Goal: Information Seeking & Learning: Learn about a topic

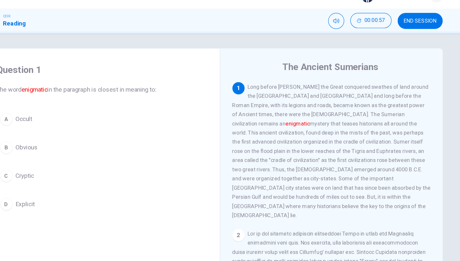
click at [47, 137] on div "A Occult B Obvious C Cryptic D Explicit" at bounding box center [136, 150] width 178 height 88
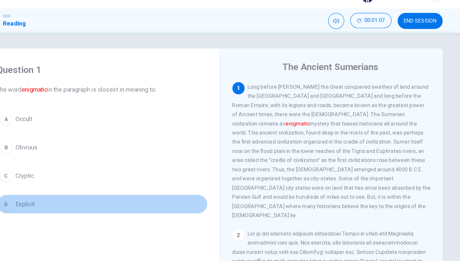
click at [63, 181] on span "Explicit" at bounding box center [71, 185] width 16 height 8
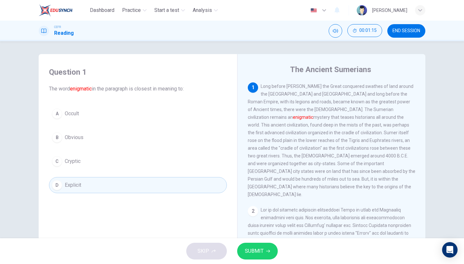
click at [259, 257] on button "SUBMIT" at bounding box center [257, 251] width 41 height 17
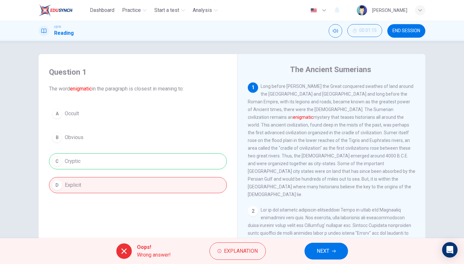
click at [320, 254] on span "NEXT" at bounding box center [323, 251] width 13 height 9
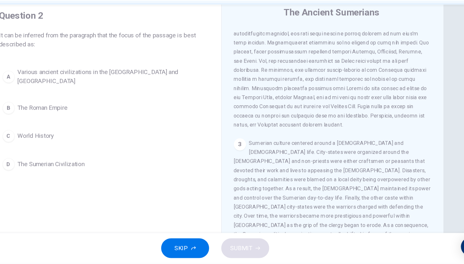
scroll to position [17, 0]
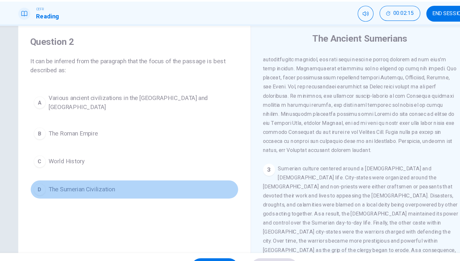
click at [73, 173] on button "D The Sumerian Civilization" at bounding box center [136, 181] width 178 height 16
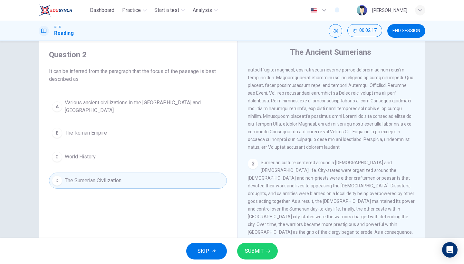
click at [261, 255] on span "SUBMIT" at bounding box center [254, 251] width 19 height 9
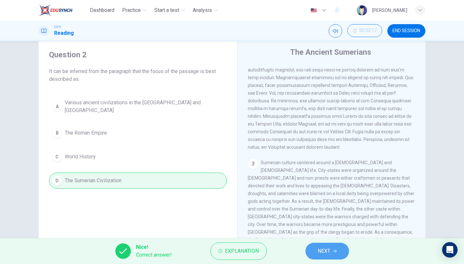
click at [318, 250] on span "NEXT" at bounding box center [324, 251] width 13 height 9
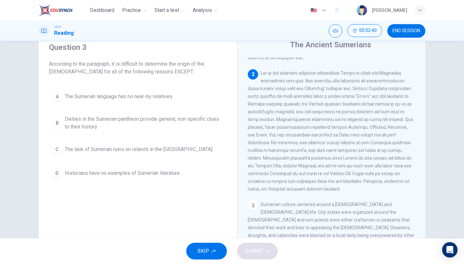
scroll to position [26, 0]
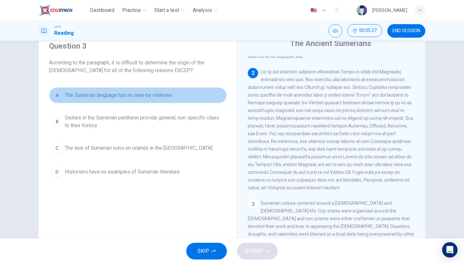
click at [160, 98] on span "The Sumerian language has no near-by relatives" at bounding box center [119, 96] width 108 height 8
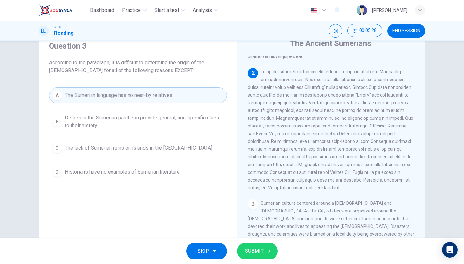
click at [247, 248] on span "SUBMIT" at bounding box center [254, 251] width 19 height 9
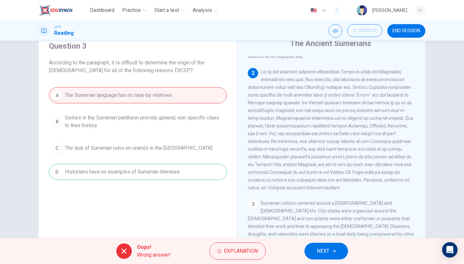
click at [324, 252] on span "NEXT" at bounding box center [323, 251] width 13 height 9
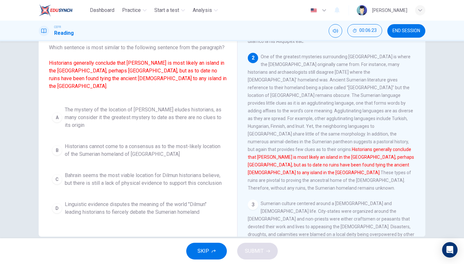
scroll to position [43, 0]
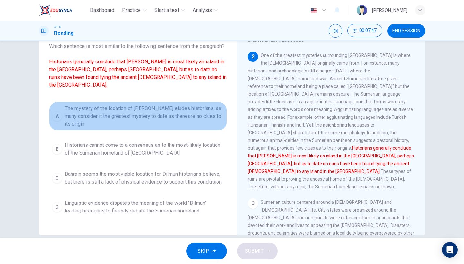
click at [124, 121] on span "The mystery of the location of [PERSON_NAME] eludes historians, as many conside…" at bounding box center [144, 116] width 159 height 23
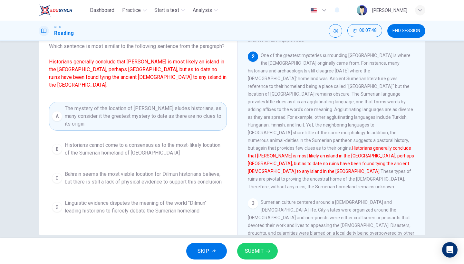
click at [241, 253] on button "SUBMIT" at bounding box center [257, 251] width 41 height 17
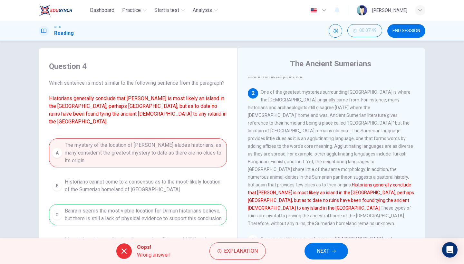
scroll to position [0, 0]
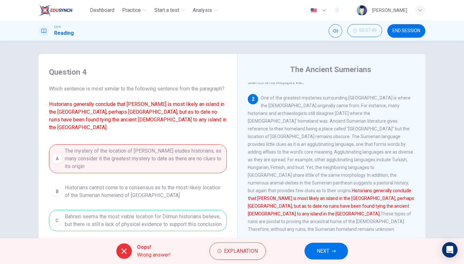
click at [320, 261] on div "Oops! Wrong answer! Explanation NEXT" at bounding box center [232, 251] width 464 height 26
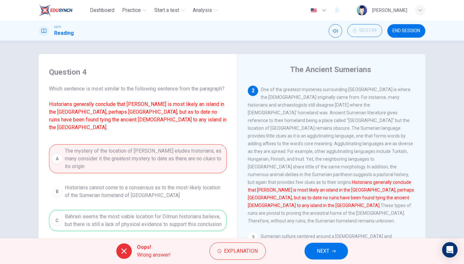
scroll to position [112, 0]
click at [325, 249] on span "NEXT" at bounding box center [323, 251] width 13 height 9
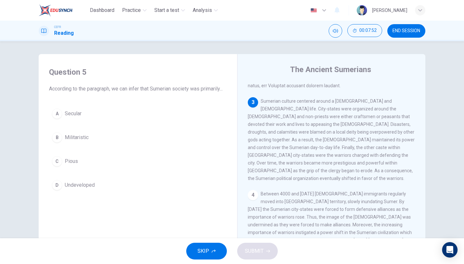
scroll to position [232, 0]
click at [88, 122] on button "A Secular" at bounding box center [138, 114] width 178 height 16
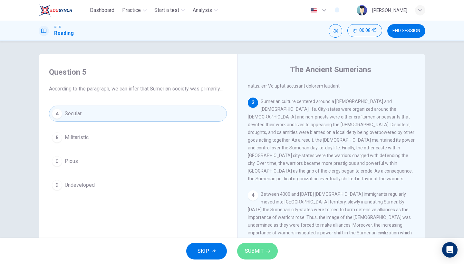
click at [266, 255] on button "SUBMIT" at bounding box center [257, 251] width 41 height 17
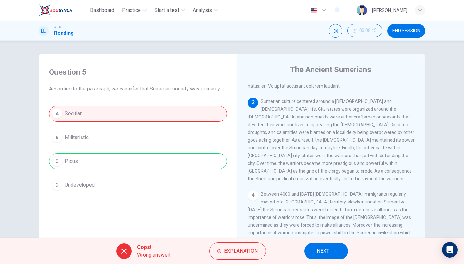
click at [324, 252] on span "NEXT" at bounding box center [323, 251] width 13 height 9
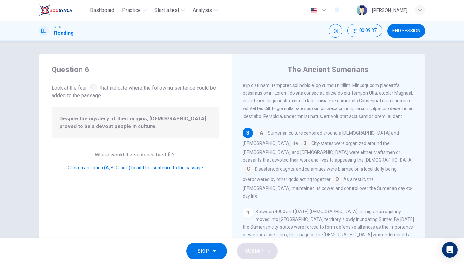
scroll to position [195, 0]
click at [257, 128] on input at bounding box center [261, 133] width 10 height 10
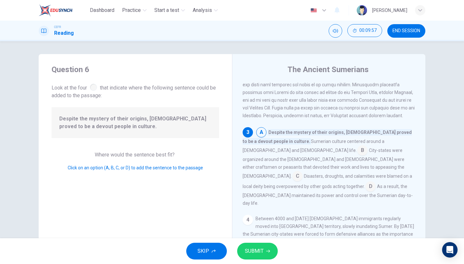
click at [261, 128] on input at bounding box center [261, 133] width 10 height 10
click at [272, 253] on button "SUBMIT" at bounding box center [257, 251] width 41 height 17
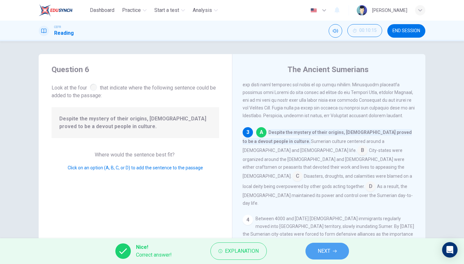
click at [312, 251] on button "NEXT" at bounding box center [327, 251] width 44 height 17
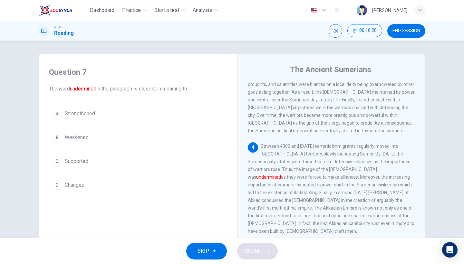
scroll to position [294, 0]
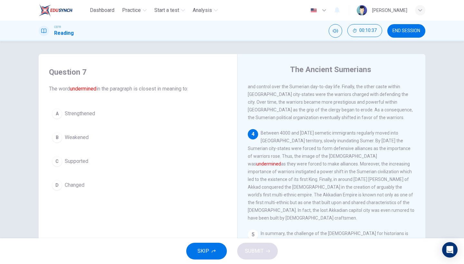
click at [70, 141] on span "Weakened" at bounding box center [77, 138] width 24 height 8
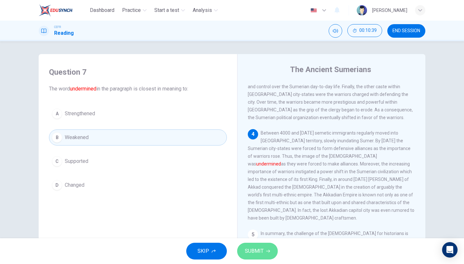
click at [263, 256] on span "SUBMIT" at bounding box center [254, 251] width 19 height 9
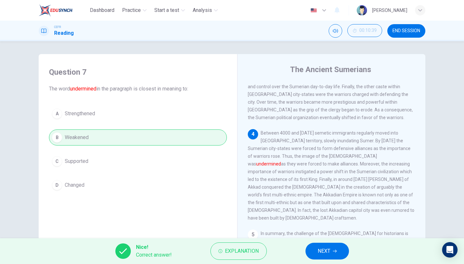
click at [334, 253] on icon "button" at bounding box center [335, 251] width 4 height 4
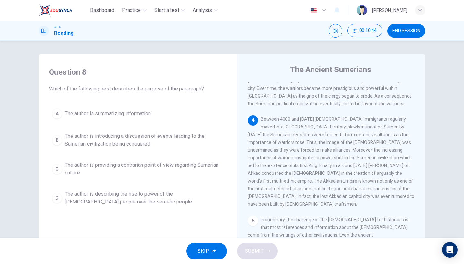
scroll to position [307, 0]
click at [169, 148] on button "B The author is introducing a discussion of events leading to the Sumerian civi…" at bounding box center [138, 140] width 178 height 21
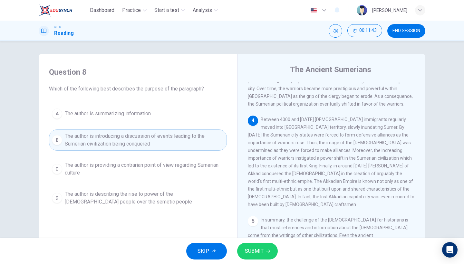
click at [247, 250] on span "SUBMIT" at bounding box center [254, 251] width 19 height 9
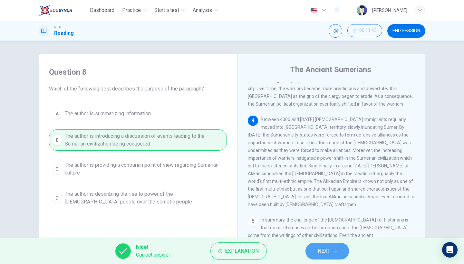
click at [322, 256] on button "NEXT" at bounding box center [327, 251] width 44 height 17
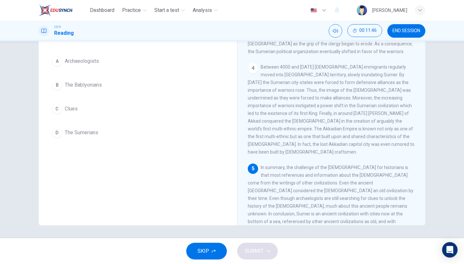
scroll to position [0, 0]
click at [84, 137] on button "D The Sumerians" at bounding box center [138, 133] width 178 height 16
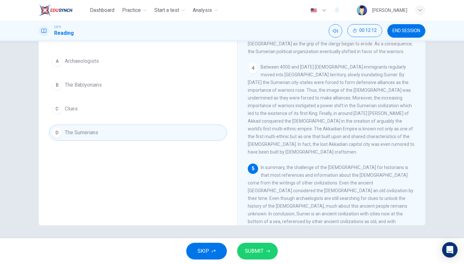
click at [261, 254] on span "SUBMIT" at bounding box center [254, 251] width 19 height 9
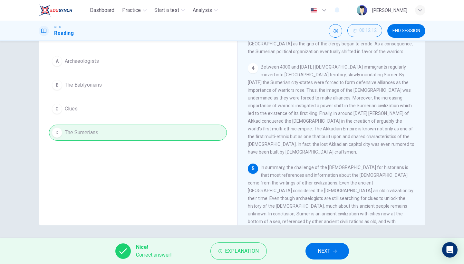
click at [334, 249] on button "NEXT" at bounding box center [327, 251] width 44 height 17
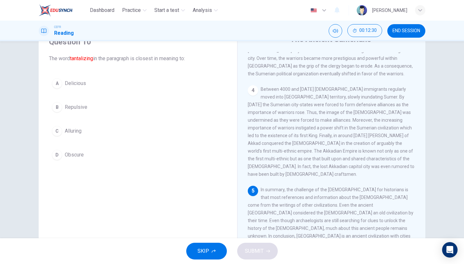
scroll to position [17, 0]
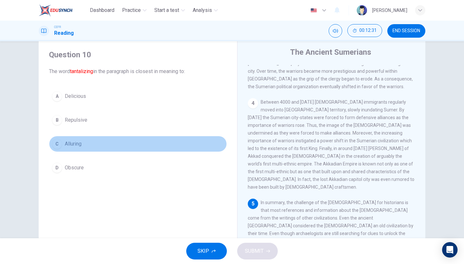
click at [71, 150] on button "C Alluring" at bounding box center [138, 144] width 178 height 16
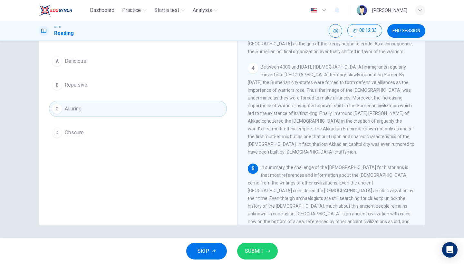
scroll to position [53, 0]
click at [265, 251] on button "SUBMIT" at bounding box center [257, 251] width 41 height 17
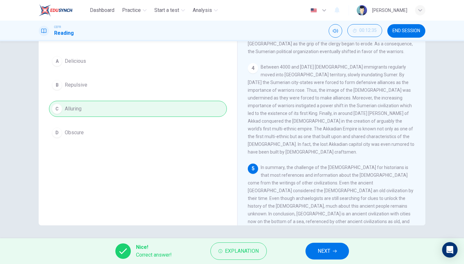
click at [316, 251] on button "NEXT" at bounding box center [327, 251] width 44 height 17
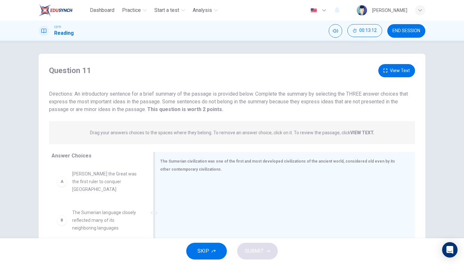
scroll to position [6, 0]
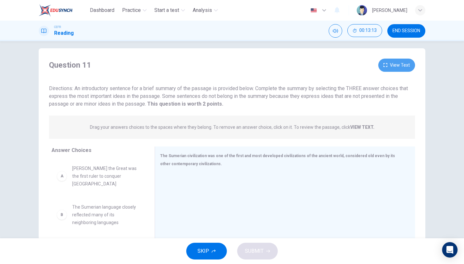
click at [392, 61] on button "View Text" at bounding box center [396, 65] width 37 height 13
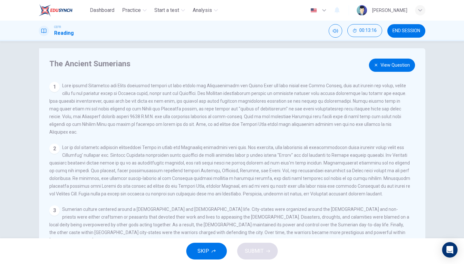
click at [386, 74] on div "The Ancient Sumerians View Question 1 2 3 Sumerian culture centered around a [D…" at bounding box center [232, 160] width 387 height 224
click at [387, 68] on button "View Question" at bounding box center [392, 65] width 46 height 13
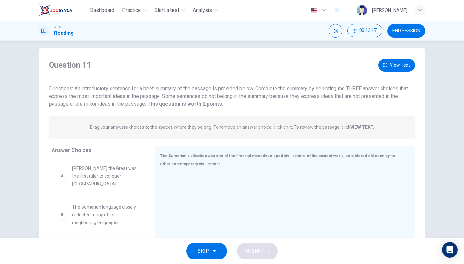
scroll to position [37, 0]
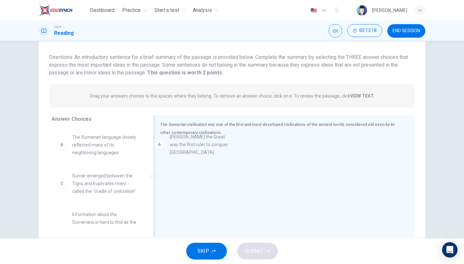
drag, startPoint x: 121, startPoint y: 143, endPoint x: 227, endPoint y: 142, distance: 105.7
drag, startPoint x: 82, startPoint y: 138, endPoint x: 243, endPoint y: 134, distance: 161.5
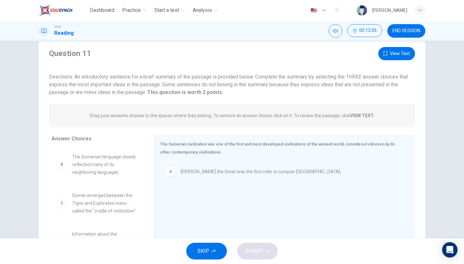
scroll to position [17, 0]
click at [402, 56] on button "View Text" at bounding box center [396, 54] width 37 height 13
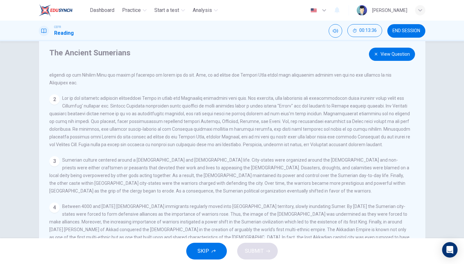
scroll to position [40, 0]
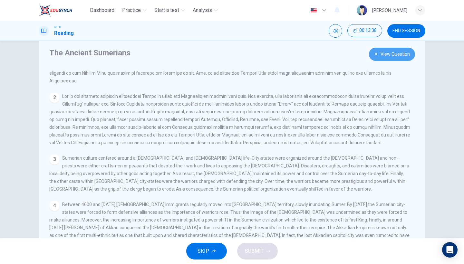
click at [387, 57] on button "View Question" at bounding box center [392, 54] width 46 height 13
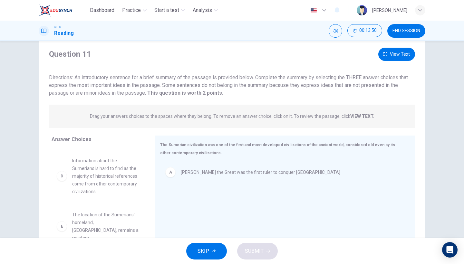
scroll to position [74, 0]
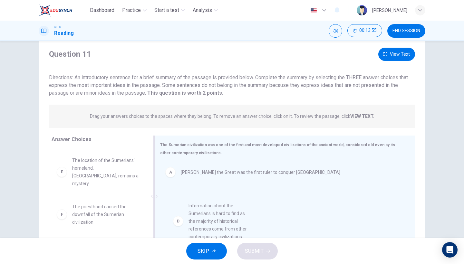
drag, startPoint x: 101, startPoint y: 176, endPoint x: 221, endPoint y: 221, distance: 128.2
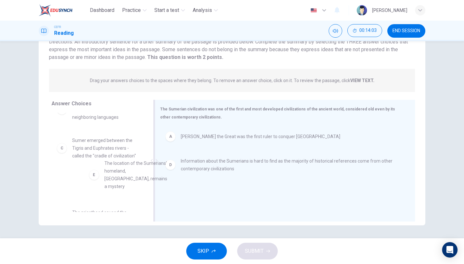
scroll to position [20, 0]
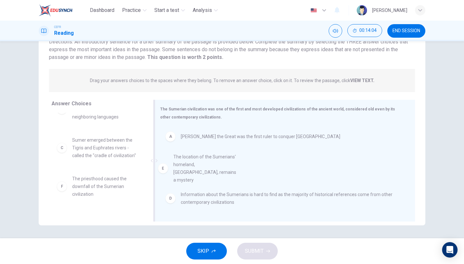
drag, startPoint x: 104, startPoint y: 193, endPoint x: 209, endPoint y: 170, distance: 107.0
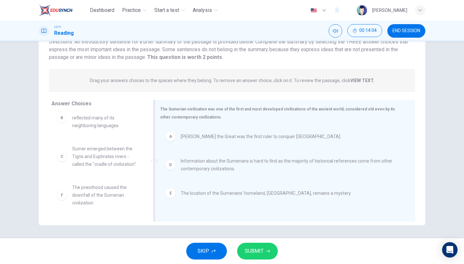
scroll to position [12, 0]
click at [260, 248] on span "SUBMIT" at bounding box center [254, 251] width 19 height 9
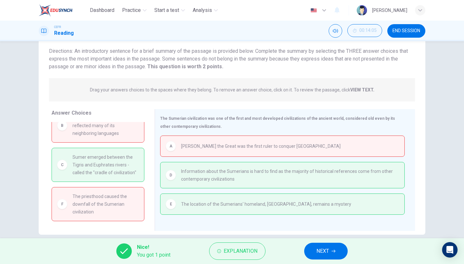
scroll to position [44, 0]
click at [324, 247] on span "NEXT" at bounding box center [322, 251] width 13 height 9
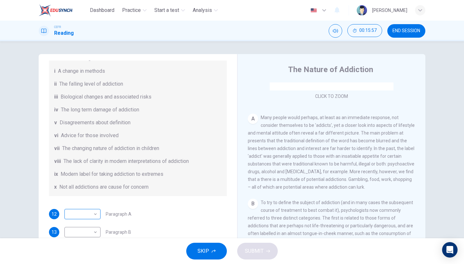
scroll to position [108, 0]
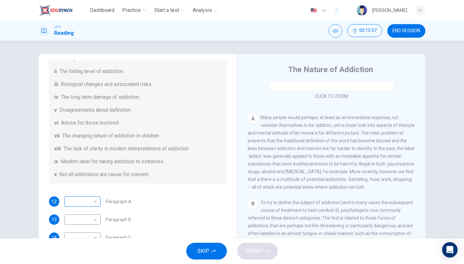
click at [88, 206] on body "Dashboard Practice Start a test Analysis English en ​ NURSYAZWANA [PERSON_NAME]…" at bounding box center [232, 132] width 464 height 264
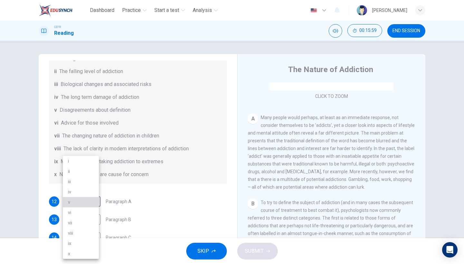
click at [89, 202] on li "v" at bounding box center [81, 202] width 36 height 10
type input "v"
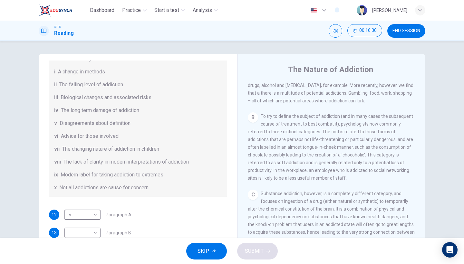
scroll to position [96, 0]
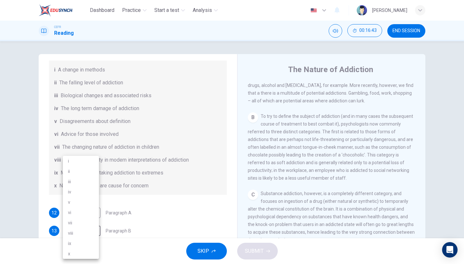
click at [81, 228] on body "Dashboard Practice Start a test Analysis English en ​ NURSYAZWANA [PERSON_NAME]…" at bounding box center [232, 132] width 464 height 264
click at [82, 253] on li "x" at bounding box center [81, 254] width 36 height 10
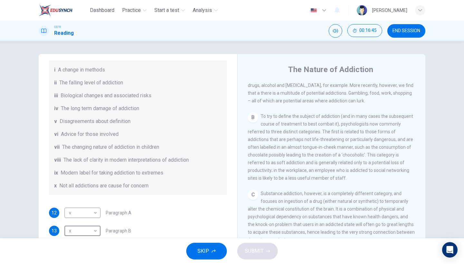
type input "x"
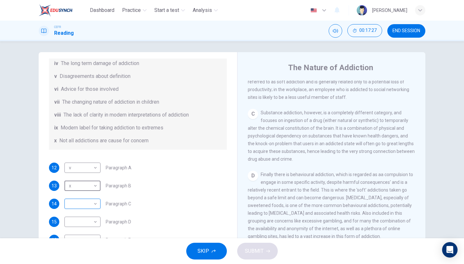
scroll to position [140, 0]
click at [92, 203] on body "Dashboard Practice Start a test Analysis English en ​ NURSYAZWANA [PERSON_NAME]…" at bounding box center [232, 132] width 464 height 264
click at [87, 193] on li "iv" at bounding box center [81, 192] width 36 height 10
type input "iv"
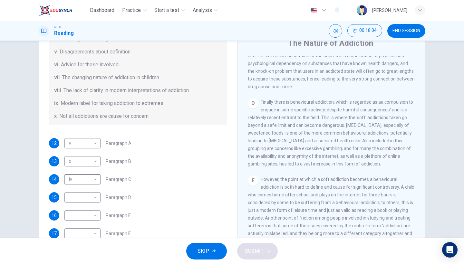
scroll to position [28, 0]
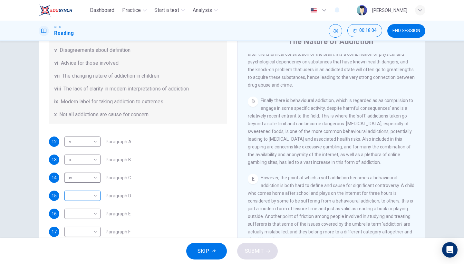
click at [82, 196] on body "Dashboard Practice Start a test Analysis English en ​ NURSYAZWANA [PERSON_NAME]…" at bounding box center [232, 132] width 464 height 264
click at [81, 163] on li "i" at bounding box center [81, 161] width 36 height 10
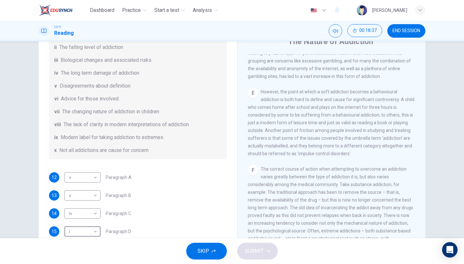
scroll to position [105, 0]
click at [83, 231] on body "Dashboard Practice Start a test Analysis English en ​ NURSYAZWANA [PERSON_NAME]…" at bounding box center [232, 132] width 464 height 264
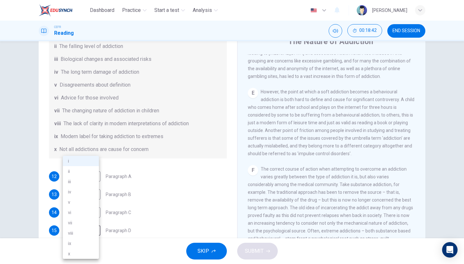
click at [92, 185] on li "iii" at bounding box center [81, 182] width 36 height 10
type input "iii"
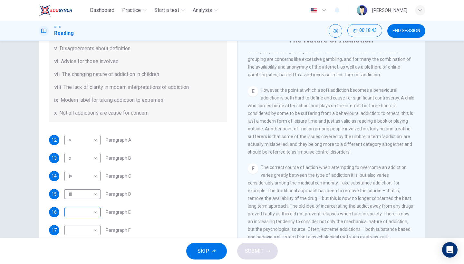
scroll to position [140, 0]
click at [87, 208] on body "Dashboard Practice Start a test Analysis English en ​ NURSYAZWANA [PERSON_NAME]…" at bounding box center [232, 132] width 464 height 264
click at [88, 162] on li "i" at bounding box center [81, 161] width 36 height 10
type input "i"
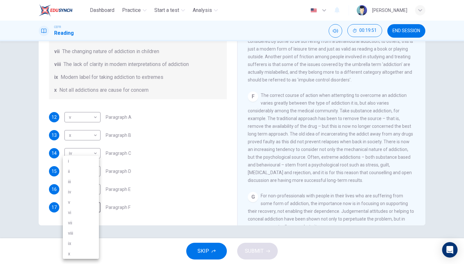
click at [82, 211] on body "Dashboard Practice Start a test Analysis English en ​ NURSYAZWANA [PERSON_NAME]…" at bounding box center [232, 132] width 464 height 264
click at [88, 160] on li "i" at bounding box center [81, 161] width 36 height 10
type input "i"
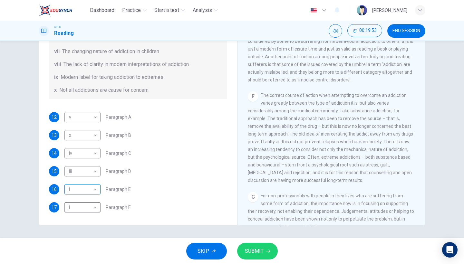
click at [92, 191] on body "Dashboard Practice Start a test Analysis English en ​ NURSYAZWANA [PERSON_NAME]…" at bounding box center [232, 132] width 464 height 264
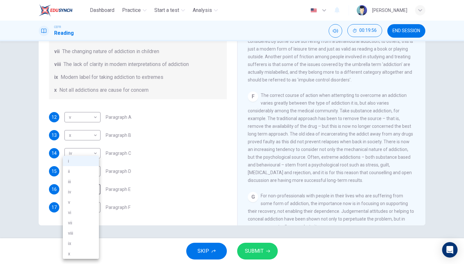
click at [136, 85] on div at bounding box center [232, 132] width 464 height 264
click at [79, 187] on body "Dashboard Practice Start a test Analysis English en ​ NURSYAZWANA [PERSON_NAME]…" at bounding box center [232, 132] width 464 height 264
click at [87, 167] on li "ii" at bounding box center [81, 171] width 36 height 10
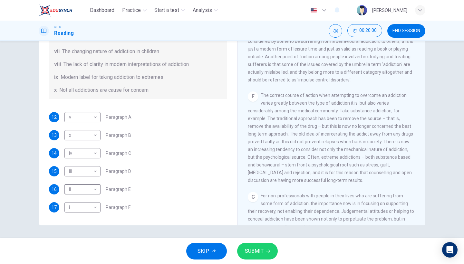
type input "ii"
click at [256, 247] on span "SUBMIT" at bounding box center [254, 251] width 19 height 9
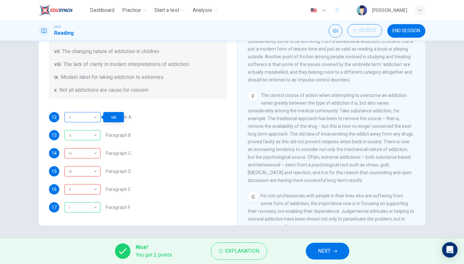
click at [73, 115] on div "v" at bounding box center [81, 117] width 34 height 18
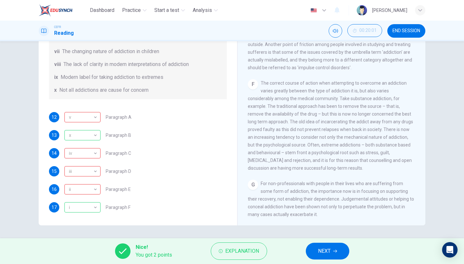
scroll to position [0, 0]
click at [325, 256] on span "NEXT" at bounding box center [324, 251] width 13 height 9
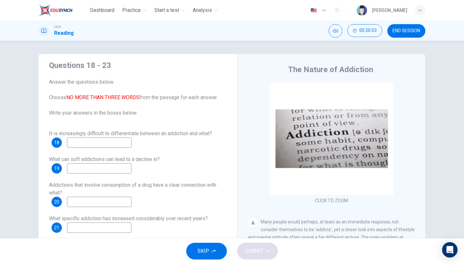
scroll to position [7, 0]
click at [123, 140] on input at bounding box center [99, 142] width 64 height 10
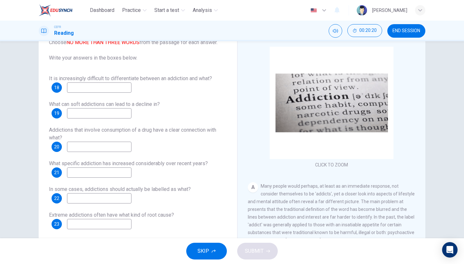
scroll to position [39, 0]
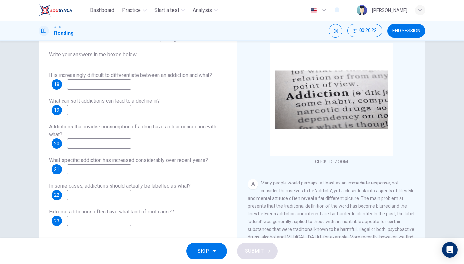
click at [209, 260] on div "SKIP SUBMIT" at bounding box center [232, 251] width 464 height 26
click at [210, 254] on button "SKIP" at bounding box center [206, 251] width 41 height 17
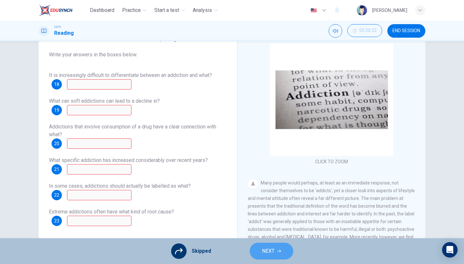
click at [274, 254] on span "NEXT" at bounding box center [268, 251] width 13 height 9
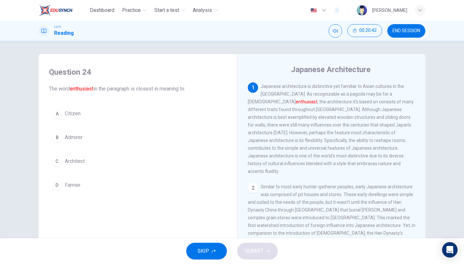
scroll to position [0, 0]
click at [76, 144] on button "B Admirer" at bounding box center [138, 138] width 178 height 16
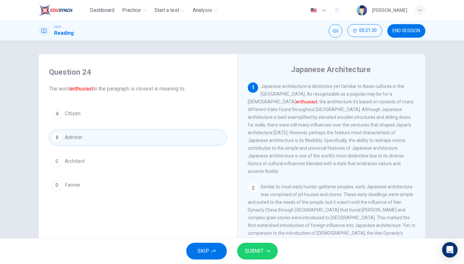
click at [251, 254] on span "SUBMIT" at bounding box center [254, 251] width 19 height 9
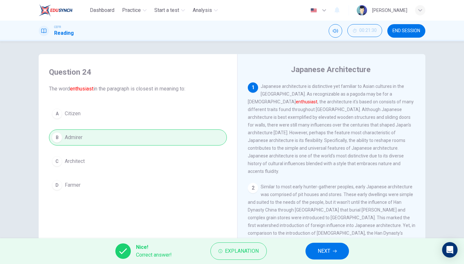
click at [338, 251] on button "NEXT" at bounding box center [327, 251] width 44 height 17
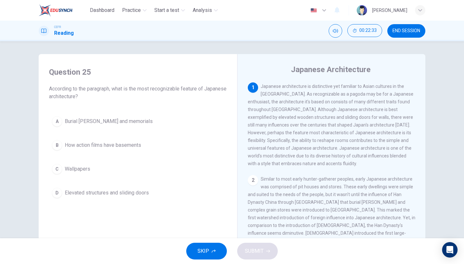
click at [130, 194] on span "Elevated structures and sliding doors" at bounding box center [107, 193] width 84 height 8
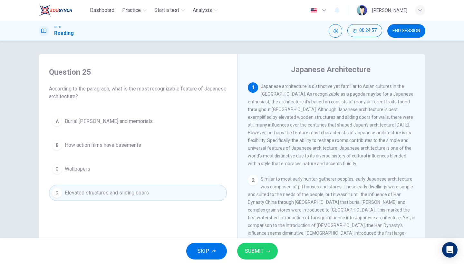
click at [249, 258] on button "SUBMIT" at bounding box center [257, 251] width 41 height 17
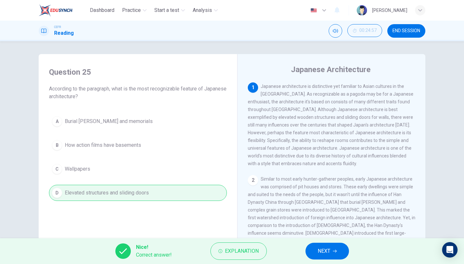
click at [332, 252] on button "NEXT" at bounding box center [327, 251] width 44 height 17
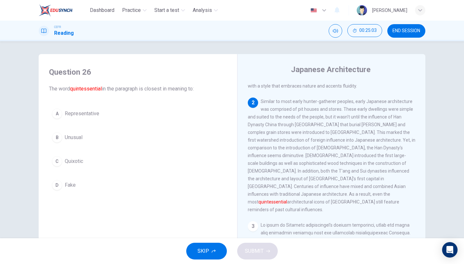
scroll to position [82, 0]
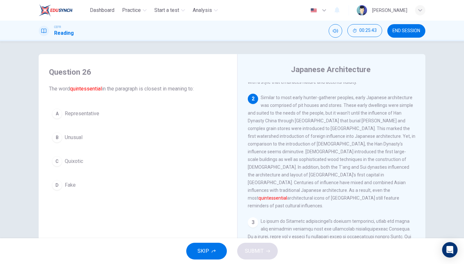
click at [80, 139] on span "Unusual" at bounding box center [74, 138] width 18 height 8
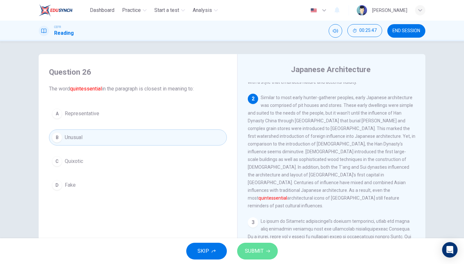
click at [243, 249] on button "SUBMIT" at bounding box center [257, 251] width 41 height 17
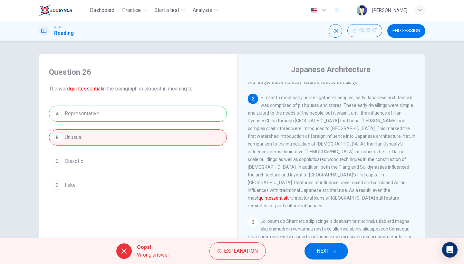
click at [339, 250] on button "NEXT" at bounding box center [327, 251] width 44 height 17
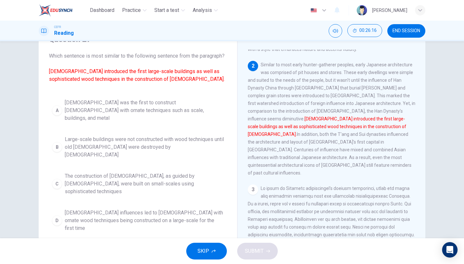
scroll to position [36, 0]
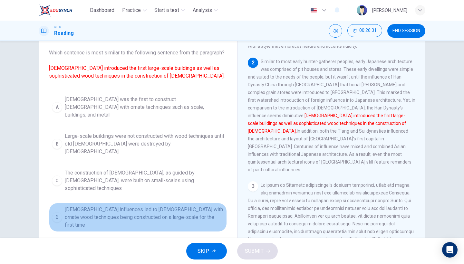
click at [174, 206] on span "[DEMOGRAPHIC_DATA] influences led to [DEMOGRAPHIC_DATA] with ornate wood techni…" at bounding box center [144, 217] width 159 height 23
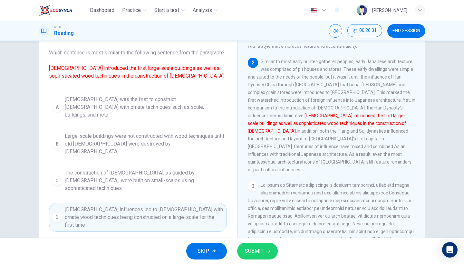
click at [252, 254] on span "SUBMIT" at bounding box center [254, 251] width 19 height 9
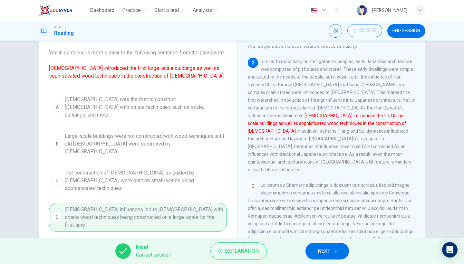
click at [321, 251] on span "NEXT" at bounding box center [324, 251] width 13 height 9
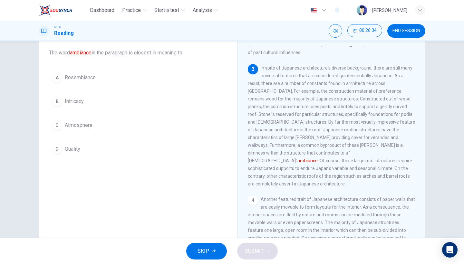
scroll to position [198, 0]
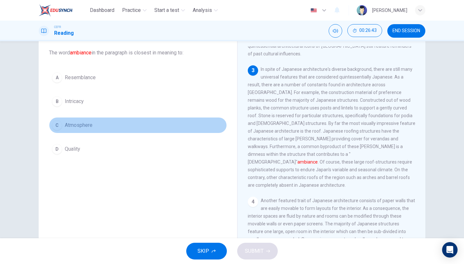
click at [82, 133] on button "C Atmosphere" at bounding box center [138, 125] width 178 height 16
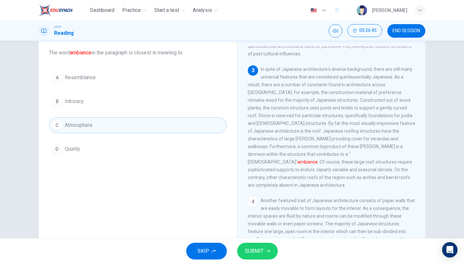
click at [252, 251] on span "SUBMIT" at bounding box center [254, 251] width 19 height 9
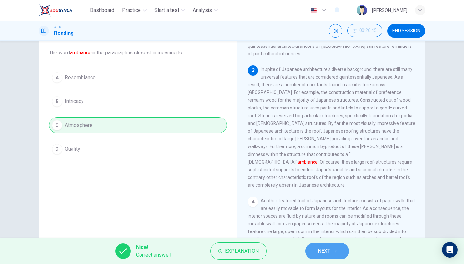
click at [338, 256] on button "NEXT" at bounding box center [327, 251] width 44 height 17
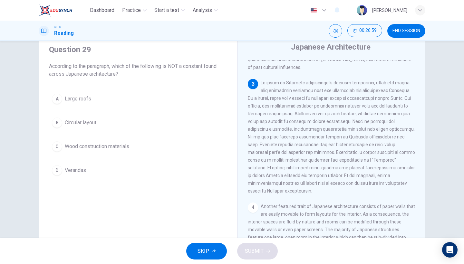
scroll to position [25, 0]
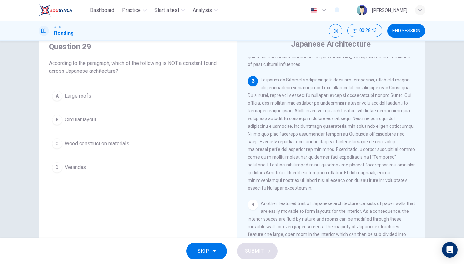
click at [113, 122] on button "B Circular layout" at bounding box center [138, 120] width 178 height 16
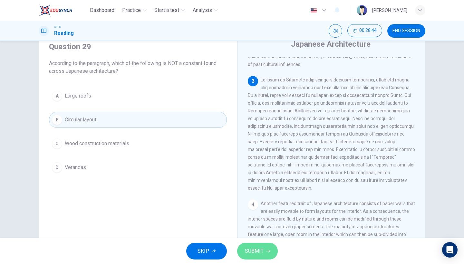
click at [247, 254] on span "SUBMIT" at bounding box center [254, 251] width 19 height 9
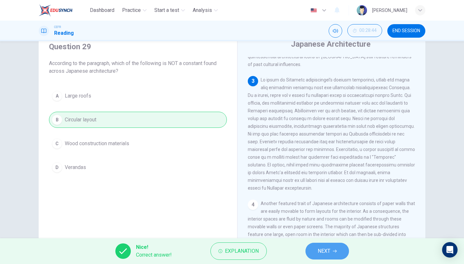
click at [321, 249] on span "NEXT" at bounding box center [324, 251] width 13 height 9
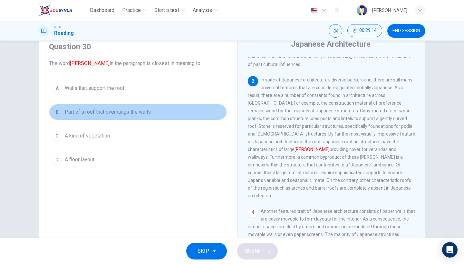
click at [139, 115] on span "Part of a roof that overhangs the walls" at bounding box center [108, 112] width 86 height 8
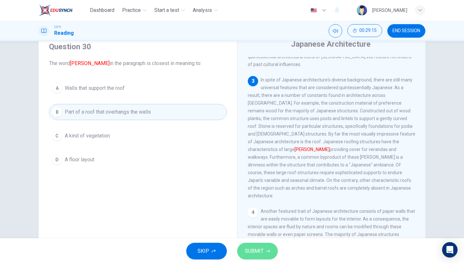
click at [254, 248] on span "SUBMIT" at bounding box center [254, 251] width 19 height 9
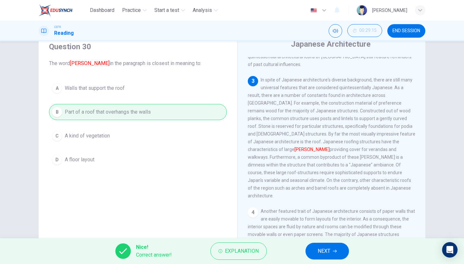
click at [328, 246] on button "NEXT" at bounding box center [327, 251] width 44 height 17
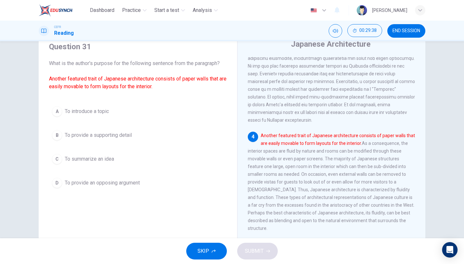
scroll to position [265, 0]
click at [154, 124] on div "A To introduce a topic B To provide a supporting detail C To summarize an idea …" at bounding box center [138, 147] width 178 height 88
click at [156, 110] on button "A To introduce a topic" at bounding box center [138, 111] width 178 height 16
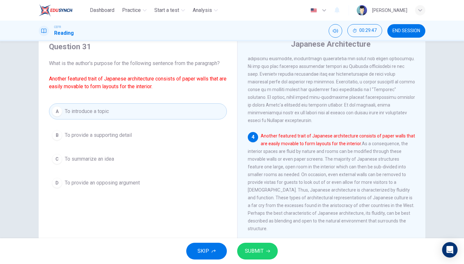
click at [258, 250] on span "SUBMIT" at bounding box center [254, 251] width 19 height 9
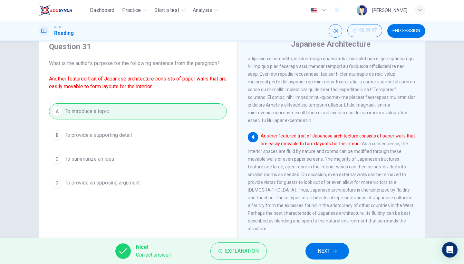
click at [318, 253] on span "NEXT" at bounding box center [324, 251] width 13 height 9
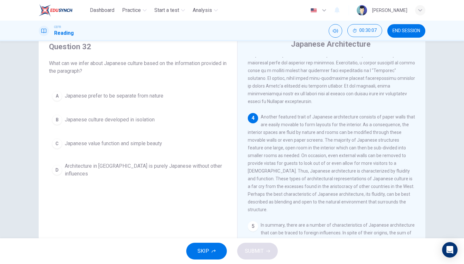
scroll to position [288, 0]
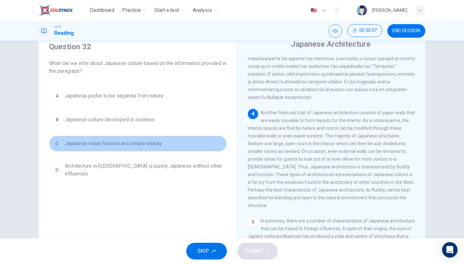
click at [148, 148] on button "C Japanese value function and simple beauty" at bounding box center [138, 144] width 178 height 16
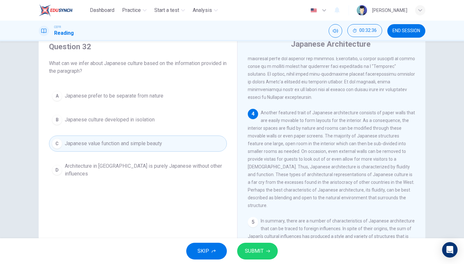
click at [202, 168] on span "Architecture in [GEOGRAPHIC_DATA] is purely Japanese without other influences" at bounding box center [144, 169] width 159 height 15
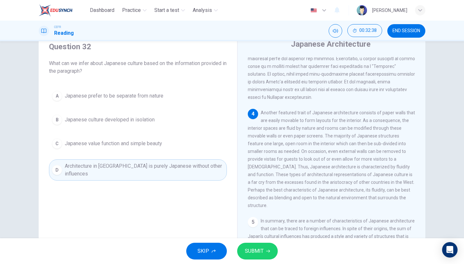
click at [261, 252] on span "SUBMIT" at bounding box center [254, 251] width 19 height 9
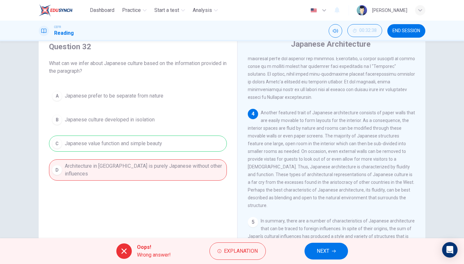
click at [317, 247] on span "NEXT" at bounding box center [323, 251] width 13 height 9
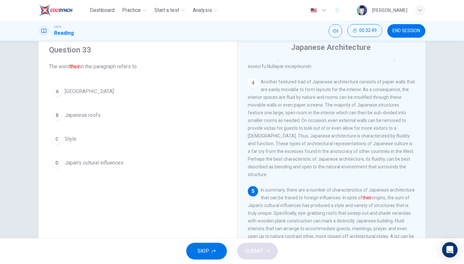
scroll to position [20, 0]
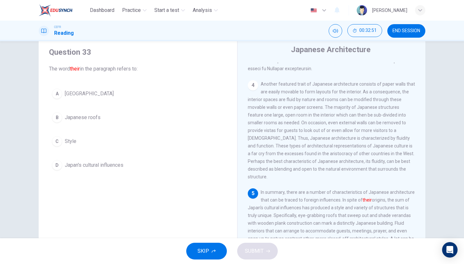
click at [94, 164] on span "Japan's cultural influences" at bounding box center [94, 165] width 59 height 8
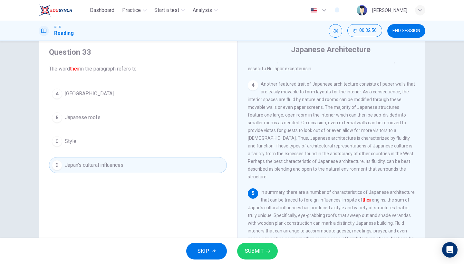
click at [154, 92] on button "A [GEOGRAPHIC_DATA]" at bounding box center [138, 94] width 178 height 16
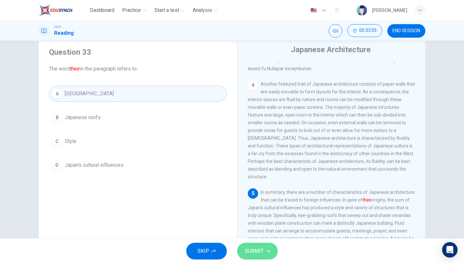
click at [248, 254] on span "SUBMIT" at bounding box center [254, 251] width 19 height 9
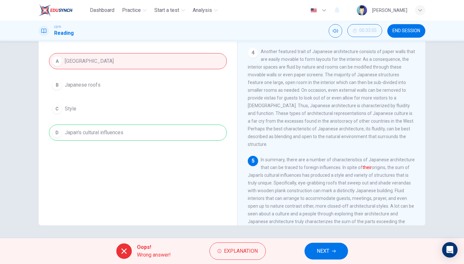
scroll to position [0, 0]
click at [328, 250] on span "NEXT" at bounding box center [323, 251] width 13 height 9
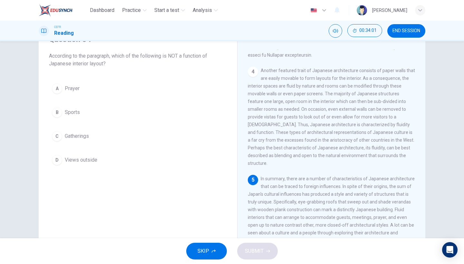
scroll to position [323, 0]
click at [79, 117] on button "B Sports" at bounding box center [138, 112] width 178 height 16
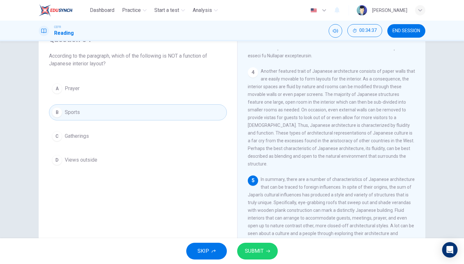
click at [260, 250] on span "SUBMIT" at bounding box center [254, 251] width 19 height 9
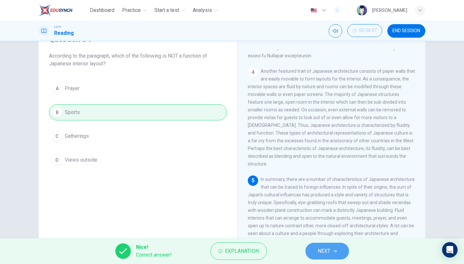
click at [325, 254] on span "NEXT" at bounding box center [324, 251] width 13 height 9
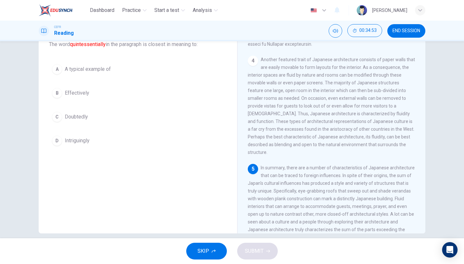
scroll to position [47, 0]
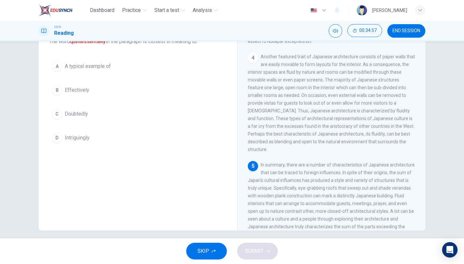
click at [95, 65] on span "A typical example of" at bounding box center [88, 67] width 46 height 8
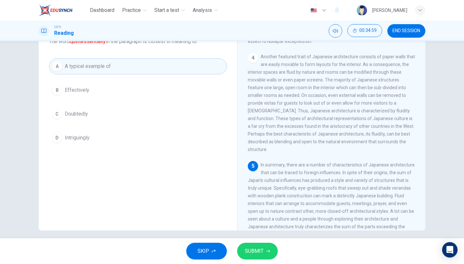
click at [254, 252] on span "SUBMIT" at bounding box center [254, 251] width 19 height 9
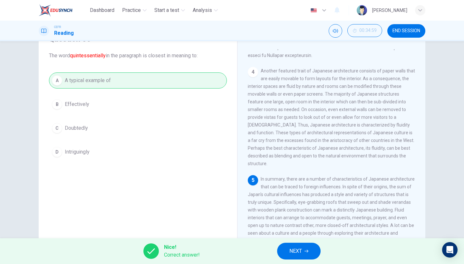
scroll to position [33, 0]
click at [307, 249] on button "NEXT" at bounding box center [299, 251] width 44 height 17
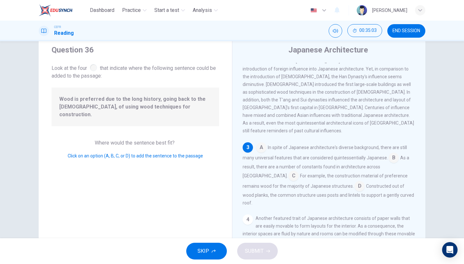
scroll to position [20, 0]
click at [354, 181] on input at bounding box center [359, 186] width 10 height 10
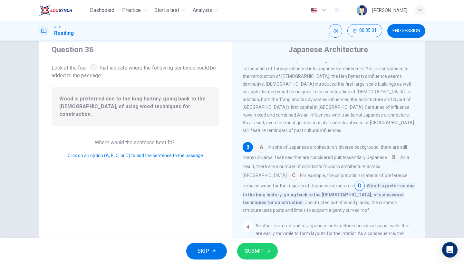
click at [299, 171] on input at bounding box center [293, 176] width 10 height 10
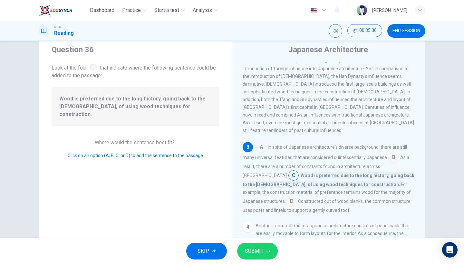
click at [297, 197] on input at bounding box center [291, 202] width 10 height 10
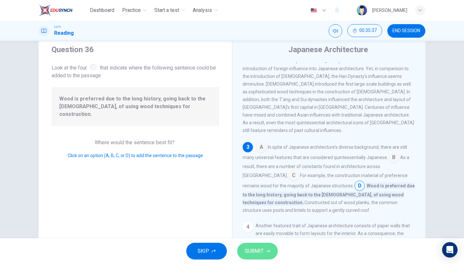
click at [254, 251] on span "SUBMIT" at bounding box center [254, 251] width 19 height 9
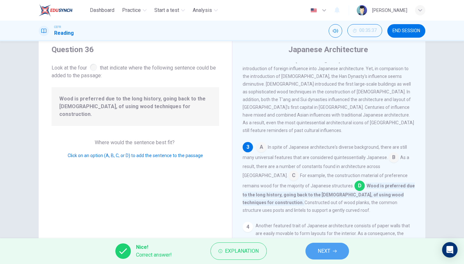
click at [328, 255] on span "NEXT" at bounding box center [324, 251] width 13 height 9
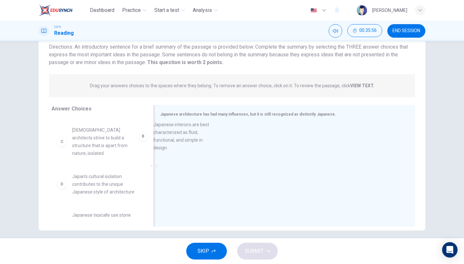
scroll to position [32, 0]
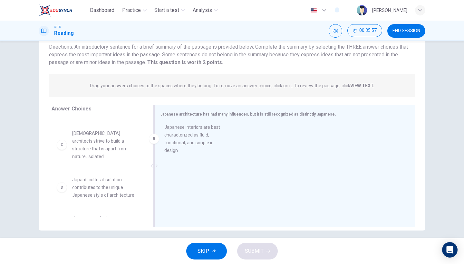
drag, startPoint x: 119, startPoint y: 149, endPoint x: 214, endPoint y: 146, distance: 95.8
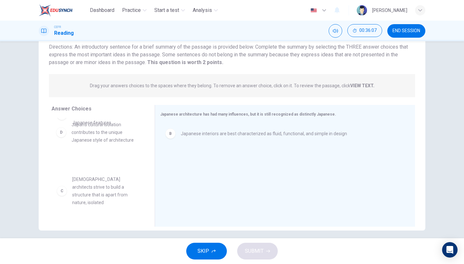
scroll to position [0, 0]
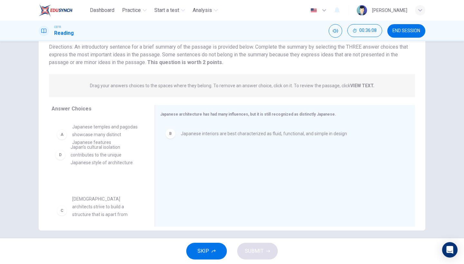
drag, startPoint x: 121, startPoint y: 150, endPoint x: 122, endPoint y: 170, distance: 21.0
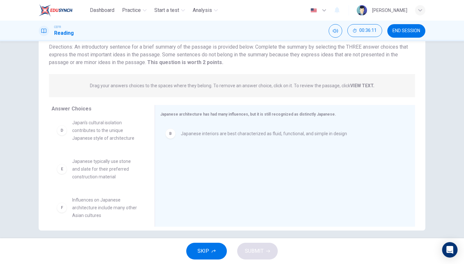
scroll to position [89, 0]
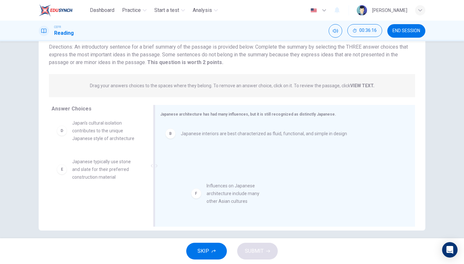
drag, startPoint x: 102, startPoint y: 208, endPoint x: 258, endPoint y: 188, distance: 157.2
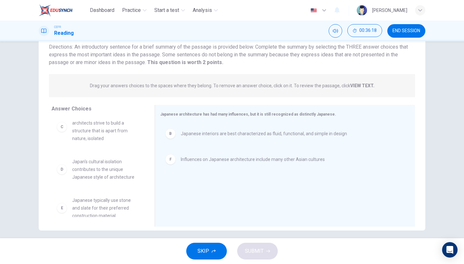
scroll to position [43, 0]
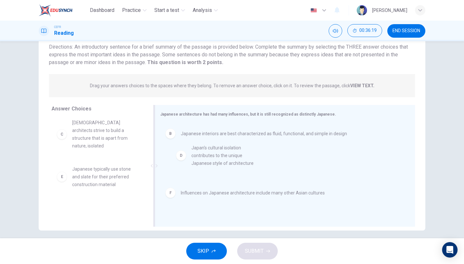
drag, startPoint x: 111, startPoint y: 170, endPoint x: 234, endPoint y: 157, distance: 123.6
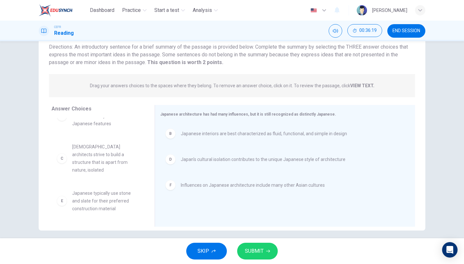
scroll to position [12, 0]
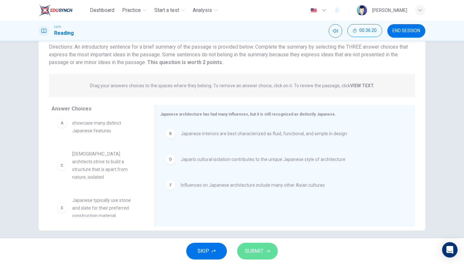
click at [257, 251] on span "SUBMIT" at bounding box center [254, 251] width 19 height 9
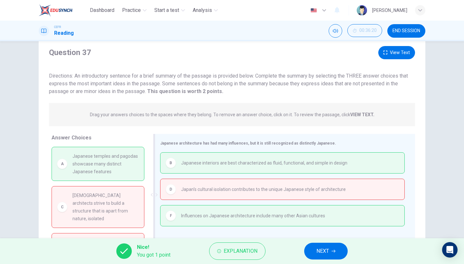
scroll to position [10, 0]
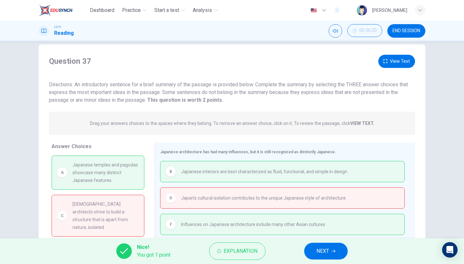
click at [321, 251] on span "NEXT" at bounding box center [322, 251] width 13 height 9
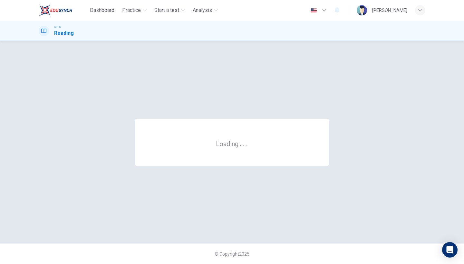
scroll to position [0, 0]
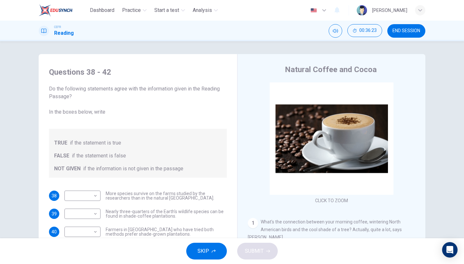
click at [209, 254] on span "SKIP" at bounding box center [204, 251] width 12 height 9
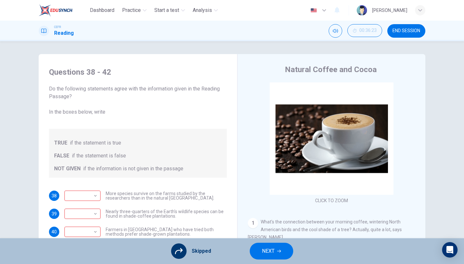
click at [263, 252] on span "NEXT" at bounding box center [268, 251] width 13 height 9
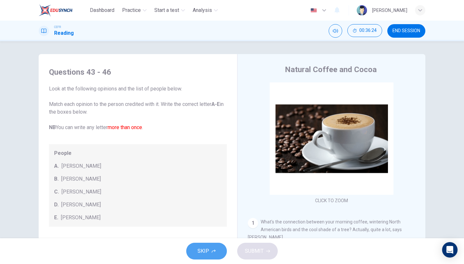
click at [210, 251] on button "SKIP" at bounding box center [206, 251] width 41 height 17
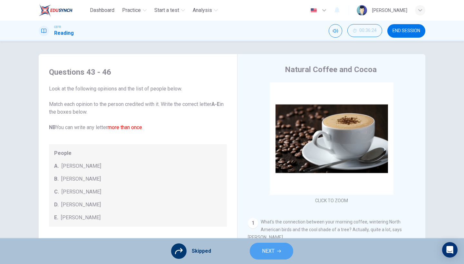
click at [271, 253] on span "NEXT" at bounding box center [268, 251] width 13 height 9
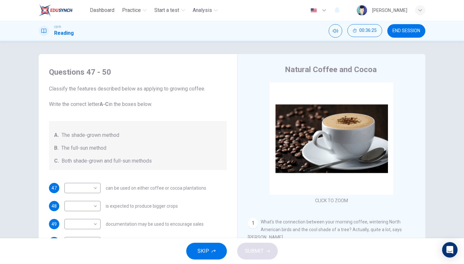
click at [219, 253] on button "SKIP" at bounding box center [206, 251] width 41 height 17
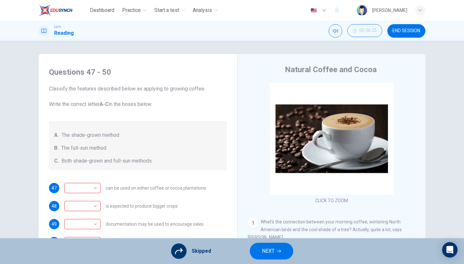
click at [257, 254] on button "NEXT" at bounding box center [272, 251] width 44 height 17
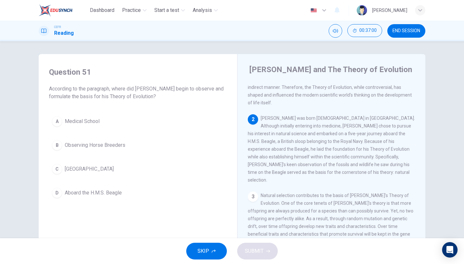
scroll to position [62, 0]
click at [78, 194] on span "Aboard the H.M.S. Beagle" at bounding box center [93, 193] width 57 height 8
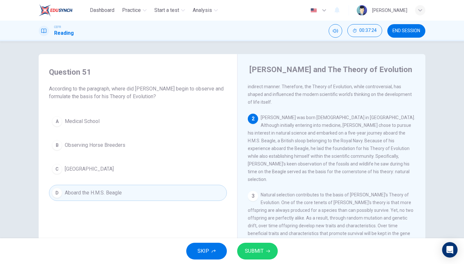
click at [251, 249] on span "SUBMIT" at bounding box center [254, 251] width 19 height 9
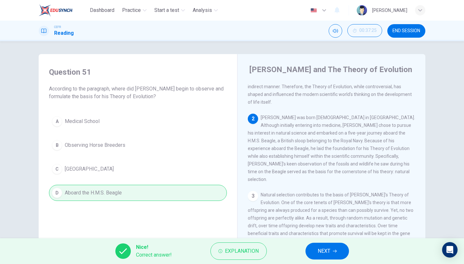
click at [337, 251] on icon "button" at bounding box center [335, 251] width 4 height 4
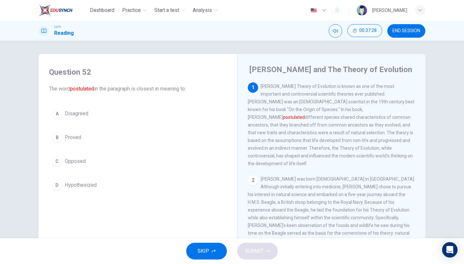
scroll to position [0, 0]
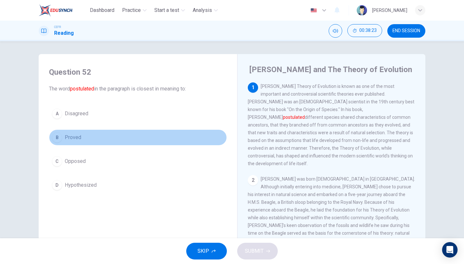
click at [80, 143] on button "B Proved" at bounding box center [138, 138] width 178 height 16
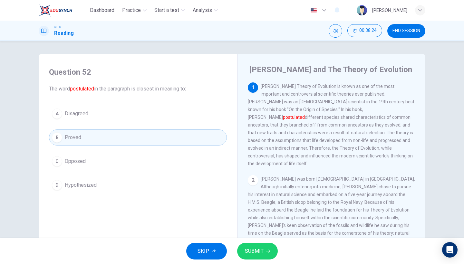
click at [105, 189] on button "D Hypothesized" at bounding box center [138, 185] width 178 height 16
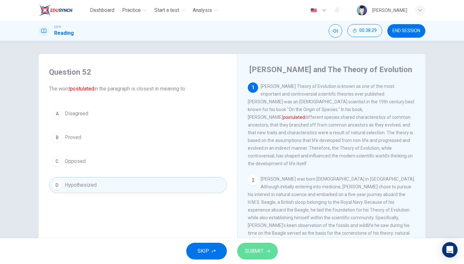
click at [253, 252] on span "SUBMIT" at bounding box center [254, 251] width 19 height 9
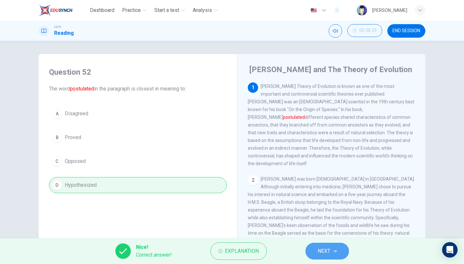
click at [325, 259] on button "NEXT" at bounding box center [327, 251] width 44 height 17
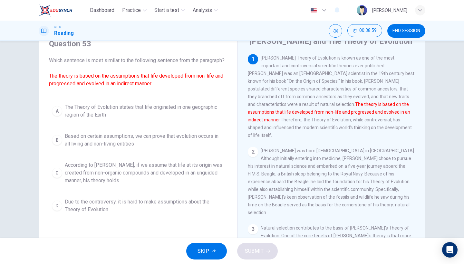
scroll to position [47, 0]
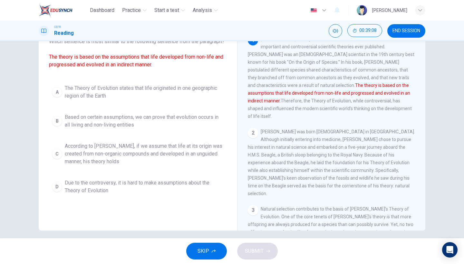
click at [104, 157] on span "According to [PERSON_NAME], if we assume that life at its origin was created fr…" at bounding box center [144, 153] width 159 height 23
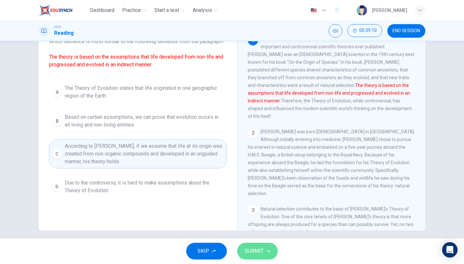
click at [253, 250] on span "SUBMIT" at bounding box center [254, 251] width 19 height 9
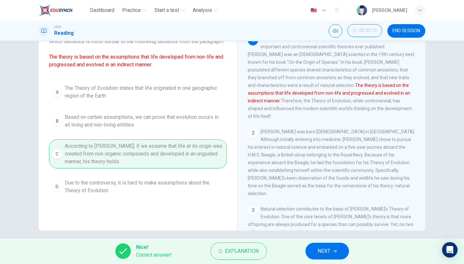
click at [320, 248] on span "NEXT" at bounding box center [324, 251] width 13 height 9
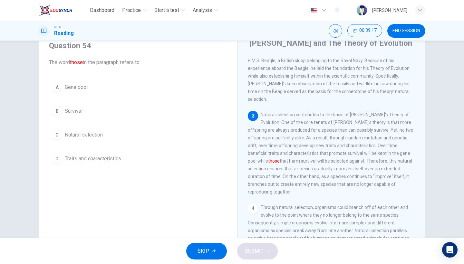
scroll to position [131, 0]
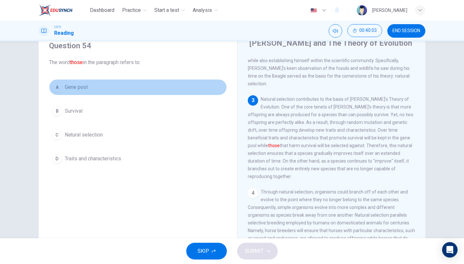
click at [110, 88] on button "A Gene pool" at bounding box center [138, 87] width 178 height 16
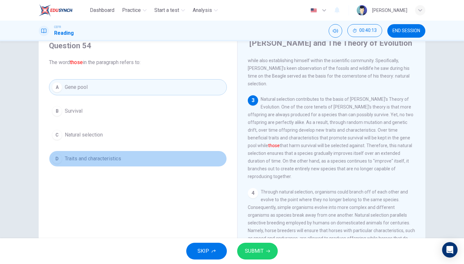
click at [140, 158] on button "D Traits and characteristics" at bounding box center [138, 159] width 178 height 16
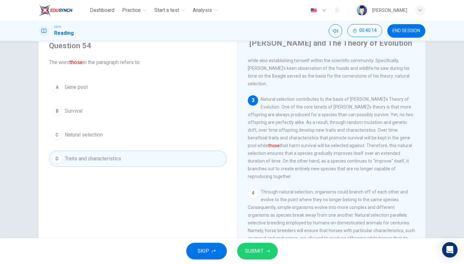
click at [266, 249] on icon "button" at bounding box center [268, 251] width 4 height 4
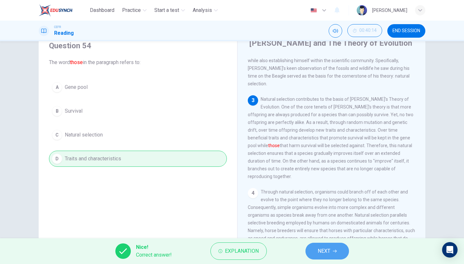
click at [318, 252] on span "NEXT" at bounding box center [324, 251] width 13 height 9
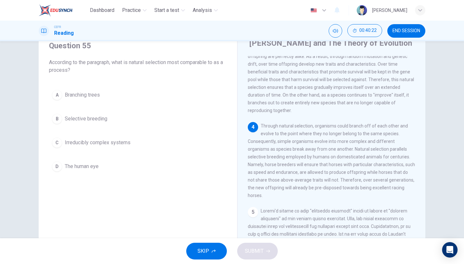
scroll to position [211, 0]
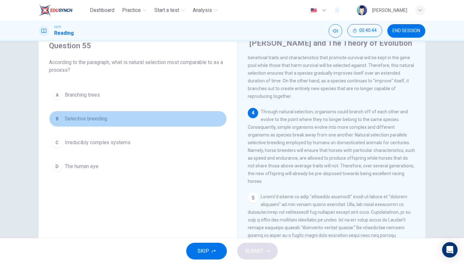
click at [79, 126] on button "B Selective breeding" at bounding box center [138, 119] width 178 height 16
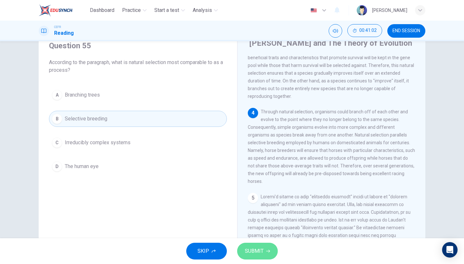
click at [269, 249] on button "SUBMIT" at bounding box center [257, 251] width 41 height 17
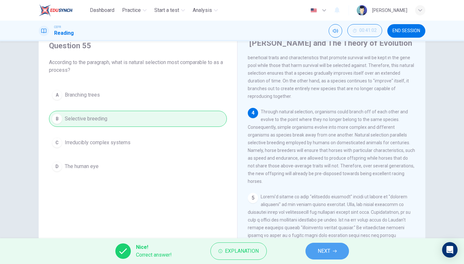
click at [318, 254] on span "NEXT" at bounding box center [324, 251] width 13 height 9
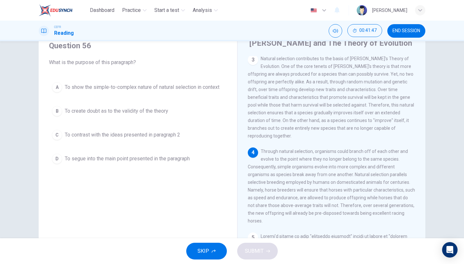
scroll to position [175, 0]
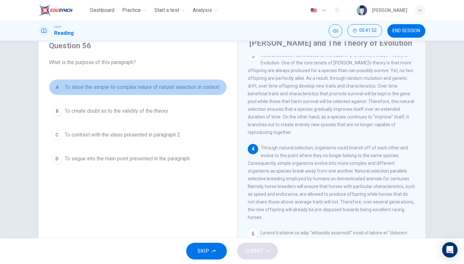
click at [134, 89] on span "To show the simple-to-complex nature of natural selection in context" at bounding box center [142, 87] width 155 height 8
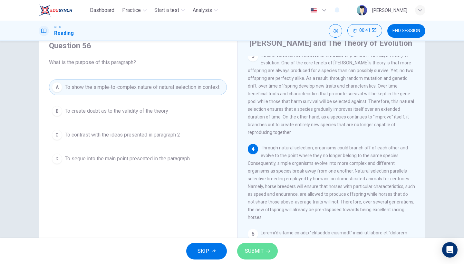
click at [259, 256] on span "SUBMIT" at bounding box center [254, 251] width 19 height 9
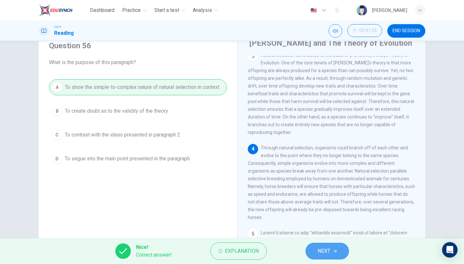
click at [338, 251] on button "NEXT" at bounding box center [327, 251] width 44 height 17
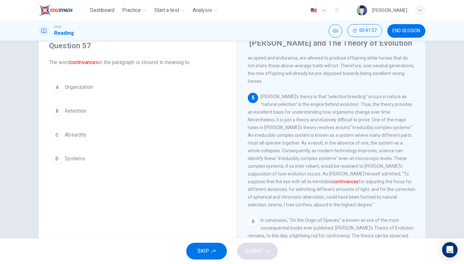
scroll to position [310, 0]
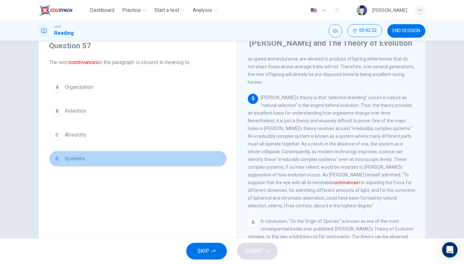
click at [132, 160] on button "D Systems" at bounding box center [138, 159] width 178 height 16
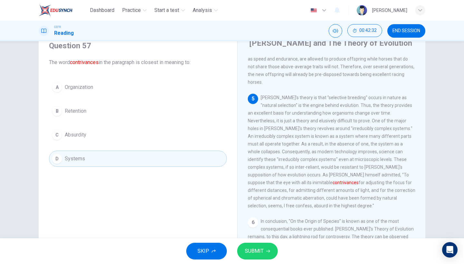
click at [141, 139] on button "C Absurdity" at bounding box center [138, 135] width 178 height 16
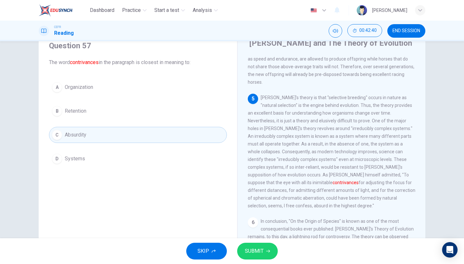
click at [196, 120] on div "A Organization B Retention C Absurdity D Systems" at bounding box center [138, 123] width 178 height 88
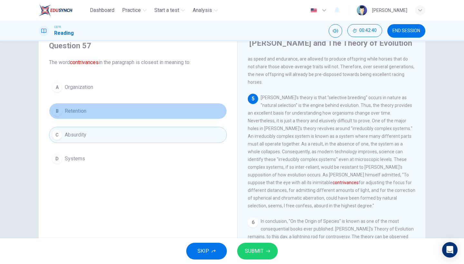
click at [196, 111] on button "B Retention" at bounding box center [138, 111] width 178 height 16
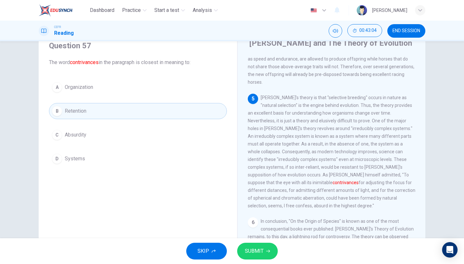
click at [148, 160] on button "D Systems" at bounding box center [138, 159] width 178 height 16
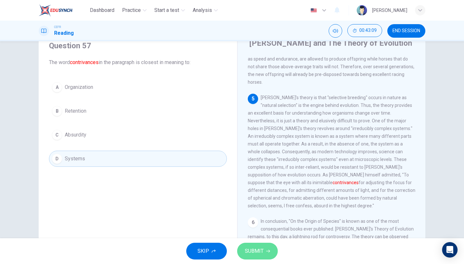
click at [260, 253] on span "SUBMIT" at bounding box center [254, 251] width 19 height 9
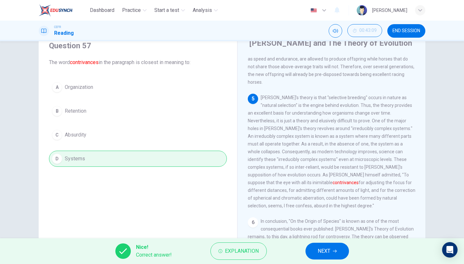
drag, startPoint x: 282, startPoint y: 153, endPoint x: 329, endPoint y: 185, distance: 57.3
click at [329, 185] on div "5 [PERSON_NAME]'s theory is that "selective breeding" occurs in nature as "natu…" at bounding box center [332, 152] width 168 height 116
drag, startPoint x: 382, startPoint y: 153, endPoint x: 389, endPoint y: 154, distance: 6.9
click at [389, 154] on span "[PERSON_NAME]'s theory is that "selective breeding" occurs in nature as "natura…" at bounding box center [332, 151] width 168 height 113
click at [319, 258] on button "NEXT" at bounding box center [327, 251] width 44 height 17
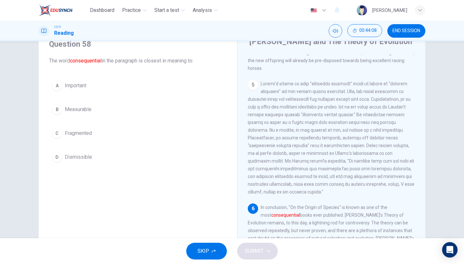
scroll to position [29, 0]
click at [93, 146] on div "A Important B Measurable C Fragmented D Dismissible" at bounding box center [138, 121] width 178 height 88
click at [91, 154] on button "D Dismissible" at bounding box center [138, 157] width 178 height 16
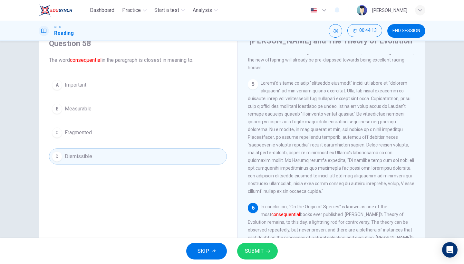
click at [260, 254] on span "SUBMIT" at bounding box center [254, 251] width 19 height 9
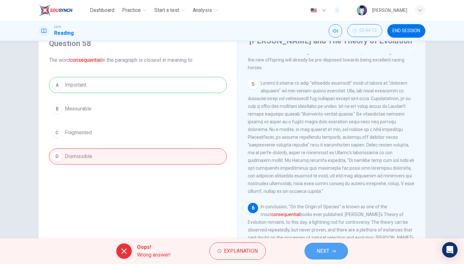
click at [323, 252] on span "NEXT" at bounding box center [323, 251] width 13 height 9
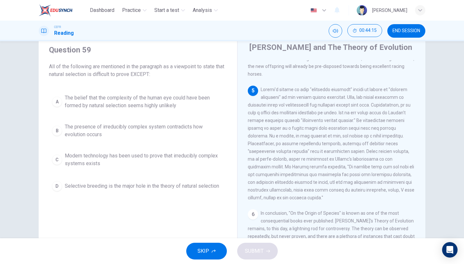
scroll to position [21, 0]
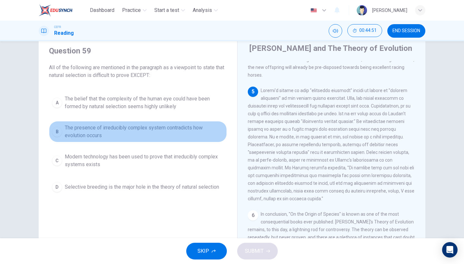
click at [173, 135] on span "The presence of irreducibly complex system contradicts how evolution occurs" at bounding box center [144, 131] width 159 height 15
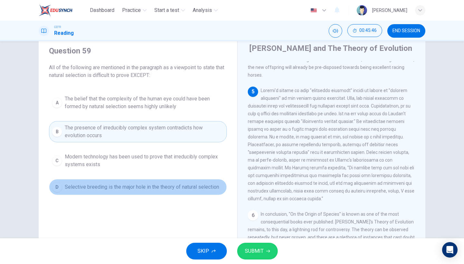
click at [126, 185] on span "Selective breeding is the major hole in the theory of natural selection" at bounding box center [142, 187] width 154 height 8
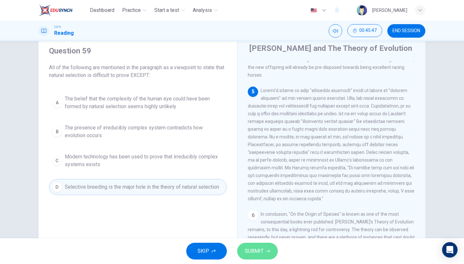
click at [266, 256] on button "SUBMIT" at bounding box center [257, 251] width 41 height 17
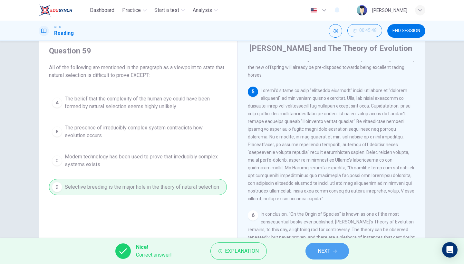
click at [327, 252] on span "NEXT" at bounding box center [324, 251] width 13 height 9
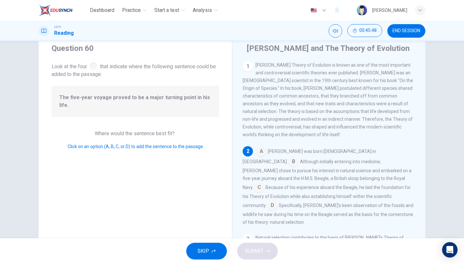
scroll to position [34, 0]
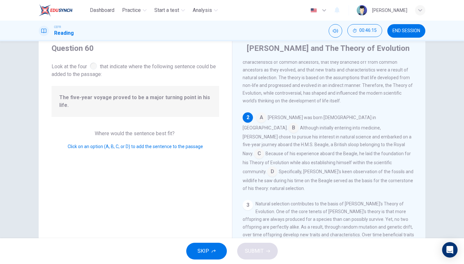
click at [264, 149] on input at bounding box center [259, 154] width 10 height 10
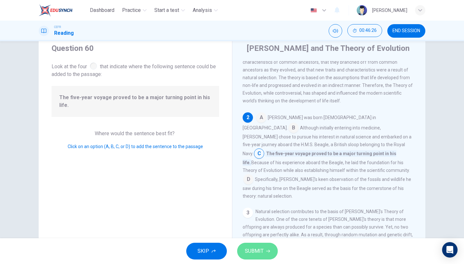
click at [252, 256] on button "SUBMIT" at bounding box center [257, 251] width 41 height 17
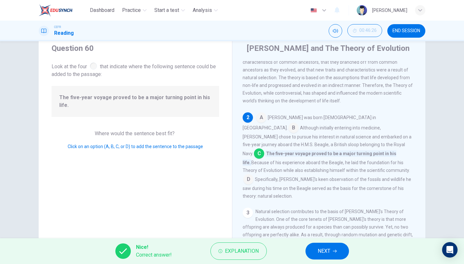
click at [341, 250] on button "NEXT" at bounding box center [327, 251] width 44 height 17
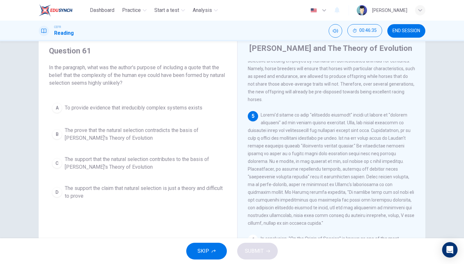
scroll to position [299, 0]
click at [131, 167] on span "The support that the natural selection contributes to the basis of [PERSON_NAME…" at bounding box center [144, 163] width 159 height 15
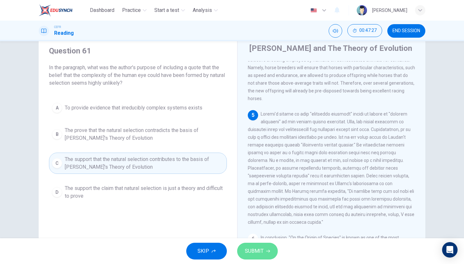
click at [264, 249] on button "SUBMIT" at bounding box center [257, 251] width 41 height 17
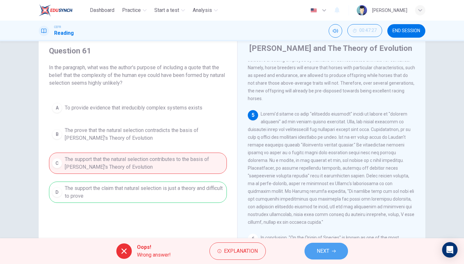
click at [314, 248] on button "NEXT" at bounding box center [327, 251] width 44 height 17
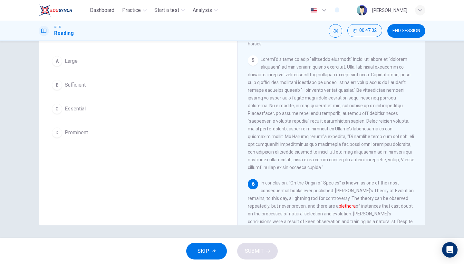
scroll to position [0, 0]
click at [108, 63] on button "A Large" at bounding box center [138, 61] width 178 height 16
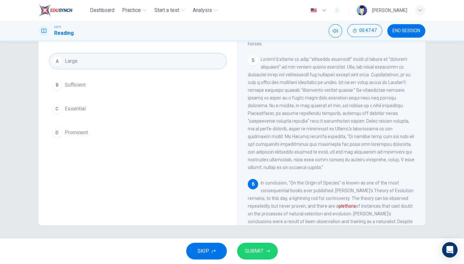
click at [255, 251] on span "SUBMIT" at bounding box center [254, 251] width 19 height 9
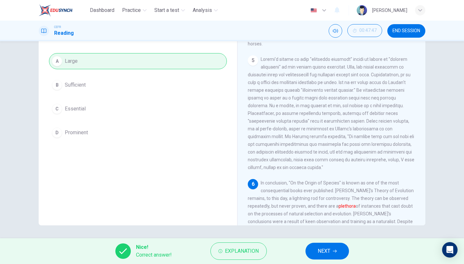
click at [332, 251] on button "NEXT" at bounding box center [327, 251] width 44 height 17
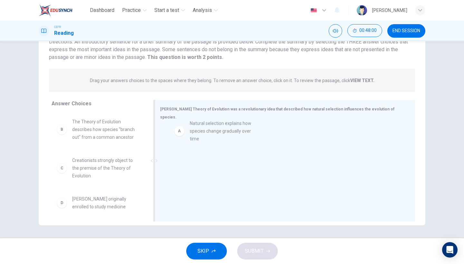
drag, startPoint x: 121, startPoint y: 133, endPoint x: 243, endPoint y: 134, distance: 122.8
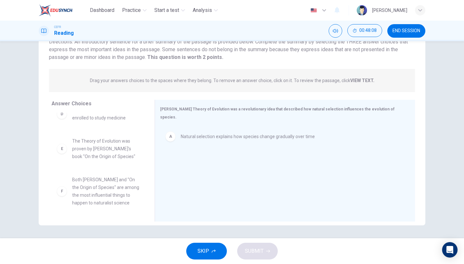
scroll to position [89, 0]
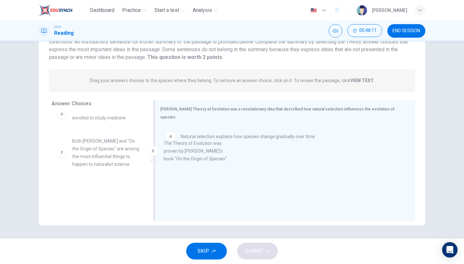
drag, startPoint x: 111, startPoint y: 156, endPoint x: 208, endPoint y: 159, distance: 96.7
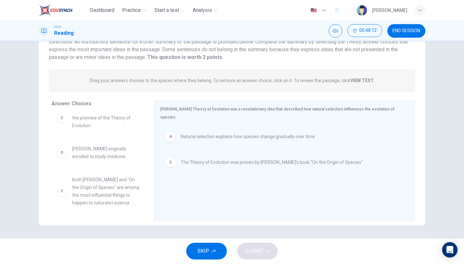
scroll to position [50, 0]
drag, startPoint x: 96, startPoint y: 201, endPoint x: 207, endPoint y: 196, distance: 110.7
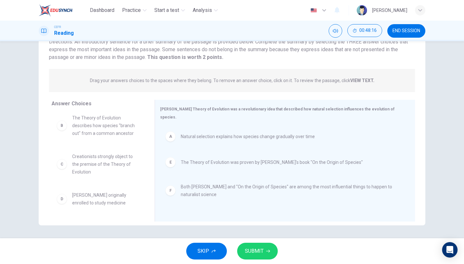
scroll to position [4, 0]
click at [265, 256] on button "SUBMIT" at bounding box center [257, 251] width 41 height 17
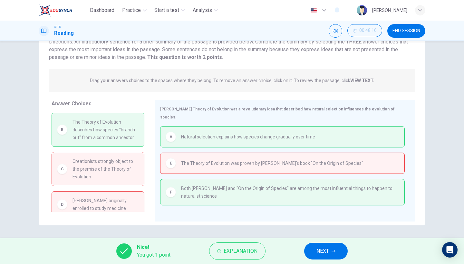
scroll to position [0, 0]
click at [332, 254] on button "NEXT" at bounding box center [326, 251] width 44 height 17
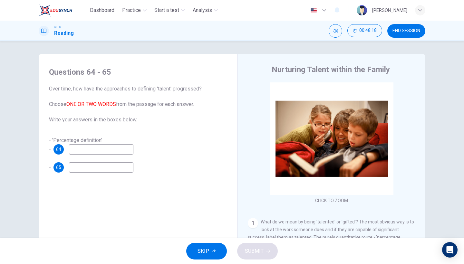
click at [201, 245] on button "SKIP" at bounding box center [206, 251] width 41 height 17
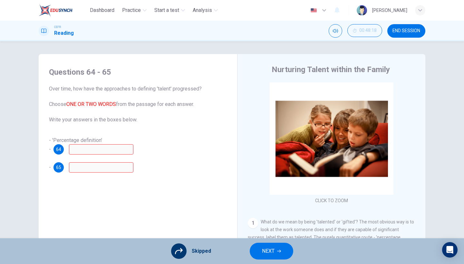
click at [269, 258] on button "NEXT" at bounding box center [272, 251] width 44 height 17
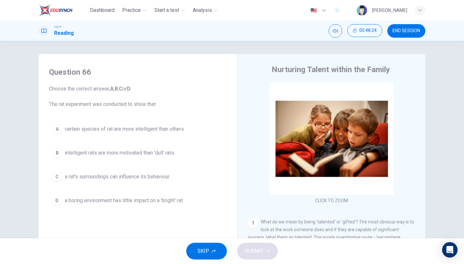
click at [203, 248] on span "SKIP" at bounding box center [204, 251] width 12 height 9
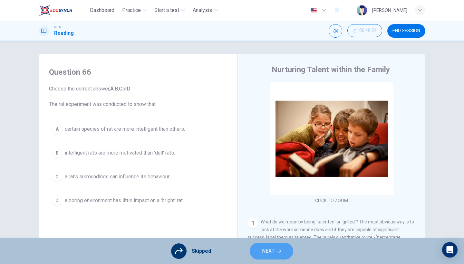
click at [255, 256] on button "NEXT" at bounding box center [272, 251] width 44 height 17
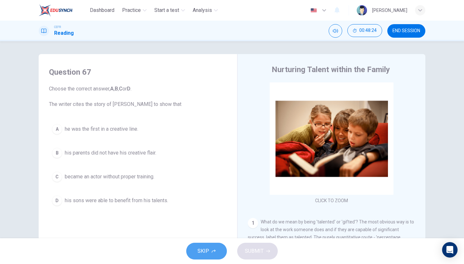
click at [203, 251] on span "SKIP" at bounding box center [204, 251] width 12 height 9
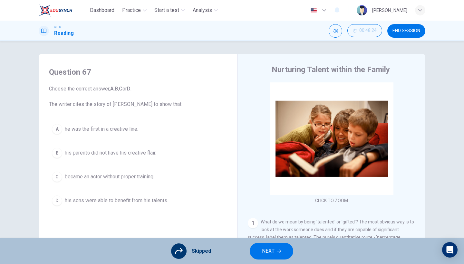
click at [252, 251] on button "NEXT" at bounding box center [272, 251] width 44 height 17
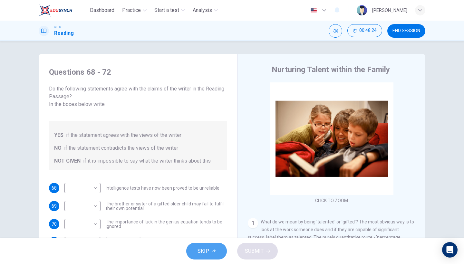
click at [219, 252] on button "SKIP" at bounding box center [206, 251] width 41 height 17
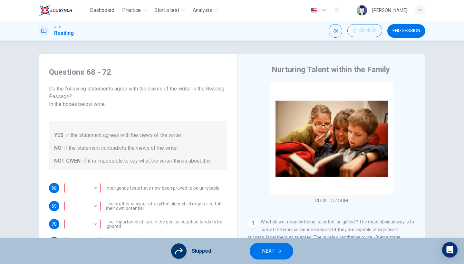
click at [267, 256] on button "NEXT" at bounding box center [272, 251] width 44 height 17
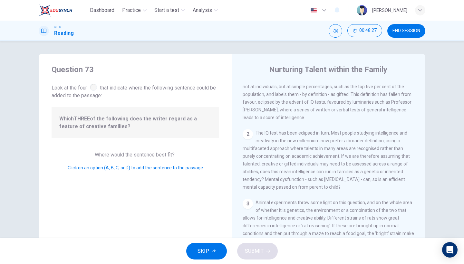
scroll to position [24, 0]
click at [208, 255] on span "SKIP" at bounding box center [204, 251] width 12 height 9
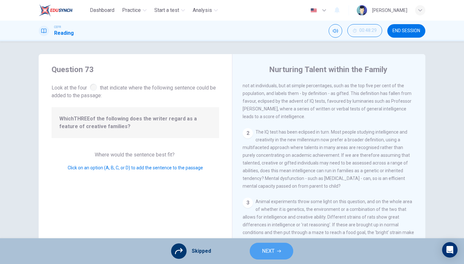
click at [263, 252] on span "NEXT" at bounding box center [268, 251] width 13 height 9
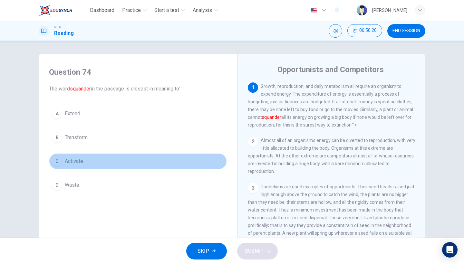
click at [72, 168] on button "C Activate" at bounding box center [138, 161] width 178 height 16
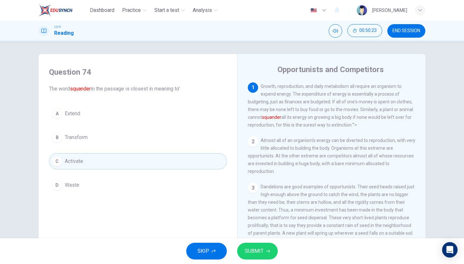
click at [97, 187] on button "D Waste" at bounding box center [138, 185] width 178 height 16
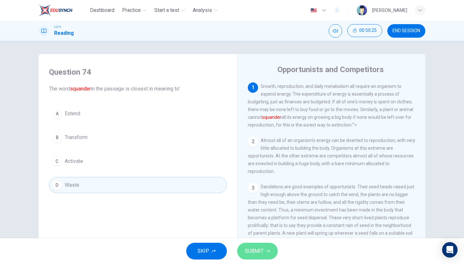
click at [254, 247] on span "SUBMIT" at bounding box center [254, 251] width 19 height 9
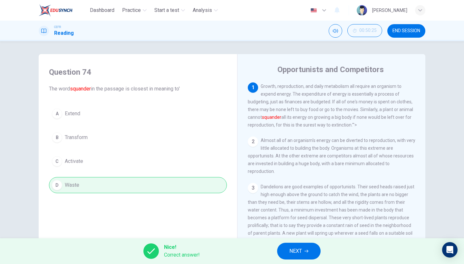
click at [298, 250] on span "NEXT" at bounding box center [295, 251] width 13 height 9
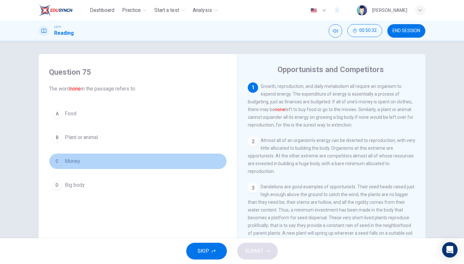
click at [153, 167] on button "C Money" at bounding box center [138, 161] width 178 height 16
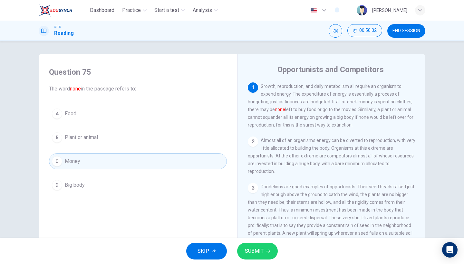
click at [261, 257] on button "SUBMIT" at bounding box center [257, 251] width 41 height 17
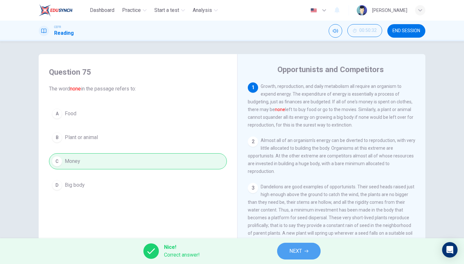
click at [292, 253] on span "NEXT" at bounding box center [295, 251] width 13 height 9
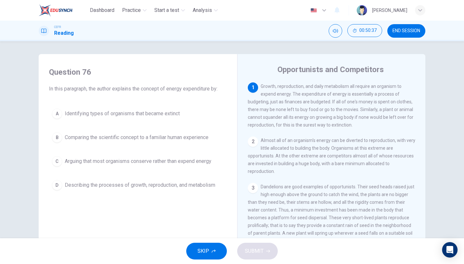
scroll to position [0, 0]
click at [185, 118] on button "A Identifying types of organisms that became extinct" at bounding box center [138, 114] width 178 height 16
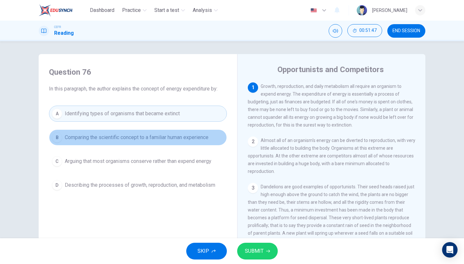
click at [205, 138] on span "Comparing the scientific concept to a familiar human experience" at bounding box center [137, 138] width 144 height 8
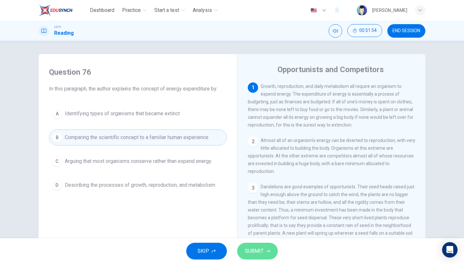
click at [252, 251] on span "SUBMIT" at bounding box center [254, 251] width 19 height 9
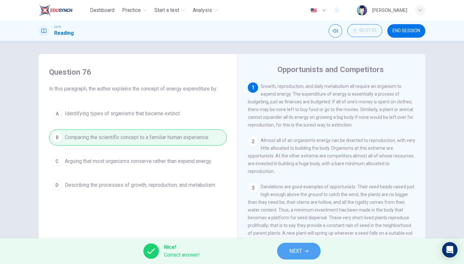
click at [294, 255] on span "NEXT" at bounding box center [295, 251] width 13 height 9
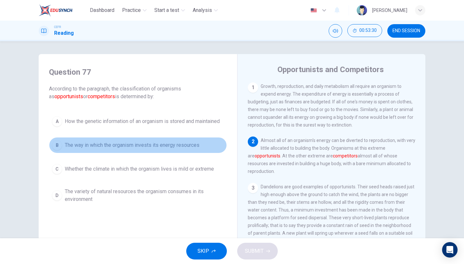
click at [182, 149] on span "The way in which the organism invests its energy resources" at bounding box center [132, 145] width 135 height 8
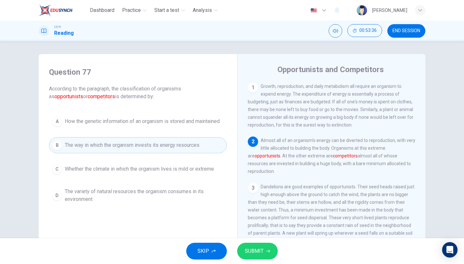
click at [258, 249] on span "SUBMIT" at bounding box center [254, 251] width 19 height 9
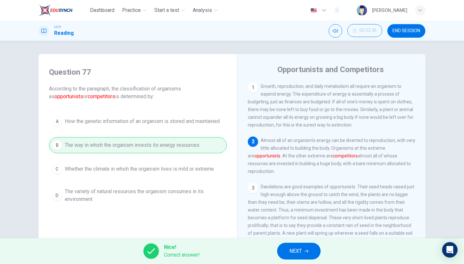
click at [299, 254] on span "NEXT" at bounding box center [295, 251] width 13 height 9
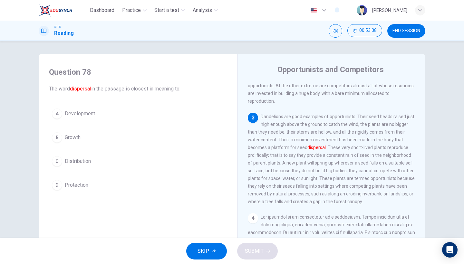
scroll to position [82, 0]
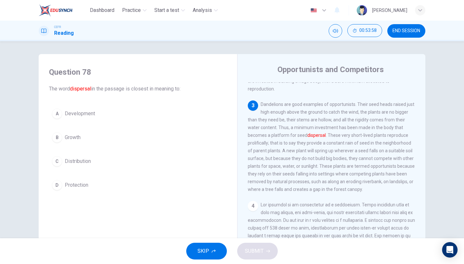
click at [99, 160] on button "C Distribution" at bounding box center [138, 161] width 178 height 16
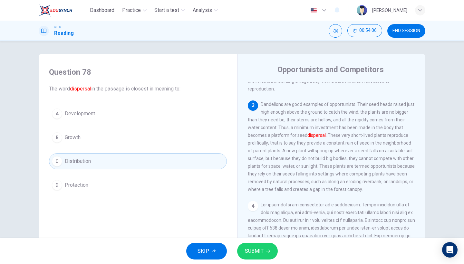
click at [246, 254] on span "SUBMIT" at bounding box center [254, 251] width 19 height 9
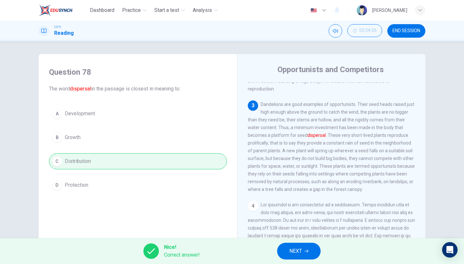
click at [302, 250] on span "NEXT" at bounding box center [295, 251] width 13 height 9
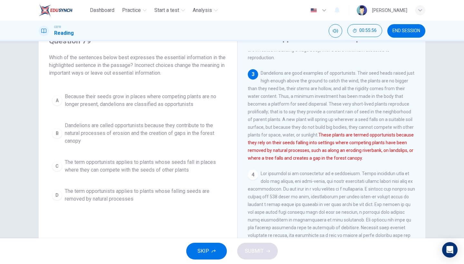
scroll to position [38, 0]
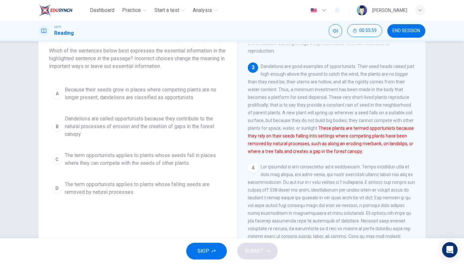
click at [115, 194] on span "The term opportunists applies to plants whose falling seeds are removed by natu…" at bounding box center [144, 188] width 159 height 15
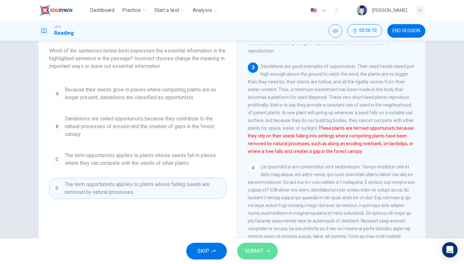
click at [257, 249] on span "SUBMIT" at bounding box center [254, 251] width 19 height 9
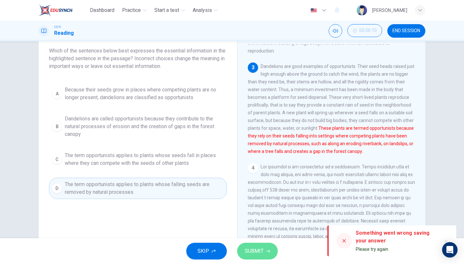
click at [258, 256] on button "SUBMIT" at bounding box center [257, 251] width 41 height 17
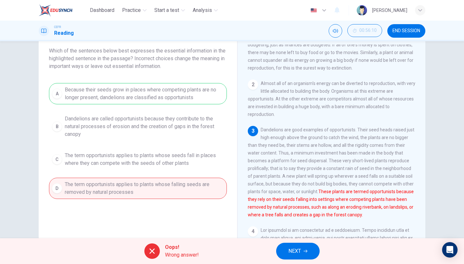
scroll to position [5, 0]
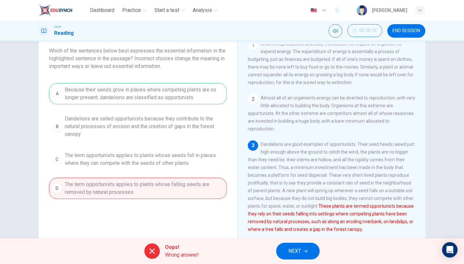
click at [309, 250] on button "NEXT" at bounding box center [298, 251] width 44 height 17
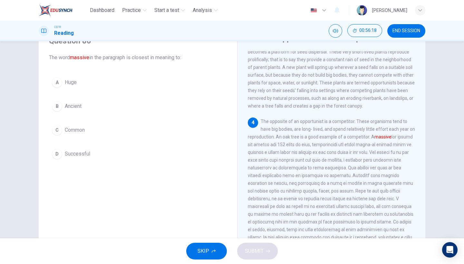
scroll to position [133, 0]
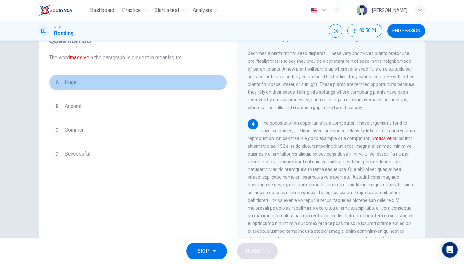
click at [92, 82] on button "A Huge" at bounding box center [138, 82] width 178 height 16
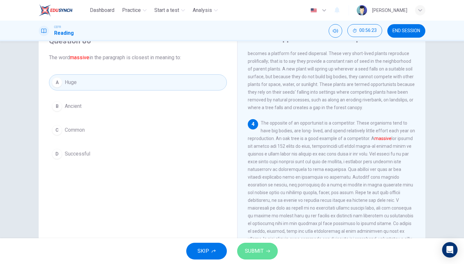
click at [252, 255] on span "SUBMIT" at bounding box center [254, 251] width 19 height 9
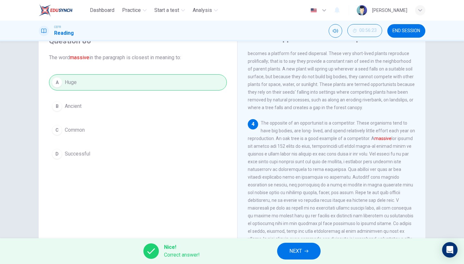
click at [302, 251] on span "NEXT" at bounding box center [295, 251] width 13 height 9
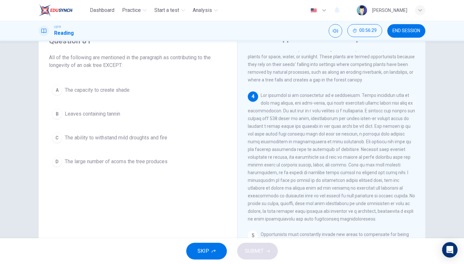
scroll to position [170, 0]
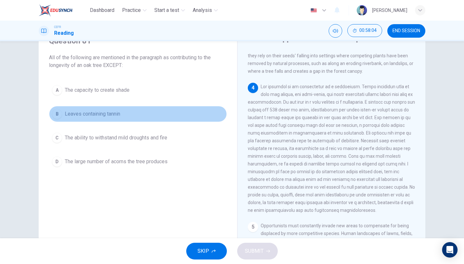
click at [121, 115] on button "B Leaves containing tannin" at bounding box center [138, 114] width 178 height 16
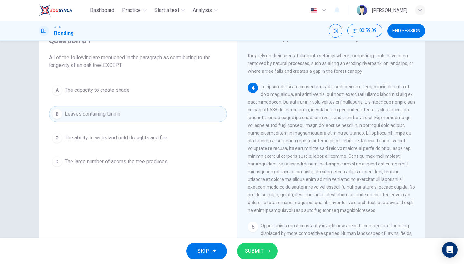
click at [157, 160] on span "The large number of acorns the tree produces" at bounding box center [116, 162] width 103 height 8
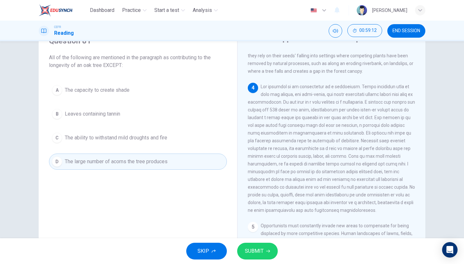
click at [138, 82] on div "Question 81 All of the following are mentioned in the paragraph as contributing…" at bounding box center [138, 102] width 188 height 147
click at [139, 93] on button "A The capacity to create shade" at bounding box center [138, 90] width 178 height 16
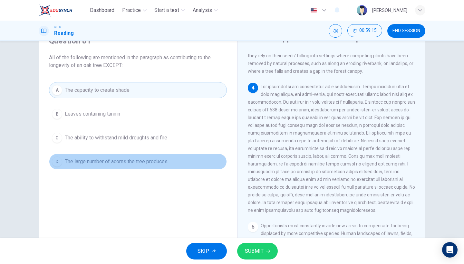
drag, startPoint x: 176, startPoint y: 157, endPoint x: 178, endPoint y: 159, distance: 3.6
click at [176, 157] on button "D The large number of acorns the tree produces" at bounding box center [138, 162] width 178 height 16
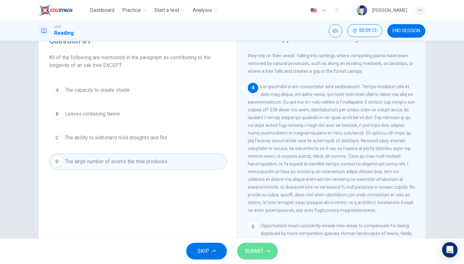
click at [253, 249] on span "SUBMIT" at bounding box center [254, 251] width 19 height 9
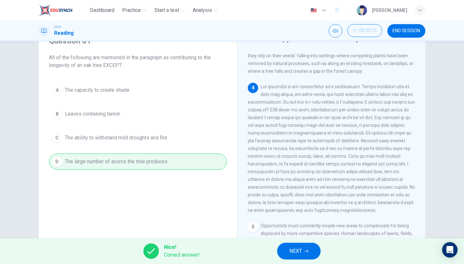
click at [293, 249] on span "NEXT" at bounding box center [295, 251] width 13 height 9
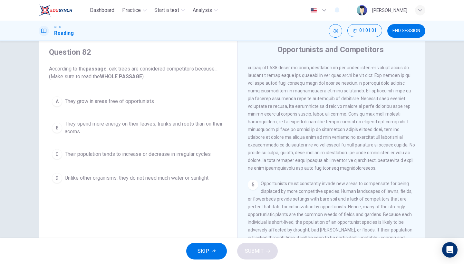
scroll to position [230, 0]
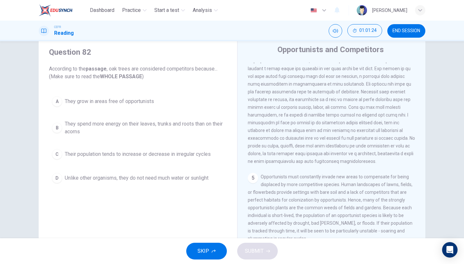
click at [183, 131] on span "They spend more energy on their leaves, trunks and roots than on their acorns" at bounding box center [144, 127] width 159 height 15
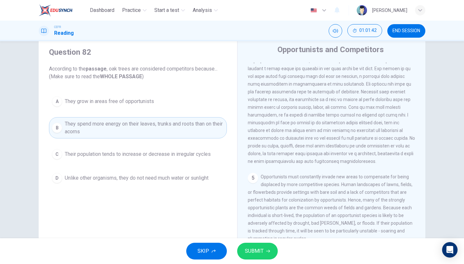
click at [263, 255] on span "SUBMIT" at bounding box center [254, 251] width 19 height 9
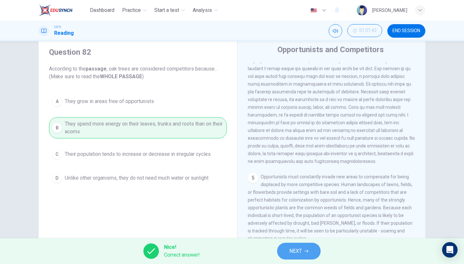
click at [301, 255] on span "NEXT" at bounding box center [295, 251] width 13 height 9
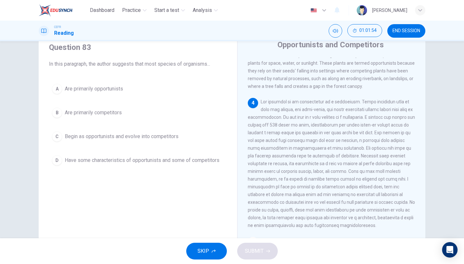
scroll to position [32, 0]
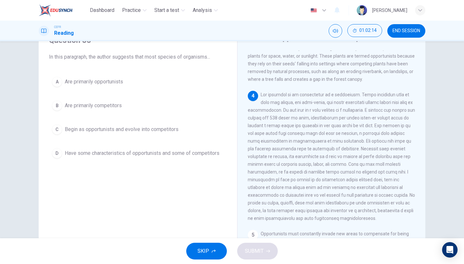
click at [110, 157] on span "Have some characteristics of opportunists and some of competitors" at bounding box center [142, 154] width 155 height 8
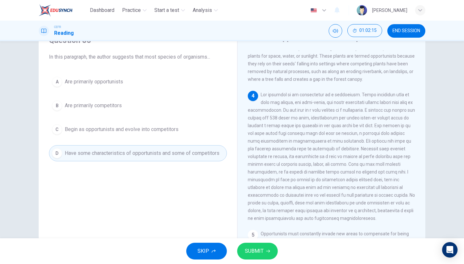
click at [251, 251] on span "SUBMIT" at bounding box center [254, 251] width 19 height 9
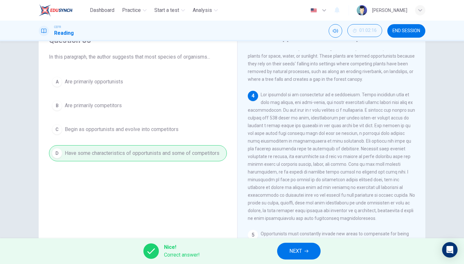
click at [296, 249] on span "NEXT" at bounding box center [295, 251] width 13 height 9
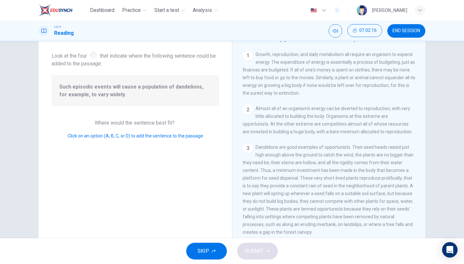
scroll to position [289, 0]
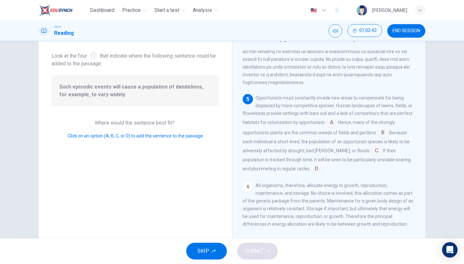
click at [371, 155] on input at bounding box center [376, 151] width 10 height 10
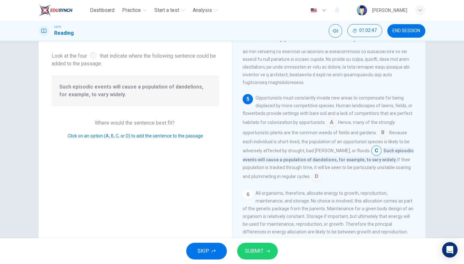
click at [265, 246] on button "SUBMIT" at bounding box center [257, 251] width 41 height 17
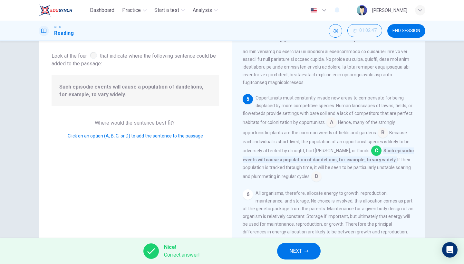
click at [304, 251] on button "NEXT" at bounding box center [299, 251] width 44 height 17
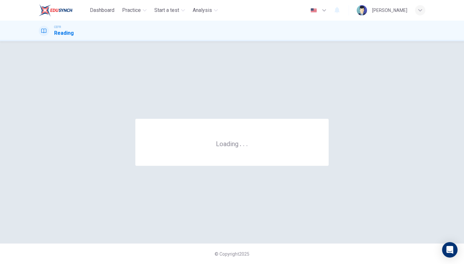
scroll to position [0, 0]
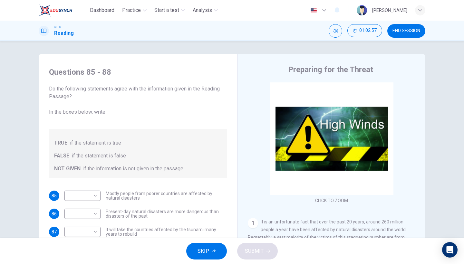
click at [197, 246] on button "SKIP" at bounding box center [206, 251] width 41 height 17
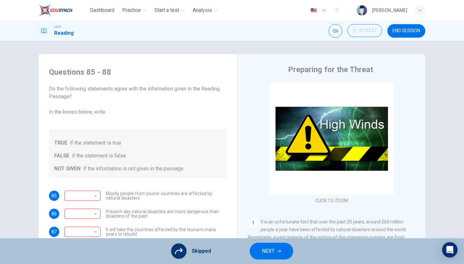
click at [267, 250] on span "NEXT" at bounding box center [268, 251] width 13 height 9
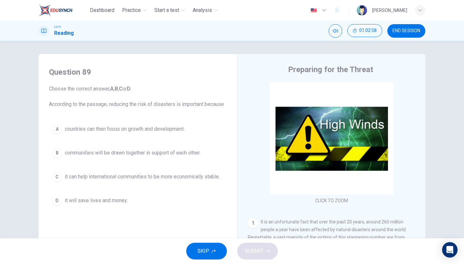
click at [196, 256] on button "SKIP" at bounding box center [206, 251] width 41 height 17
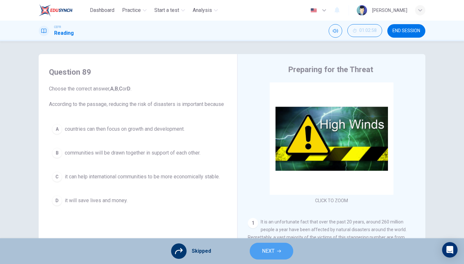
click at [271, 256] on span "NEXT" at bounding box center [268, 251] width 13 height 9
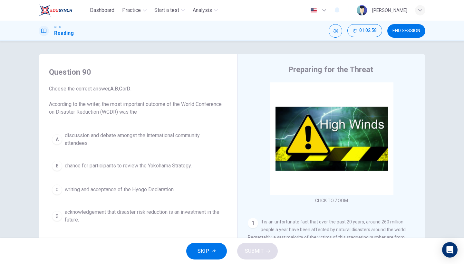
click at [206, 254] on span "SKIP" at bounding box center [204, 251] width 12 height 9
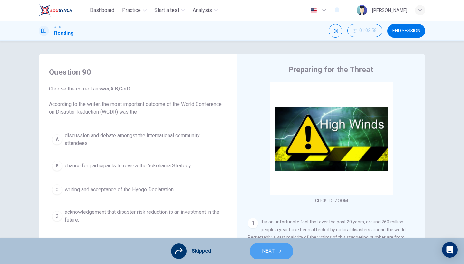
click at [257, 252] on button "NEXT" at bounding box center [272, 251] width 44 height 17
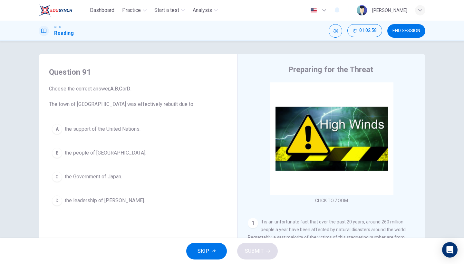
click at [202, 252] on span "SKIP" at bounding box center [204, 251] width 12 height 9
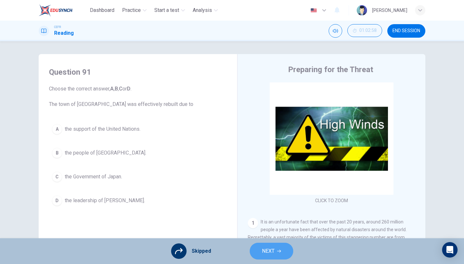
click at [256, 254] on button "NEXT" at bounding box center [272, 251] width 44 height 17
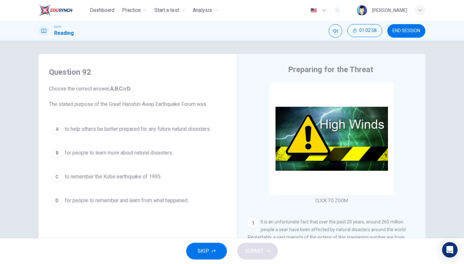
click at [203, 255] on span "SKIP" at bounding box center [204, 251] width 12 height 9
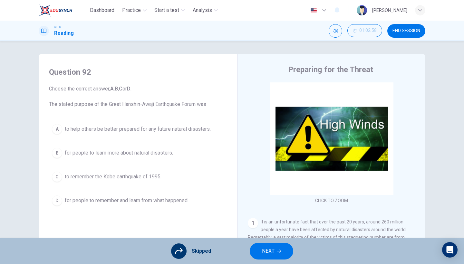
click at [257, 256] on button "NEXT" at bounding box center [272, 251] width 44 height 17
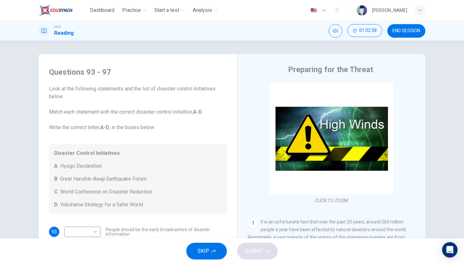
click at [209, 259] on button "SKIP" at bounding box center [206, 251] width 41 height 17
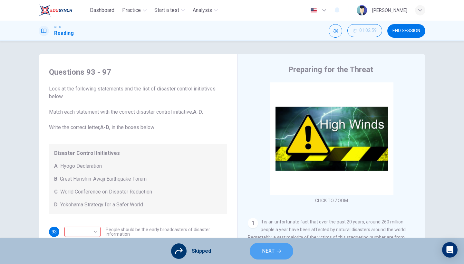
click at [258, 257] on button "NEXT" at bounding box center [272, 251] width 44 height 17
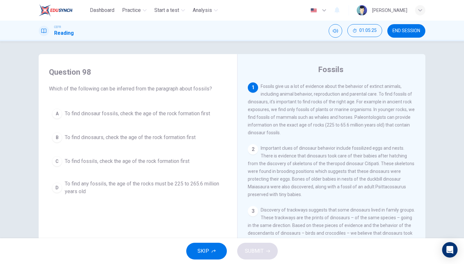
click at [113, 189] on span "To find any fossils, the age of the rocks must be 225 to 265.6 million years old" at bounding box center [144, 187] width 159 height 15
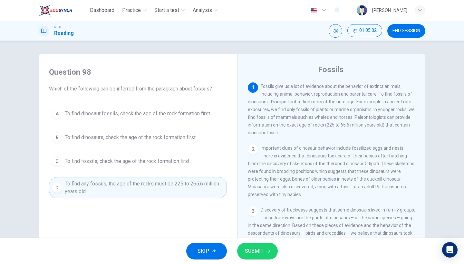
click at [257, 254] on span "SUBMIT" at bounding box center [254, 251] width 19 height 9
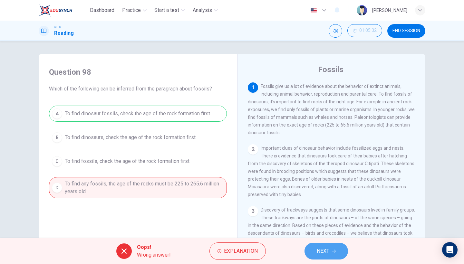
click at [319, 256] on button "NEXT" at bounding box center [327, 251] width 44 height 17
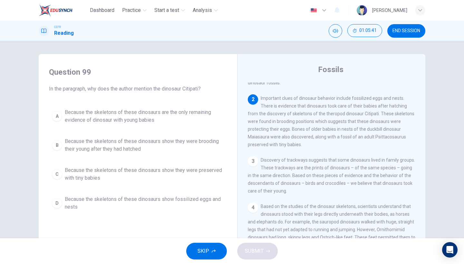
scroll to position [55, 0]
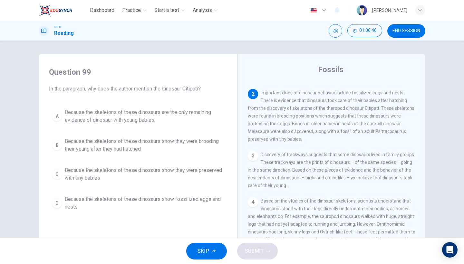
click at [193, 143] on span "Because the skeletons of these dinosaurs show they were brooding their young af…" at bounding box center [144, 145] width 159 height 15
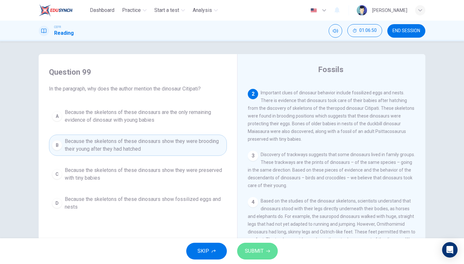
click at [258, 249] on span "SUBMIT" at bounding box center [254, 251] width 19 height 9
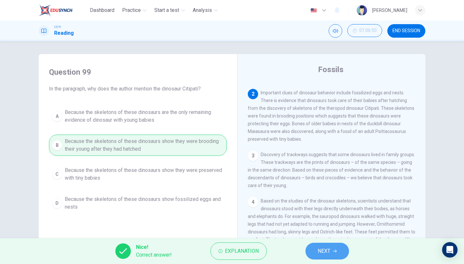
click at [319, 249] on span "NEXT" at bounding box center [324, 251] width 13 height 9
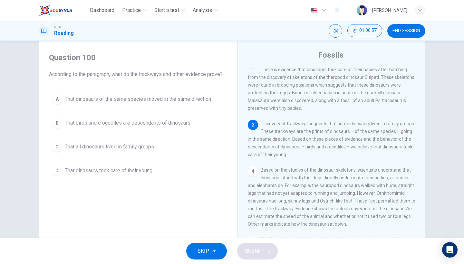
scroll to position [72, 0]
click at [160, 151] on button "C That all dinosaurs lived in family groups" at bounding box center [138, 147] width 178 height 16
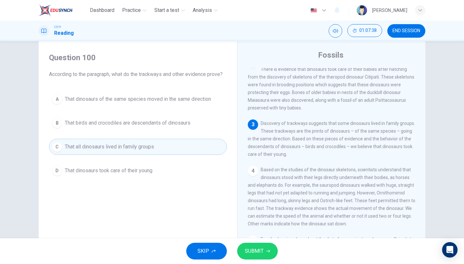
click at [252, 247] on span "SUBMIT" at bounding box center [254, 251] width 19 height 9
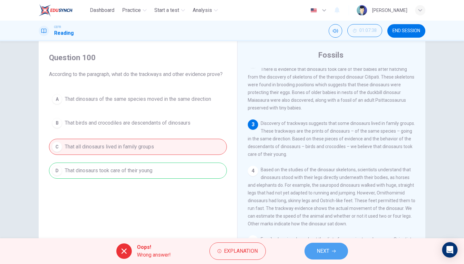
click at [330, 249] on button "NEXT" at bounding box center [327, 251] width 44 height 17
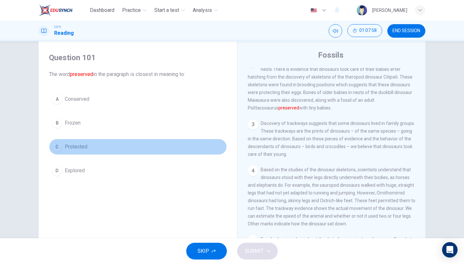
click at [100, 149] on button "C Protected" at bounding box center [138, 147] width 178 height 16
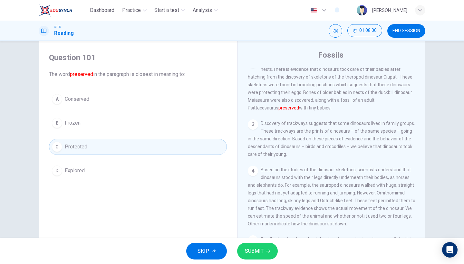
click at [246, 248] on span "SUBMIT" at bounding box center [254, 251] width 19 height 9
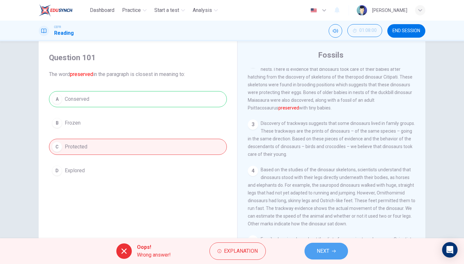
click at [324, 254] on span "NEXT" at bounding box center [323, 251] width 13 height 9
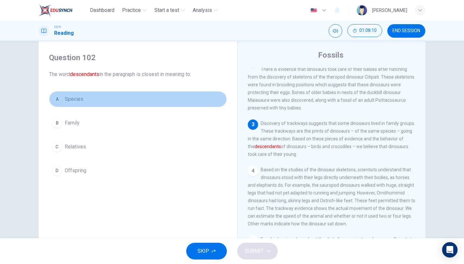
click at [110, 101] on button "A Species" at bounding box center [138, 99] width 178 height 16
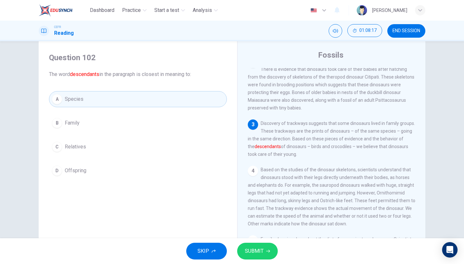
click at [270, 251] on button "SUBMIT" at bounding box center [257, 251] width 41 height 17
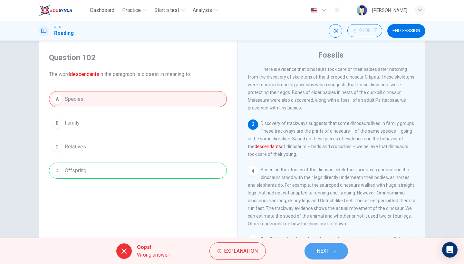
click at [321, 254] on span "NEXT" at bounding box center [323, 251] width 13 height 9
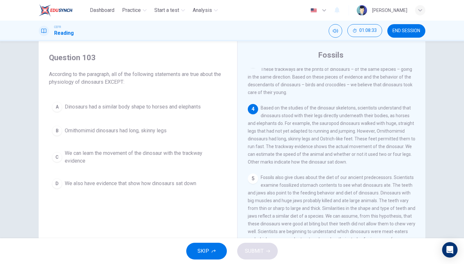
scroll to position [135, 0]
click at [195, 107] on span "Dinosaurs had a similar body shape to horses and elephants" at bounding box center [133, 107] width 136 height 8
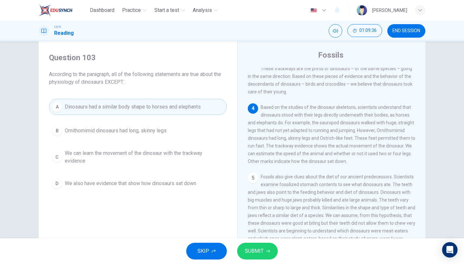
click at [274, 247] on button "SUBMIT" at bounding box center [257, 251] width 41 height 17
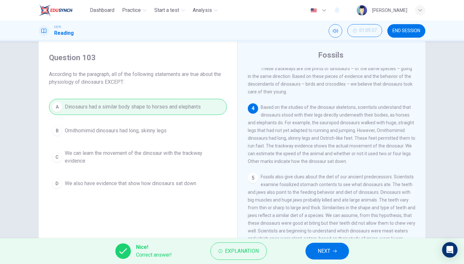
click at [317, 252] on button "NEXT" at bounding box center [327, 251] width 44 height 17
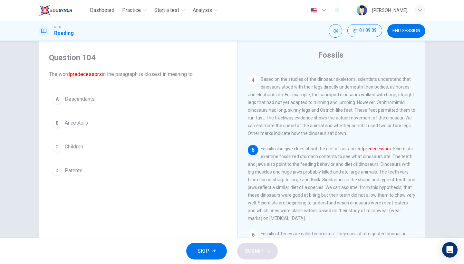
scroll to position [165, 0]
click at [88, 108] on div "A Descendants B Ancestors C Children D Parents" at bounding box center [138, 135] width 178 height 88
click at [86, 131] on div "A Descendants B Ancestors C Children D Parents" at bounding box center [138, 135] width 178 height 88
click at [90, 124] on button "B Ancestors" at bounding box center [138, 123] width 178 height 16
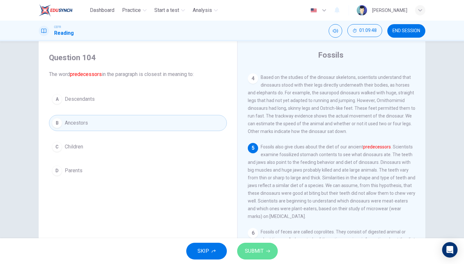
click at [253, 248] on span "SUBMIT" at bounding box center [254, 251] width 19 height 9
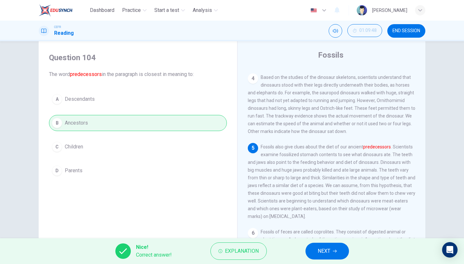
click at [324, 250] on span "NEXT" at bounding box center [324, 251] width 13 height 9
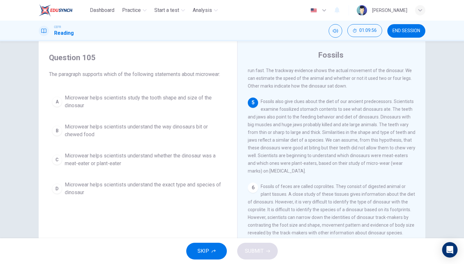
scroll to position [213, 0]
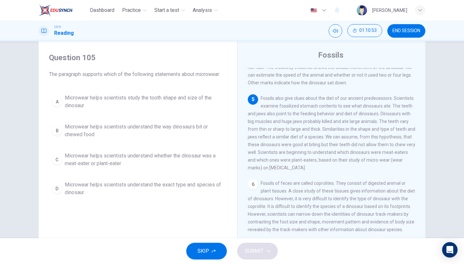
click at [147, 164] on span "Microwear helps scientists understand whether the dinosaur was a meat-eater or …" at bounding box center [144, 159] width 159 height 15
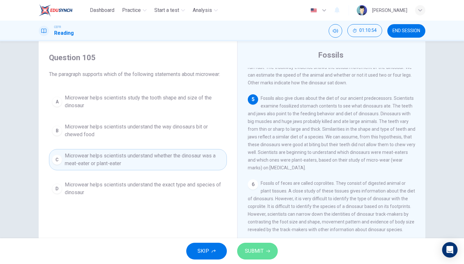
click at [260, 247] on span "SUBMIT" at bounding box center [254, 251] width 19 height 9
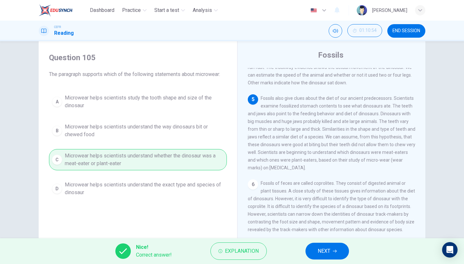
click at [320, 248] on span "NEXT" at bounding box center [324, 251] width 13 height 9
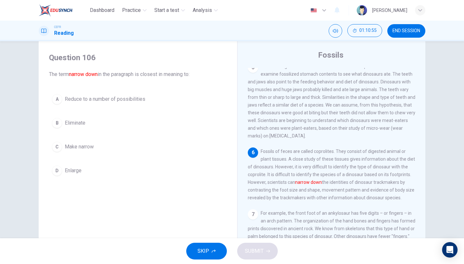
scroll to position [253, 0]
click at [153, 100] on button "A Reduce to a number of possibilities" at bounding box center [138, 99] width 178 height 16
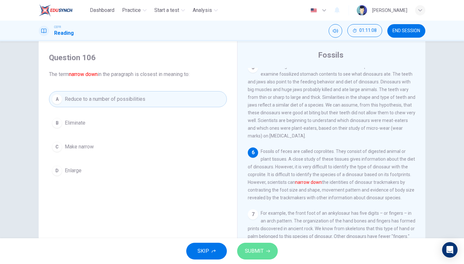
click at [257, 247] on span "SUBMIT" at bounding box center [254, 251] width 19 height 9
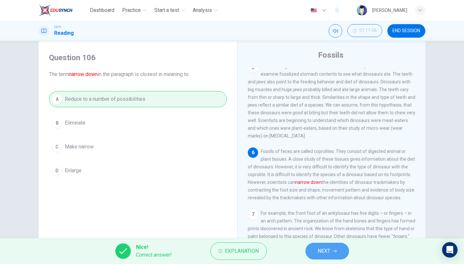
click at [324, 249] on span "NEXT" at bounding box center [324, 251] width 13 height 9
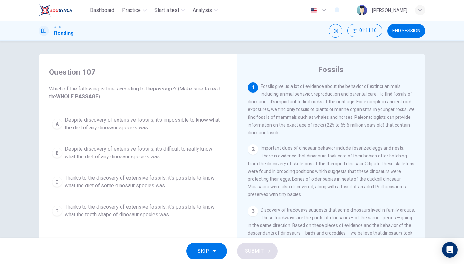
scroll to position [0, 0]
drag, startPoint x: 179, startPoint y: 86, endPoint x: 93, endPoint y: 99, distance: 87.3
click at [93, 100] on span "Which of the following is true, according to the passage ? (Make sure to read t…" at bounding box center [138, 92] width 178 height 15
drag, startPoint x: 177, startPoint y: 89, endPoint x: 113, endPoint y: 104, distance: 65.7
click at [113, 104] on div "Question 107 Which of the following is true, according to the passage ? (Make s…" at bounding box center [138, 145] width 188 height 168
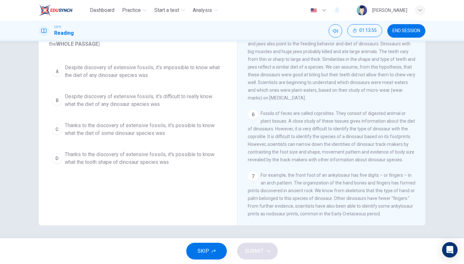
click at [178, 131] on span "Thanks to the discovery of extensive fossils, it's possible to know what the di…" at bounding box center [144, 129] width 159 height 15
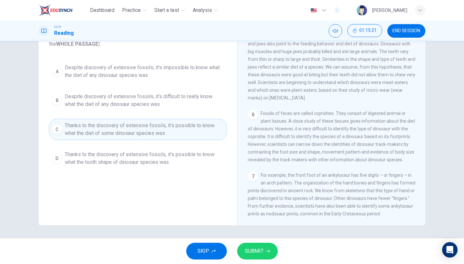
click at [263, 260] on div "SKIP SUBMIT" at bounding box center [232, 251] width 464 height 26
click at [263, 254] on button "SUBMIT" at bounding box center [257, 251] width 41 height 17
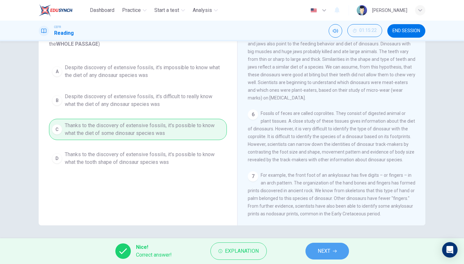
click at [315, 244] on button "NEXT" at bounding box center [327, 251] width 44 height 17
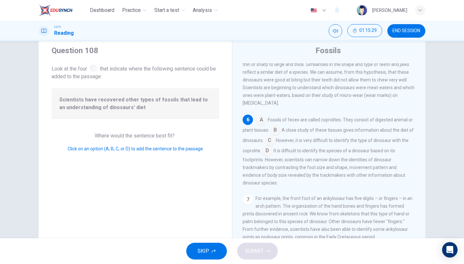
scroll to position [19, 0]
click at [258, 122] on input at bounding box center [261, 120] width 10 height 10
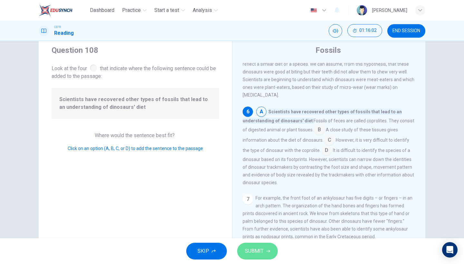
click at [266, 247] on button "SUBMIT" at bounding box center [257, 251] width 41 height 17
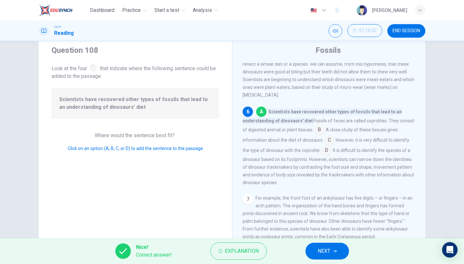
click at [322, 247] on span "NEXT" at bounding box center [324, 251] width 13 height 9
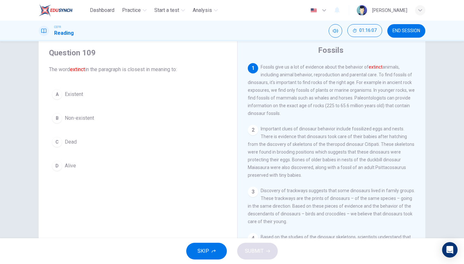
scroll to position [0, 0]
click at [77, 147] on button "C Dead" at bounding box center [138, 142] width 178 height 16
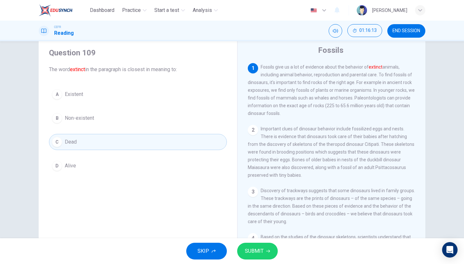
click at [253, 251] on span "SUBMIT" at bounding box center [254, 251] width 19 height 9
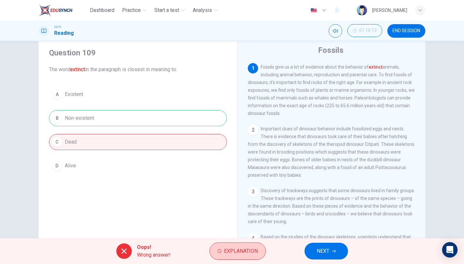
click at [257, 246] on button "Explanation" at bounding box center [237, 251] width 56 height 17
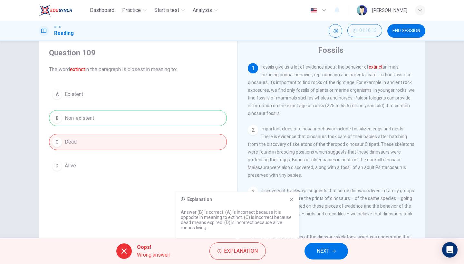
click at [292, 200] on icon at bounding box center [292, 200] width 4 height 4
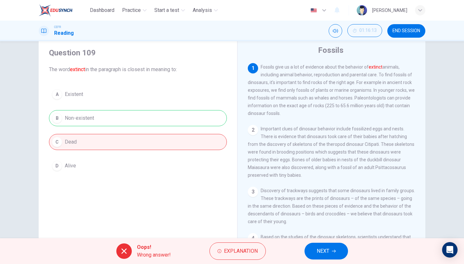
click at [330, 253] on button "NEXT" at bounding box center [327, 251] width 44 height 17
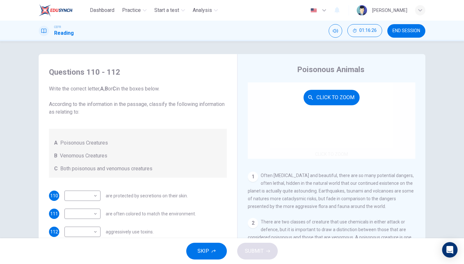
scroll to position [48, 0]
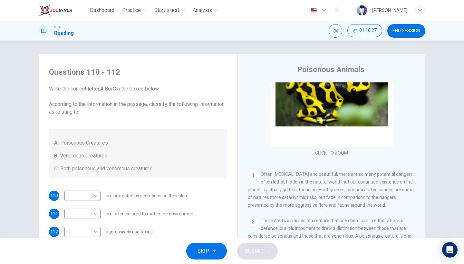
click at [206, 249] on span "SKIP" at bounding box center [204, 251] width 12 height 9
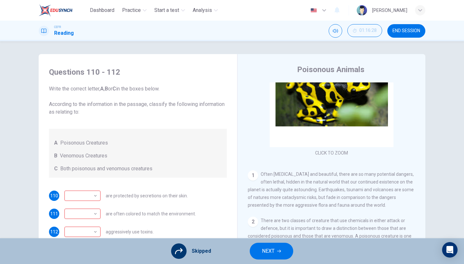
click at [257, 248] on button "NEXT" at bounding box center [272, 251] width 44 height 17
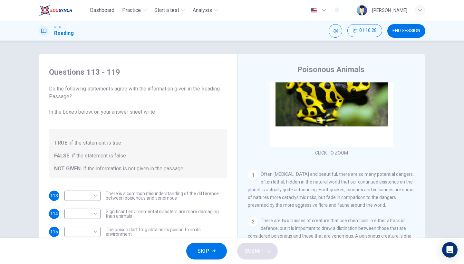
click at [223, 253] on button "SKIP" at bounding box center [206, 251] width 41 height 17
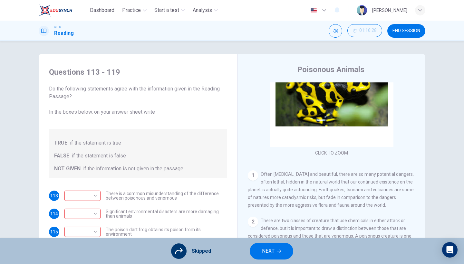
click at [272, 252] on span "NEXT" at bounding box center [268, 251] width 13 height 9
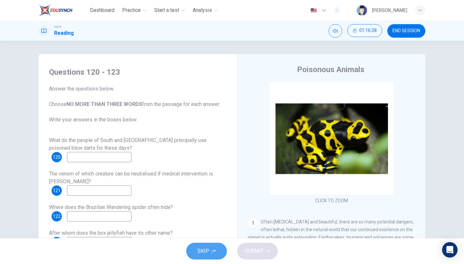
click at [214, 249] on button "SKIP" at bounding box center [206, 251] width 41 height 17
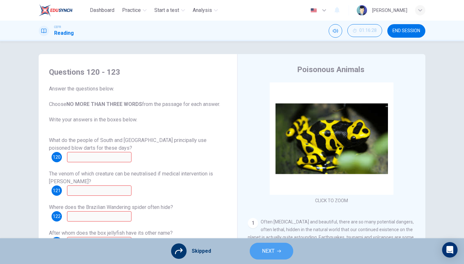
click at [269, 247] on span "NEXT" at bounding box center [268, 251] width 13 height 9
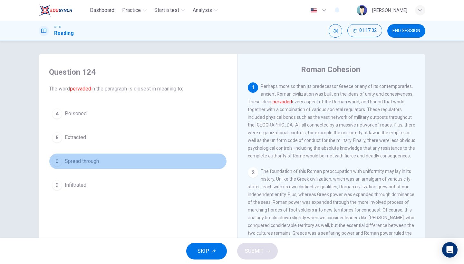
click at [102, 167] on button "C Spread through" at bounding box center [138, 161] width 178 height 16
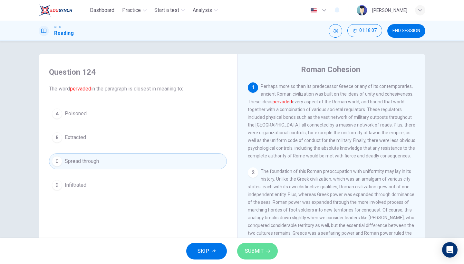
click at [262, 254] on span "SUBMIT" at bounding box center [254, 251] width 19 height 9
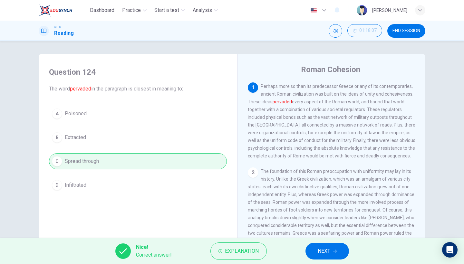
click at [329, 252] on span "NEXT" at bounding box center [324, 251] width 13 height 9
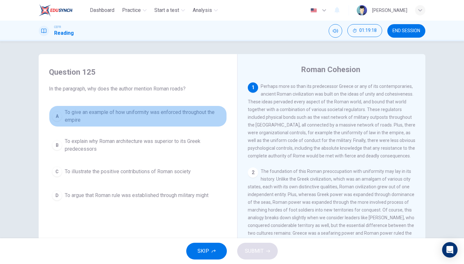
click at [202, 110] on span "To give an example of how uniformity was enforced throughout the empire" at bounding box center [144, 116] width 159 height 15
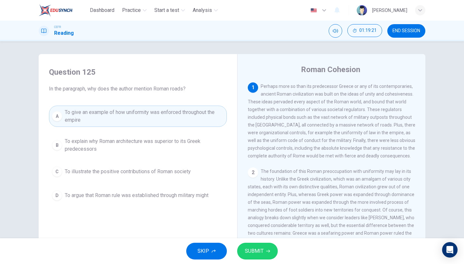
click at [267, 257] on button "SUBMIT" at bounding box center [257, 251] width 41 height 17
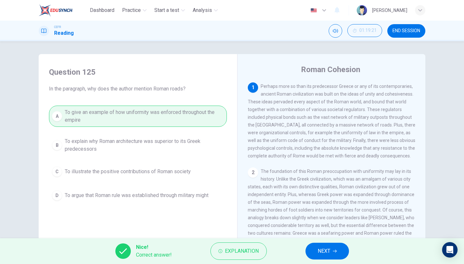
click at [333, 248] on button "NEXT" at bounding box center [327, 251] width 44 height 17
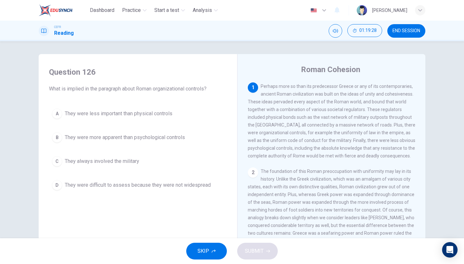
scroll to position [0, 0]
click at [154, 139] on span "They were more apparent than psychological controls" at bounding box center [125, 138] width 120 height 8
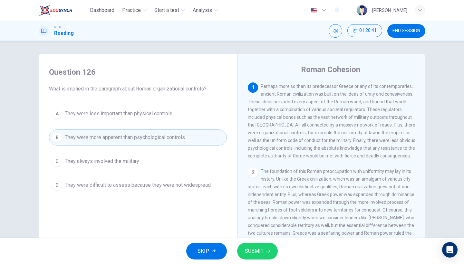
click at [262, 251] on span "SUBMIT" at bounding box center [254, 251] width 19 height 9
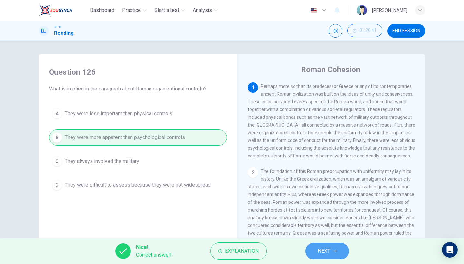
click at [335, 252] on icon "button" at bounding box center [335, 251] width 4 height 4
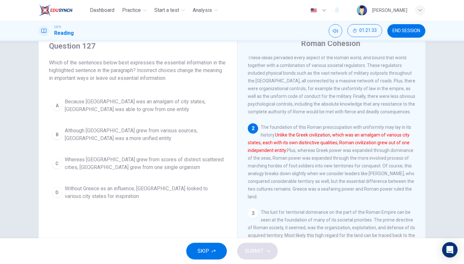
scroll to position [30, 0]
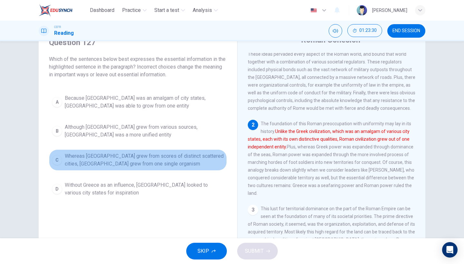
click at [156, 165] on span "Whereas [GEOGRAPHIC_DATA] grew from scores of distinct scattered cities, [GEOGR…" at bounding box center [144, 159] width 159 height 15
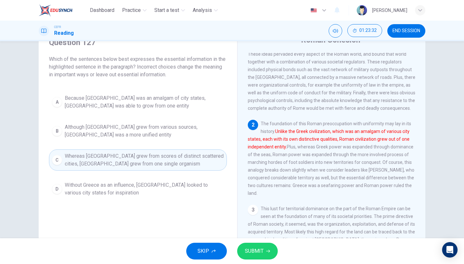
click at [257, 249] on span "SUBMIT" at bounding box center [254, 251] width 19 height 9
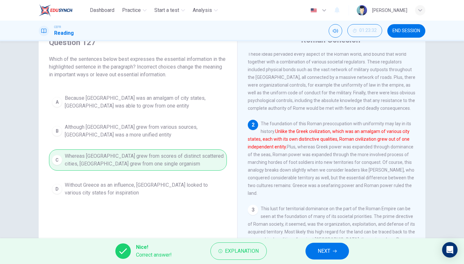
click at [326, 247] on span "NEXT" at bounding box center [324, 251] width 13 height 9
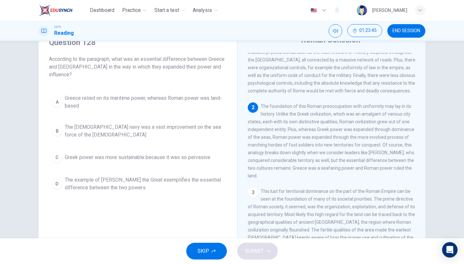
scroll to position [38, 0]
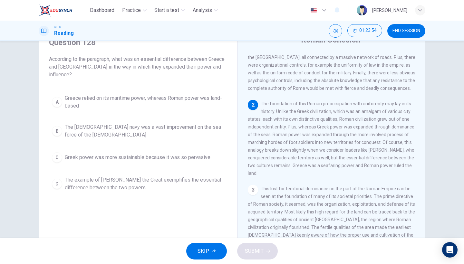
drag, startPoint x: 257, startPoint y: 152, endPoint x: 290, endPoint y: 151, distance: 32.2
click at [290, 151] on span "The foundation of this Roman preoccupation with uniformity may lay in its histo…" at bounding box center [331, 138] width 167 height 75
click at [198, 97] on span "Greece relied on its maritime power, whereas Roman power was land-based" at bounding box center [144, 101] width 159 height 15
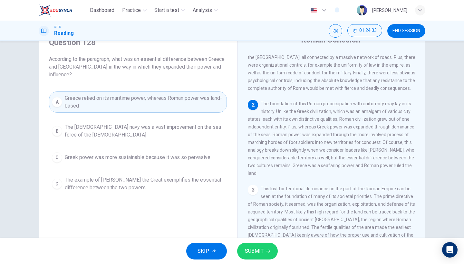
click at [270, 251] on button "SUBMIT" at bounding box center [257, 251] width 41 height 17
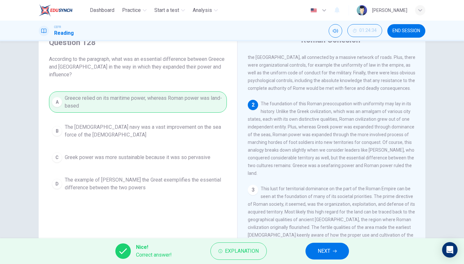
click at [334, 249] on button "NEXT" at bounding box center [327, 251] width 44 height 17
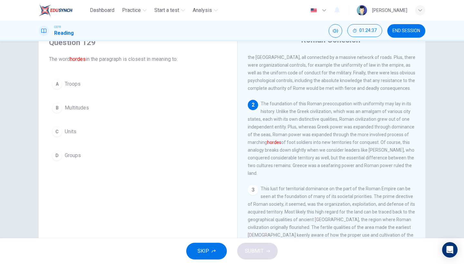
click at [105, 85] on button "A Troops" at bounding box center [138, 84] width 178 height 16
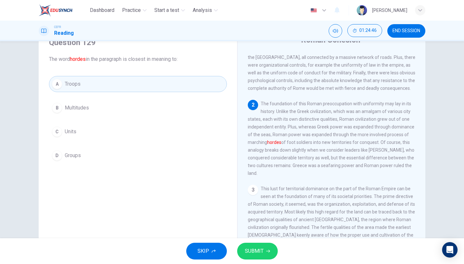
click at [274, 250] on button "SUBMIT" at bounding box center [257, 251] width 41 height 17
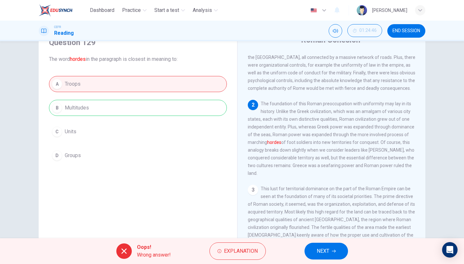
click at [321, 256] on button "NEXT" at bounding box center [327, 251] width 44 height 17
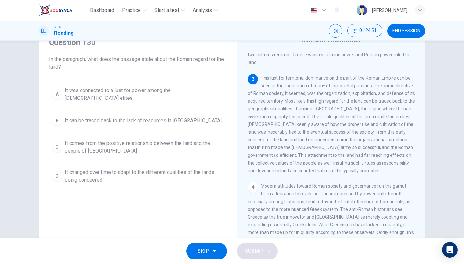
scroll to position [150, 0]
click at [123, 120] on button "B It can be traced back to the lack of resources in [GEOGRAPHIC_DATA]" at bounding box center [138, 121] width 178 height 16
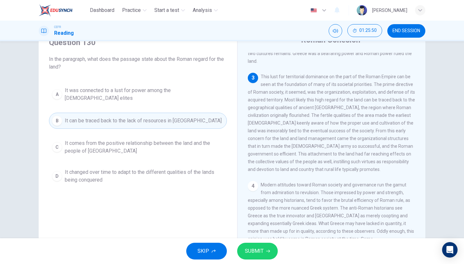
click at [131, 177] on span "It changed over time to adapt to the different qualities of the lands being con…" at bounding box center [144, 176] width 159 height 15
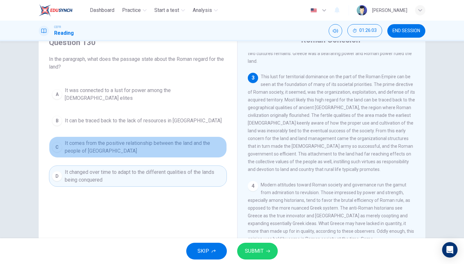
click at [190, 140] on span "It comes from the positive relationship between the land and the people of [GEO…" at bounding box center [144, 147] width 159 height 15
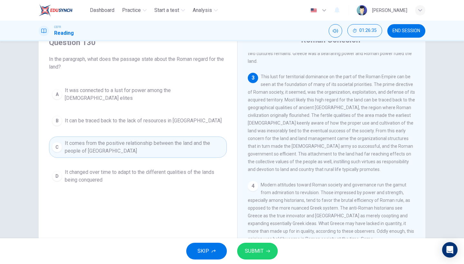
click at [265, 250] on button "SUBMIT" at bounding box center [257, 251] width 41 height 17
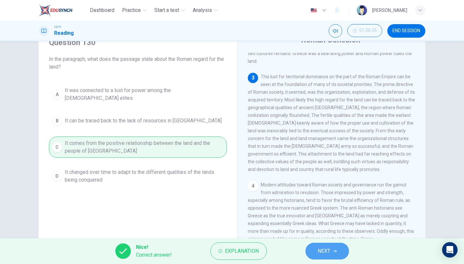
click at [328, 249] on span "NEXT" at bounding box center [324, 251] width 13 height 9
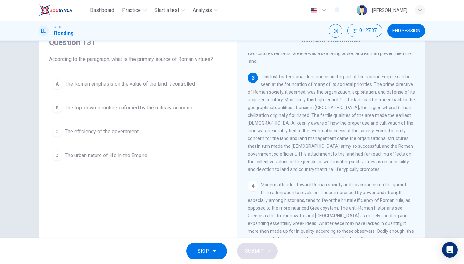
click at [137, 137] on button "C The efficiency of the government" at bounding box center [138, 132] width 178 height 16
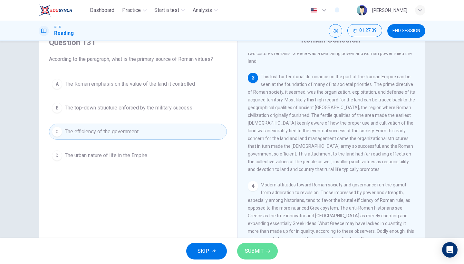
click at [265, 250] on button "SUBMIT" at bounding box center [257, 251] width 41 height 17
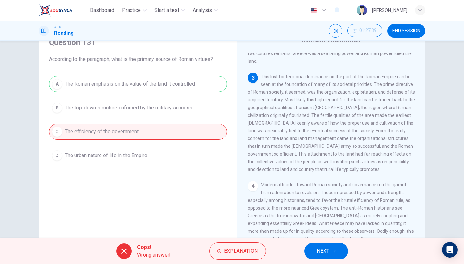
click at [329, 253] on span "NEXT" at bounding box center [323, 251] width 13 height 9
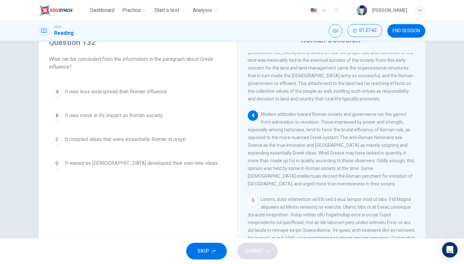
scroll to position [221, 0]
click at [163, 170] on button "D It waned as [DEMOGRAPHIC_DATA] developed their own new ideas" at bounding box center [138, 163] width 178 height 16
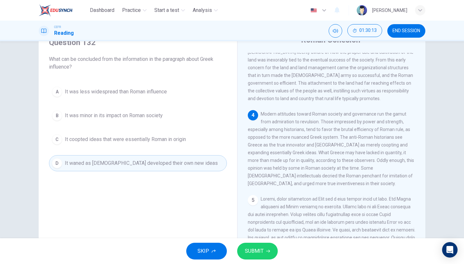
click at [265, 250] on button "SUBMIT" at bounding box center [257, 251] width 41 height 17
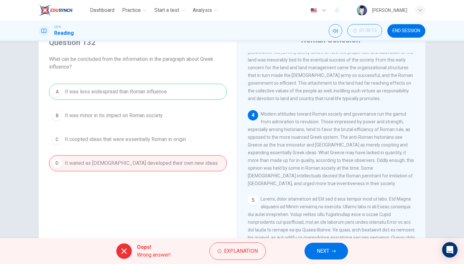
click at [314, 251] on button "NEXT" at bounding box center [327, 251] width 44 height 17
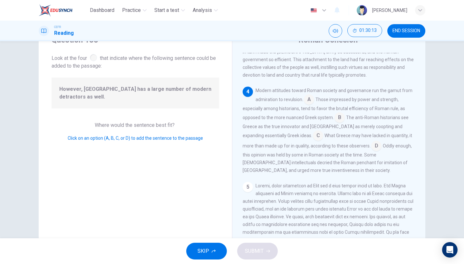
scroll to position [245, 0]
click at [313, 136] on input at bounding box center [318, 136] width 10 height 10
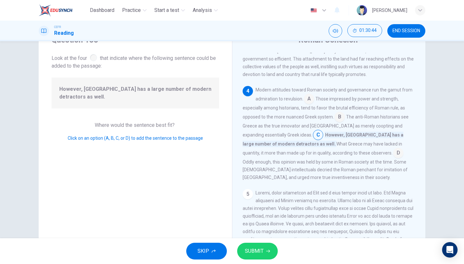
click at [272, 251] on button "SUBMIT" at bounding box center [257, 251] width 41 height 17
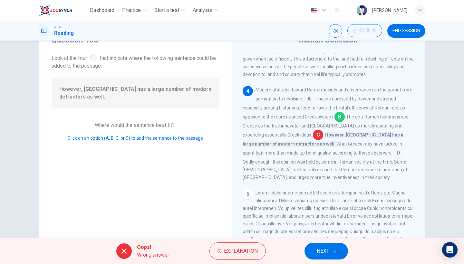
click at [334, 250] on icon "button" at bounding box center [334, 251] width 4 height 4
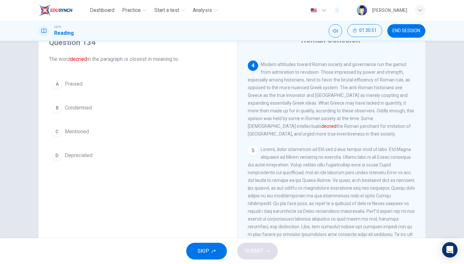
scroll to position [270, 0]
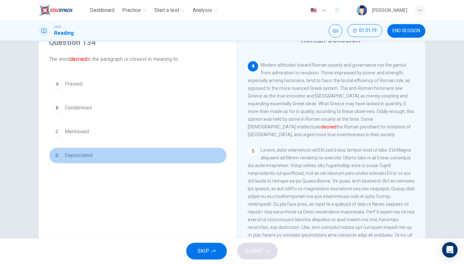
click at [92, 158] on button "D Depreciated" at bounding box center [138, 156] width 178 height 16
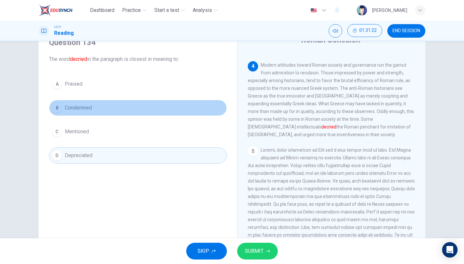
click at [159, 109] on button "B Condemned" at bounding box center [138, 108] width 178 height 16
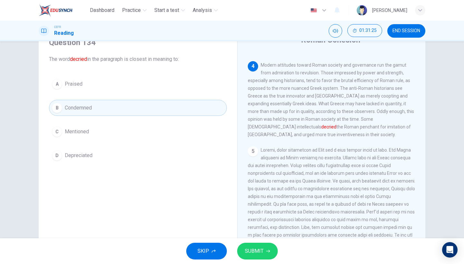
click at [267, 245] on button "SUBMIT" at bounding box center [257, 251] width 41 height 17
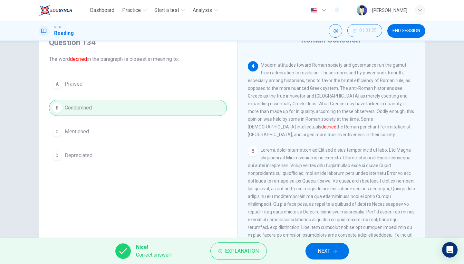
click at [344, 252] on button "NEXT" at bounding box center [327, 251] width 44 height 17
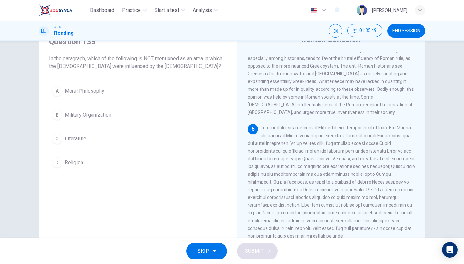
scroll to position [28, 0]
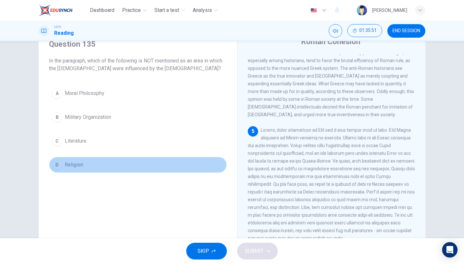
click at [82, 162] on button "D Religion" at bounding box center [138, 165] width 178 height 16
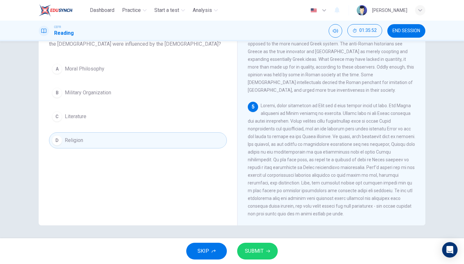
scroll to position [53, 0]
click at [254, 258] on button "SUBMIT" at bounding box center [257, 251] width 41 height 17
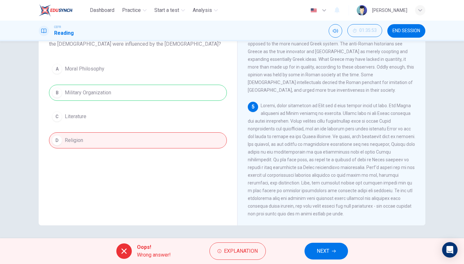
click at [328, 251] on span "NEXT" at bounding box center [323, 251] width 13 height 9
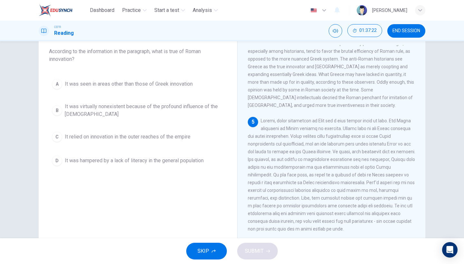
scroll to position [36, 0]
click at [132, 92] on button "A It was seen in areas other than those of Greek innovation" at bounding box center [138, 85] width 178 height 16
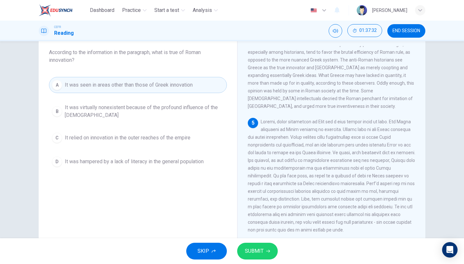
click at [252, 251] on span "SUBMIT" at bounding box center [254, 251] width 19 height 9
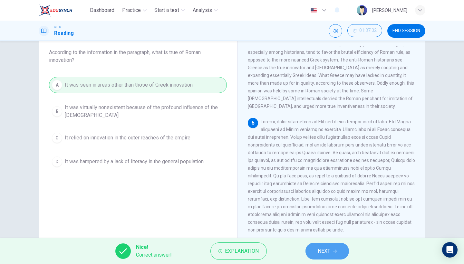
click at [336, 254] on button "NEXT" at bounding box center [327, 251] width 44 height 17
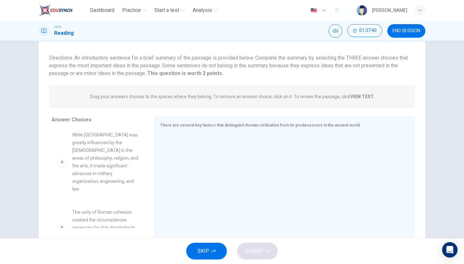
scroll to position [0, 0]
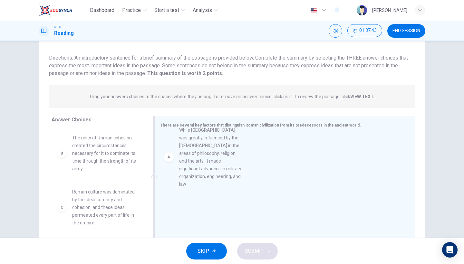
drag, startPoint x: 98, startPoint y: 159, endPoint x: 208, endPoint y: 151, distance: 110.5
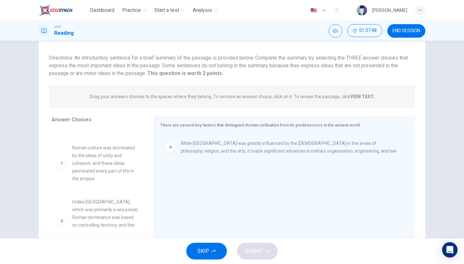
scroll to position [46, 0]
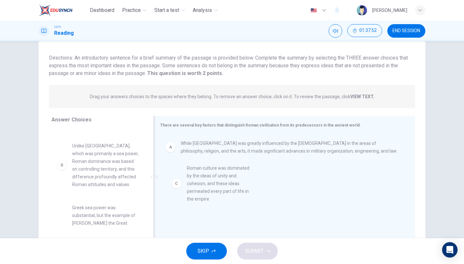
drag, startPoint x: 102, startPoint y: 175, endPoint x: 220, endPoint y: 197, distance: 120.1
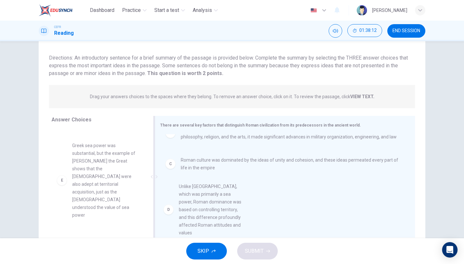
scroll to position [23, 0]
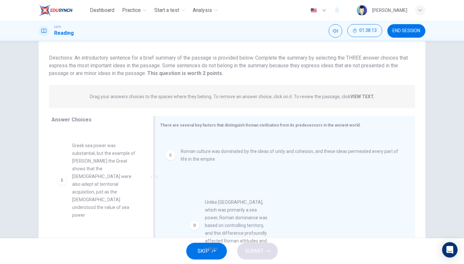
drag, startPoint x: 106, startPoint y: 175, endPoint x: 240, endPoint y: 221, distance: 142.2
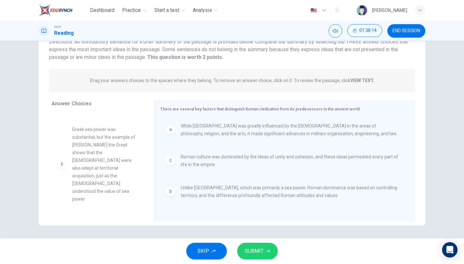
scroll to position [53, 0]
click at [254, 248] on span "SUBMIT" at bounding box center [254, 251] width 19 height 9
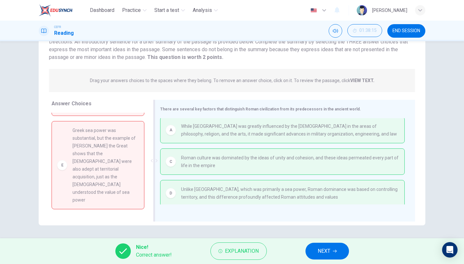
scroll to position [0, 0]
click at [324, 255] on span "NEXT" at bounding box center [324, 251] width 13 height 9
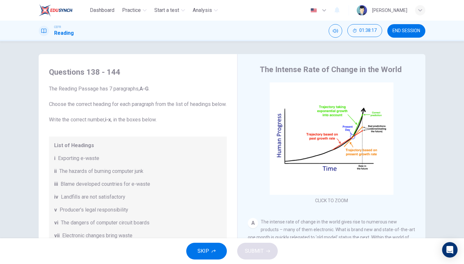
click at [210, 251] on button "SKIP" at bounding box center [206, 251] width 41 height 17
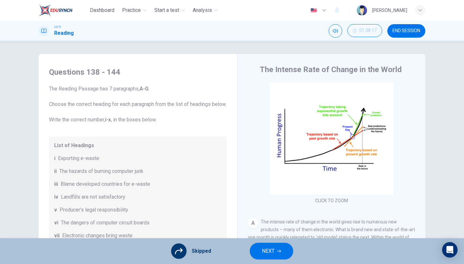
click at [265, 252] on span "NEXT" at bounding box center [268, 251] width 13 height 9
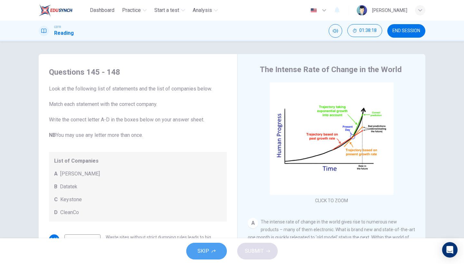
click at [200, 254] on span "SKIP" at bounding box center [204, 251] width 12 height 9
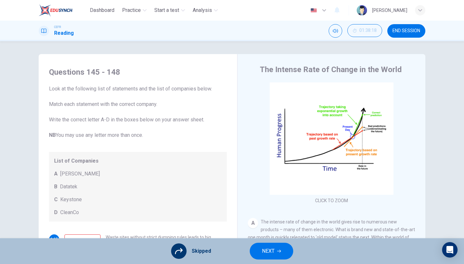
click at [260, 252] on button "NEXT" at bounding box center [272, 251] width 44 height 17
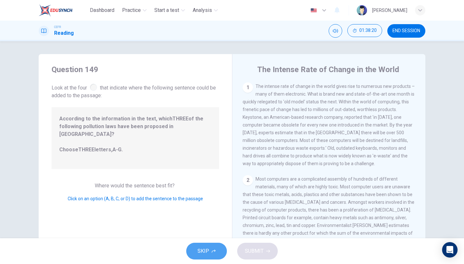
click at [212, 253] on icon "button" at bounding box center [214, 251] width 4 height 4
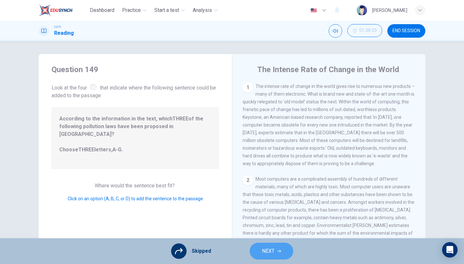
click at [263, 251] on span "NEXT" at bounding box center [268, 251] width 13 height 9
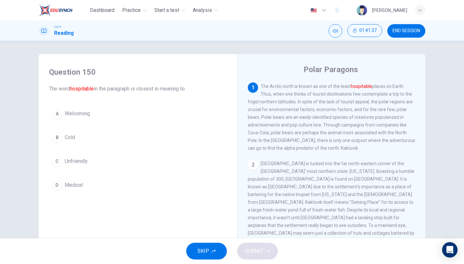
click at [209, 160] on button "C Unfriendly" at bounding box center [138, 161] width 178 height 16
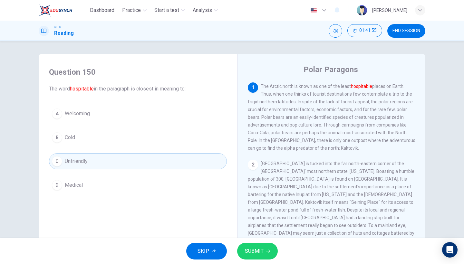
click at [117, 116] on button "A Welcoming" at bounding box center [138, 114] width 178 height 16
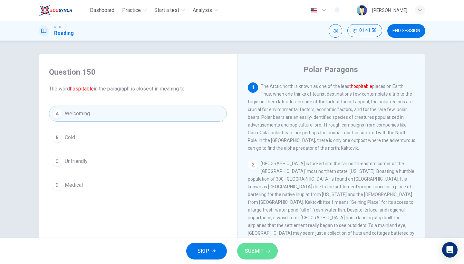
click at [263, 254] on span "SUBMIT" at bounding box center [254, 251] width 19 height 9
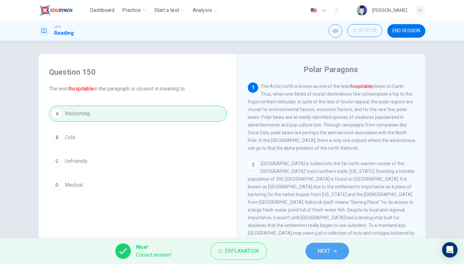
click at [338, 249] on button "NEXT" at bounding box center [327, 251] width 44 height 17
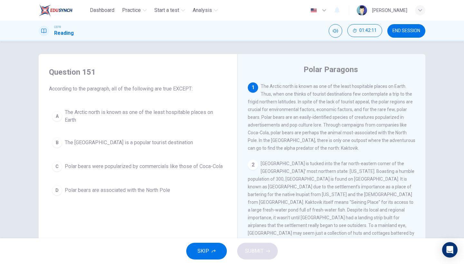
click at [208, 119] on span "The Arctic north is known as one of the least hospitable places on Earth" at bounding box center [144, 116] width 159 height 15
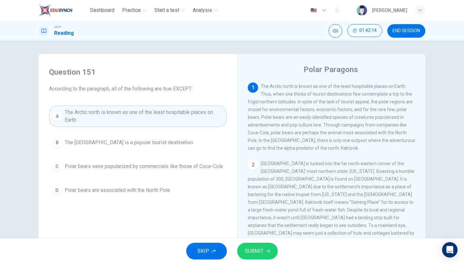
click at [208, 149] on button "B The [GEOGRAPHIC_DATA] is a popular tourist destination" at bounding box center [138, 143] width 178 height 16
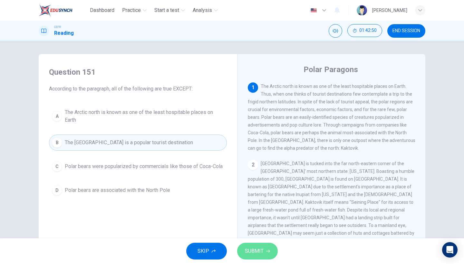
click at [262, 253] on span "SUBMIT" at bounding box center [254, 251] width 19 height 9
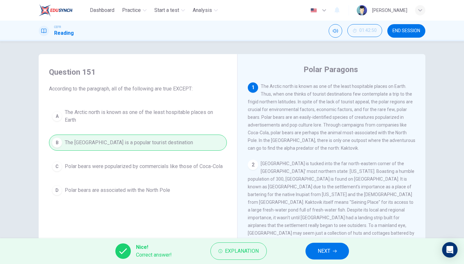
click at [336, 246] on button "NEXT" at bounding box center [327, 251] width 44 height 17
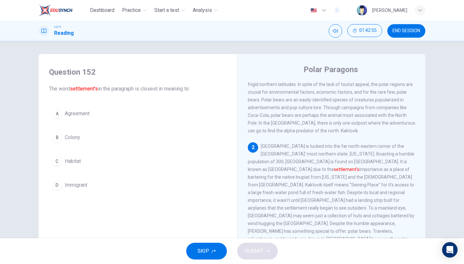
scroll to position [18, 0]
click at [134, 115] on button "A Agreement" at bounding box center [138, 114] width 178 height 16
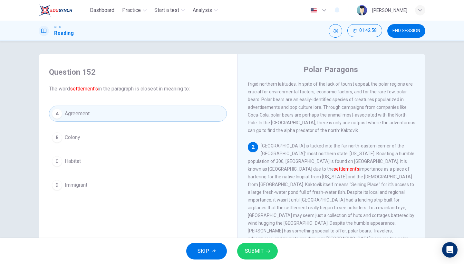
click at [126, 138] on button "B Colony" at bounding box center [138, 138] width 178 height 16
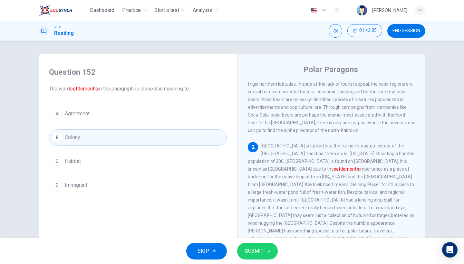
click at [169, 120] on button "A Agreement" at bounding box center [138, 114] width 178 height 16
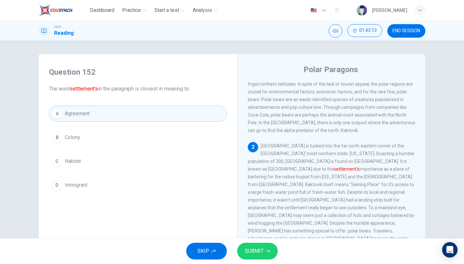
click at [168, 133] on button "B Colony" at bounding box center [138, 138] width 178 height 16
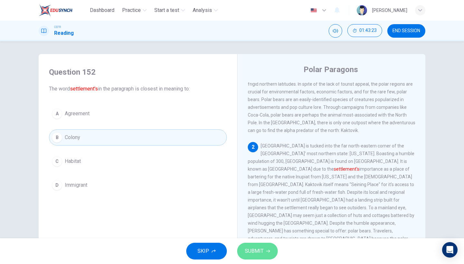
click at [257, 247] on span "SUBMIT" at bounding box center [254, 251] width 19 height 9
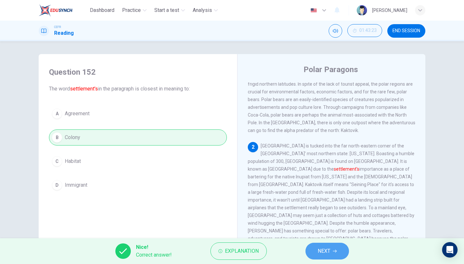
click at [333, 253] on icon "button" at bounding box center [335, 251] width 4 height 4
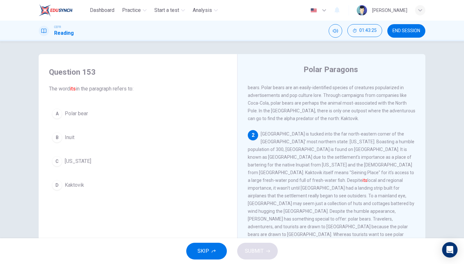
scroll to position [33, 0]
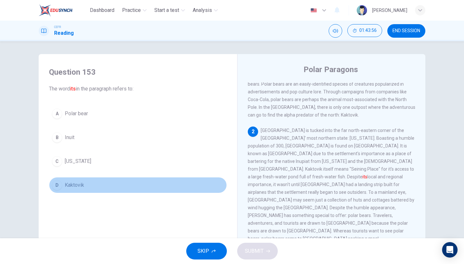
click at [113, 182] on button "D Kaktovik" at bounding box center [138, 185] width 178 height 16
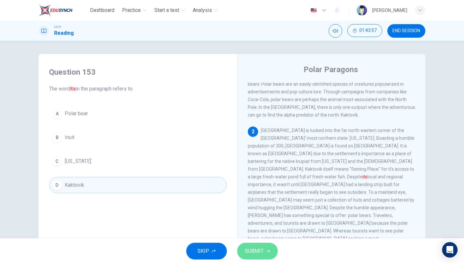
click at [256, 255] on span "SUBMIT" at bounding box center [254, 251] width 19 height 9
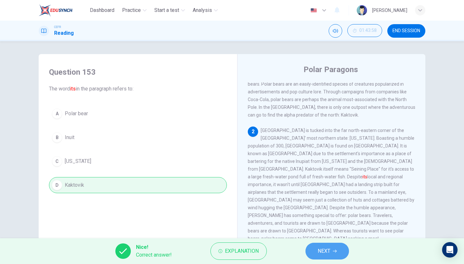
click at [326, 250] on span "NEXT" at bounding box center [324, 251] width 13 height 9
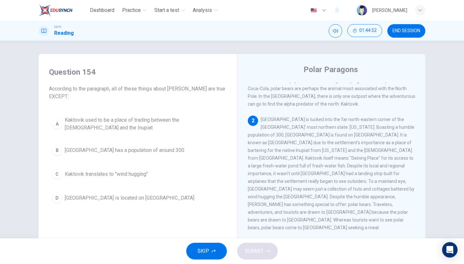
scroll to position [50, 0]
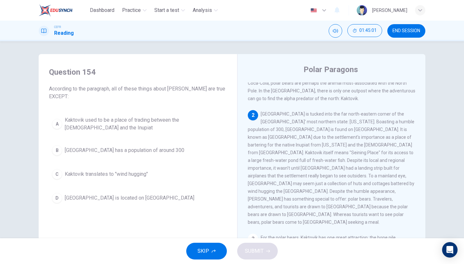
click at [144, 170] on button "C Kaktovik translates to "wind hugging"" at bounding box center [138, 174] width 178 height 16
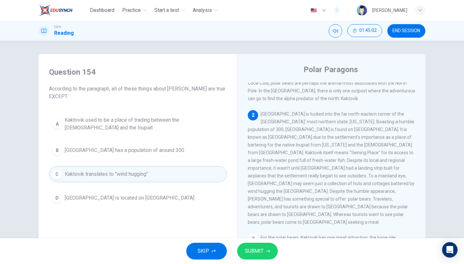
click at [256, 249] on span "SUBMIT" at bounding box center [254, 251] width 19 height 9
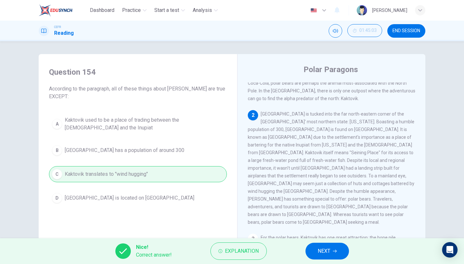
click at [319, 249] on span "NEXT" at bounding box center [324, 251] width 13 height 9
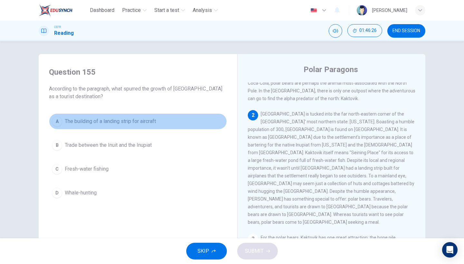
click at [156, 126] on button "A The building of a landing strip for aircraft" at bounding box center [138, 121] width 178 height 16
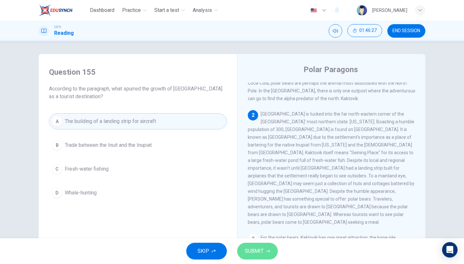
click at [268, 251] on icon "button" at bounding box center [268, 251] width 4 height 4
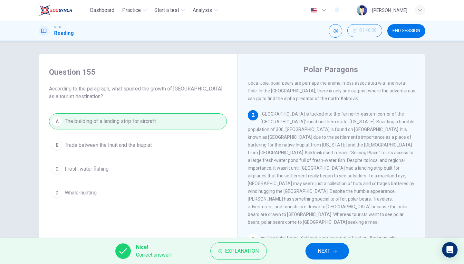
click at [327, 246] on button "NEXT" at bounding box center [327, 251] width 44 height 17
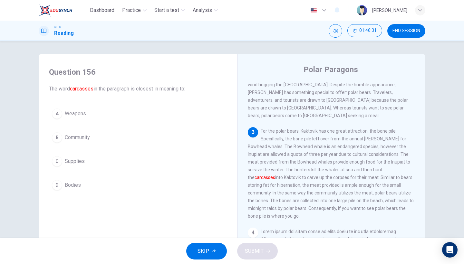
scroll to position [200, 0]
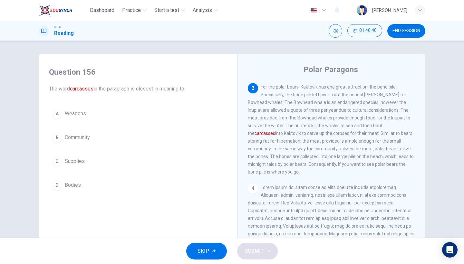
click at [78, 187] on span "Bodies" at bounding box center [73, 185] width 16 height 8
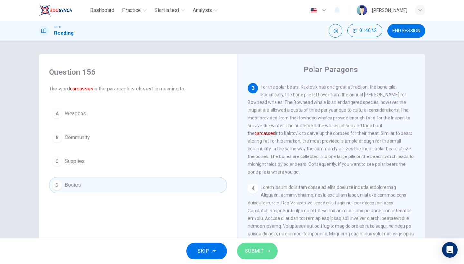
click at [250, 250] on span "SUBMIT" at bounding box center [254, 251] width 19 height 9
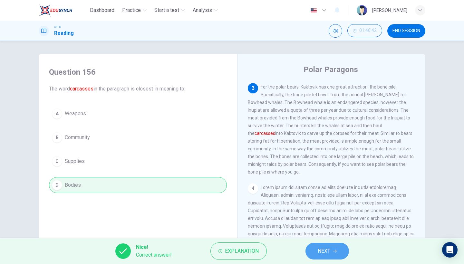
click at [331, 252] on button "NEXT" at bounding box center [327, 251] width 44 height 17
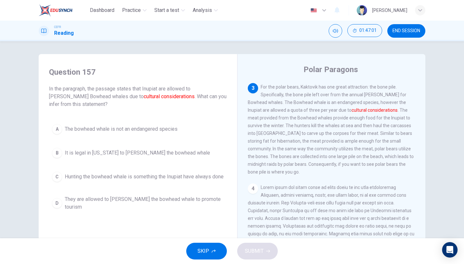
click at [131, 179] on span "Hunting the bowhead whale is something the Inupiat have always done" at bounding box center [144, 177] width 159 height 8
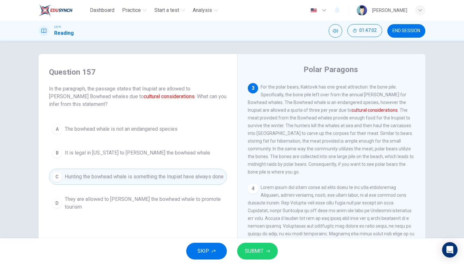
click at [263, 254] on span "SUBMIT" at bounding box center [254, 251] width 19 height 9
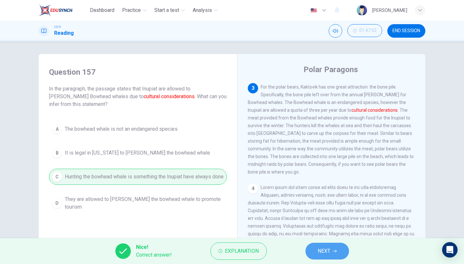
click at [313, 251] on button "NEXT" at bounding box center [327, 251] width 44 height 17
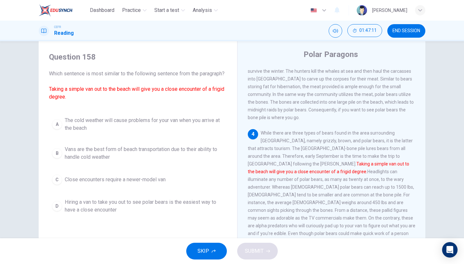
scroll to position [18, 0]
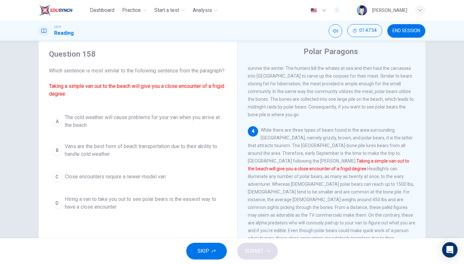
click at [169, 126] on span "The cold weather will cause problems for your van when you arrive at the beach" at bounding box center [144, 121] width 159 height 15
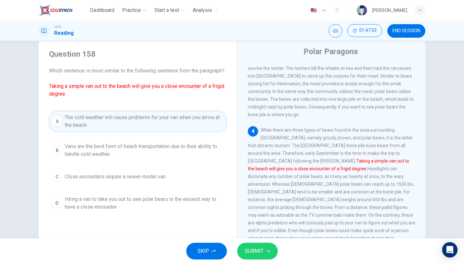
click at [268, 255] on button "SUBMIT" at bounding box center [257, 251] width 41 height 17
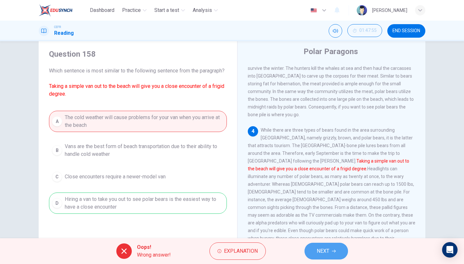
click at [327, 254] on span "NEXT" at bounding box center [323, 251] width 13 height 9
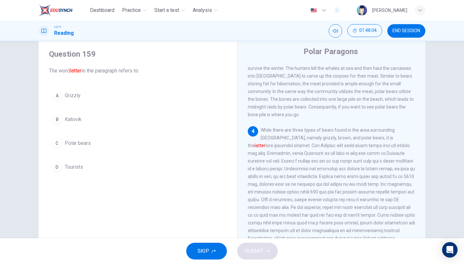
click at [83, 139] on button "C Polar bears" at bounding box center [138, 143] width 178 height 16
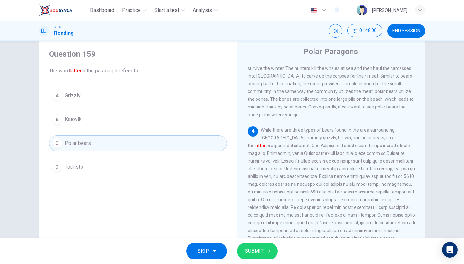
click at [260, 251] on span "SUBMIT" at bounding box center [254, 251] width 19 height 9
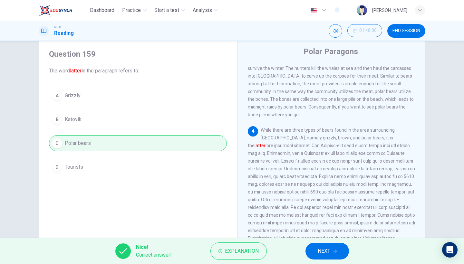
click at [335, 250] on icon "button" at bounding box center [335, 251] width 4 height 3
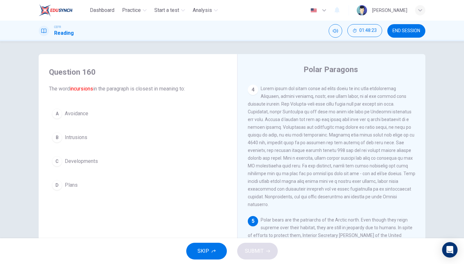
scroll to position [0, 0]
click at [135, 138] on button "B Intrusions" at bounding box center [138, 138] width 178 height 16
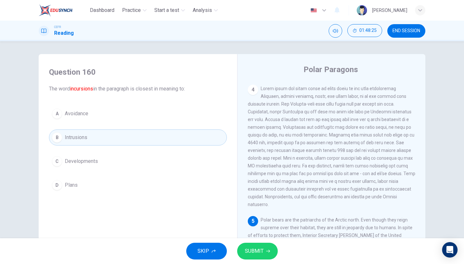
click at [265, 256] on button "SUBMIT" at bounding box center [257, 251] width 41 height 17
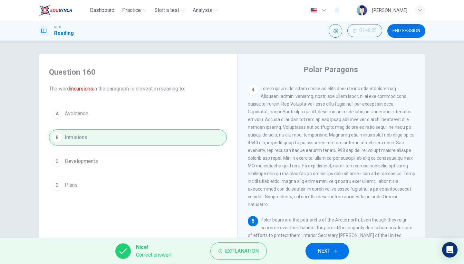
click at [322, 247] on span "NEXT" at bounding box center [324, 251] width 13 height 9
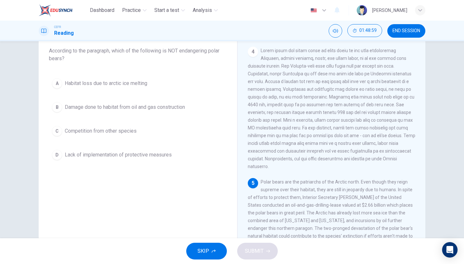
scroll to position [39, 0]
click at [91, 138] on button "C Competition from other species" at bounding box center [138, 130] width 178 height 16
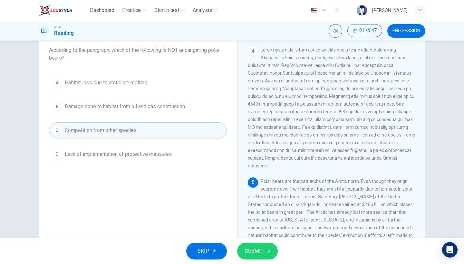
click at [265, 248] on button "SUBMIT" at bounding box center [257, 251] width 41 height 17
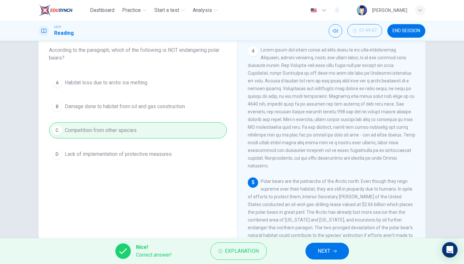
click at [335, 247] on button "NEXT" at bounding box center [327, 251] width 44 height 17
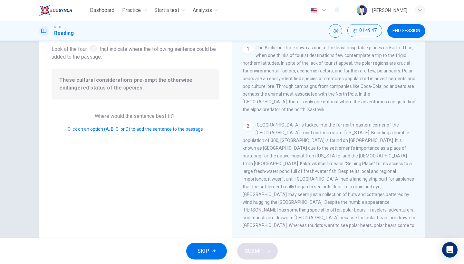
scroll to position [121, 0]
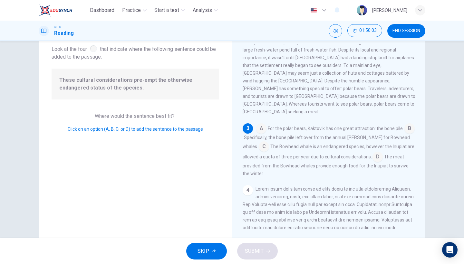
click at [259, 142] on input at bounding box center [264, 147] width 10 height 10
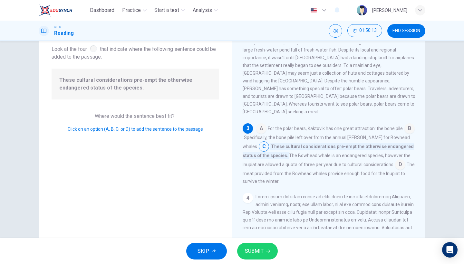
click at [395, 160] on input at bounding box center [400, 165] width 10 height 10
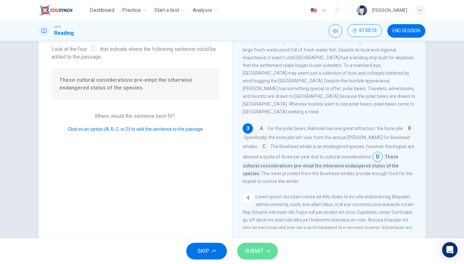
click at [266, 254] on button "SUBMIT" at bounding box center [257, 251] width 41 height 17
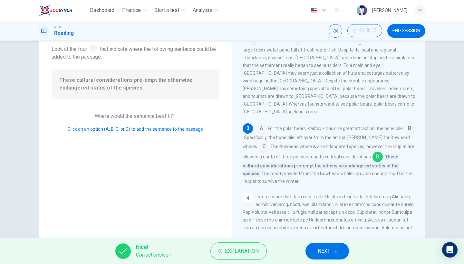
click at [334, 245] on button "NEXT" at bounding box center [327, 251] width 44 height 17
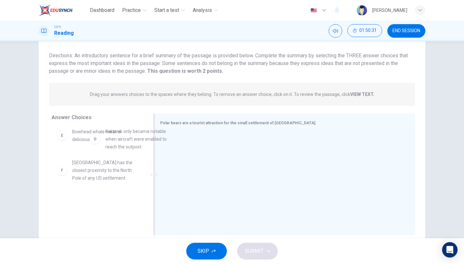
scroll to position [102, 0]
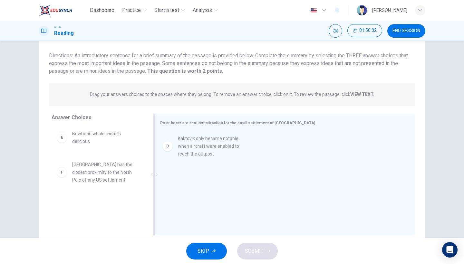
drag, startPoint x: 120, startPoint y: 146, endPoint x: 229, endPoint y: 153, distance: 109.5
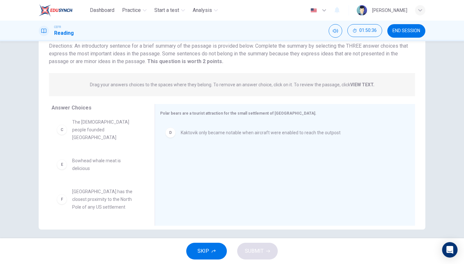
scroll to position [49, 0]
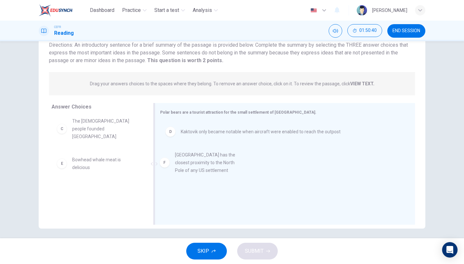
drag, startPoint x: 112, startPoint y: 204, endPoint x: 227, endPoint y: 167, distance: 120.4
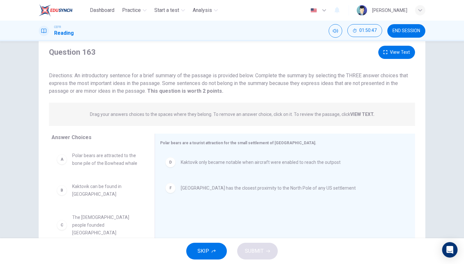
scroll to position [17, 0]
click at [409, 51] on button "View Text" at bounding box center [396, 53] width 37 height 13
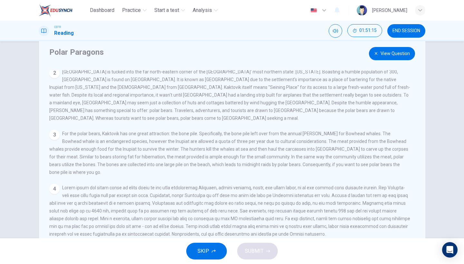
scroll to position [44, 0]
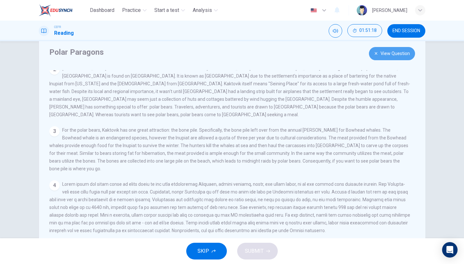
click at [393, 56] on button "View Question" at bounding box center [392, 53] width 46 height 13
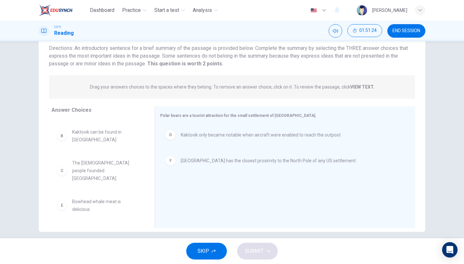
scroll to position [29, 0]
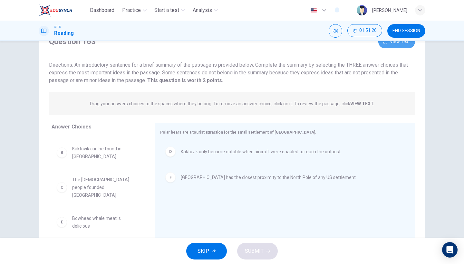
click at [398, 44] on button "View Text" at bounding box center [396, 41] width 37 height 13
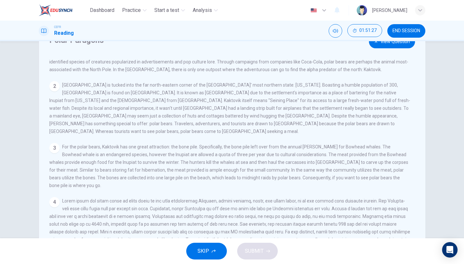
scroll to position [21, 0]
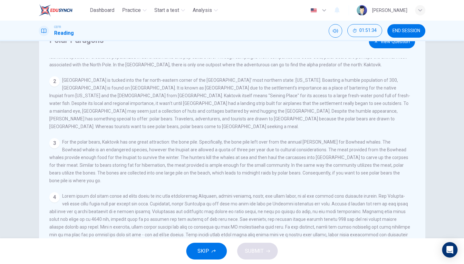
click at [392, 48] on button "View Question" at bounding box center [392, 41] width 46 height 13
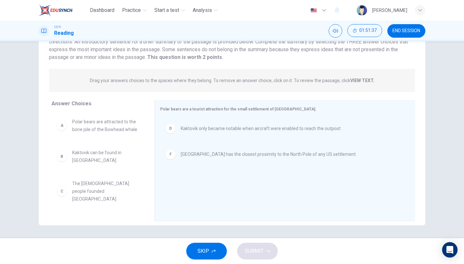
scroll to position [0, 0]
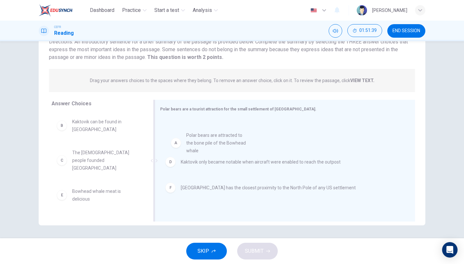
drag, startPoint x: 115, startPoint y: 129, endPoint x: 234, endPoint y: 143, distance: 119.4
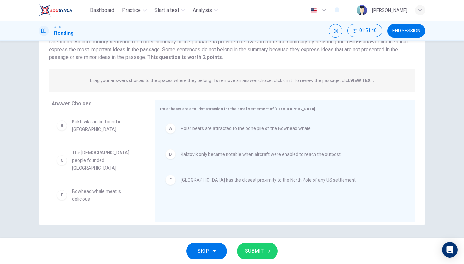
click at [255, 248] on span "SUBMIT" at bounding box center [254, 251] width 19 height 9
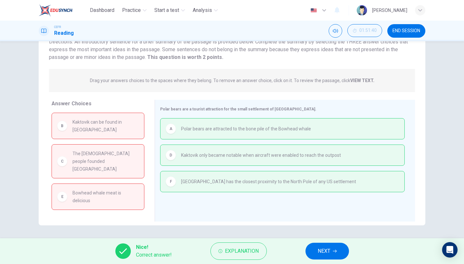
click at [328, 255] on span "NEXT" at bounding box center [324, 251] width 13 height 9
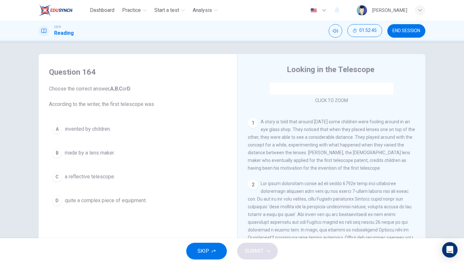
scroll to position [100, 0]
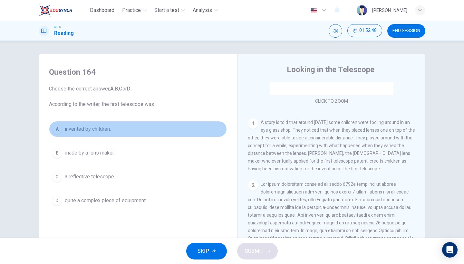
click at [95, 132] on span "invented by children." at bounding box center [88, 129] width 46 height 8
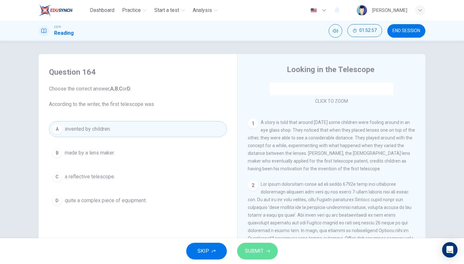
click at [259, 249] on span "SUBMIT" at bounding box center [254, 251] width 19 height 9
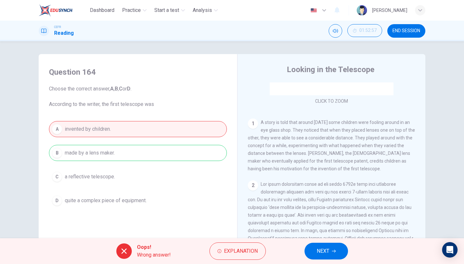
drag, startPoint x: 329, startPoint y: 160, endPoint x: 357, endPoint y: 160, distance: 28.0
click at [357, 160] on span "A story is told that around [DATE] some children were fooling around in an eye …" at bounding box center [331, 146] width 167 height 52
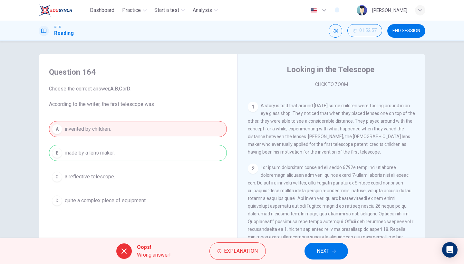
scroll to position [116, 0]
click at [341, 86] on div "Click to Zoom" at bounding box center [332, 28] width 168 height 123
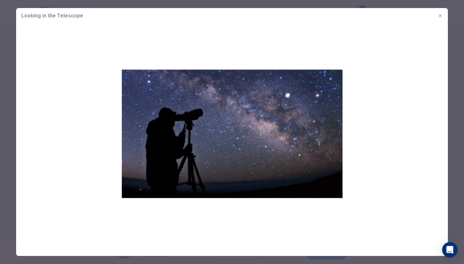
click at [439, 16] on icon "button" at bounding box center [440, 15] width 5 height 5
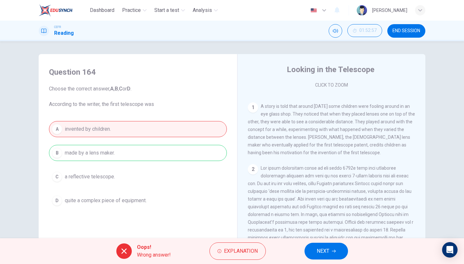
click at [437, 91] on div "Question 164 Choose the correct answer, A , B , C or D . According to the write…" at bounding box center [232, 139] width 464 height 197
click at [329, 254] on span "NEXT" at bounding box center [323, 251] width 13 height 9
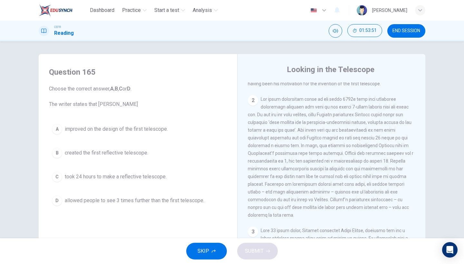
scroll to position [186, 0]
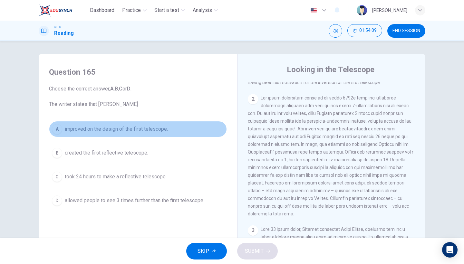
click at [119, 133] on button "A improved on the design of the first telescope." at bounding box center [138, 129] width 178 height 16
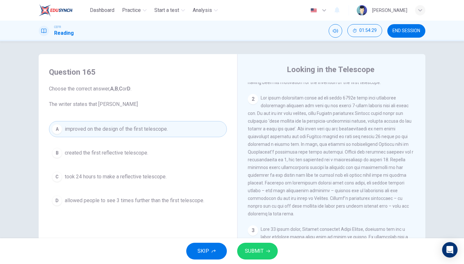
click at [250, 250] on span "SUBMIT" at bounding box center [254, 251] width 19 height 9
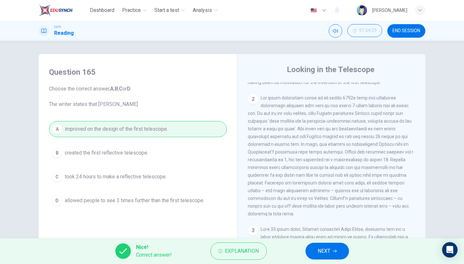
click at [336, 253] on button "NEXT" at bounding box center [327, 251] width 44 height 17
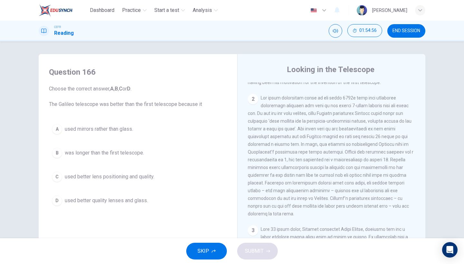
click at [121, 208] on button "D used better quality lenses and glass." at bounding box center [138, 201] width 178 height 16
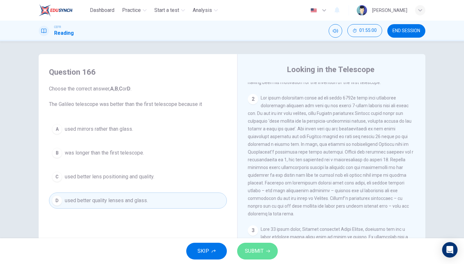
click at [266, 251] on icon "button" at bounding box center [268, 251] width 4 height 4
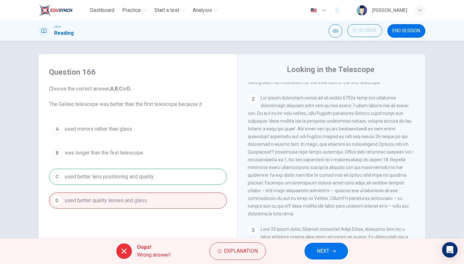
click at [317, 252] on span "NEXT" at bounding box center [323, 251] width 13 height 9
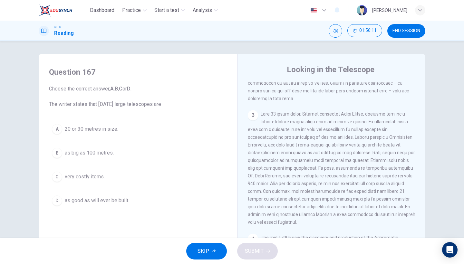
scroll to position [302, 0]
click at [104, 199] on span "as good as will ever be built." at bounding box center [97, 201] width 64 height 8
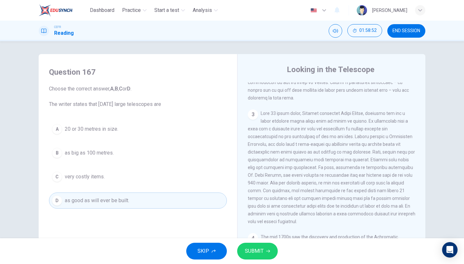
click at [266, 251] on icon "button" at bounding box center [268, 251] width 4 height 4
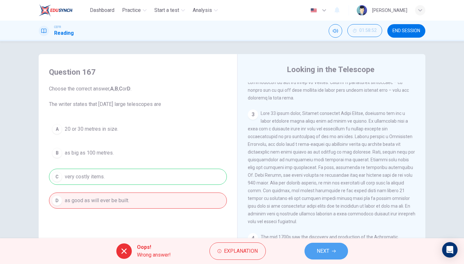
click at [326, 252] on span "NEXT" at bounding box center [323, 251] width 13 height 9
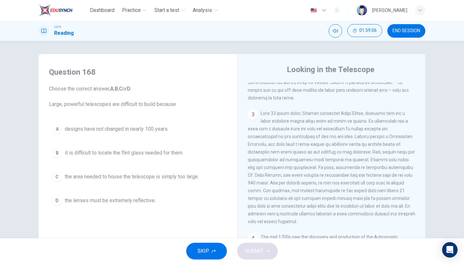
click at [149, 138] on div "A designs have not changed in nearly 100 years. B it is difficult to locate the…" at bounding box center [138, 165] width 178 height 88
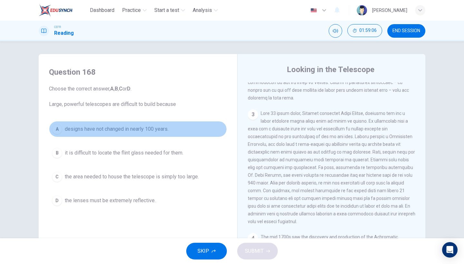
click at [155, 134] on button "A designs have not changed in nearly 100 years." at bounding box center [138, 129] width 178 height 16
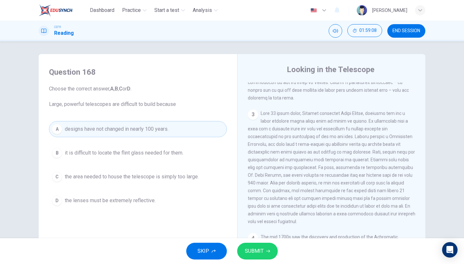
click at [250, 251] on span "SUBMIT" at bounding box center [254, 251] width 19 height 9
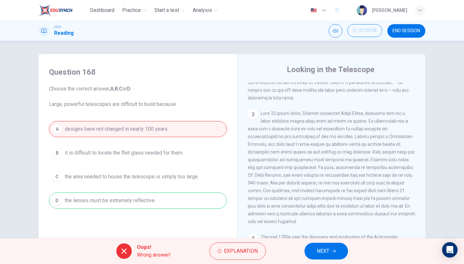
click at [321, 257] on button "NEXT" at bounding box center [327, 251] width 44 height 17
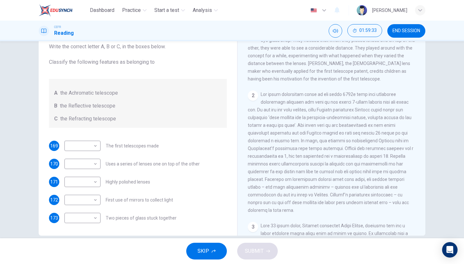
scroll to position [148, 0]
click at [89, 147] on body "Dashboard Practice Start a test Analysis English en ​ NURSYAZWANA [PERSON_NAME]…" at bounding box center [232, 132] width 464 height 264
click at [86, 176] on li "C" at bounding box center [81, 177] width 36 height 10
type input "C"
click at [99, 168] on div "​ ​ Uses a series of lenses one on top of the other" at bounding box center [131, 164] width 135 height 10
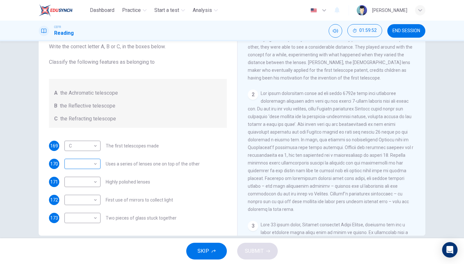
click at [93, 168] on body "Dashboard Practice Start a test Analysis English en ​ NURSYAZWANA [PERSON_NAME]…" at bounding box center [232, 132] width 464 height 264
click at [92, 194] on li "C" at bounding box center [81, 195] width 36 height 10
type input "C"
click at [90, 182] on body "Dashboard Practice Start a test Analysis English en ​ NURSYAZWANA [PERSON_NAME]…" at bounding box center [232, 132] width 464 height 264
click at [90, 199] on li "B" at bounding box center [81, 203] width 36 height 10
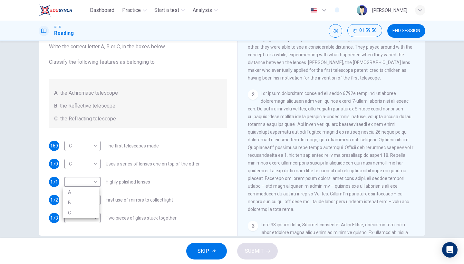
type input "B"
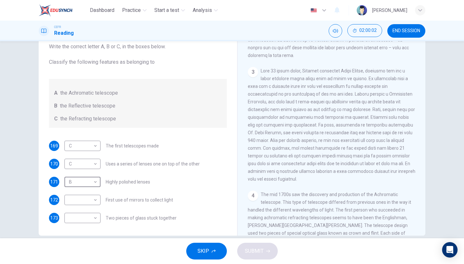
scroll to position [302, 0]
click at [88, 203] on body "Dashboard Practice Start a test Analysis English en ​ NURSYAZWANA [PERSON_NAME]…" at bounding box center [232, 132] width 464 height 264
click at [92, 222] on li "B" at bounding box center [81, 221] width 36 height 10
type input "B"
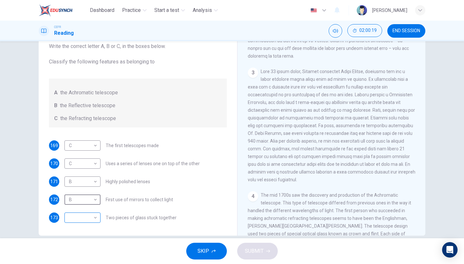
click at [88, 214] on body "Dashboard Practice Start a test Analysis English en ​ NURSYAZWANA [PERSON_NAME]…" at bounding box center [232, 132] width 464 height 264
click at [87, 227] on li "A" at bounding box center [81, 228] width 36 height 10
type input "A"
click at [242, 254] on button "SUBMIT" at bounding box center [257, 251] width 41 height 17
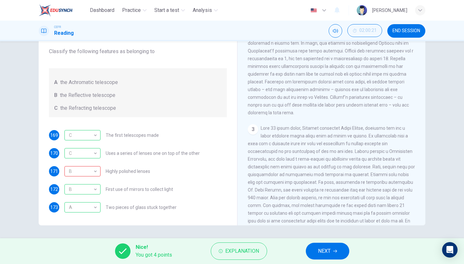
scroll to position [53, 0]
click at [315, 246] on button "NEXT" at bounding box center [328, 251] width 44 height 17
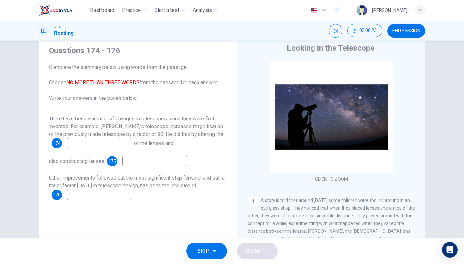
scroll to position [22, 0]
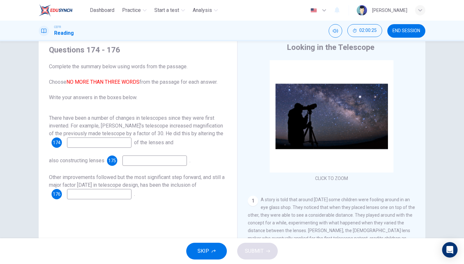
click at [118, 142] on input at bounding box center [99, 143] width 64 height 10
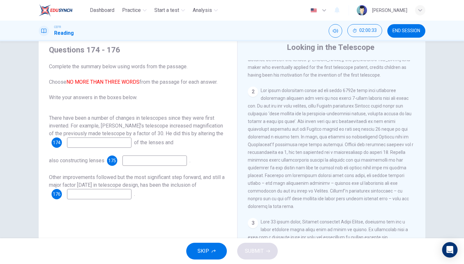
scroll to position [172, 0]
drag, startPoint x: 102, startPoint y: 141, endPoint x: 50, endPoint y: 140, distance: 51.9
click at [52, 140] on div "174 positions" at bounding box center [92, 143] width 80 height 10
type input "combinations"
click at [136, 160] on input at bounding box center [154, 161] width 64 height 10
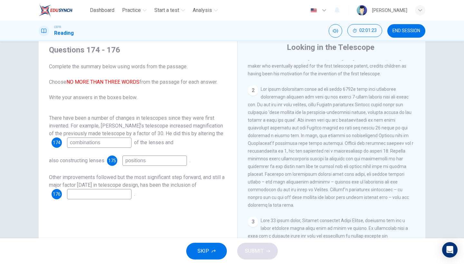
scroll to position [184, 0]
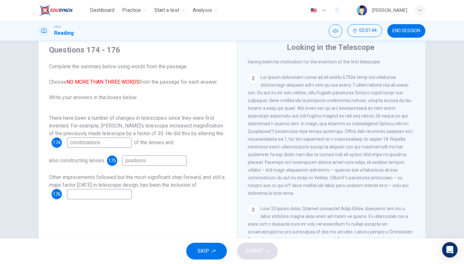
type input "positions"
click at [103, 197] on input at bounding box center [99, 194] width 64 height 10
type input "better lenses"
click at [250, 251] on span "SUBMIT" at bounding box center [254, 251] width 19 height 9
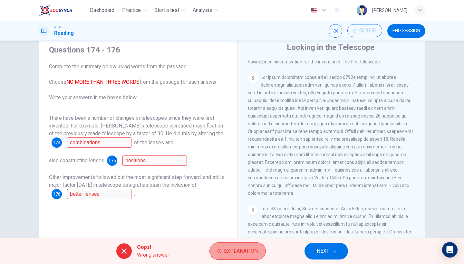
click at [239, 255] on span "Explanation" at bounding box center [241, 251] width 34 height 9
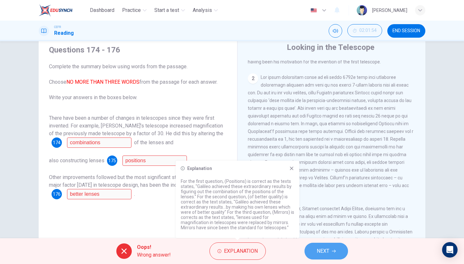
click at [320, 251] on span "NEXT" at bounding box center [323, 251] width 13 height 9
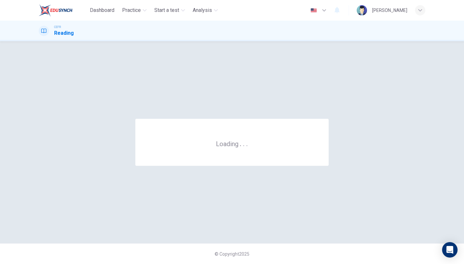
scroll to position [0, 0]
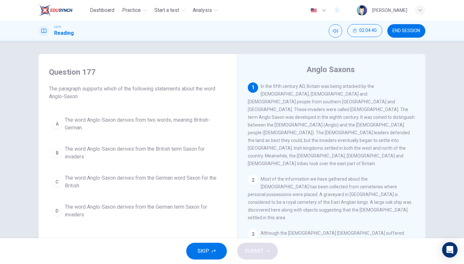
click at [156, 121] on span "The word Anglo-Saxon derives from two words, meaning British-German" at bounding box center [144, 123] width 159 height 15
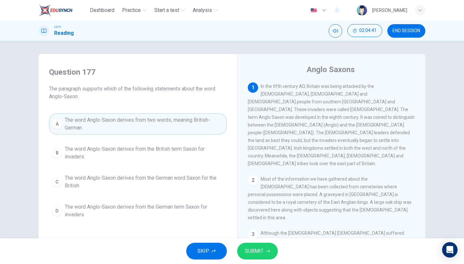
click at [257, 250] on span "SUBMIT" at bounding box center [254, 251] width 19 height 9
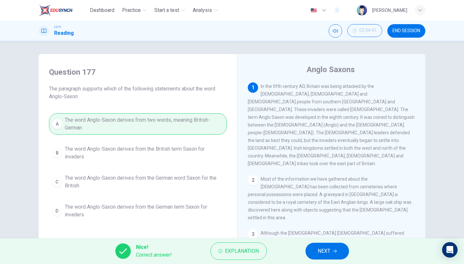
click at [325, 249] on span "NEXT" at bounding box center [324, 251] width 13 height 9
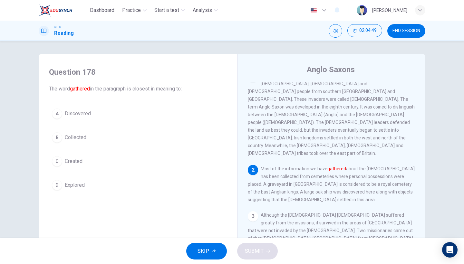
scroll to position [12, 0]
click at [78, 141] on button "B Collected" at bounding box center [138, 138] width 178 height 16
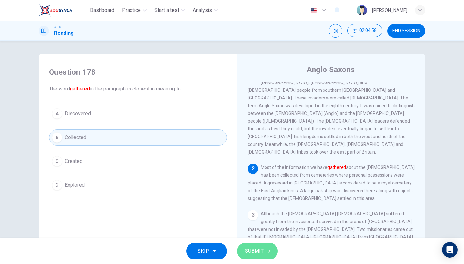
click at [253, 257] on button "SUBMIT" at bounding box center [257, 251] width 41 height 17
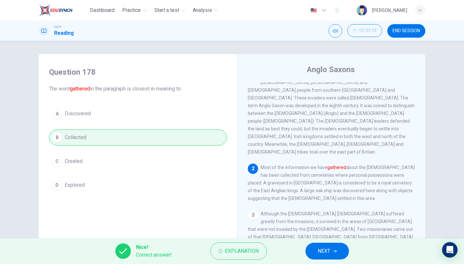
click at [334, 253] on icon "button" at bounding box center [335, 251] width 4 height 4
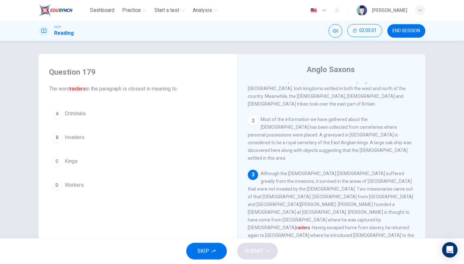
scroll to position [62, 0]
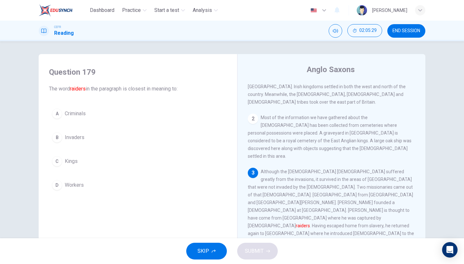
click at [102, 136] on button "B Invaders" at bounding box center [138, 138] width 178 height 16
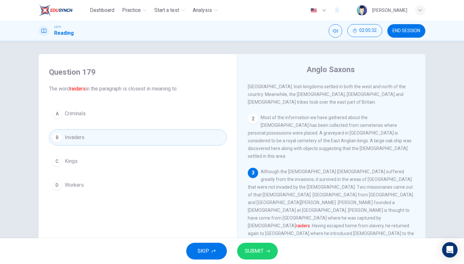
click at [249, 247] on span "SUBMIT" at bounding box center [254, 251] width 19 height 9
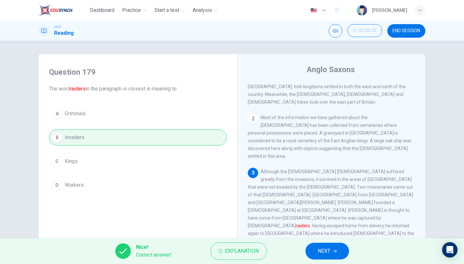
click at [330, 252] on span "NEXT" at bounding box center [324, 251] width 13 height 9
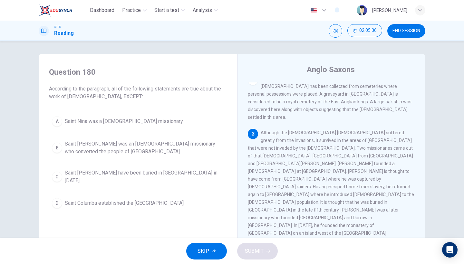
scroll to position [100, 0]
click at [200, 176] on span "Saint [PERSON_NAME] have been buried in [GEOGRAPHIC_DATA] in [DATE]" at bounding box center [144, 176] width 159 height 15
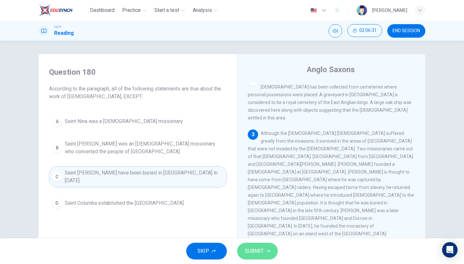
click at [266, 254] on button "SUBMIT" at bounding box center [257, 251] width 41 height 17
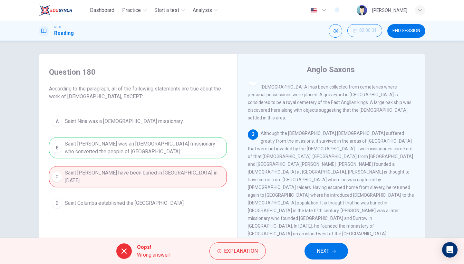
click at [325, 255] on span "NEXT" at bounding box center [323, 251] width 13 height 9
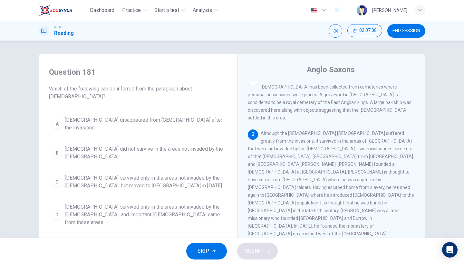
click at [175, 174] on span "[DEMOGRAPHIC_DATA] survived only in the areas not invaded by the [DEMOGRAPHIC_D…" at bounding box center [144, 181] width 159 height 15
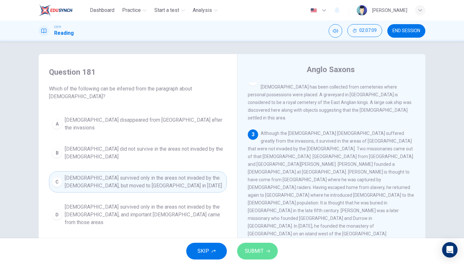
click at [245, 250] on span "SUBMIT" at bounding box center [254, 251] width 19 height 9
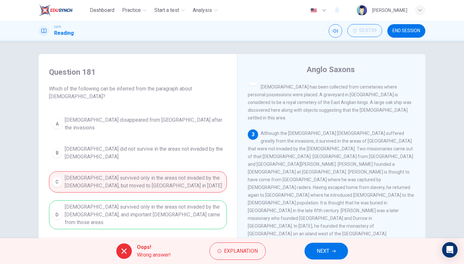
click at [332, 254] on button "NEXT" at bounding box center [327, 251] width 44 height 17
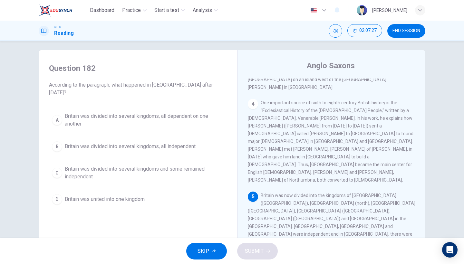
scroll to position [0, 0]
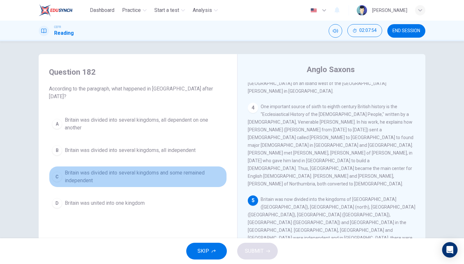
click at [138, 172] on span "Britain was divided into several kingdoms and some remained independent" at bounding box center [144, 176] width 159 height 15
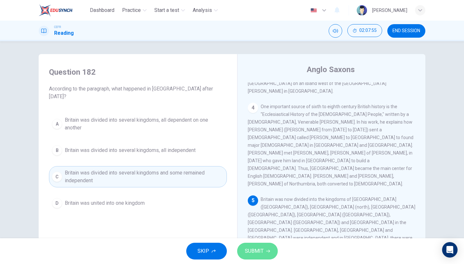
click at [265, 249] on button "SUBMIT" at bounding box center [257, 251] width 41 height 17
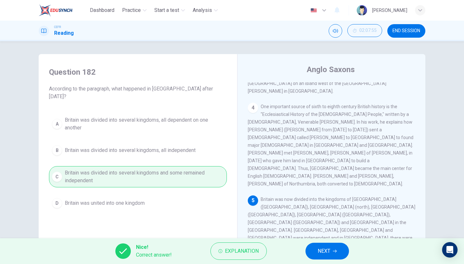
click at [316, 246] on button "NEXT" at bounding box center [327, 251] width 44 height 17
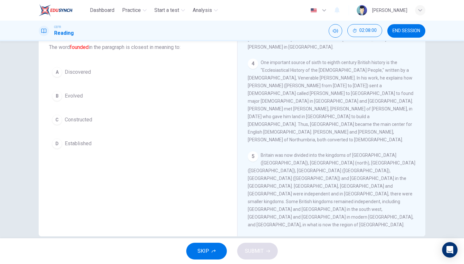
scroll to position [43, 0]
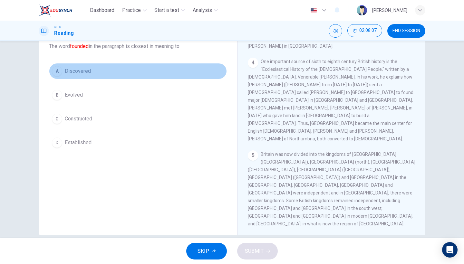
click at [92, 72] on button "A Discovered" at bounding box center [138, 71] width 178 height 16
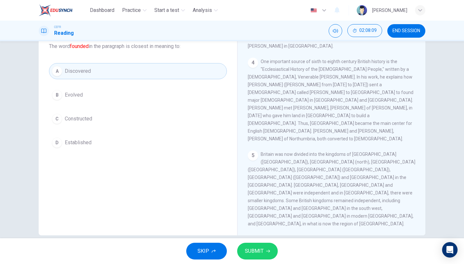
click at [260, 252] on span "SUBMIT" at bounding box center [254, 251] width 19 height 9
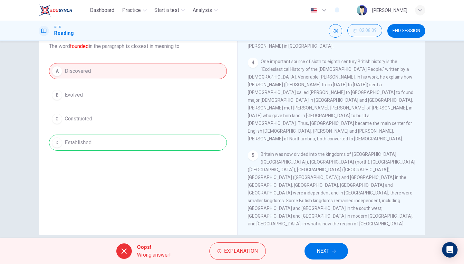
click at [316, 245] on button "NEXT" at bounding box center [327, 251] width 44 height 17
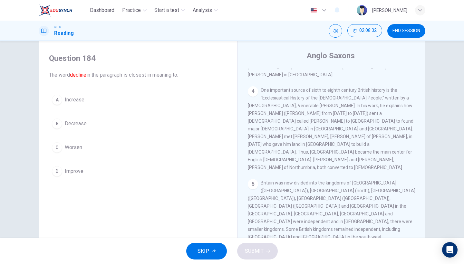
scroll to position [15, 0]
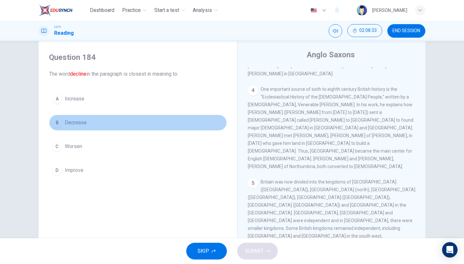
click at [128, 122] on button "B Decrease" at bounding box center [138, 123] width 178 height 16
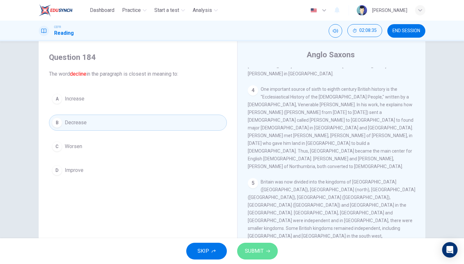
click at [263, 247] on button "SUBMIT" at bounding box center [257, 251] width 41 height 17
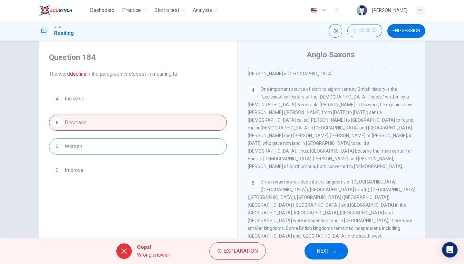
click at [326, 253] on span "NEXT" at bounding box center [323, 251] width 13 height 9
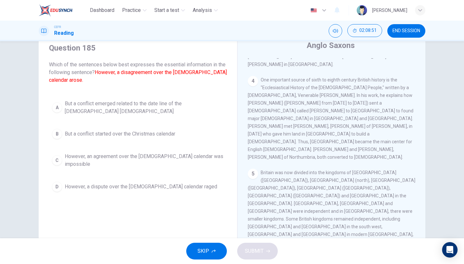
scroll to position [25, 0]
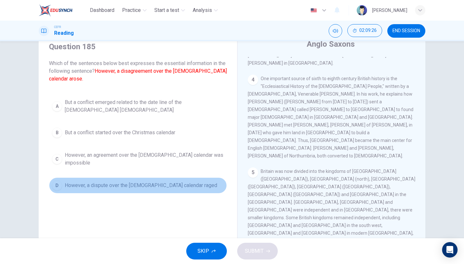
click at [183, 180] on button "D However, a dispute over the [DEMOGRAPHIC_DATA] calendar raged" at bounding box center [138, 186] width 178 height 16
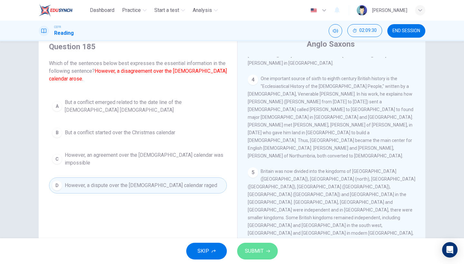
click at [251, 248] on span "SUBMIT" at bounding box center [254, 251] width 19 height 9
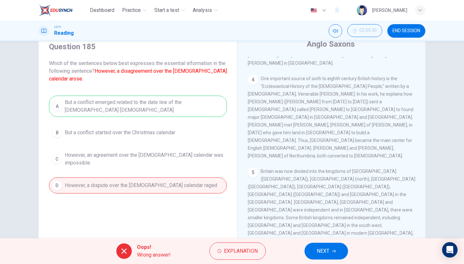
click at [330, 251] on button "NEXT" at bounding box center [327, 251] width 44 height 17
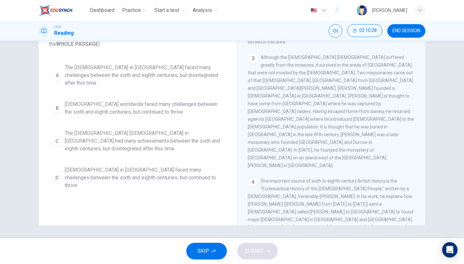
scroll to position [124, 0]
click at [185, 167] on button "D The [DEMOGRAPHIC_DATA] in [GEOGRAPHIC_DATA] faced many challenges between the…" at bounding box center [138, 177] width 178 height 29
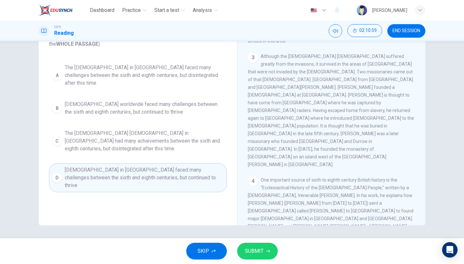
click at [271, 259] on button "SUBMIT" at bounding box center [257, 251] width 41 height 17
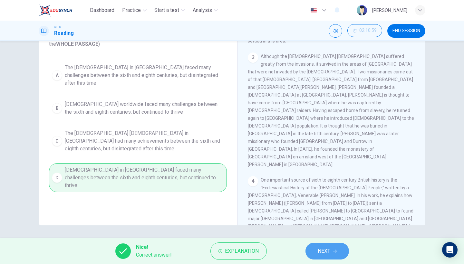
click at [313, 254] on button "NEXT" at bounding box center [327, 251] width 44 height 17
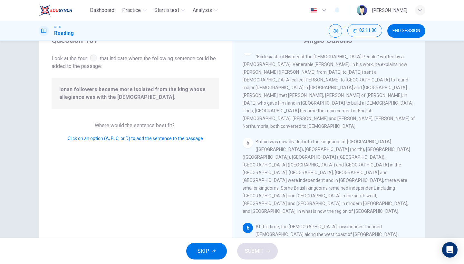
scroll to position [26, 0]
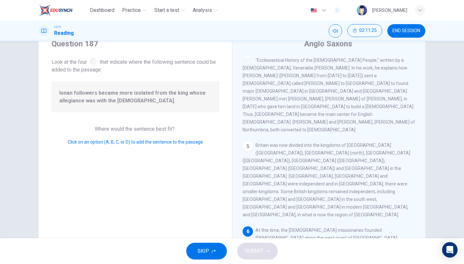
click at [394, 263] on input at bounding box center [399, 268] width 10 height 10
click at [264, 247] on button "SUBMIT" at bounding box center [257, 251] width 41 height 17
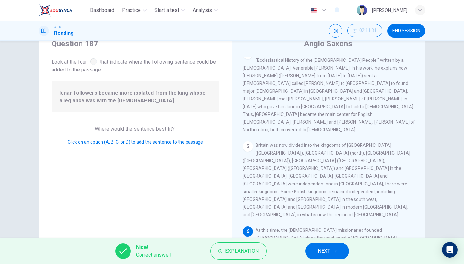
click at [324, 248] on span "NEXT" at bounding box center [324, 251] width 13 height 9
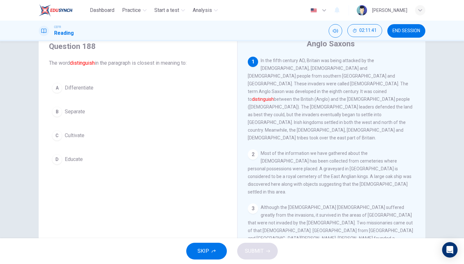
click at [87, 94] on button "A Differentiate" at bounding box center [138, 88] width 178 height 16
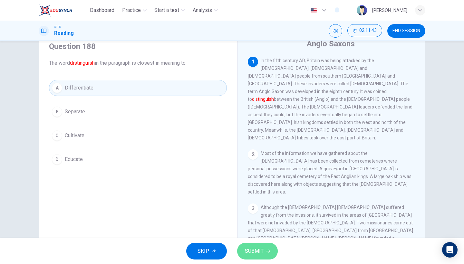
click at [257, 251] on span "SUBMIT" at bounding box center [254, 251] width 19 height 9
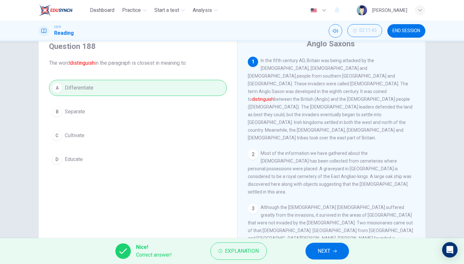
click at [322, 252] on span "NEXT" at bounding box center [324, 251] width 13 height 9
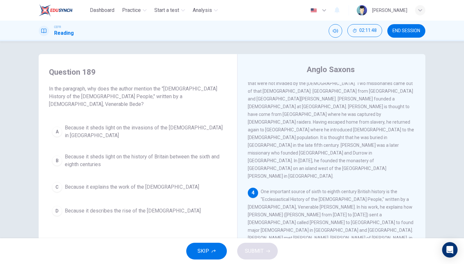
scroll to position [168, 0]
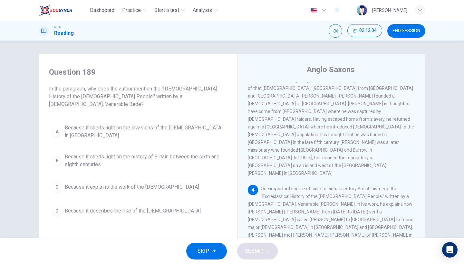
click at [147, 156] on button "B Because it sheds light on the history of Britain between the sixth and eighth…" at bounding box center [138, 160] width 178 height 21
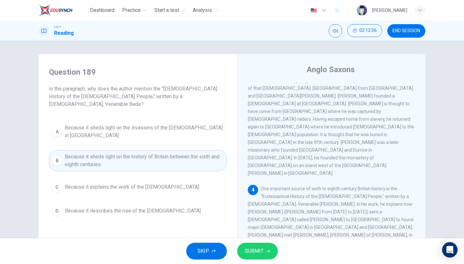
click at [259, 256] on button "SUBMIT" at bounding box center [257, 251] width 41 height 17
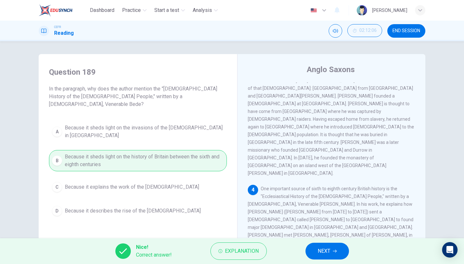
click at [314, 247] on button "NEXT" at bounding box center [327, 251] width 44 height 17
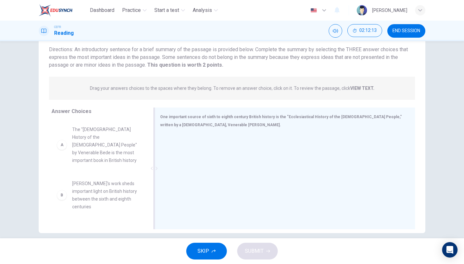
scroll to position [47, 0]
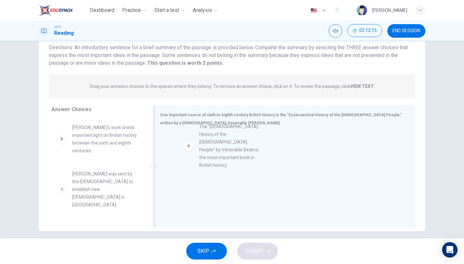
drag, startPoint x: 102, startPoint y: 152, endPoint x: 232, endPoint y: 151, distance: 129.9
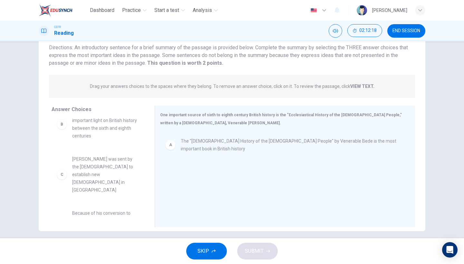
scroll to position [19, 0]
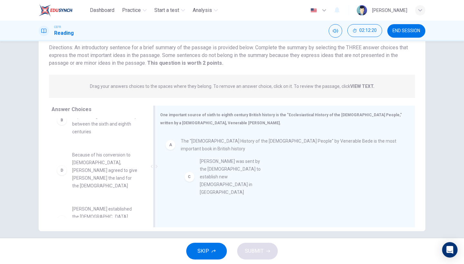
drag, startPoint x: 123, startPoint y: 165, endPoint x: 237, endPoint y: 180, distance: 115.3
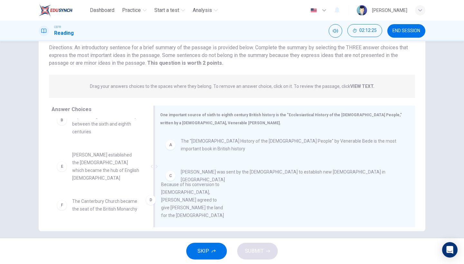
drag, startPoint x: 110, startPoint y: 168, endPoint x: 204, endPoint y: 205, distance: 101.1
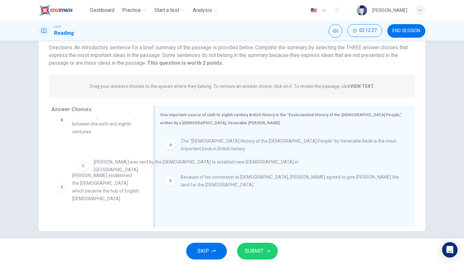
drag, startPoint x: 200, startPoint y: 174, endPoint x: 111, endPoint y: 164, distance: 89.9
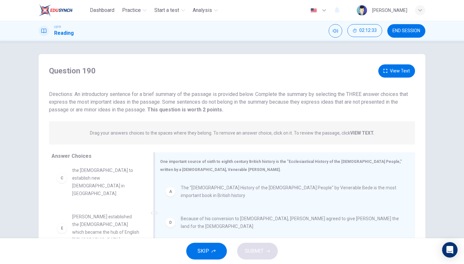
scroll to position [0, 0]
click at [397, 67] on button "View Text" at bounding box center [396, 70] width 37 height 13
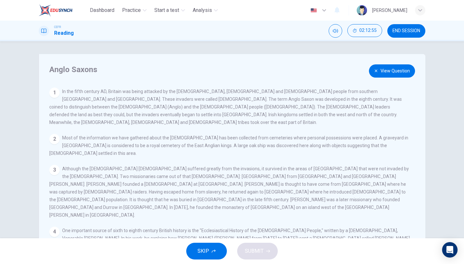
click at [385, 70] on button "View Question" at bounding box center [392, 70] width 46 height 13
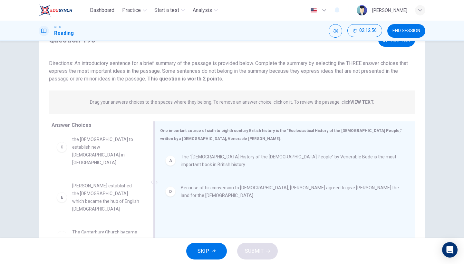
scroll to position [33, 0]
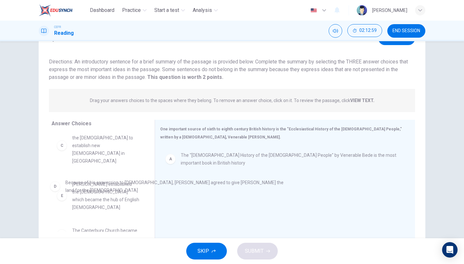
drag, startPoint x: 244, startPoint y: 192, endPoint x: 124, endPoint y: 188, distance: 120.3
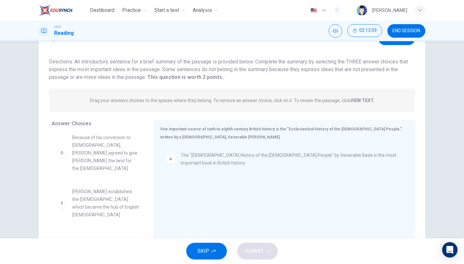
scroll to position [104, 0]
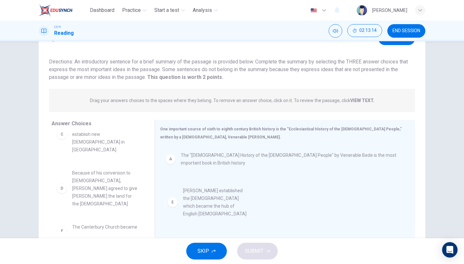
drag, startPoint x: 100, startPoint y: 216, endPoint x: 225, endPoint y: 210, distance: 125.2
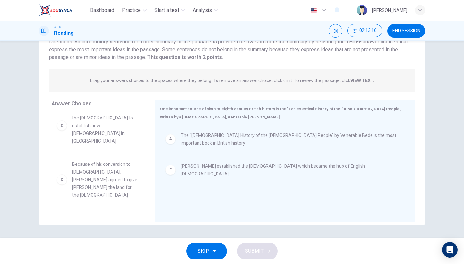
scroll to position [53, 0]
drag, startPoint x: 117, startPoint y: 202, endPoint x: 235, endPoint y: 209, distance: 117.6
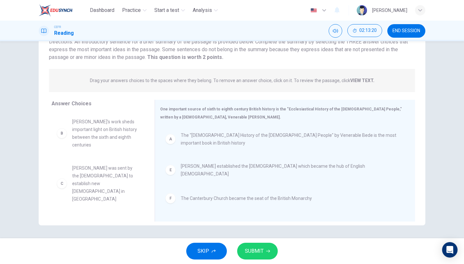
scroll to position [0, 0]
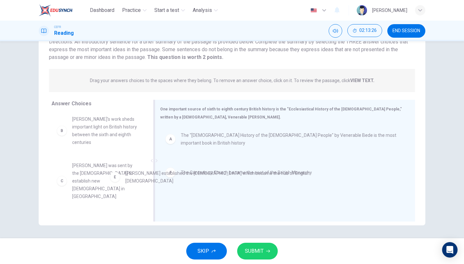
drag, startPoint x: 187, startPoint y: 171, endPoint x: 93, endPoint y: 194, distance: 97.2
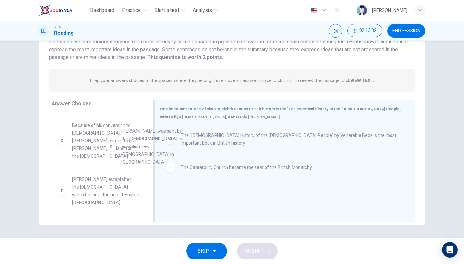
scroll to position [42, 0]
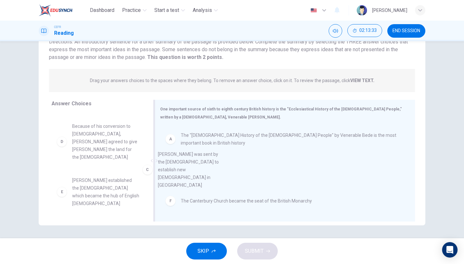
drag, startPoint x: 109, startPoint y: 131, endPoint x: 201, endPoint y: 170, distance: 100.0
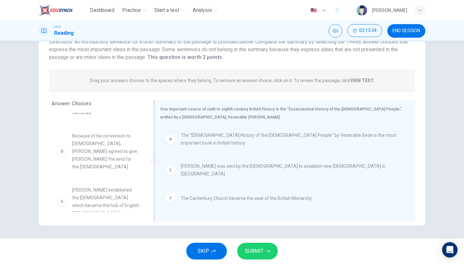
scroll to position [27, 0]
click at [258, 251] on span "SUBMIT" at bounding box center [254, 251] width 19 height 9
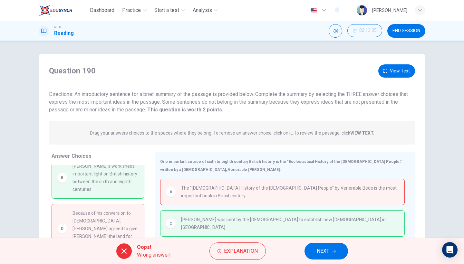
scroll to position [0, 0]
click at [384, 68] on button "View Text" at bounding box center [396, 70] width 37 height 13
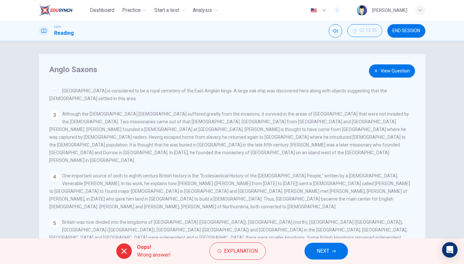
scroll to position [54, 0]
click at [384, 71] on button "View Question" at bounding box center [392, 70] width 46 height 13
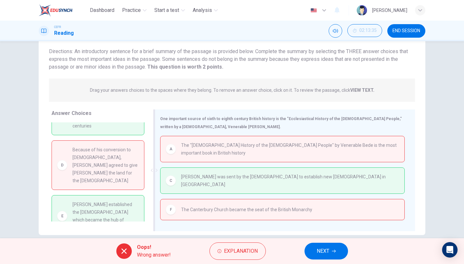
scroll to position [45, 0]
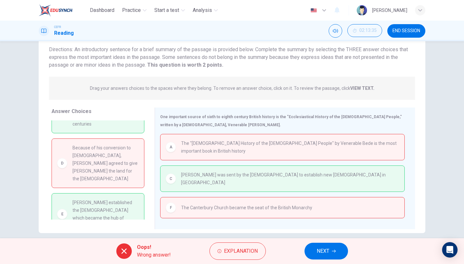
click at [327, 256] on button "NEXT" at bounding box center [327, 251] width 44 height 17
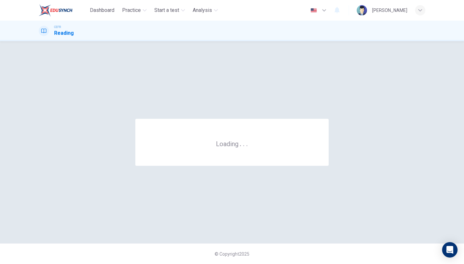
scroll to position [0, 0]
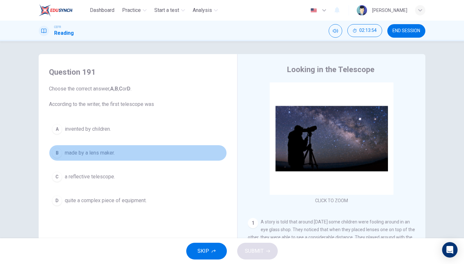
click at [143, 150] on button "B made by a lens maker." at bounding box center [138, 153] width 178 height 16
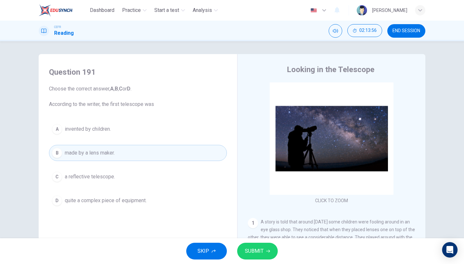
click at [268, 254] on button "SUBMIT" at bounding box center [257, 251] width 41 height 17
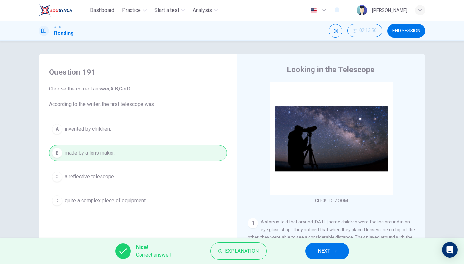
click at [337, 250] on icon "button" at bounding box center [335, 251] width 4 height 4
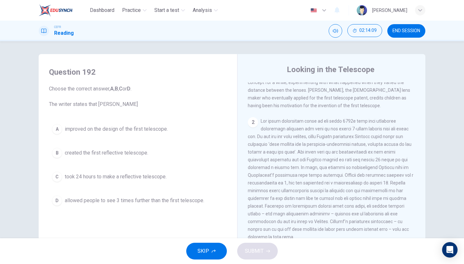
scroll to position [164, 0]
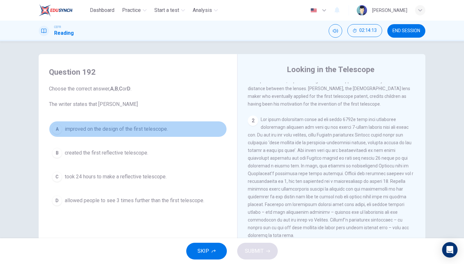
click at [131, 137] on button "A improved on the design of the first telescope." at bounding box center [138, 129] width 178 height 16
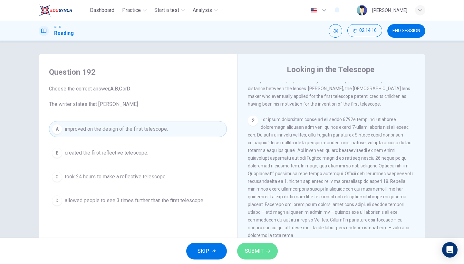
click at [262, 252] on span "SUBMIT" at bounding box center [254, 251] width 19 height 9
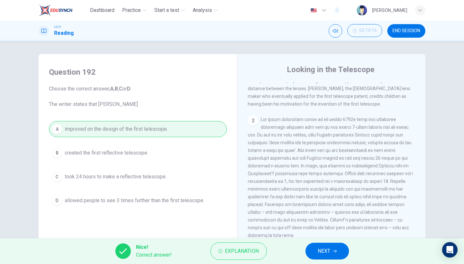
click at [326, 251] on span "NEXT" at bounding box center [324, 251] width 13 height 9
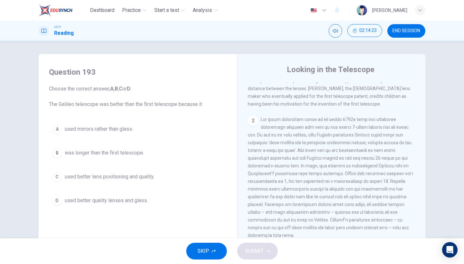
click at [144, 170] on button "C used better lens positioning and quality." at bounding box center [138, 177] width 178 height 16
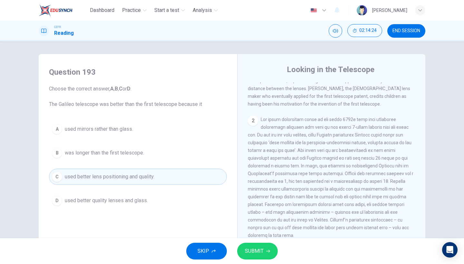
click at [266, 249] on icon "button" at bounding box center [268, 251] width 4 height 4
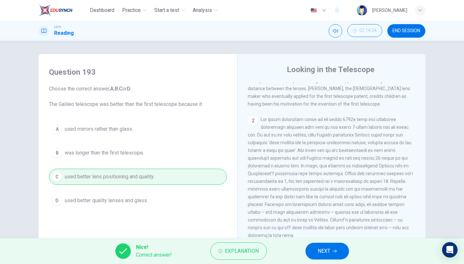
click at [331, 253] on button "NEXT" at bounding box center [327, 251] width 44 height 17
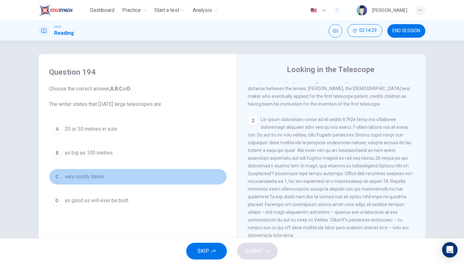
click at [131, 181] on button "C very costly items." at bounding box center [138, 177] width 178 height 16
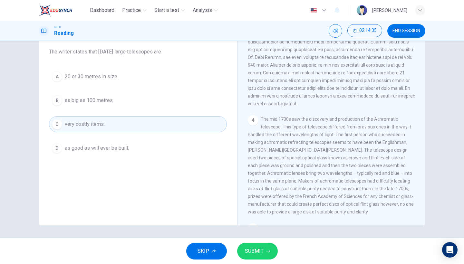
scroll to position [368, 0]
click at [257, 252] on span "SUBMIT" at bounding box center [254, 251] width 19 height 9
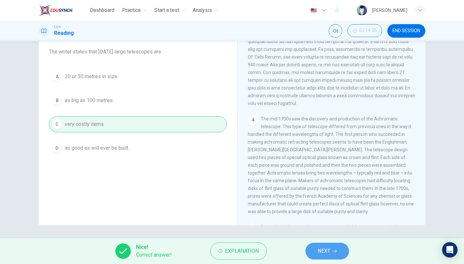
click at [321, 244] on button "NEXT" at bounding box center [327, 251] width 44 height 17
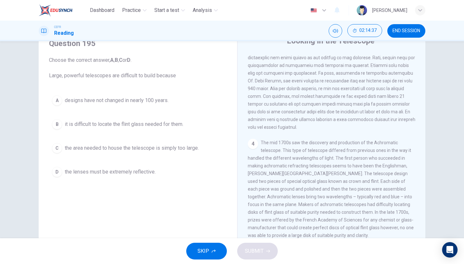
scroll to position [30, 0]
click at [154, 170] on button "D the lenses must be extremely reflective." at bounding box center [138, 171] width 178 height 16
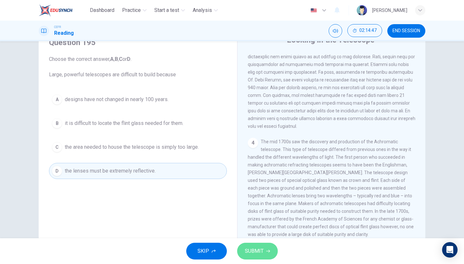
click at [252, 252] on span "SUBMIT" at bounding box center [254, 251] width 19 height 9
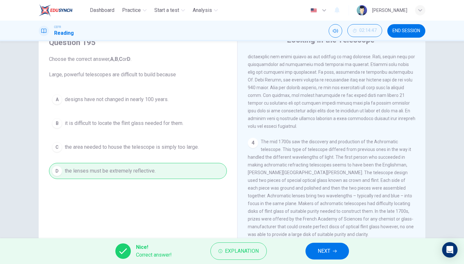
click at [319, 248] on span "NEXT" at bounding box center [324, 251] width 13 height 9
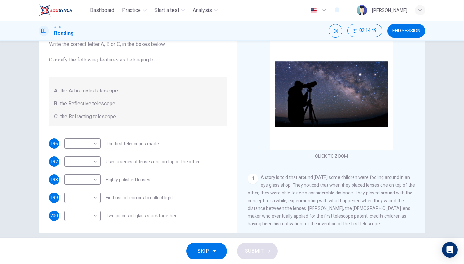
scroll to position [46, 0]
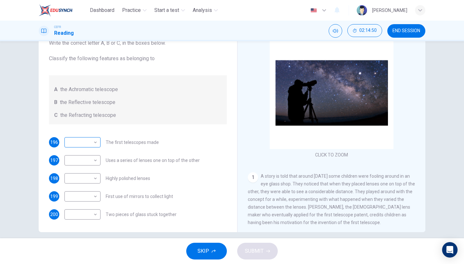
click at [92, 142] on body "Dashboard Practice Start a test Analysis English en ​ NURSYAZWANA [PERSON_NAME]…" at bounding box center [232, 132] width 464 height 264
click at [291, 195] on div at bounding box center [232, 132] width 464 height 264
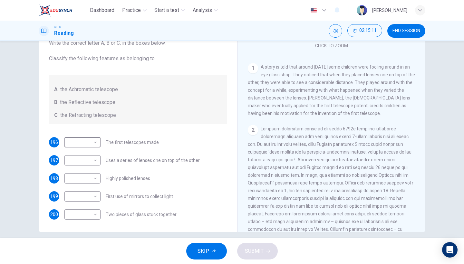
scroll to position [111, 0]
click at [74, 143] on body "Dashboard Practice Start a test Analysis English en ​ NURSYAZWANA [PERSON_NAME]…" at bounding box center [232, 132] width 464 height 264
click at [82, 172] on li "C" at bounding box center [81, 173] width 36 height 10
type input "C"
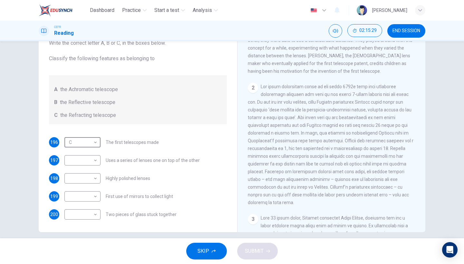
scroll to position [152, 0]
click at [86, 163] on body "Dashboard Practice Start a test Analysis English en ​ NURSYAZWANA [PERSON_NAME]…" at bounding box center [232, 132] width 464 height 264
click at [83, 190] on li "C" at bounding box center [81, 191] width 36 height 10
type input "C"
click at [90, 180] on body "Dashboard Practice Start a test Analysis English en ​ NURSYAZWANA [PERSON_NAME]…" at bounding box center [232, 132] width 464 height 264
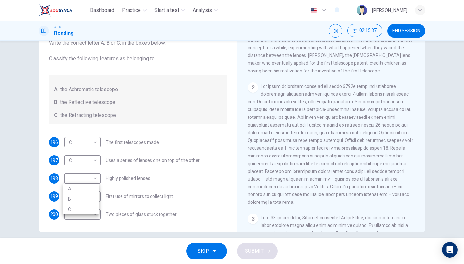
click at [92, 163] on div at bounding box center [232, 132] width 464 height 264
click at [94, 176] on body "Dashboard Practice Start a test Analysis English en ​ NURSYAZWANA [PERSON_NAME]…" at bounding box center [232, 132] width 464 height 264
click at [90, 189] on li "A" at bounding box center [81, 189] width 36 height 10
type input "A"
click at [95, 201] on body "Dashboard Practice Start a test Analysis English en ​ NURSYAZWANA [PERSON_NAME]…" at bounding box center [232, 132] width 464 height 264
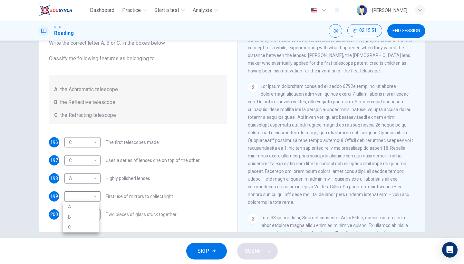
click at [89, 216] on li "B" at bounding box center [81, 217] width 36 height 10
type input "B"
click at [89, 216] on body "Dashboard Practice Start a test Analysis English en ​ NURSYAZWANA [PERSON_NAME]…" at bounding box center [232, 132] width 464 height 264
click at [88, 219] on div at bounding box center [232, 132] width 464 height 264
click at [87, 217] on body "Dashboard Practice Start a test Analysis English en ​ NURSYAZWANA [PERSON_NAME]…" at bounding box center [232, 132] width 464 height 264
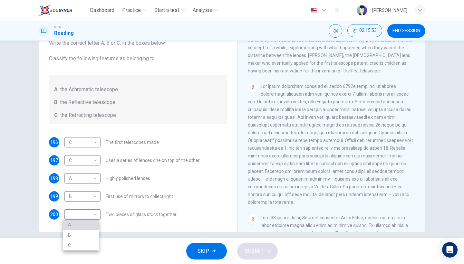
click at [88, 223] on li "A" at bounding box center [81, 225] width 36 height 10
type input "A"
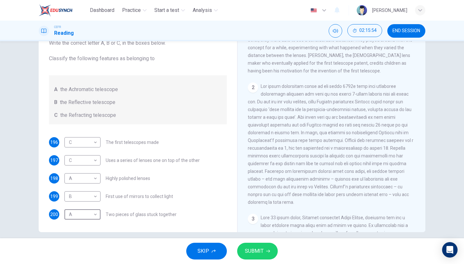
click at [260, 251] on span "SUBMIT" at bounding box center [254, 251] width 19 height 9
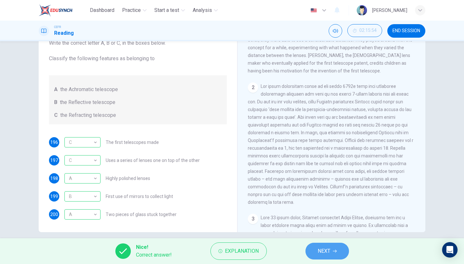
click at [325, 248] on span "NEXT" at bounding box center [324, 251] width 13 height 9
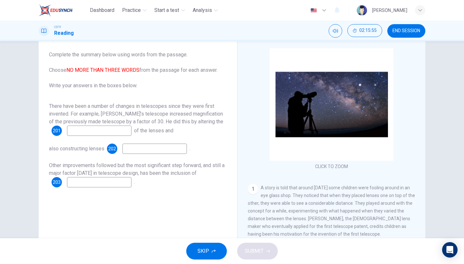
scroll to position [33, 0]
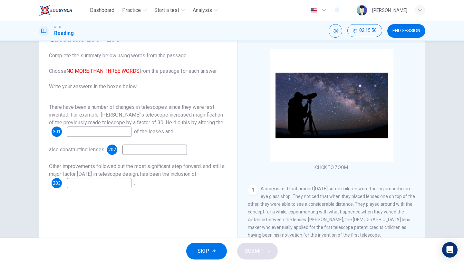
click at [110, 133] on input at bounding box center [99, 132] width 64 height 10
type input "positions"
click at [141, 151] on input at bounding box center [154, 150] width 64 height 10
type input "of better quality"
click at [121, 183] on input at bounding box center [99, 183] width 64 height 10
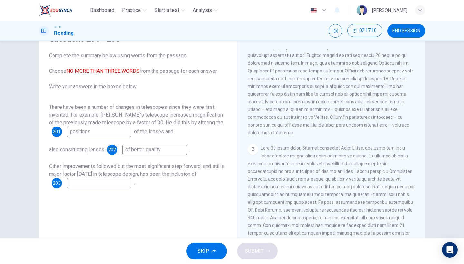
scroll to position [235, 0]
type input "mirrors"
click at [271, 253] on button "SUBMIT" at bounding box center [257, 251] width 41 height 17
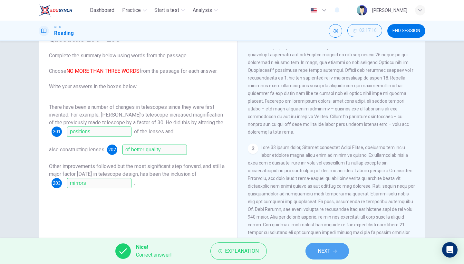
click at [321, 252] on span "NEXT" at bounding box center [324, 251] width 13 height 9
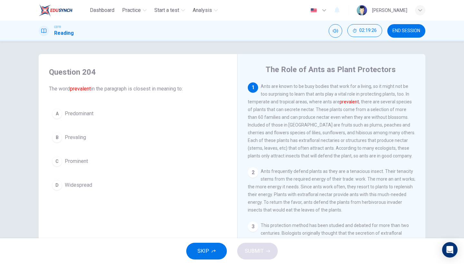
click at [126, 112] on button "A Predominant" at bounding box center [138, 114] width 178 height 16
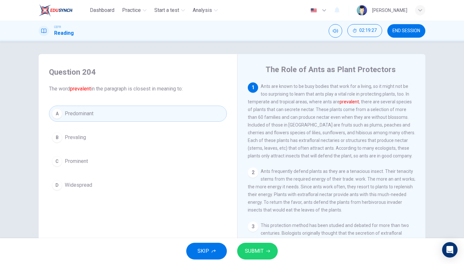
click at [265, 251] on button "SUBMIT" at bounding box center [257, 251] width 41 height 17
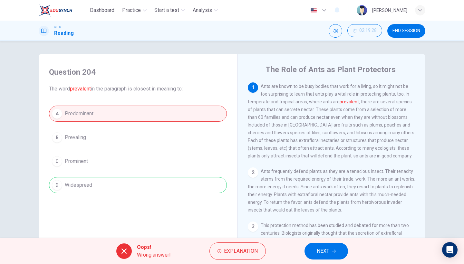
click at [315, 255] on button "NEXT" at bounding box center [327, 251] width 44 height 17
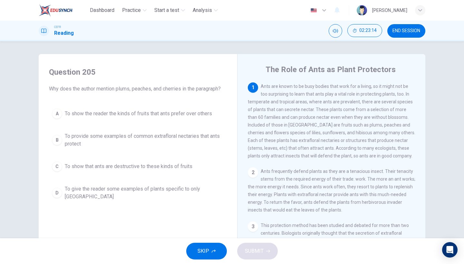
click at [163, 145] on span "To provide some examples of common extrafloral nectaries that ants protect" at bounding box center [144, 139] width 159 height 15
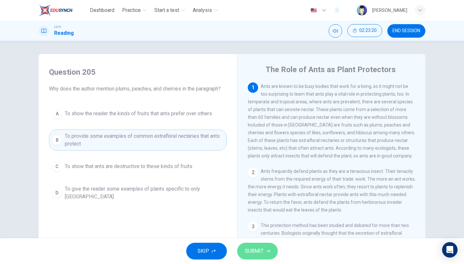
click at [262, 246] on button "SUBMIT" at bounding box center [257, 251] width 41 height 17
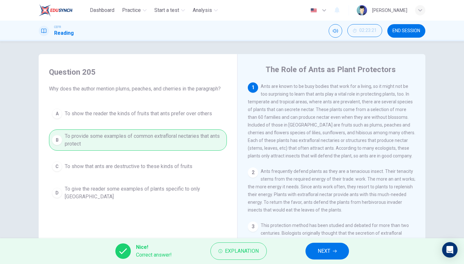
click at [326, 248] on span "NEXT" at bounding box center [324, 251] width 13 height 9
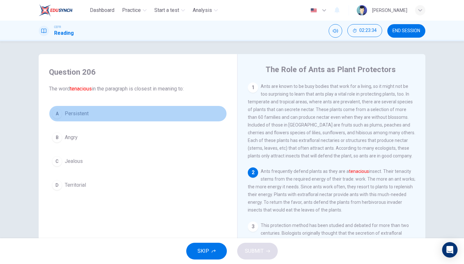
click at [152, 113] on button "A Persistent" at bounding box center [138, 114] width 178 height 16
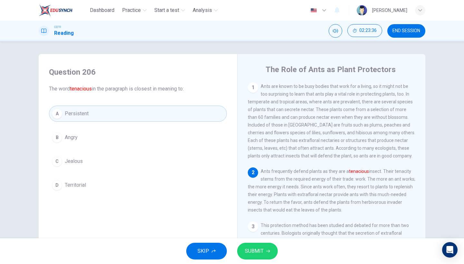
click at [259, 250] on span "SUBMIT" at bounding box center [254, 251] width 19 height 9
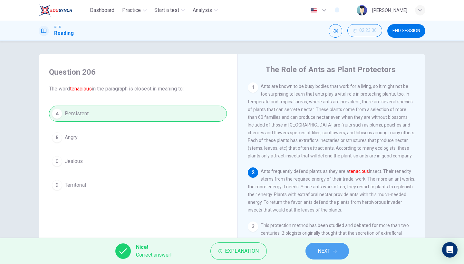
click at [326, 250] on span "NEXT" at bounding box center [324, 251] width 13 height 9
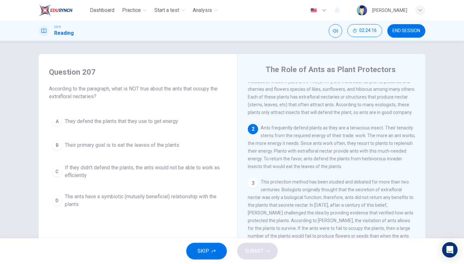
scroll to position [44, 0]
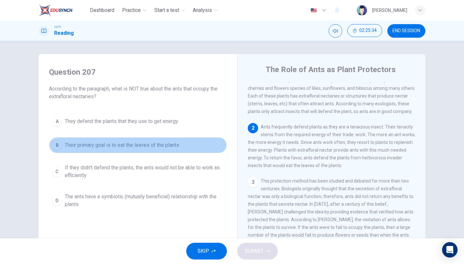
click at [182, 141] on button "B Their primary goal is to eat the leaves of the plants" at bounding box center [138, 145] width 178 height 16
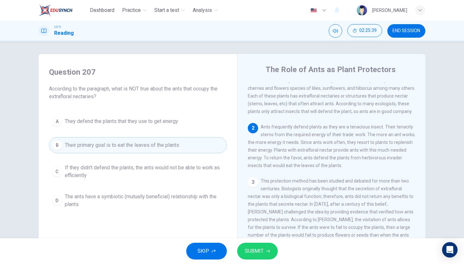
click at [252, 251] on span "SUBMIT" at bounding box center [254, 251] width 19 height 9
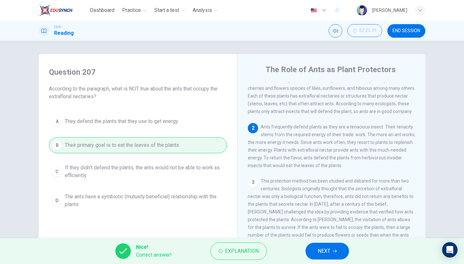
click at [330, 248] on span "NEXT" at bounding box center [324, 251] width 13 height 9
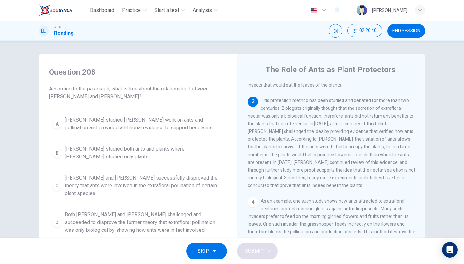
scroll to position [125, 0]
click at [292, 144] on span "This protection method has been studied and debated for more than two centuries…" at bounding box center [332, 143] width 168 height 90
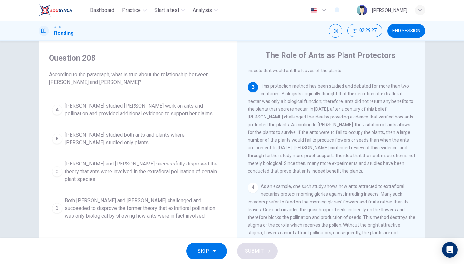
scroll to position [18, 0]
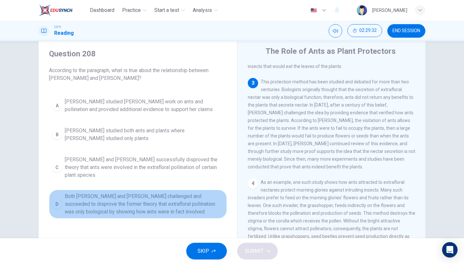
click at [129, 205] on span "Both [PERSON_NAME] and [PERSON_NAME] challenged and succeeded to disprove the f…" at bounding box center [144, 204] width 159 height 23
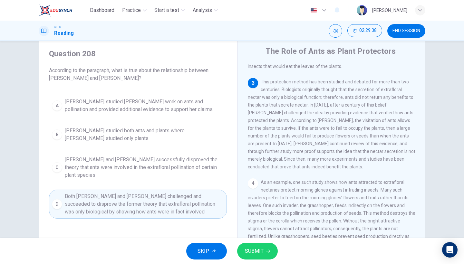
click at [266, 254] on button "SUBMIT" at bounding box center [257, 251] width 41 height 17
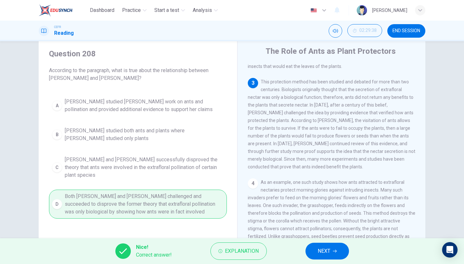
click at [321, 256] on button "NEXT" at bounding box center [327, 251] width 44 height 17
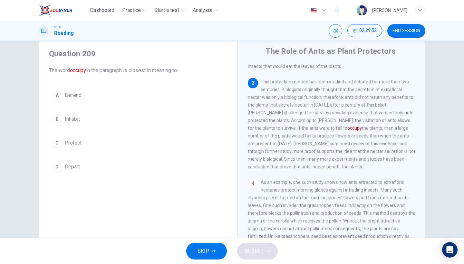
click at [115, 101] on button "A Defend" at bounding box center [138, 95] width 178 height 16
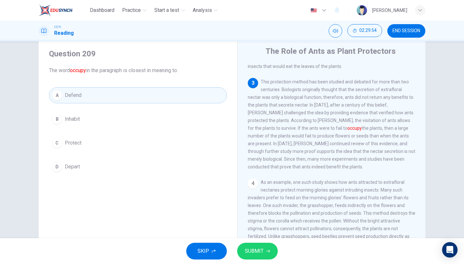
click at [109, 142] on button "C Protect" at bounding box center [138, 143] width 178 height 16
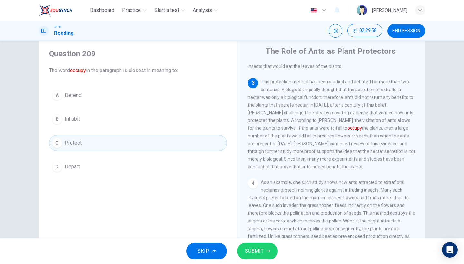
click at [262, 250] on span "SUBMIT" at bounding box center [254, 251] width 19 height 9
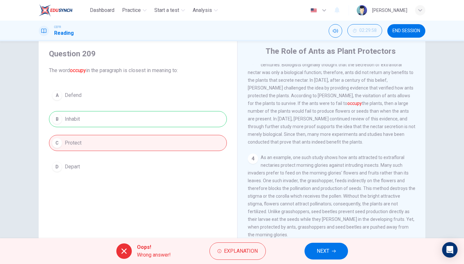
scroll to position [152, 0]
click at [332, 256] on button "NEXT" at bounding box center [327, 251] width 44 height 17
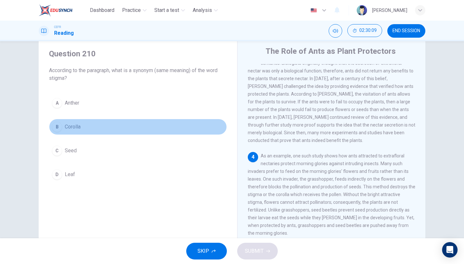
click at [76, 132] on button "B Corolla" at bounding box center [138, 127] width 178 height 16
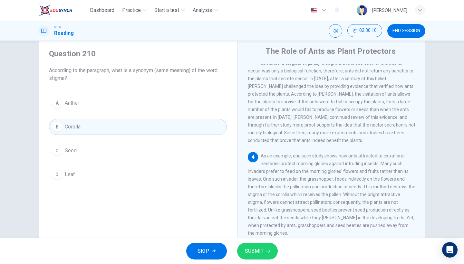
click at [255, 249] on span "SUBMIT" at bounding box center [254, 251] width 19 height 9
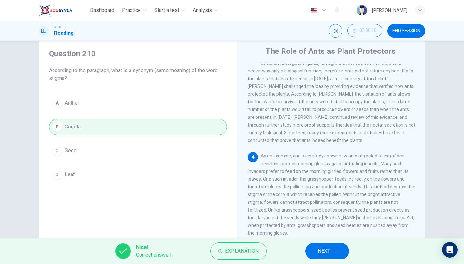
click at [323, 250] on span "NEXT" at bounding box center [324, 251] width 13 height 9
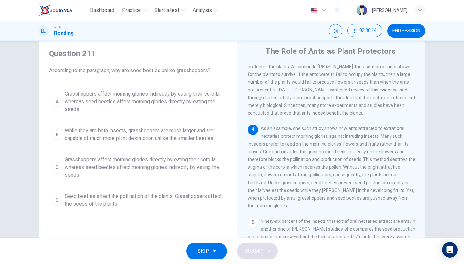
scroll to position [179, 0]
click at [161, 93] on span "Grasshoppers affect morning glories indirectly by eating their corolla, whereas…" at bounding box center [144, 101] width 159 height 23
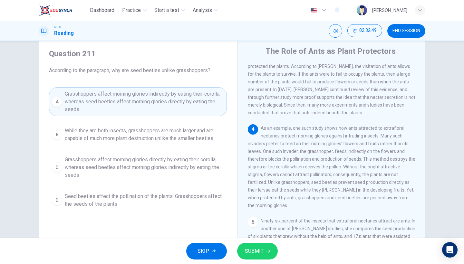
click at [251, 250] on span "SUBMIT" at bounding box center [254, 251] width 19 height 9
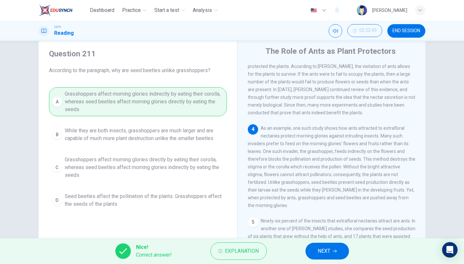
click at [311, 253] on button "NEXT" at bounding box center [327, 251] width 44 height 17
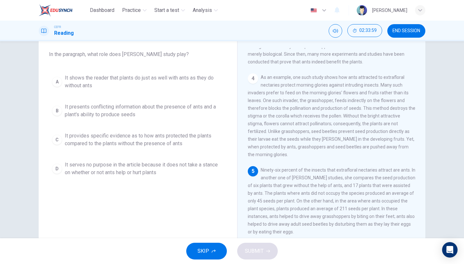
scroll to position [37, 0]
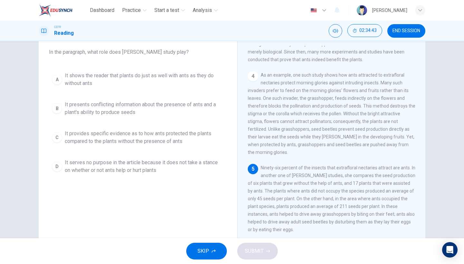
click at [189, 141] on span "It provides specific evidence as to how ants protected the plants compared to t…" at bounding box center [144, 137] width 159 height 15
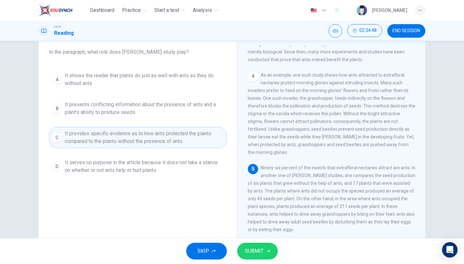
click at [263, 247] on span "SUBMIT" at bounding box center [254, 251] width 19 height 9
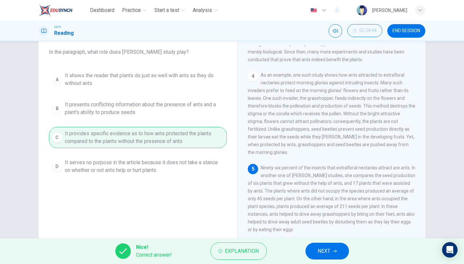
click at [326, 247] on span "NEXT" at bounding box center [324, 251] width 13 height 9
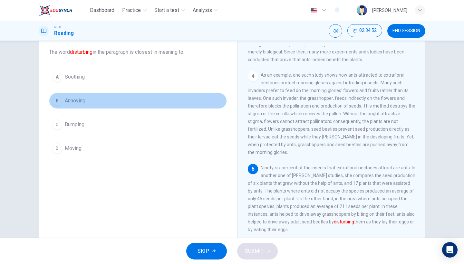
click at [156, 106] on button "B Annoying" at bounding box center [138, 101] width 178 height 16
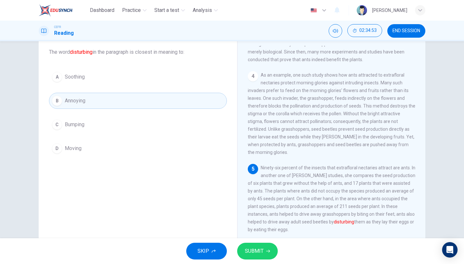
click at [254, 255] on span "SUBMIT" at bounding box center [254, 251] width 19 height 9
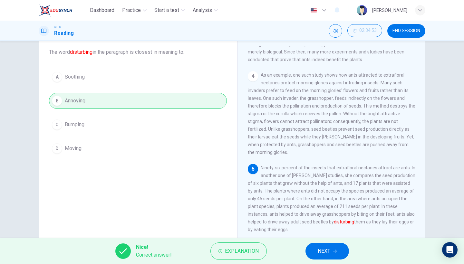
click at [327, 249] on span "NEXT" at bounding box center [324, 251] width 13 height 9
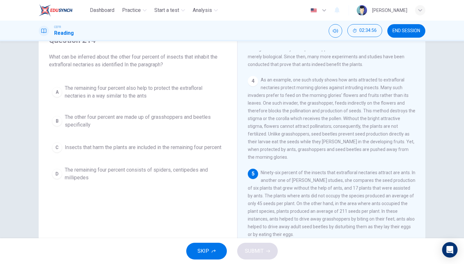
scroll to position [34, 0]
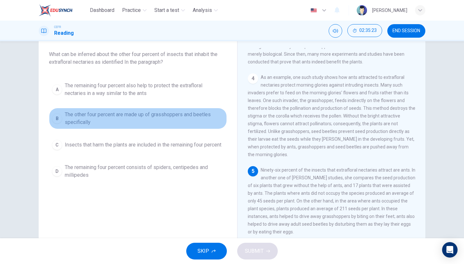
click at [134, 129] on button "B The other four percent are made up of grasshoppers and beetles specifically" at bounding box center [138, 118] width 178 height 21
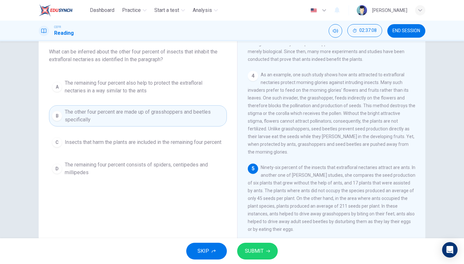
scroll to position [37, 0]
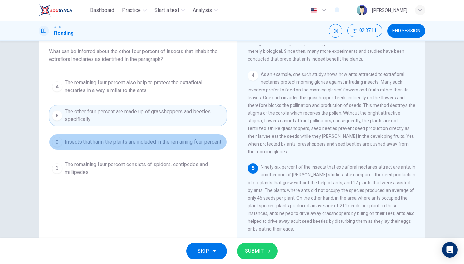
click at [167, 146] on span "Insects that harm the plants are included in the remaining four percent" at bounding box center [143, 142] width 157 height 8
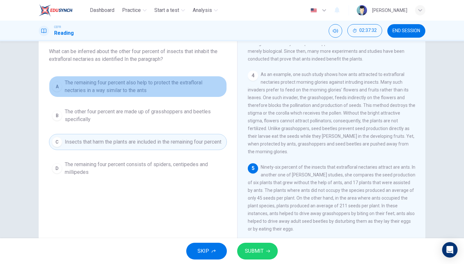
click at [167, 87] on span "The remaining four percent also help to protect the extrafloral nectaries in a …" at bounding box center [144, 86] width 159 height 15
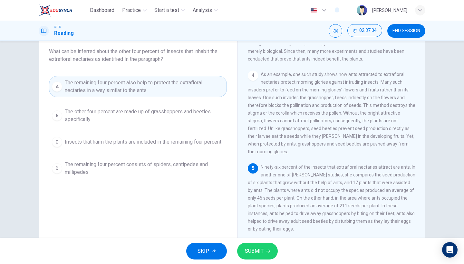
click at [257, 257] on button "SUBMIT" at bounding box center [257, 251] width 41 height 17
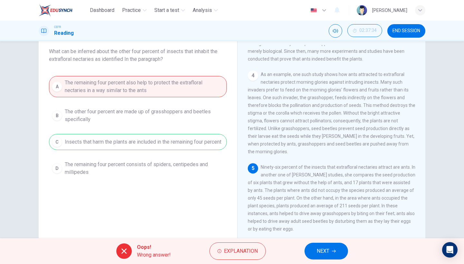
click at [327, 250] on span "NEXT" at bounding box center [323, 251] width 13 height 9
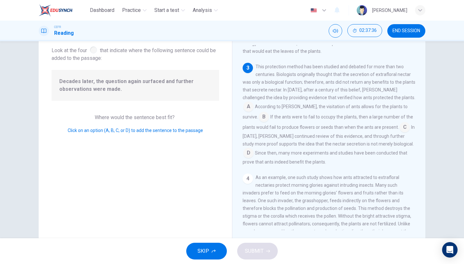
scroll to position [0, 0]
click at [400, 133] on input at bounding box center [405, 128] width 10 height 10
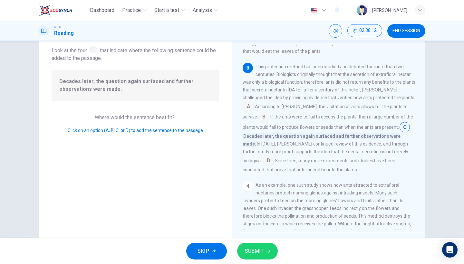
click at [257, 257] on button "SUBMIT" at bounding box center [257, 251] width 41 height 17
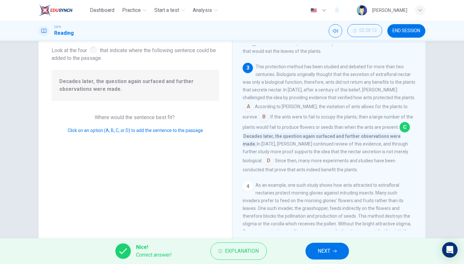
click at [328, 250] on span "NEXT" at bounding box center [324, 251] width 13 height 9
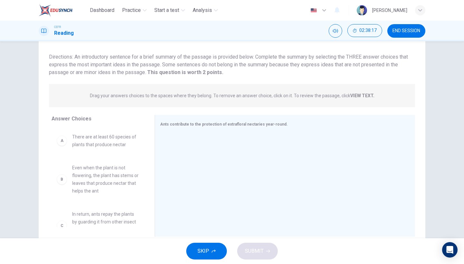
scroll to position [19, 0]
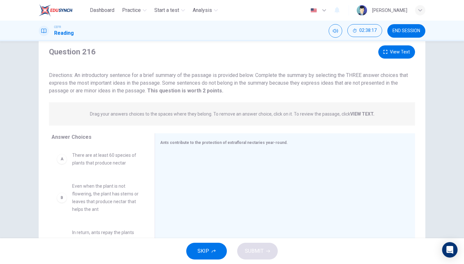
click at [399, 53] on button "View Text" at bounding box center [396, 51] width 37 height 13
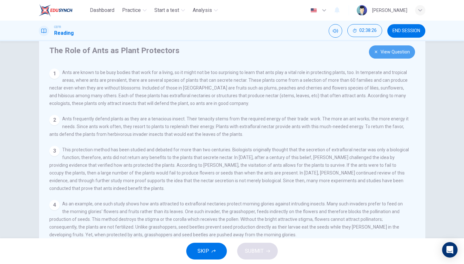
click at [392, 56] on button "View Question" at bounding box center [392, 51] width 46 height 13
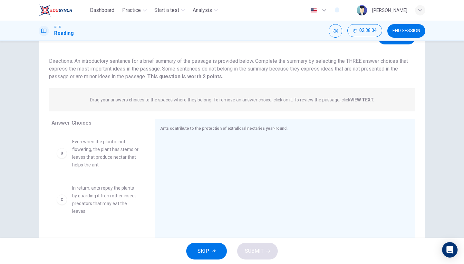
scroll to position [21, 0]
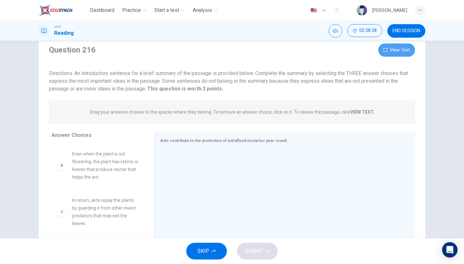
click at [392, 52] on button "View Text" at bounding box center [396, 50] width 37 height 13
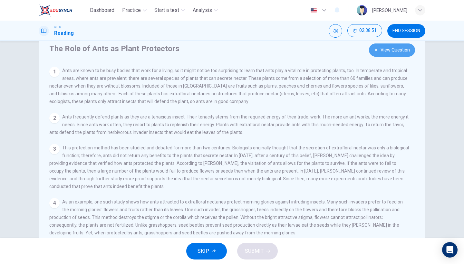
click at [397, 55] on button "View Question" at bounding box center [392, 50] width 46 height 13
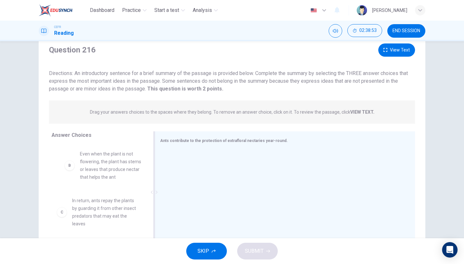
scroll to position [24, 0]
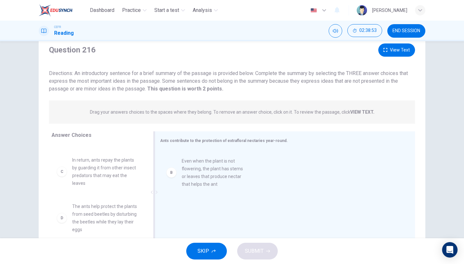
drag, startPoint x: 109, startPoint y: 167, endPoint x: 225, endPoint y: 174, distance: 116.2
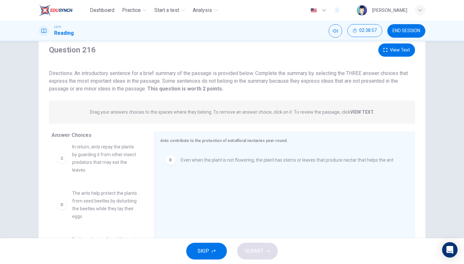
scroll to position [40, 0]
click at [396, 53] on button "View Text" at bounding box center [396, 50] width 37 height 13
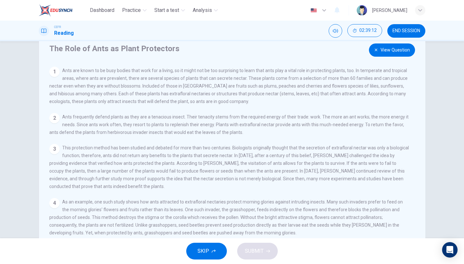
click at [392, 55] on button "View Question" at bounding box center [392, 50] width 46 height 13
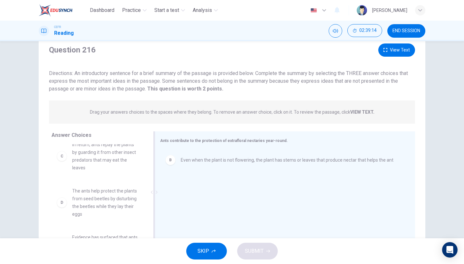
scroll to position [39, 0]
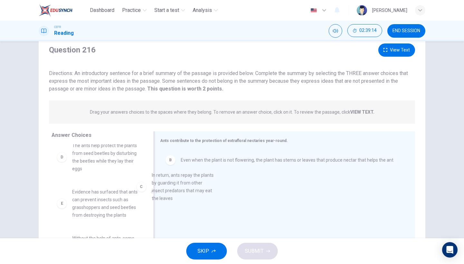
drag, startPoint x: 94, startPoint y: 164, endPoint x: 205, endPoint y: 202, distance: 117.0
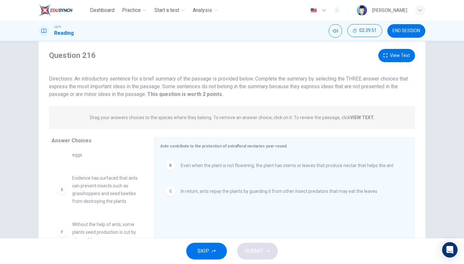
scroll to position [16, 0]
click at [389, 56] on button "View Text" at bounding box center [396, 55] width 37 height 13
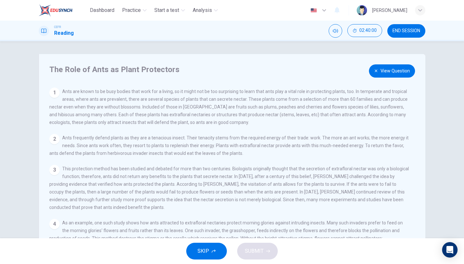
scroll to position [0, 0]
click at [393, 72] on button "View Question" at bounding box center [392, 70] width 46 height 13
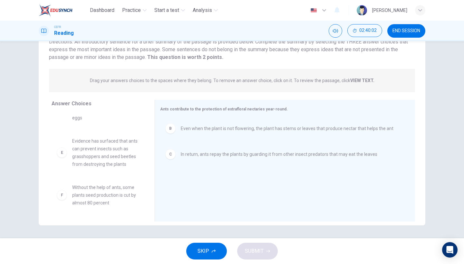
scroll to position [53, 0]
drag, startPoint x: 103, startPoint y: 201, endPoint x: 151, endPoint y: 201, distance: 47.4
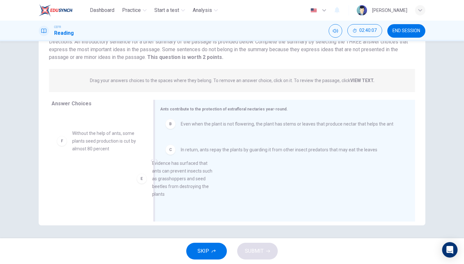
drag, startPoint x: 101, startPoint y: 148, endPoint x: 204, endPoint y: 188, distance: 110.5
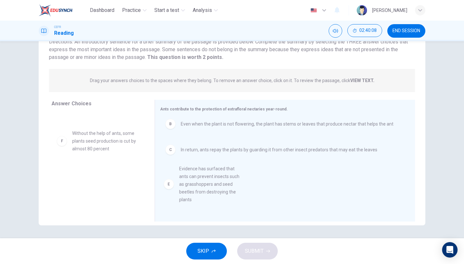
scroll to position [0, 0]
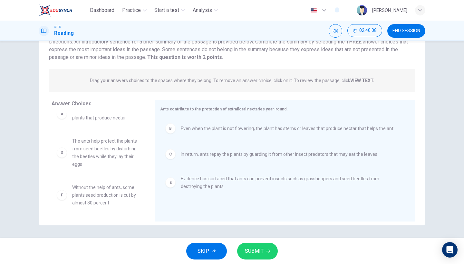
click at [263, 250] on span "SUBMIT" at bounding box center [254, 251] width 19 height 9
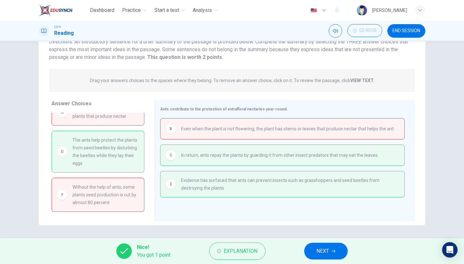
scroll to position [11, 0]
click at [322, 251] on span "NEXT" at bounding box center [322, 251] width 13 height 9
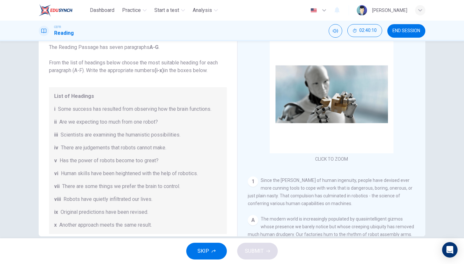
scroll to position [52, 0]
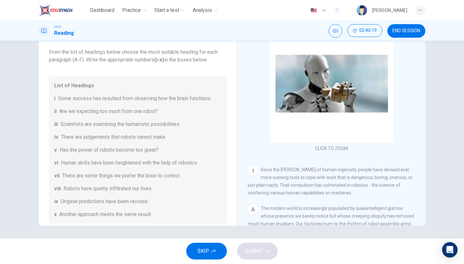
click at [206, 251] on span "SKIP" at bounding box center [204, 251] width 12 height 9
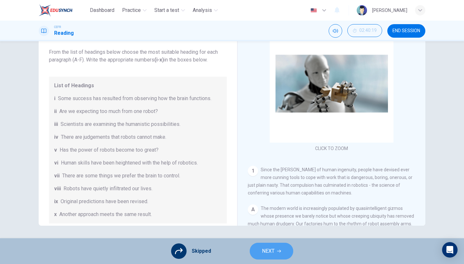
click at [264, 249] on span "NEXT" at bounding box center [268, 251] width 13 height 9
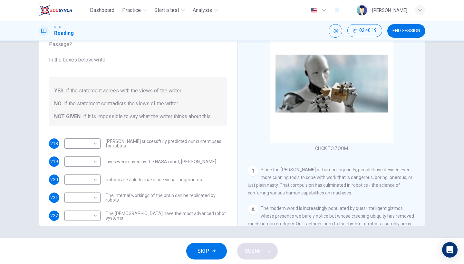
click at [206, 255] on span "SKIP" at bounding box center [204, 251] width 12 height 9
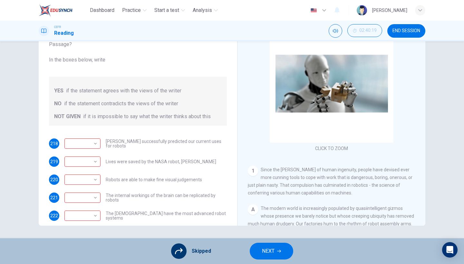
click at [257, 254] on button "NEXT" at bounding box center [272, 251] width 44 height 17
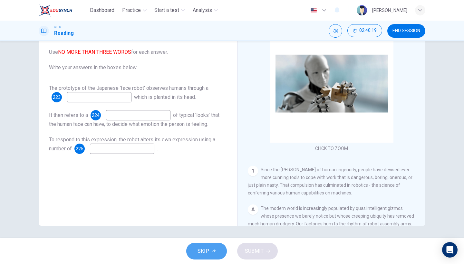
click at [209, 255] on span "SKIP" at bounding box center [204, 251] width 12 height 9
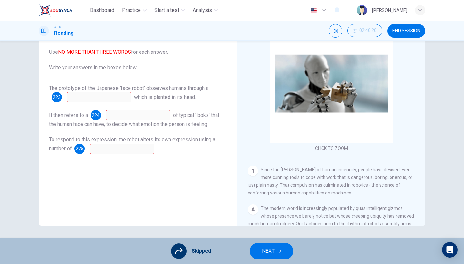
click at [271, 254] on span "NEXT" at bounding box center [268, 251] width 13 height 9
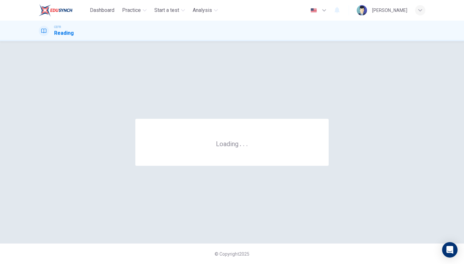
scroll to position [0, 0]
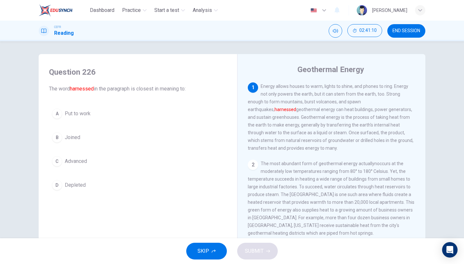
click at [84, 187] on button "D Depleted" at bounding box center [138, 185] width 178 height 16
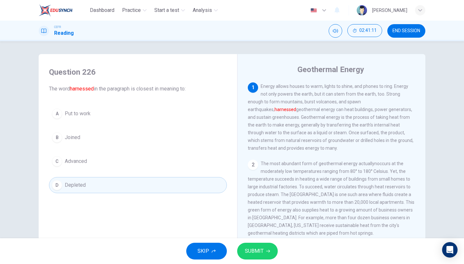
click at [109, 151] on div "A Put to work B Joined C Advanced D Depleted" at bounding box center [138, 150] width 178 height 88
click at [105, 113] on button "A Put to work" at bounding box center [138, 114] width 178 height 16
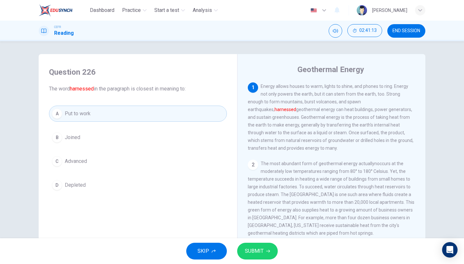
click at [100, 127] on div "A Put to work B Joined C Advanced D Depleted" at bounding box center [138, 150] width 178 height 88
click at [98, 138] on button "B Joined" at bounding box center [138, 138] width 178 height 16
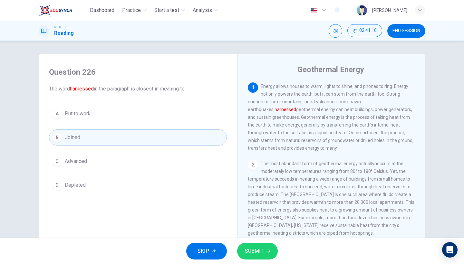
click at [248, 252] on span "SUBMIT" at bounding box center [254, 251] width 19 height 9
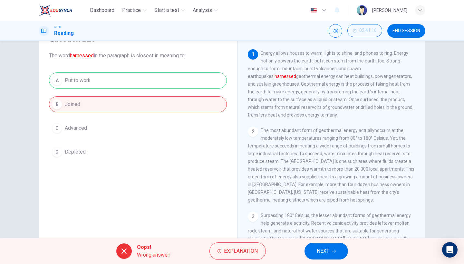
scroll to position [40, 0]
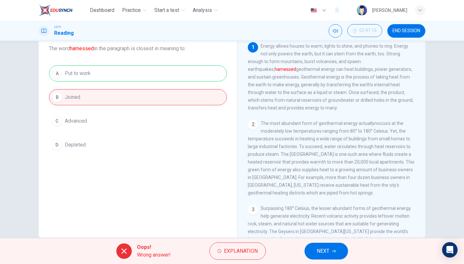
click at [326, 257] on button "NEXT" at bounding box center [327, 251] width 44 height 17
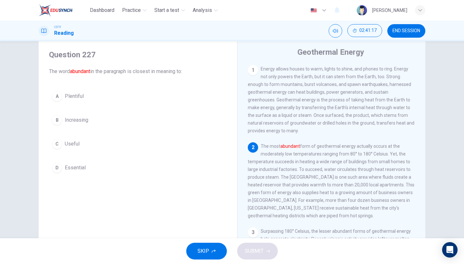
scroll to position [15, 0]
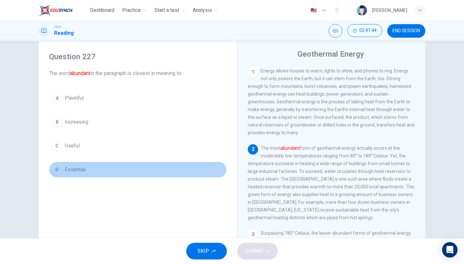
click at [101, 171] on button "D Essential" at bounding box center [138, 170] width 178 height 16
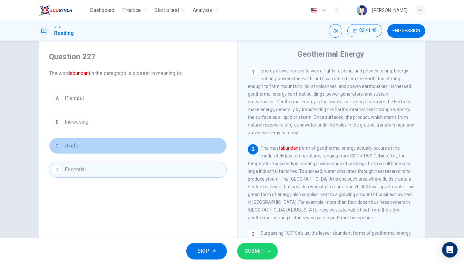
click at [110, 145] on button "C Useful" at bounding box center [138, 146] width 178 height 16
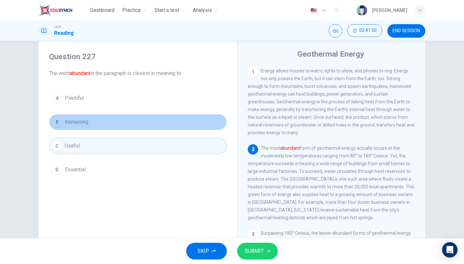
click at [115, 124] on button "B Increasing" at bounding box center [138, 122] width 178 height 16
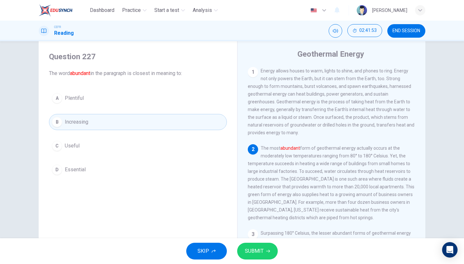
click at [112, 103] on button "A Plentiful" at bounding box center [138, 98] width 178 height 16
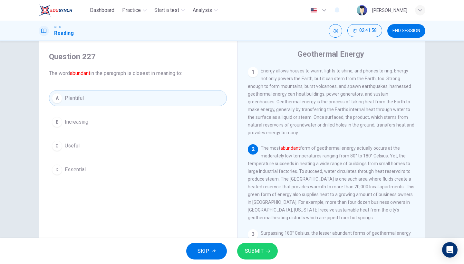
click at [266, 249] on icon "button" at bounding box center [268, 251] width 4 height 4
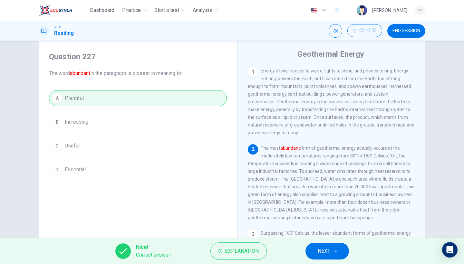
click at [336, 251] on icon "button" at bounding box center [335, 251] width 4 height 3
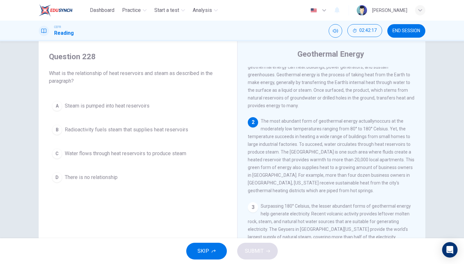
scroll to position [38, 0]
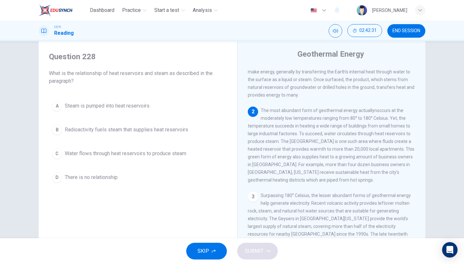
click at [147, 155] on span "Water flows through heat reservoirs to produce steam" at bounding box center [125, 154] width 121 height 8
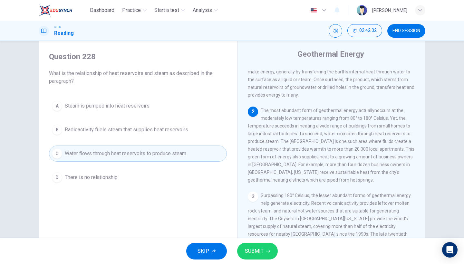
click at [265, 252] on button "SUBMIT" at bounding box center [257, 251] width 41 height 17
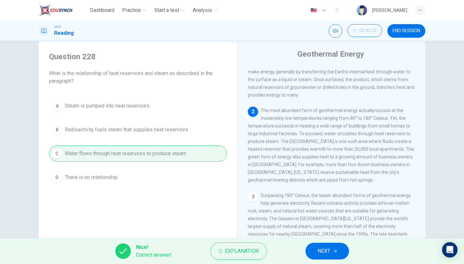
click at [329, 247] on span "NEXT" at bounding box center [324, 251] width 13 height 9
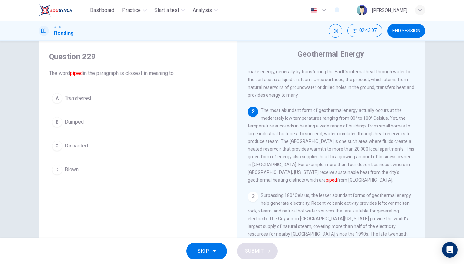
click at [116, 98] on button "A Transferred" at bounding box center [138, 98] width 178 height 16
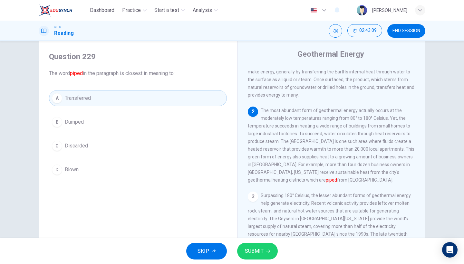
click at [255, 254] on span "SUBMIT" at bounding box center [254, 251] width 19 height 9
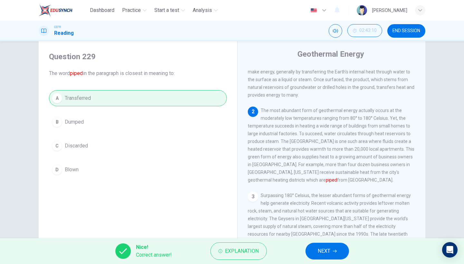
click at [338, 252] on button "NEXT" at bounding box center [327, 251] width 44 height 17
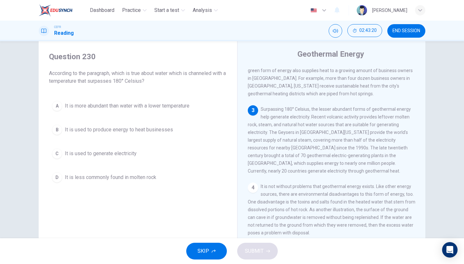
scroll to position [122, 0]
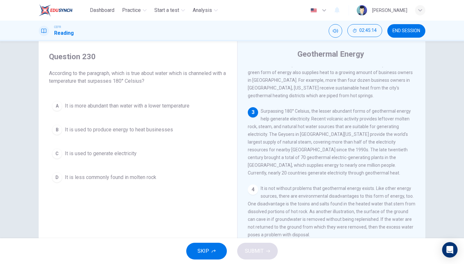
click at [152, 158] on button "C It is used to generate electricity" at bounding box center [138, 154] width 178 height 16
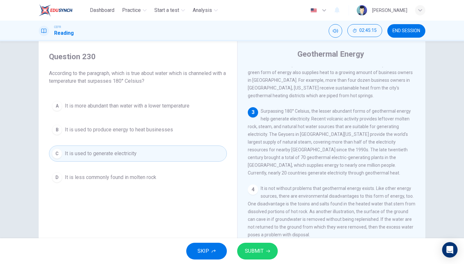
click at [258, 252] on span "SUBMIT" at bounding box center [254, 251] width 19 height 9
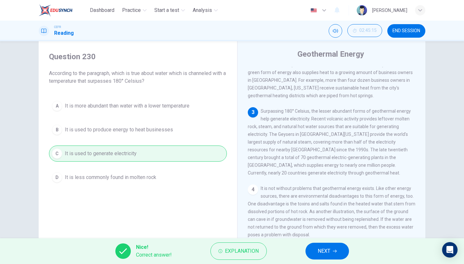
click at [325, 249] on span "NEXT" at bounding box center [324, 251] width 13 height 9
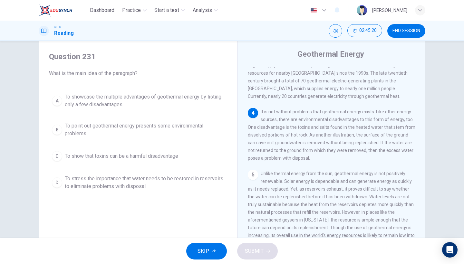
scroll to position [199, 0]
click at [146, 131] on span "To point out geothermal energy presents some environmental problems" at bounding box center [144, 129] width 159 height 15
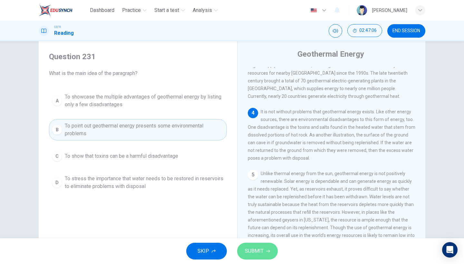
click at [257, 251] on span "SUBMIT" at bounding box center [254, 251] width 19 height 9
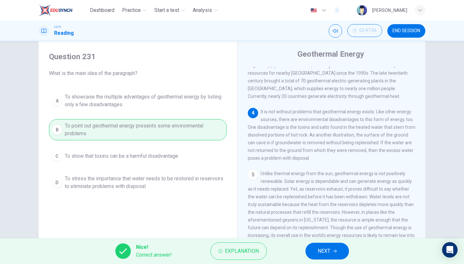
click at [334, 255] on button "NEXT" at bounding box center [327, 251] width 44 height 17
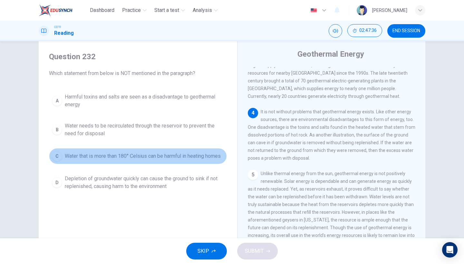
click at [136, 160] on span "Water that is more than 180° Celsius can be harmful in heating homes" at bounding box center [143, 156] width 156 height 8
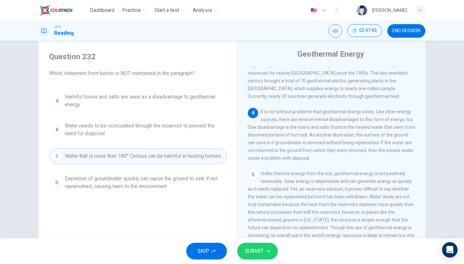
click at [248, 250] on span "SUBMIT" at bounding box center [254, 251] width 19 height 9
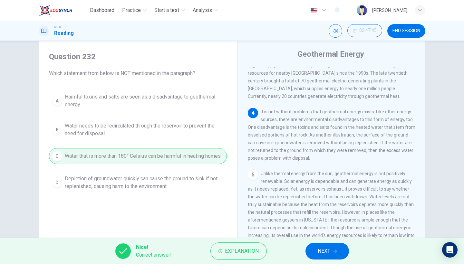
click at [333, 251] on button "NEXT" at bounding box center [327, 251] width 44 height 17
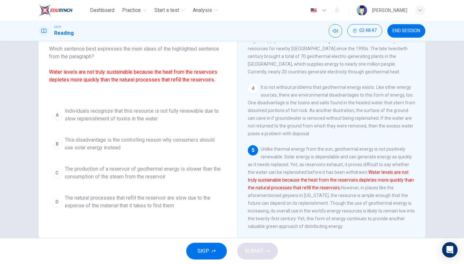
scroll to position [36, 0]
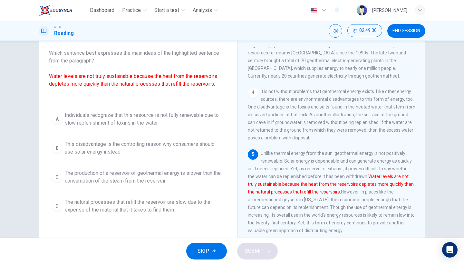
click at [186, 179] on span "The production of a reservoir of geothermal energy is slower than the consumpti…" at bounding box center [144, 177] width 159 height 15
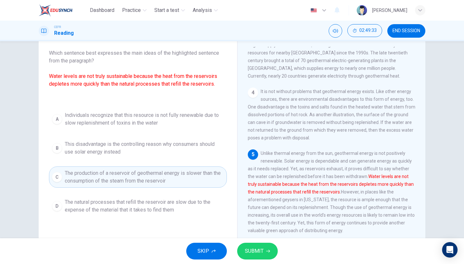
click at [266, 254] on button "SUBMIT" at bounding box center [257, 251] width 41 height 17
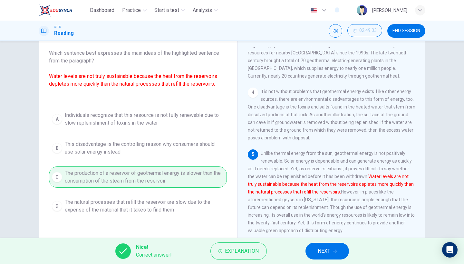
click at [329, 251] on span "NEXT" at bounding box center [324, 251] width 13 height 9
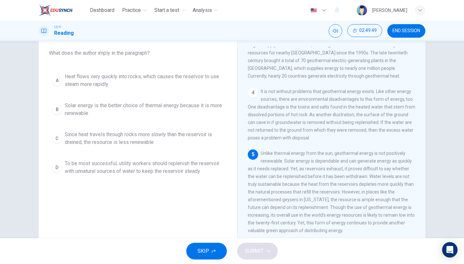
click at [161, 117] on span "Solar energy is the better choice of thermal energy because it is more renewable" at bounding box center [144, 109] width 159 height 15
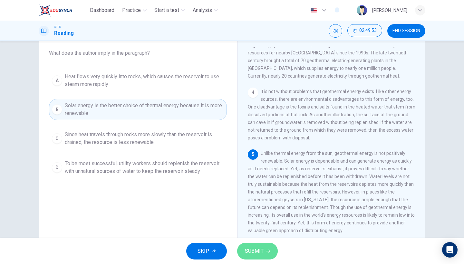
click at [255, 252] on span "SUBMIT" at bounding box center [254, 251] width 19 height 9
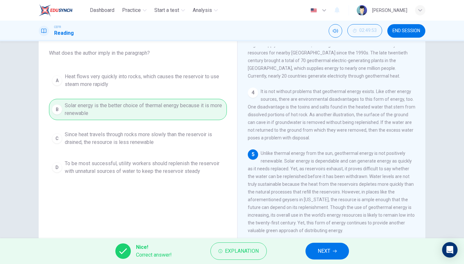
click at [331, 250] on button "NEXT" at bounding box center [327, 251] width 44 height 17
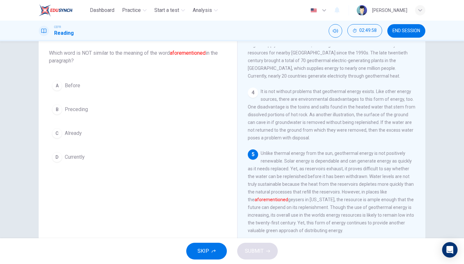
click at [91, 88] on button "A Before" at bounding box center [138, 86] width 178 height 16
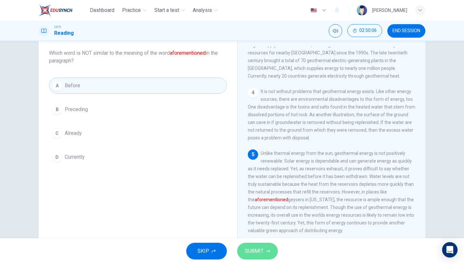
click at [255, 250] on span "SUBMIT" at bounding box center [254, 251] width 19 height 9
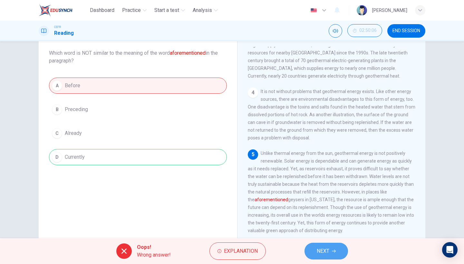
click at [329, 245] on button "NEXT" at bounding box center [327, 251] width 44 height 17
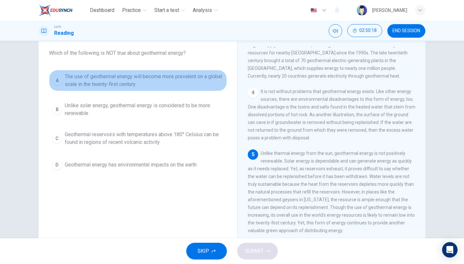
click at [171, 86] on span "The use of geothermal energy will become more prevalent on a global scale in th…" at bounding box center [144, 80] width 159 height 15
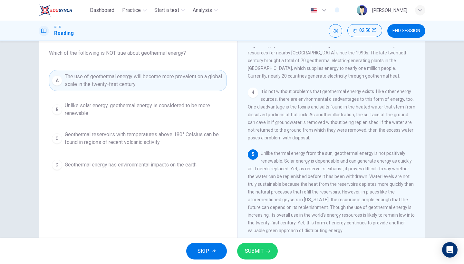
click at [261, 250] on span "SUBMIT" at bounding box center [254, 251] width 19 height 9
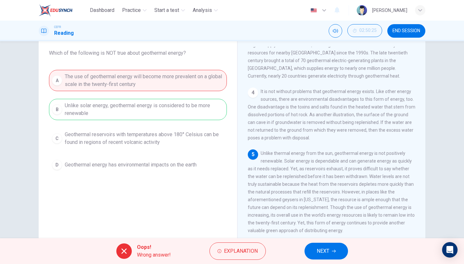
click at [328, 254] on span "NEXT" at bounding box center [323, 251] width 13 height 9
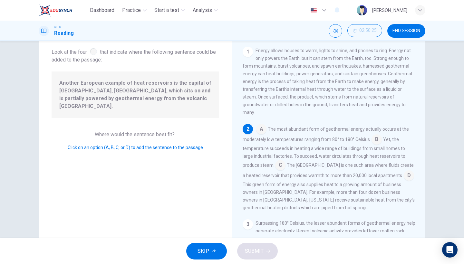
scroll to position [44, 0]
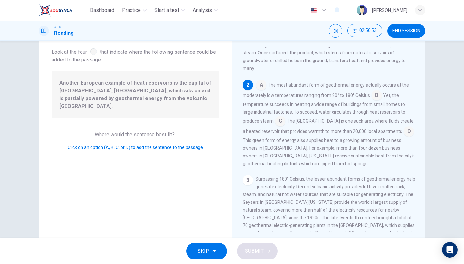
click at [279, 121] on input at bounding box center [280, 122] width 10 height 10
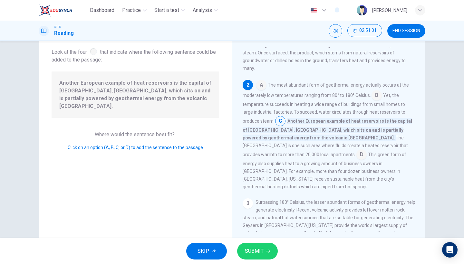
click at [356, 155] on input at bounding box center [361, 155] width 10 height 10
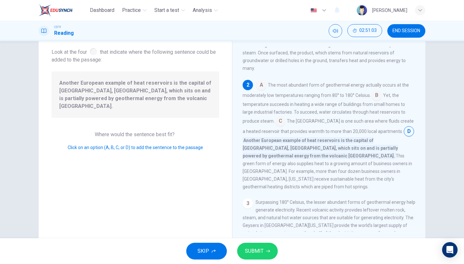
click at [262, 250] on span "SUBMIT" at bounding box center [254, 251] width 19 height 9
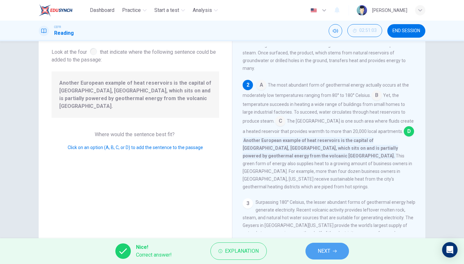
click at [334, 250] on icon "button" at bounding box center [335, 251] width 4 height 4
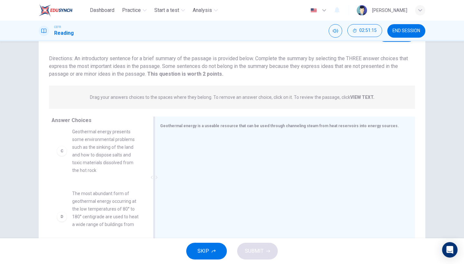
scroll to position [98, 0]
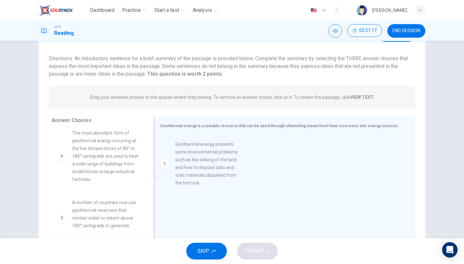
drag, startPoint x: 112, startPoint y: 164, endPoint x: 219, endPoint y: 177, distance: 108.1
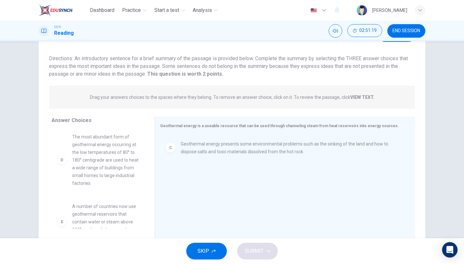
scroll to position [93, 0]
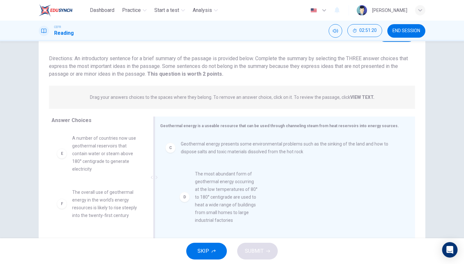
drag, startPoint x: 113, startPoint y: 170, endPoint x: 239, endPoint y: 206, distance: 131.3
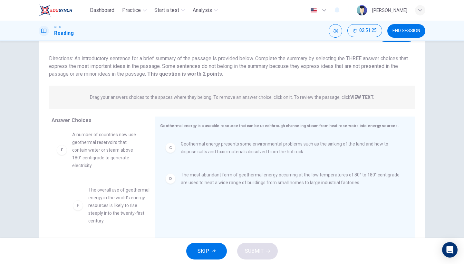
scroll to position [0, 0]
drag, startPoint x: 92, startPoint y: 209, endPoint x: 98, endPoint y: 212, distance: 7.1
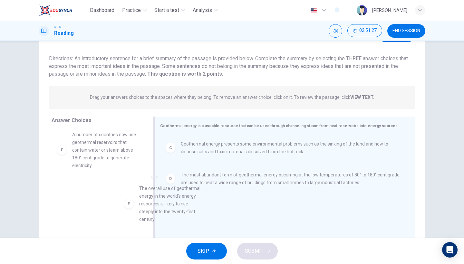
drag, startPoint x: 115, startPoint y: 213, endPoint x: 229, endPoint y: 213, distance: 114.1
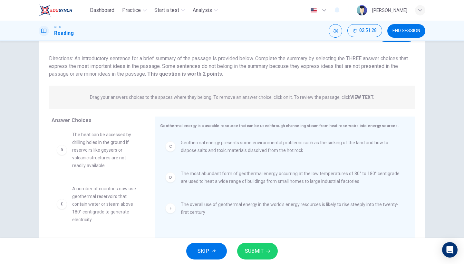
scroll to position [43, 0]
click at [258, 255] on span "SUBMIT" at bounding box center [254, 251] width 19 height 9
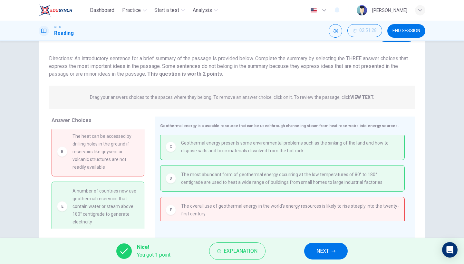
scroll to position [44, 0]
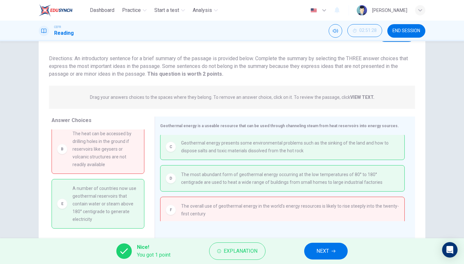
click at [318, 247] on button "NEXT" at bounding box center [326, 251] width 44 height 17
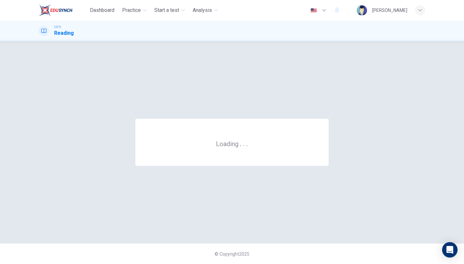
scroll to position [0, 0]
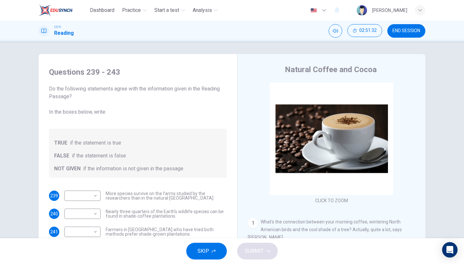
click at [403, 30] on span "END SESSION" at bounding box center [407, 30] width 28 height 5
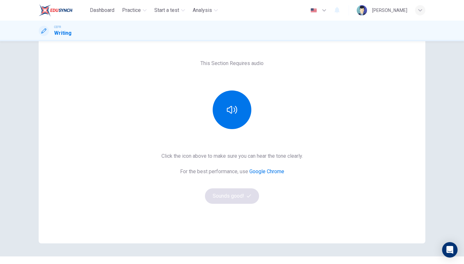
scroll to position [33, 0]
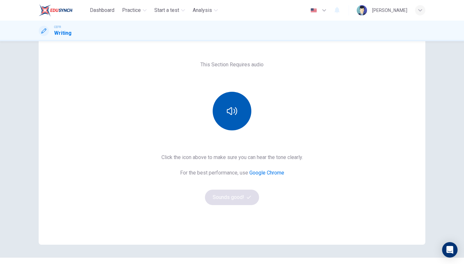
click at [236, 116] on button "button" at bounding box center [232, 111] width 39 height 39
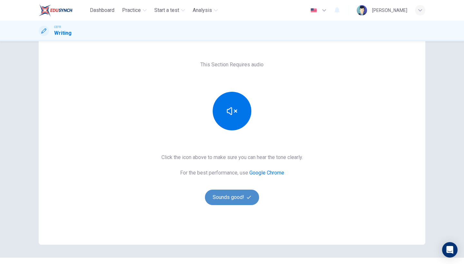
click at [233, 199] on button "Sounds good!" at bounding box center [232, 197] width 54 height 15
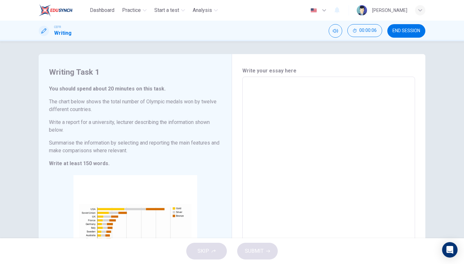
scroll to position [0, 0]
click at [286, 125] on textarea at bounding box center [329, 182] width 164 height 200
click at [197, 254] on div "SKIP SUBMIT" at bounding box center [232, 251] width 464 height 26
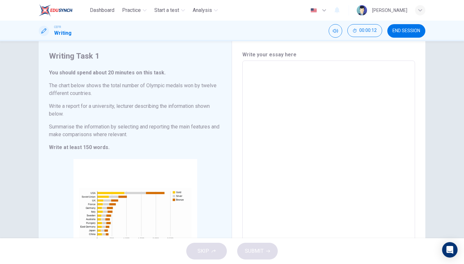
scroll to position [16, 0]
click at [264, 104] on textarea at bounding box center [329, 166] width 164 height 200
type textarea "a"
type textarea "x"
type textarea "aa"
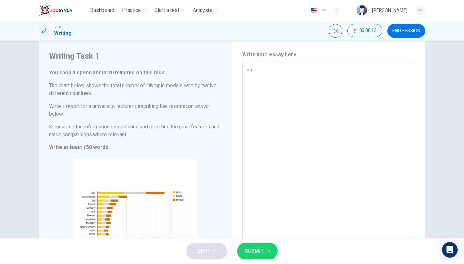
type textarea "x"
type textarea "a"
type textarea "x"
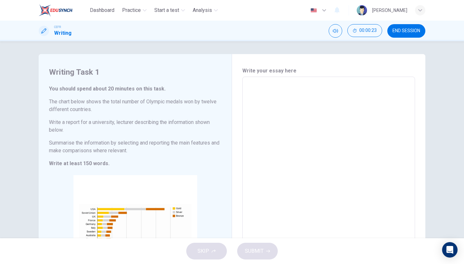
scroll to position [0, 0]
click at [401, 31] on span "END SESSION" at bounding box center [407, 30] width 28 height 5
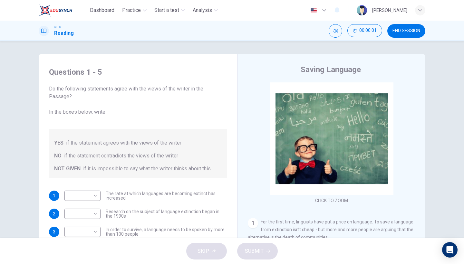
scroll to position [5, 0]
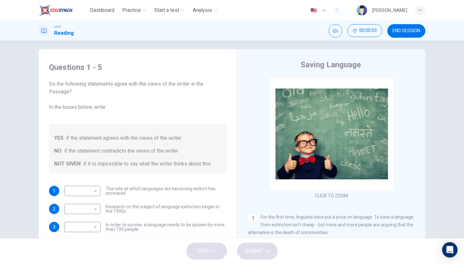
click at [216, 222] on div "1 ​ ​ The rate at which languages are becoming extinct has increased 2 ​ ​ Rese…" at bounding box center [138, 227] width 178 height 82
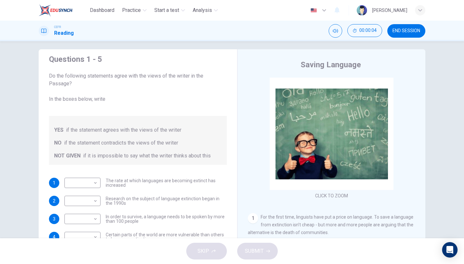
scroll to position [8, 0]
click at [207, 247] on div "SKIP SUBMIT" at bounding box center [232, 251] width 464 height 26
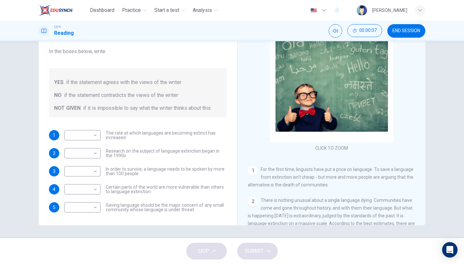
scroll to position [53, 0]
click at [92, 170] on body "Dashboard Practice Start a test Analysis English en ​ NURSYAZWANA NADHIRAH BINT…" at bounding box center [232, 132] width 464 height 264
click at [91, 183] on li "YES" at bounding box center [81, 182] width 36 height 10
type input "YES"
click at [92, 170] on body "Dashboard Practice Start a test Analysis English en ​ NURSYAZWANA NADHIRAH BINT…" at bounding box center [232, 132] width 464 height 264
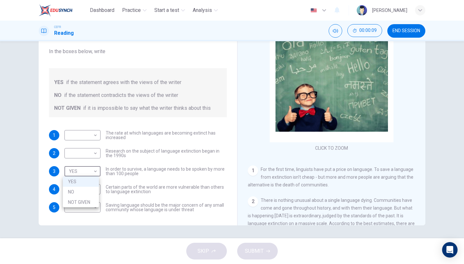
click at [196, 216] on div at bounding box center [232, 132] width 464 height 264
click at [103, 166] on div "1 ​ ​ The rate at which languages are becoming extinct has increased 2 ​ ​ Rese…" at bounding box center [138, 171] width 178 height 82
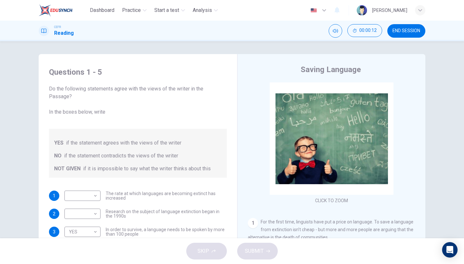
scroll to position [0, 0]
click at [202, 249] on div "SKIP SUBMIT" at bounding box center [232, 251] width 464 height 26
click at [206, 250] on div "SKIP SUBMIT" at bounding box center [232, 251] width 464 height 26
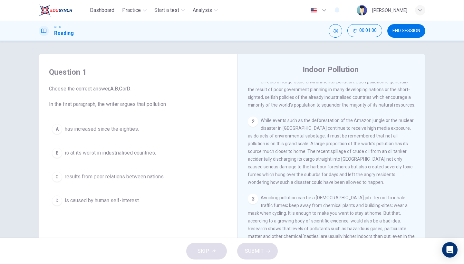
scroll to position [77, 0]
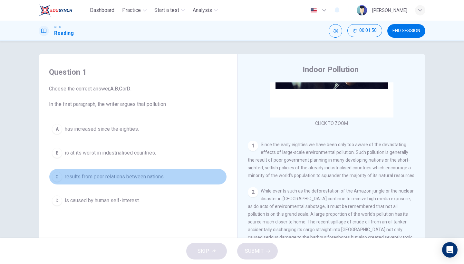
click at [143, 180] on span "results from poor relations between nations." at bounding box center [115, 177] width 100 height 8
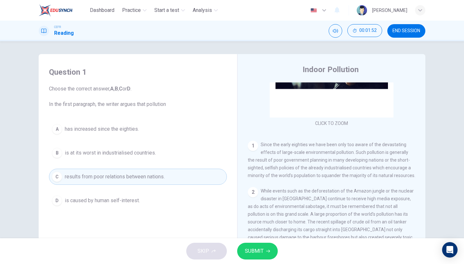
click at [253, 245] on button "SUBMIT" at bounding box center [257, 251] width 41 height 17
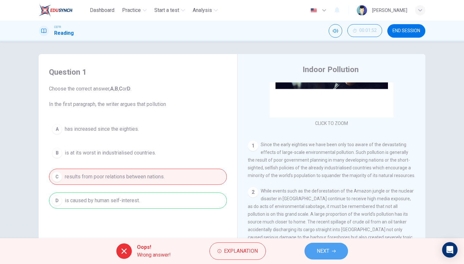
click at [330, 254] on button "NEXT" at bounding box center [327, 251] width 44 height 17
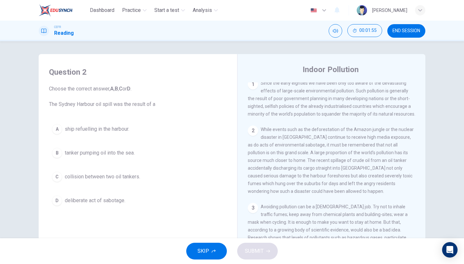
scroll to position [140, 0]
click at [135, 179] on span "collision between two oil tankers." at bounding box center [102, 177] width 75 height 8
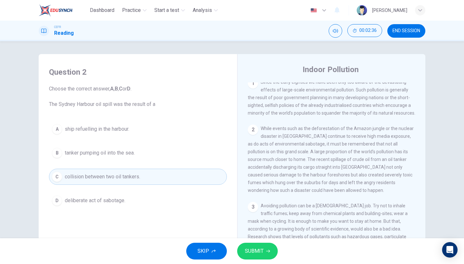
click at [252, 248] on span "SUBMIT" at bounding box center [254, 251] width 19 height 9
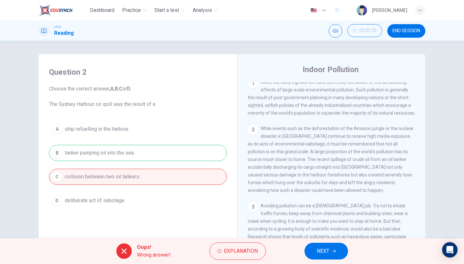
click at [314, 253] on button "NEXT" at bounding box center [327, 251] width 44 height 17
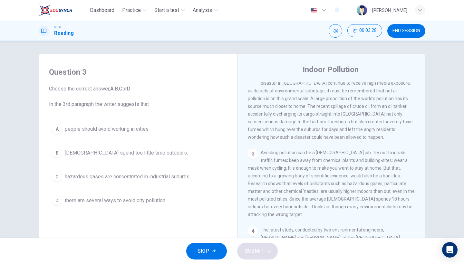
scroll to position [198, 0]
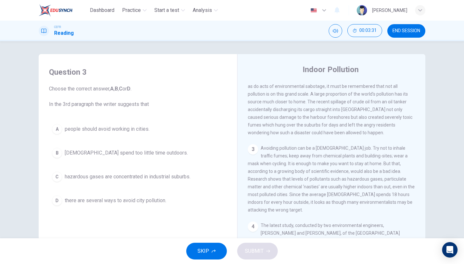
click at [171, 157] on button "B Americans spend too little time outdoors." at bounding box center [138, 153] width 178 height 16
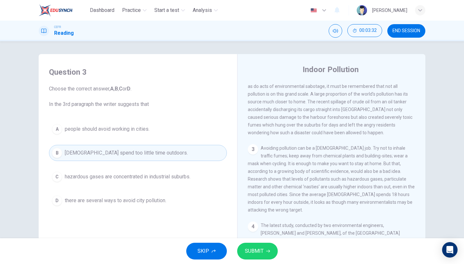
click at [257, 251] on span "SUBMIT" at bounding box center [254, 251] width 19 height 9
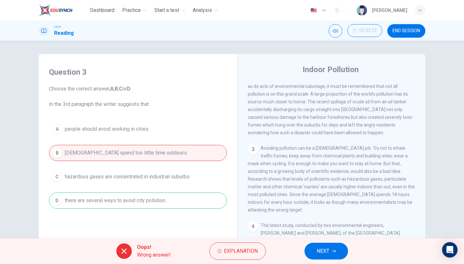
click at [309, 251] on button "NEXT" at bounding box center [327, 251] width 44 height 17
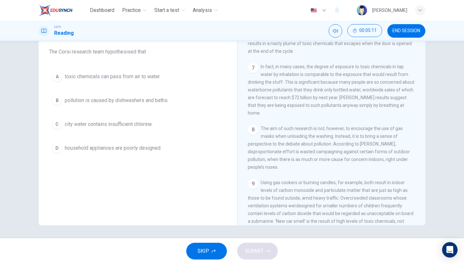
scroll to position [522, 0]
click at [146, 100] on span "pollution is caused by dishwashers and baths." at bounding box center [117, 101] width 104 height 8
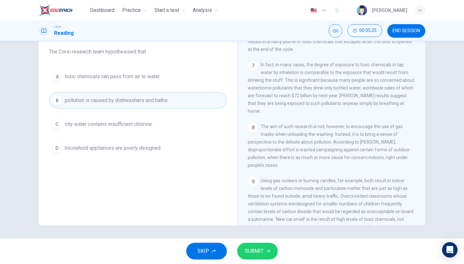
click at [253, 248] on span "SUBMIT" at bounding box center [254, 251] width 19 height 9
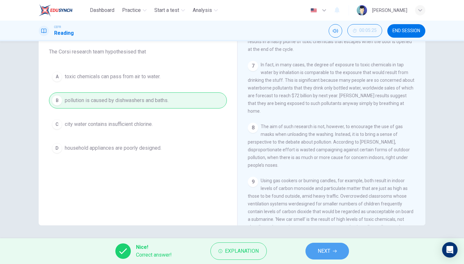
click at [332, 256] on button "NEXT" at bounding box center [327, 251] width 44 height 17
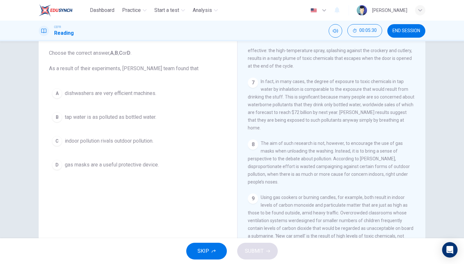
scroll to position [35, 0]
click at [136, 127] on div "A dishwashers are very efficient machines. B tap water is as polluted as bottle…" at bounding box center [138, 130] width 178 height 88
click at [138, 145] on span "indoor pollution rivals outdoor pollution." at bounding box center [109, 142] width 89 height 8
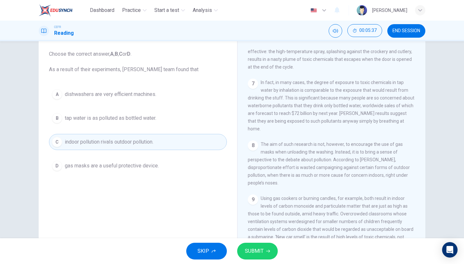
click at [255, 250] on span "SUBMIT" at bounding box center [254, 251] width 19 height 9
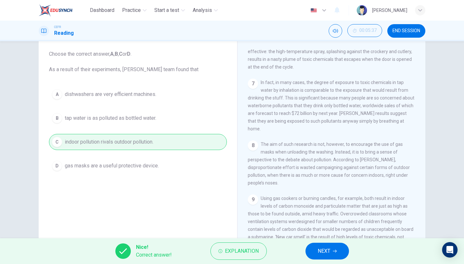
click at [325, 247] on button "NEXT" at bounding box center [327, 251] width 44 height 17
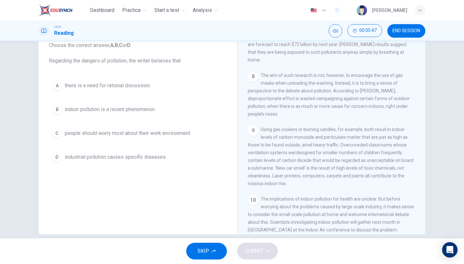
scroll to position [582, 0]
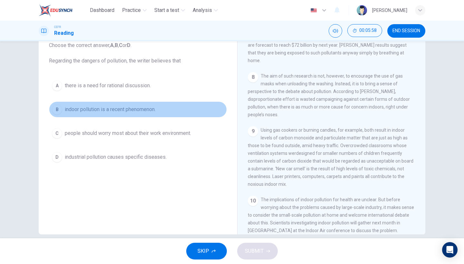
click at [148, 114] on button "B indoor pollution is a recent phenomenon." at bounding box center [138, 110] width 178 height 16
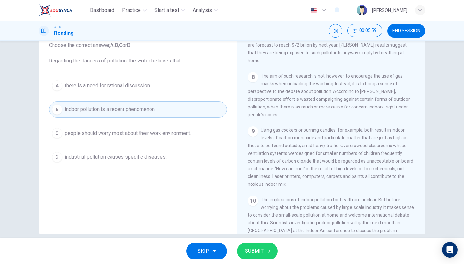
click at [132, 139] on button "C people should worry most about their work environment." at bounding box center [138, 133] width 178 height 16
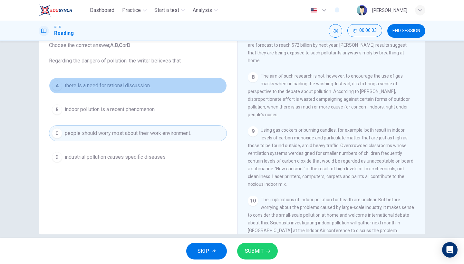
click at [190, 84] on button "A there is a need for rational discussion." at bounding box center [138, 86] width 178 height 16
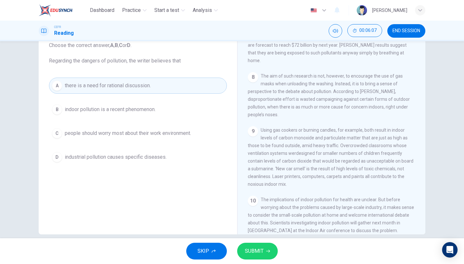
click at [258, 251] on span "SUBMIT" at bounding box center [254, 251] width 19 height 9
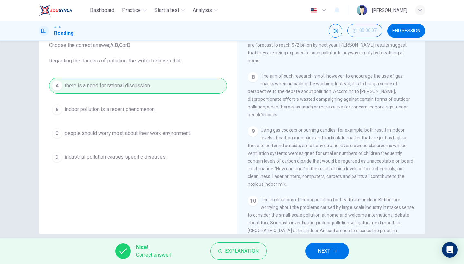
click at [318, 251] on span "NEXT" at bounding box center [324, 251] width 13 height 9
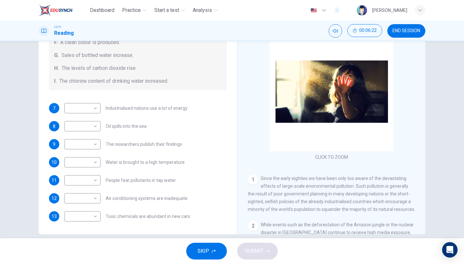
scroll to position [137, 0]
click at [213, 250] on icon "button" at bounding box center [214, 251] width 4 height 4
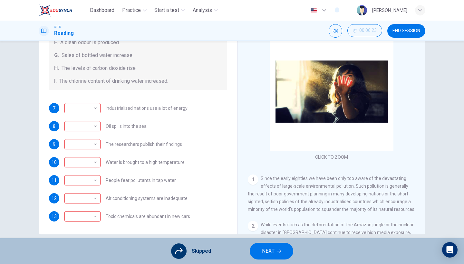
click at [279, 251] on icon "button" at bounding box center [279, 251] width 4 height 4
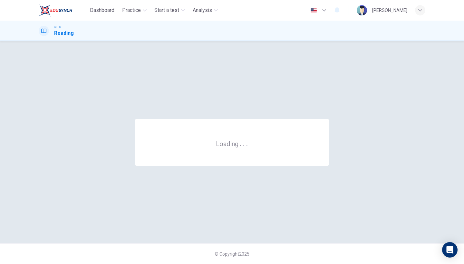
scroll to position [0, 0]
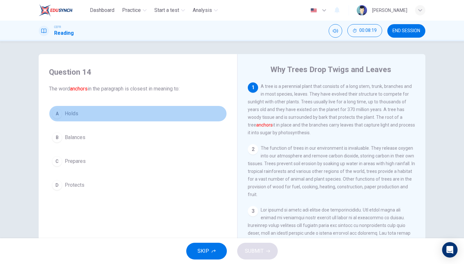
click at [133, 119] on button "A Holds" at bounding box center [138, 114] width 178 height 16
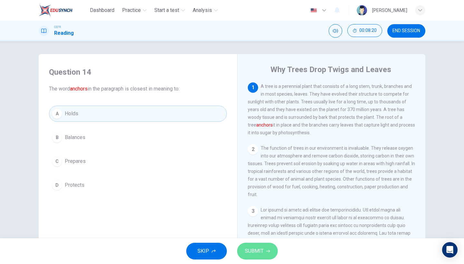
click at [252, 254] on span "SUBMIT" at bounding box center [254, 251] width 19 height 9
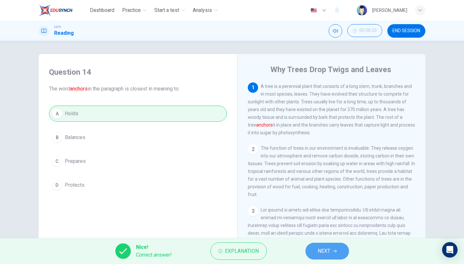
click at [334, 248] on button "NEXT" at bounding box center [327, 251] width 44 height 17
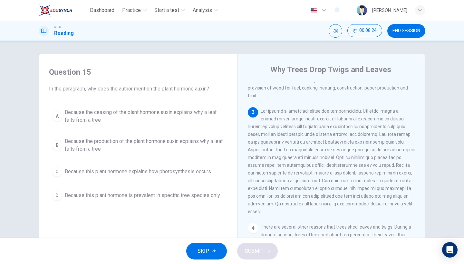
scroll to position [102, 0]
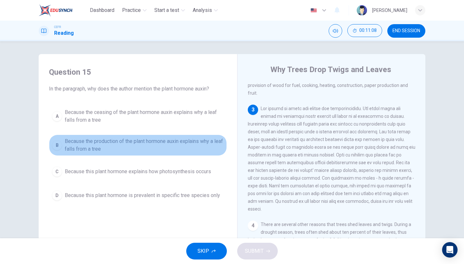
click at [164, 139] on span "Because the production of the plant hormone auxin explains why a leaf falls fro…" at bounding box center [144, 145] width 159 height 15
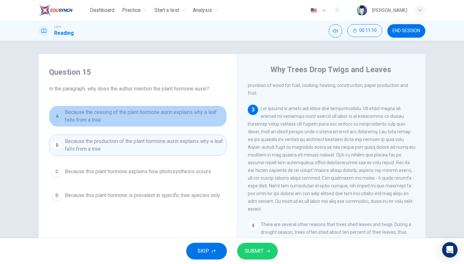
click at [169, 111] on span "Because the ceasing of the plant hormone auxin explains why a leaf falls from a…" at bounding box center [144, 116] width 159 height 15
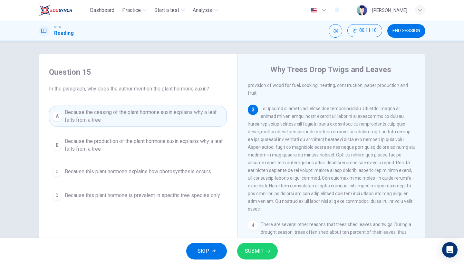
click at [259, 252] on span "SUBMIT" at bounding box center [254, 251] width 19 height 9
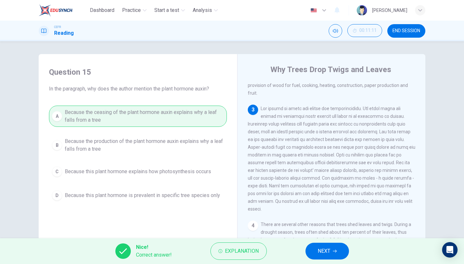
click at [336, 250] on icon "button" at bounding box center [335, 251] width 4 height 4
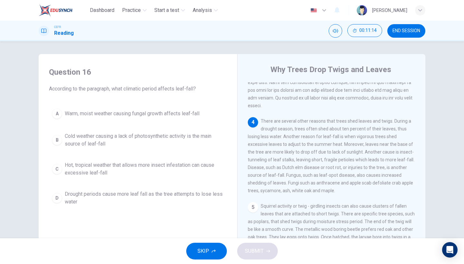
scroll to position [208, 0]
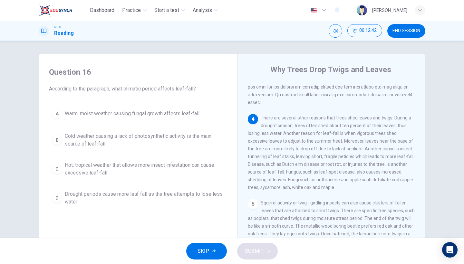
click at [124, 203] on span "Drought periods cause more leaf fall as the tree attempts to lose less water" at bounding box center [144, 197] width 159 height 15
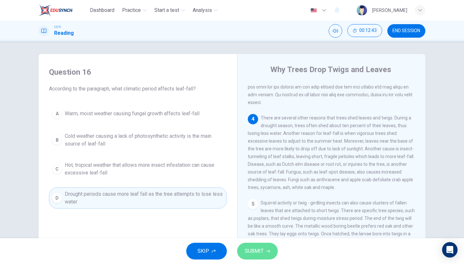
click at [255, 248] on span "SUBMIT" at bounding box center [254, 251] width 19 height 9
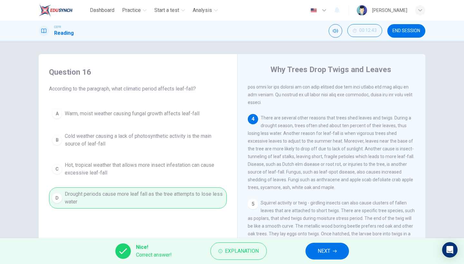
click at [331, 252] on button "NEXT" at bounding box center [327, 251] width 44 height 17
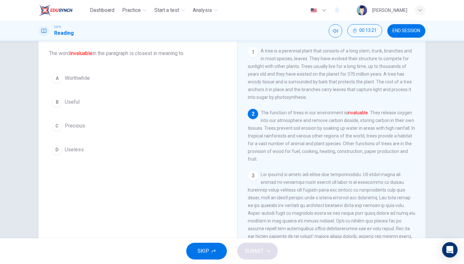
scroll to position [33, 0]
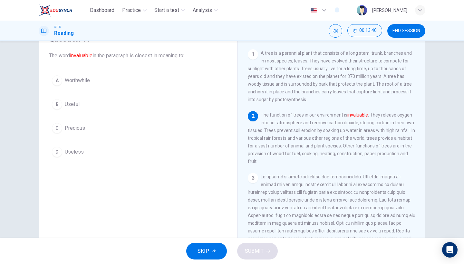
click at [193, 137] on div "A Worthwhile B Useful C Precious D Useless" at bounding box center [138, 117] width 178 height 88
click at [185, 126] on button "C Precious" at bounding box center [138, 128] width 178 height 16
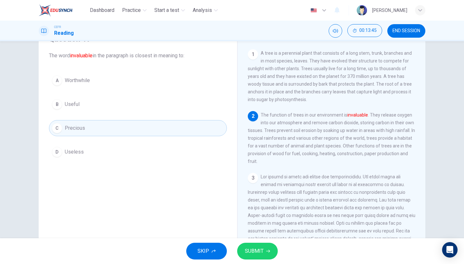
click at [184, 105] on button "B Useful" at bounding box center [138, 104] width 178 height 16
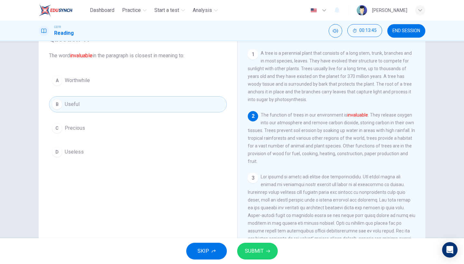
click at [179, 124] on button "C Precious" at bounding box center [138, 128] width 178 height 16
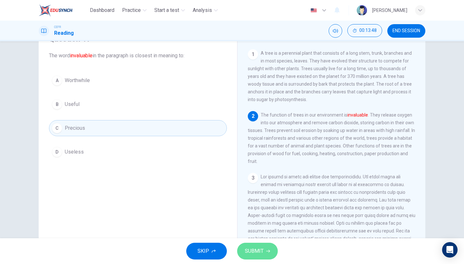
click at [252, 247] on span "SUBMIT" at bounding box center [254, 251] width 19 height 9
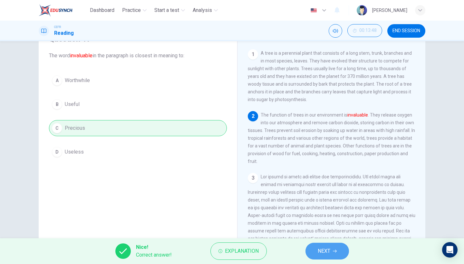
click at [325, 249] on span "NEXT" at bounding box center [324, 251] width 13 height 9
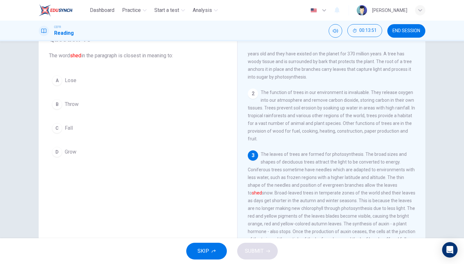
scroll to position [22, 0]
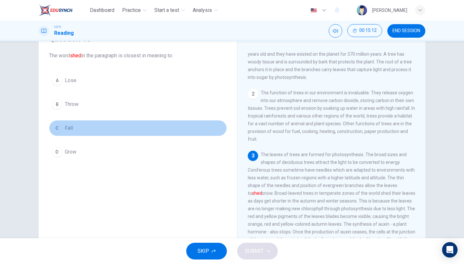
click at [99, 129] on button "C Fall" at bounding box center [138, 128] width 178 height 16
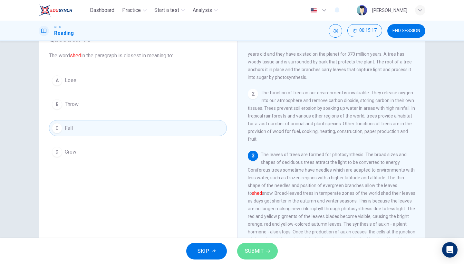
click at [244, 250] on button "SUBMIT" at bounding box center [257, 251] width 41 height 17
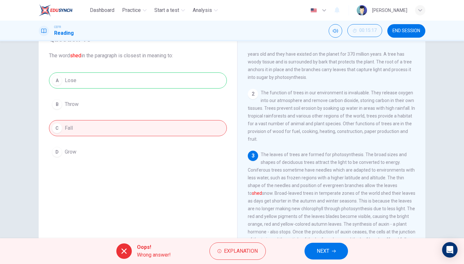
click at [333, 255] on button "NEXT" at bounding box center [327, 251] width 44 height 17
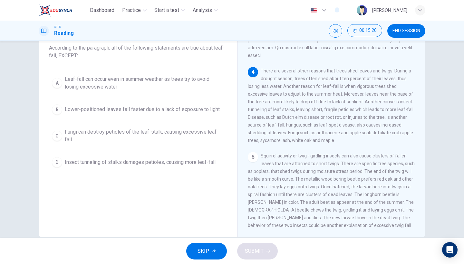
scroll to position [44, 0]
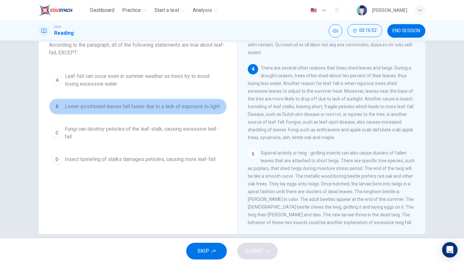
click at [194, 106] on span "Lower-positioned leaves fall faster due to a lack of exposure to light" at bounding box center [142, 107] width 155 height 8
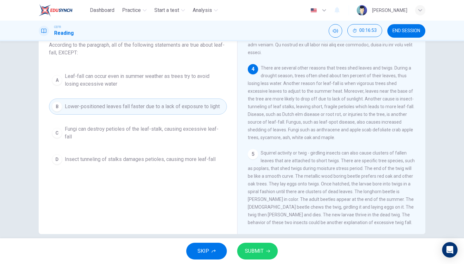
click at [257, 255] on span "SUBMIT" at bounding box center [254, 251] width 19 height 9
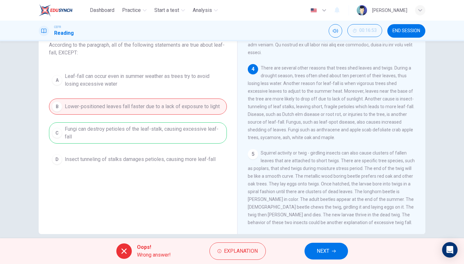
click at [333, 249] on button "NEXT" at bounding box center [327, 251] width 44 height 17
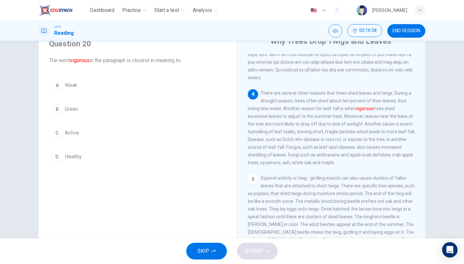
scroll to position [26, 0]
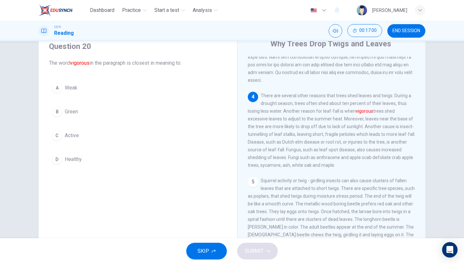
click at [121, 143] on button "C Active" at bounding box center [138, 136] width 178 height 16
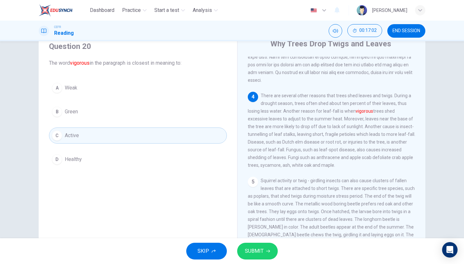
click at [263, 251] on span "SUBMIT" at bounding box center [254, 251] width 19 height 9
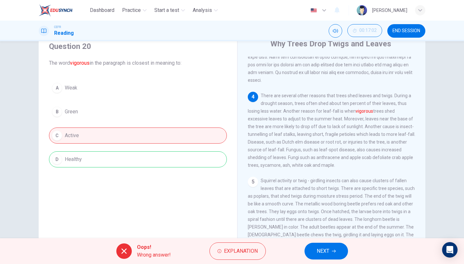
click at [330, 252] on button "NEXT" at bounding box center [327, 251] width 44 height 17
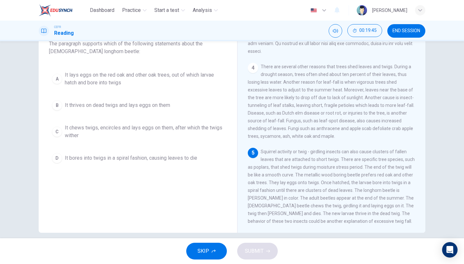
scroll to position [46, 0]
click at [145, 130] on span "It chews twigs, encircles and lays eggs on them, after which the twigs wither" at bounding box center [144, 130] width 159 height 15
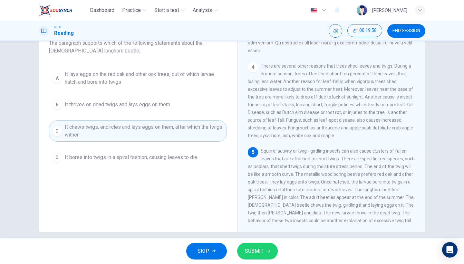
click at [252, 252] on span "SUBMIT" at bounding box center [254, 251] width 19 height 9
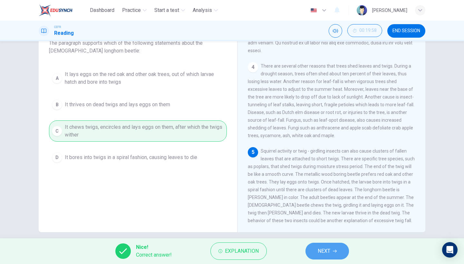
click at [312, 249] on button "NEXT" at bounding box center [327, 251] width 44 height 17
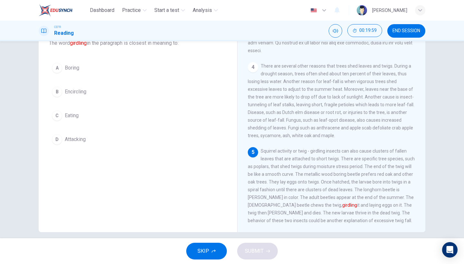
scroll to position [40, 0]
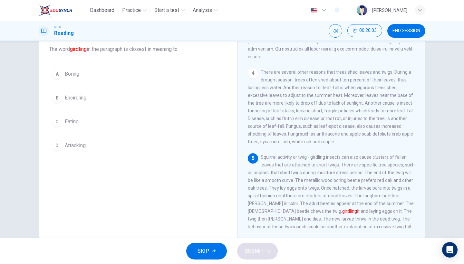
click at [109, 104] on button "B Encircling" at bounding box center [138, 98] width 178 height 16
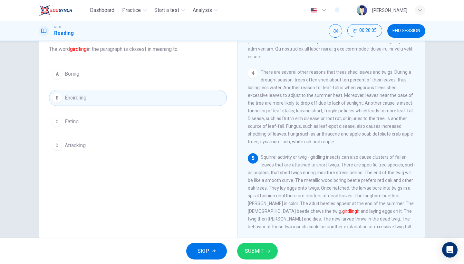
click at [252, 257] on button "SUBMIT" at bounding box center [257, 251] width 41 height 17
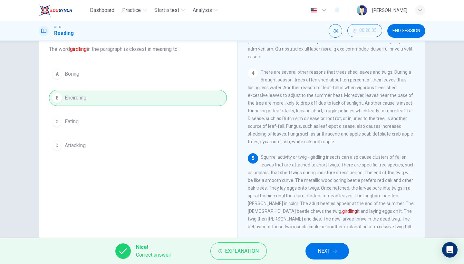
click at [334, 250] on icon "button" at bounding box center [335, 251] width 4 height 4
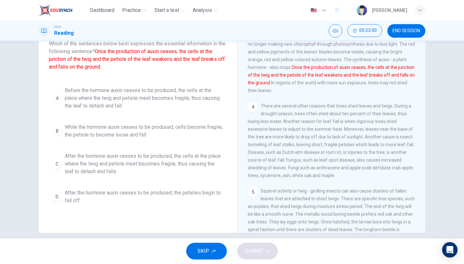
scroll to position [42, 0]
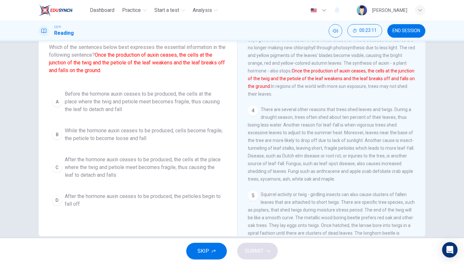
click at [168, 178] on span "After the hormone auxin ceases to be produced, the cells at the place where the…" at bounding box center [144, 167] width 159 height 23
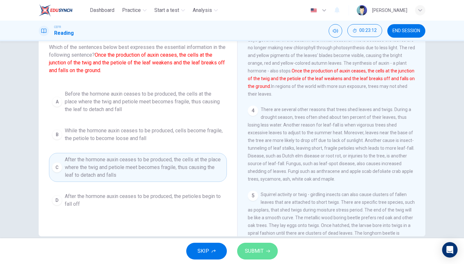
click at [264, 254] on button "SUBMIT" at bounding box center [257, 251] width 41 height 17
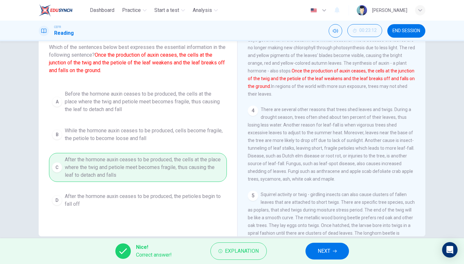
click at [328, 253] on span "NEXT" at bounding box center [324, 251] width 13 height 9
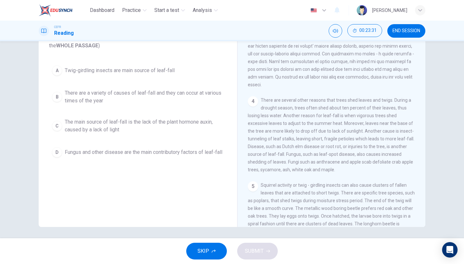
scroll to position [53, 0]
click at [202, 112] on div "A Twig-girdling insects are main source of leaf-fall B There are a variety of c…" at bounding box center [138, 110] width 178 height 98
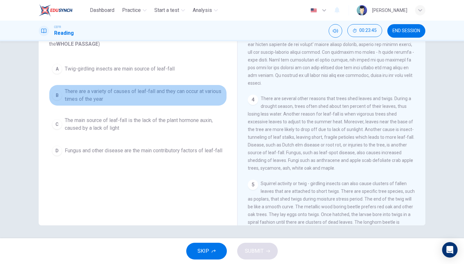
click at [202, 98] on span "There are a variety of causes of leaf-fall and they can occur at various times …" at bounding box center [144, 95] width 159 height 15
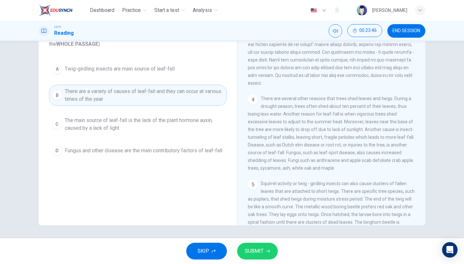
click at [263, 250] on button "SUBMIT" at bounding box center [257, 251] width 41 height 17
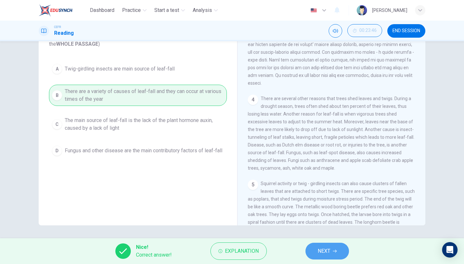
click at [326, 246] on button "NEXT" at bounding box center [327, 251] width 44 height 17
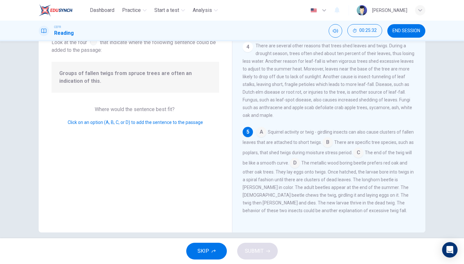
scroll to position [216, 0]
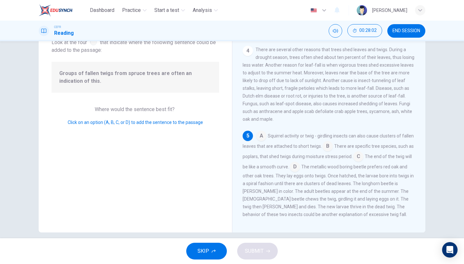
click at [333, 148] on input at bounding box center [328, 147] width 10 height 10
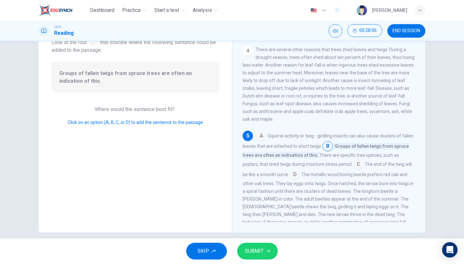
click at [258, 256] on button "SUBMIT" at bounding box center [257, 251] width 41 height 17
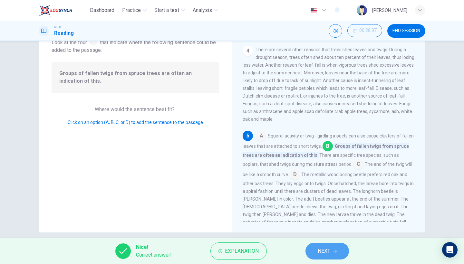
click at [326, 251] on span "NEXT" at bounding box center [324, 251] width 13 height 9
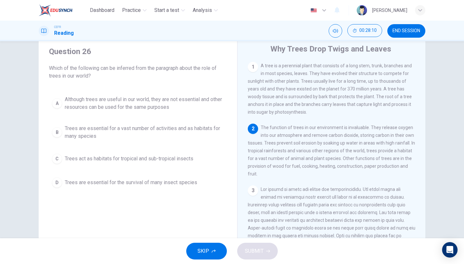
scroll to position [20, 0]
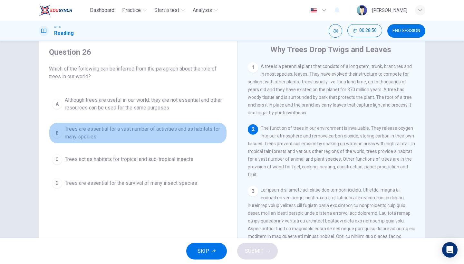
click at [137, 139] on span "Trees are essential for a vast number of activities and as habitats for many sp…" at bounding box center [144, 132] width 159 height 15
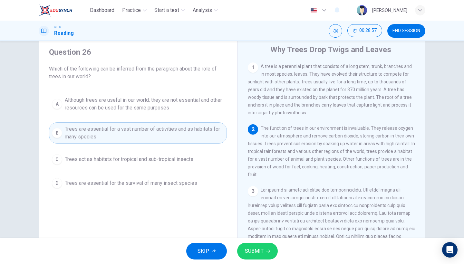
click at [263, 253] on button "SUBMIT" at bounding box center [257, 251] width 41 height 17
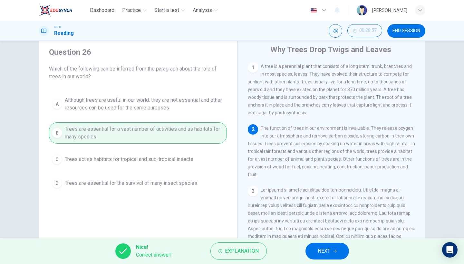
click at [333, 251] on icon "button" at bounding box center [335, 251] width 4 height 4
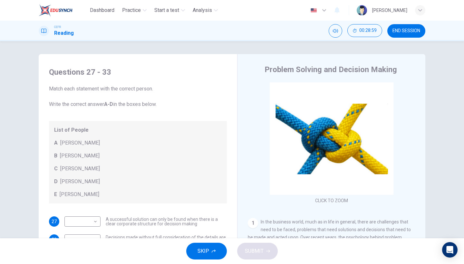
click at [200, 253] on span "SKIP" at bounding box center [204, 251] width 12 height 9
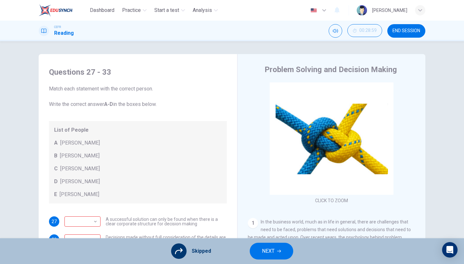
click at [254, 252] on button "NEXT" at bounding box center [272, 251] width 44 height 17
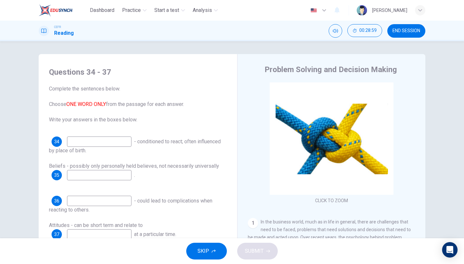
click at [209, 254] on button "SKIP" at bounding box center [206, 251] width 41 height 17
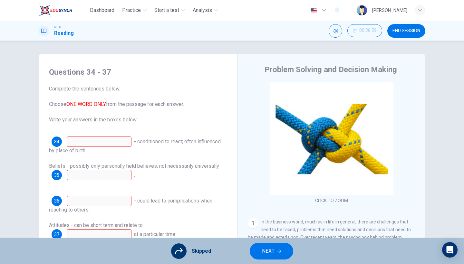
click at [261, 254] on button "NEXT" at bounding box center [272, 251] width 44 height 17
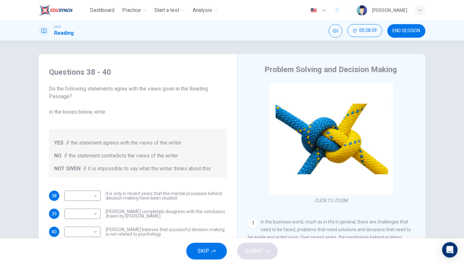
click at [221, 253] on button "SKIP" at bounding box center [206, 251] width 41 height 17
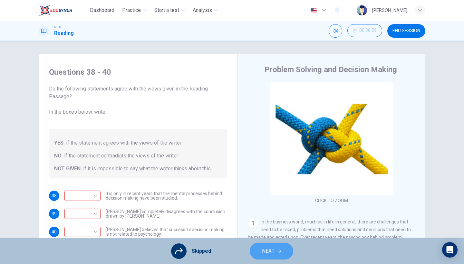
click at [272, 251] on span "NEXT" at bounding box center [268, 251] width 13 height 9
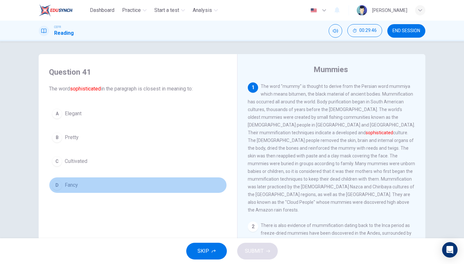
click at [84, 187] on button "D Fancy" at bounding box center [138, 185] width 178 height 16
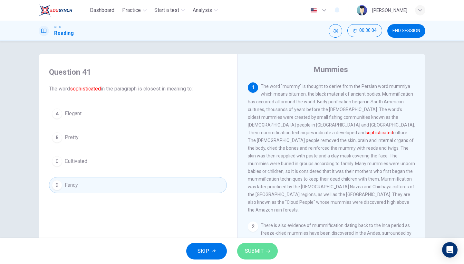
click at [266, 254] on button "SUBMIT" at bounding box center [257, 251] width 41 height 17
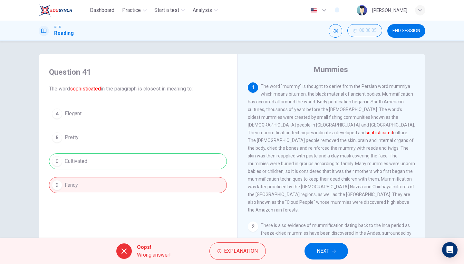
click at [317, 254] on span "NEXT" at bounding box center [323, 251] width 13 height 9
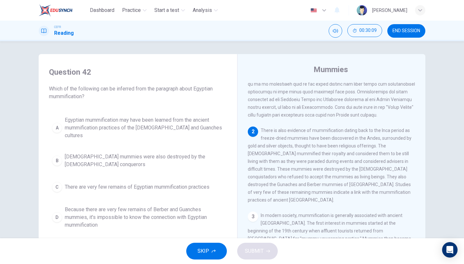
scroll to position [85, 0]
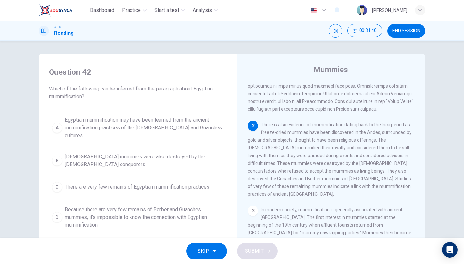
click at [208, 158] on button "B Egyptian mummies were also destroyed by the Spanish conquerors" at bounding box center [138, 160] width 178 height 21
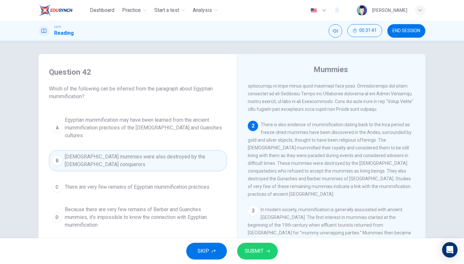
click at [267, 252] on icon "button" at bounding box center [268, 251] width 4 height 4
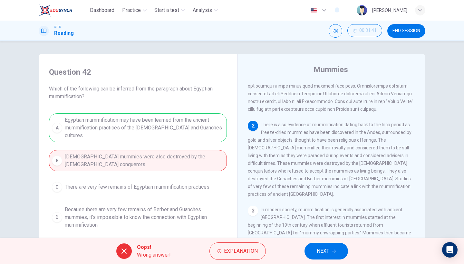
click at [329, 245] on button "NEXT" at bounding box center [327, 251] width 44 height 17
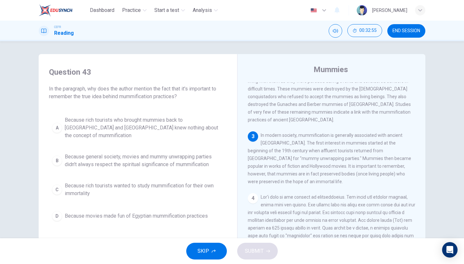
scroll to position [161, 0]
click at [133, 158] on span "Because general society, movies and mummy unwrapping parties didn't always resp…" at bounding box center [144, 160] width 159 height 15
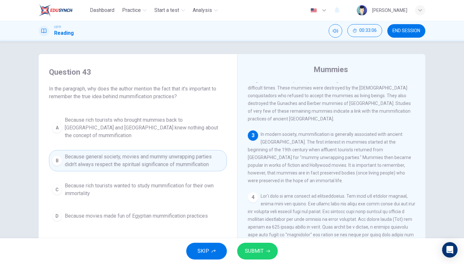
click at [260, 250] on span "SUBMIT" at bounding box center [254, 251] width 19 height 9
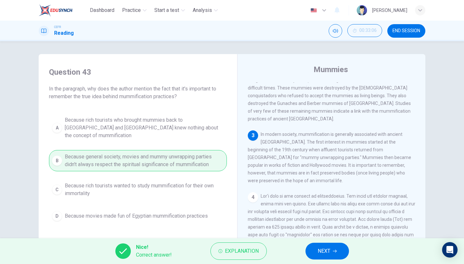
click at [334, 253] on icon "button" at bounding box center [335, 251] width 4 height 4
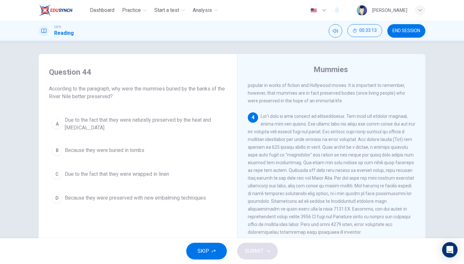
scroll to position [240, 0]
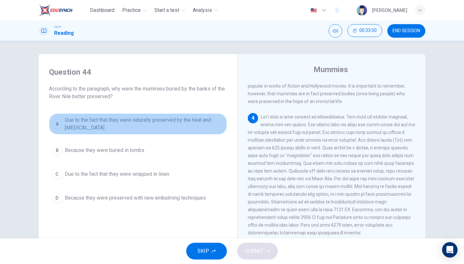
click at [149, 129] on span "Due to the fact that they were naturally preserved by the heat and dryness" at bounding box center [144, 123] width 159 height 15
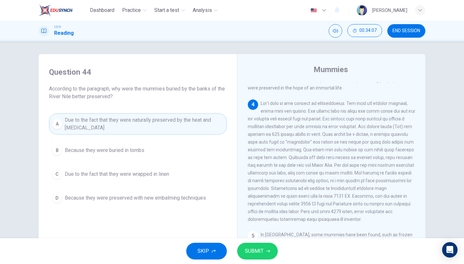
scroll to position [255, 0]
click at [257, 247] on span "SUBMIT" at bounding box center [254, 251] width 19 height 9
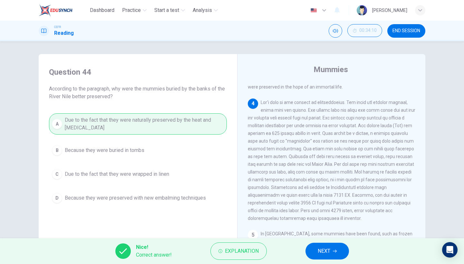
click at [332, 252] on button "NEXT" at bounding box center [327, 251] width 44 height 17
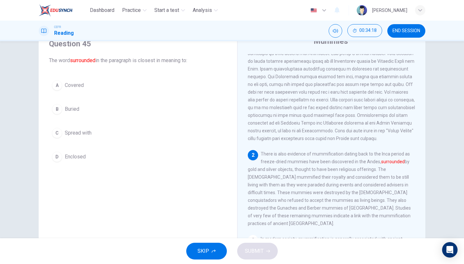
scroll to position [26, 0]
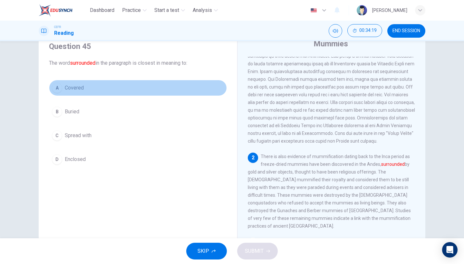
click at [101, 93] on button "A Covered" at bounding box center [138, 88] width 178 height 16
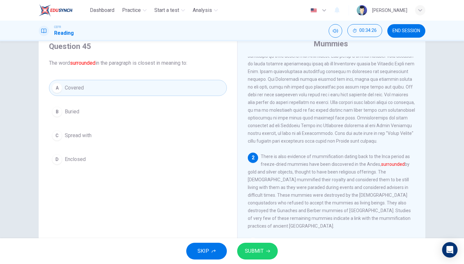
click at [260, 255] on span "SUBMIT" at bounding box center [254, 251] width 19 height 9
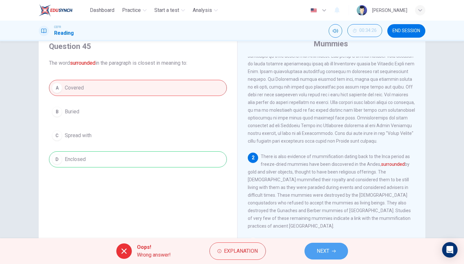
click at [321, 248] on span "NEXT" at bounding box center [323, 251] width 13 height 9
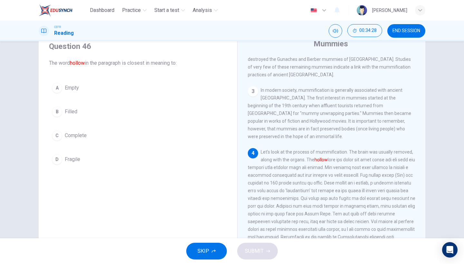
scroll to position [203, 0]
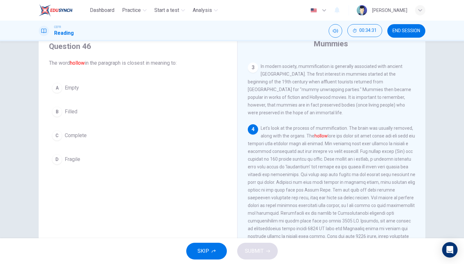
click at [106, 92] on button "A Empty" at bounding box center [138, 88] width 178 height 16
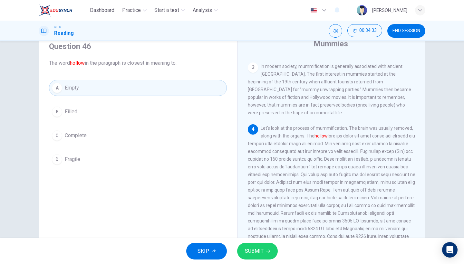
click at [251, 252] on span "SUBMIT" at bounding box center [254, 251] width 19 height 9
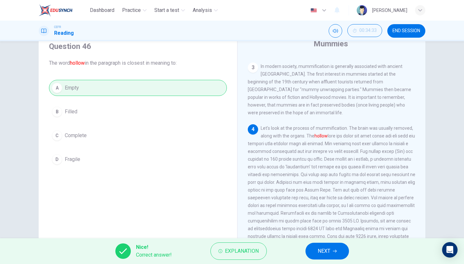
click at [328, 253] on span "NEXT" at bounding box center [324, 251] width 13 height 9
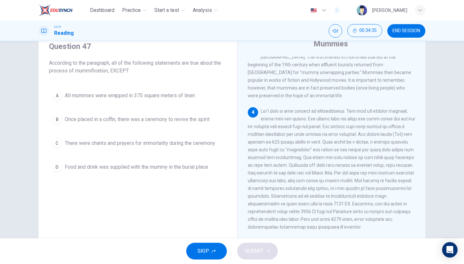
scroll to position [227, 0]
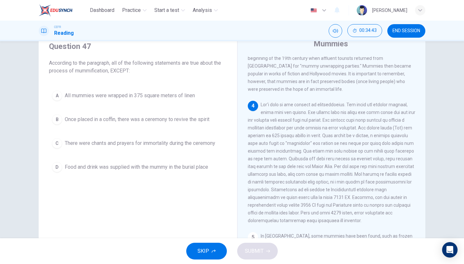
click at [161, 103] on button "A All mummies were wrapped in 375 square meters of linen" at bounding box center [138, 96] width 178 height 16
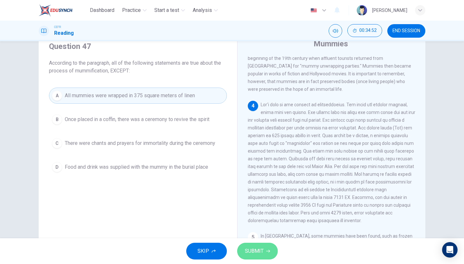
click at [251, 244] on button "SUBMIT" at bounding box center [257, 251] width 41 height 17
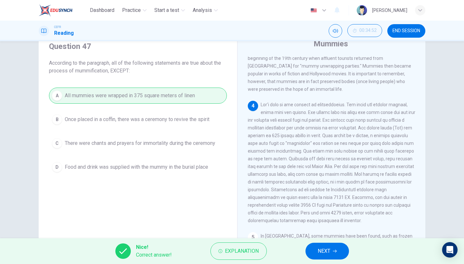
click at [318, 248] on span "NEXT" at bounding box center [324, 251] width 13 height 9
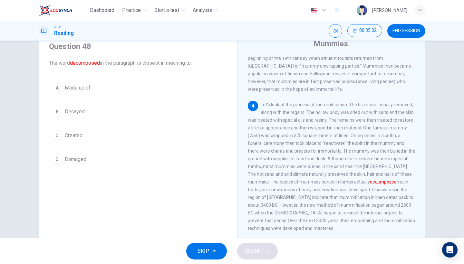
click at [121, 122] on div "A Made up of B Decayed C Created D Damaged" at bounding box center [138, 124] width 178 height 88
click at [139, 111] on button "B Decayed" at bounding box center [138, 112] width 178 height 16
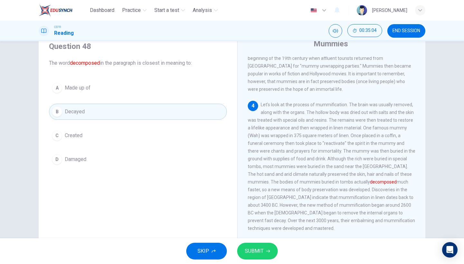
click at [267, 255] on button "SUBMIT" at bounding box center [257, 251] width 41 height 17
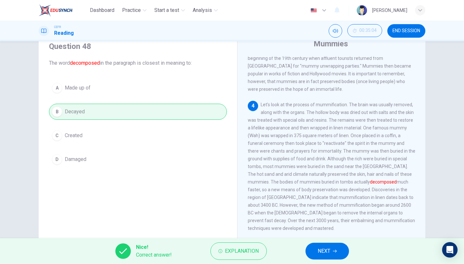
click at [315, 250] on button "NEXT" at bounding box center [327, 251] width 44 height 17
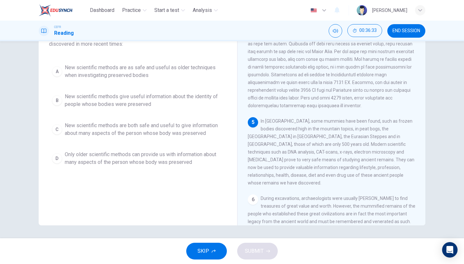
scroll to position [53, 0]
click at [139, 140] on div "A New scientific methods are as safe and useful as older techniques when invest…" at bounding box center [138, 115] width 178 height 108
click at [177, 127] on span "New scientific methods are both safe and useful to give information about many …" at bounding box center [144, 129] width 159 height 15
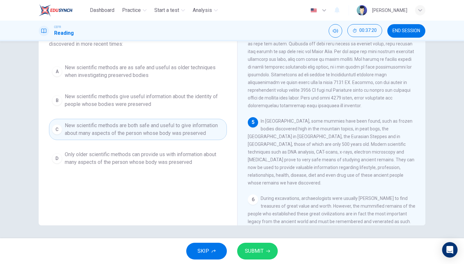
click at [264, 248] on button "SUBMIT" at bounding box center [257, 251] width 41 height 17
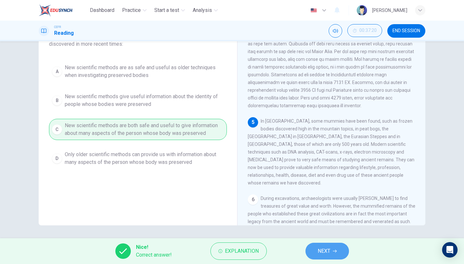
click at [343, 253] on button "NEXT" at bounding box center [327, 251] width 44 height 17
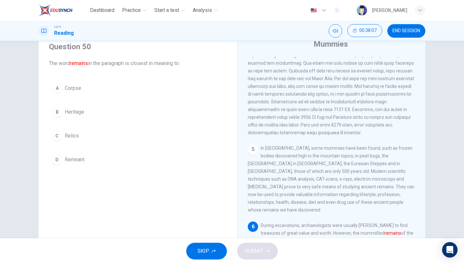
scroll to position [33, 0]
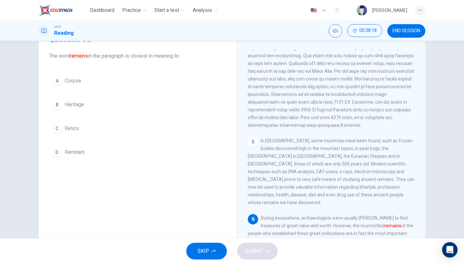
click at [104, 153] on button "D Remnant" at bounding box center [138, 152] width 178 height 16
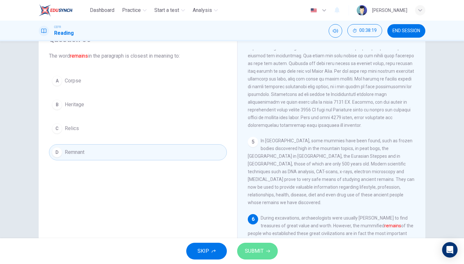
click at [256, 245] on button "SUBMIT" at bounding box center [257, 251] width 41 height 17
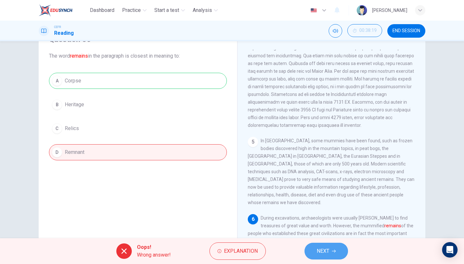
click at [332, 254] on button "NEXT" at bounding box center [327, 251] width 44 height 17
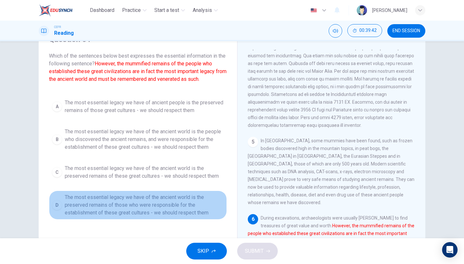
click at [149, 206] on span "The most essential legacy we have of the ancient world is the preserved remains…" at bounding box center [144, 205] width 159 height 23
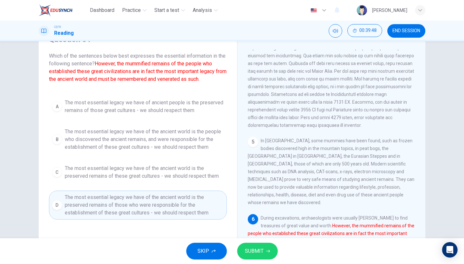
click at [254, 260] on div "SKIP SUBMIT" at bounding box center [232, 251] width 464 height 26
click at [259, 257] on button "SUBMIT" at bounding box center [257, 251] width 41 height 17
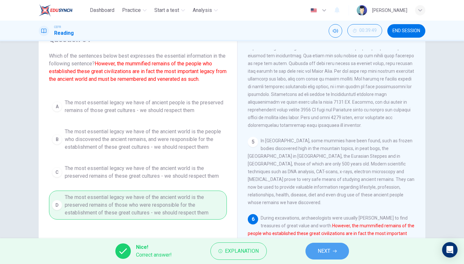
click at [325, 246] on button "NEXT" at bounding box center [327, 251] width 44 height 17
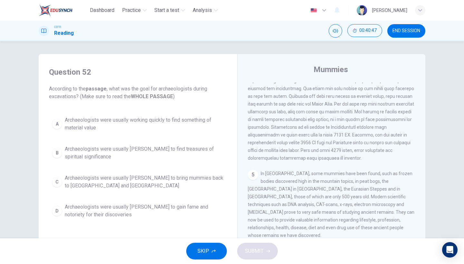
scroll to position [2, 0]
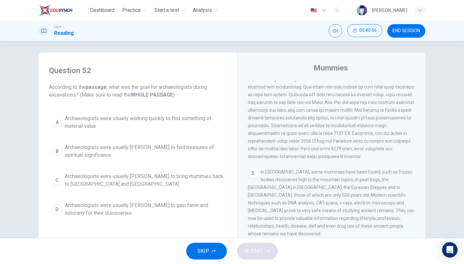
click at [156, 129] on span "Archaeologists were usually working quickly to find something of material value" at bounding box center [144, 122] width 159 height 15
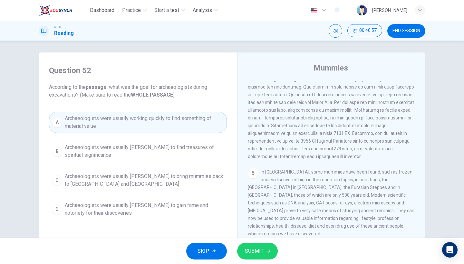
click at [150, 157] on span "Archaeologists were usually rushing to find treasures of spiritual significance" at bounding box center [144, 151] width 159 height 15
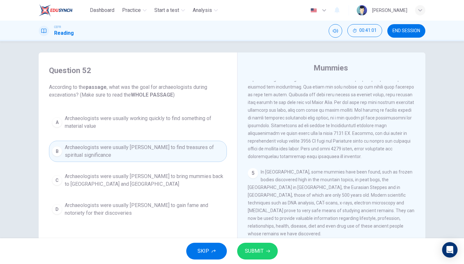
click at [138, 189] on button "C Archaeologists were usually rushing to bring mummies back to Europe and Ameri…" at bounding box center [138, 180] width 178 height 21
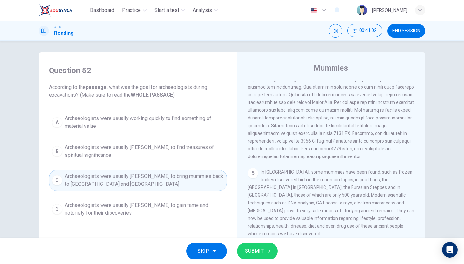
click at [139, 213] on span "Archaeologists were usually rushing to gain fame and notoriety for their discov…" at bounding box center [144, 209] width 159 height 15
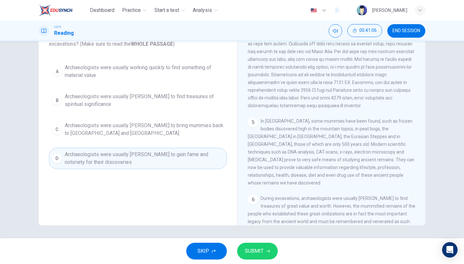
scroll to position [53, 0]
click at [181, 105] on span "Archaeologists were usually rushing to find treasures of spiritual significance" at bounding box center [144, 100] width 159 height 15
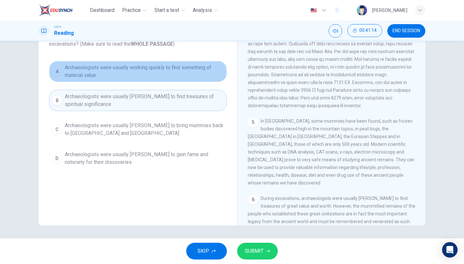
click at [189, 77] on span "Archaeologists were usually working quickly to find something of material value" at bounding box center [144, 71] width 159 height 15
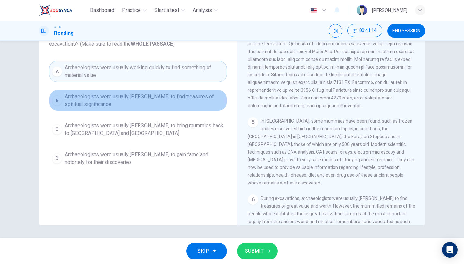
click at [190, 109] on button "B Archaeologists were usually rushing to find treasures of spiritual significan…" at bounding box center [138, 100] width 178 height 21
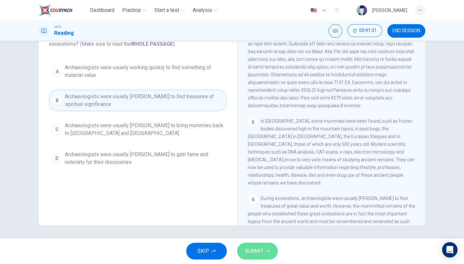
click at [257, 253] on span "SUBMIT" at bounding box center [254, 251] width 19 height 9
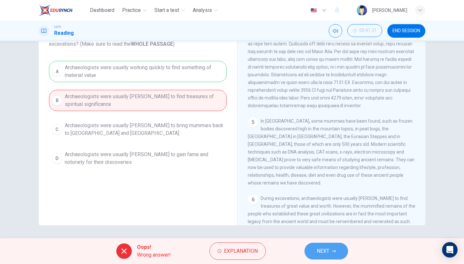
click at [337, 252] on button "NEXT" at bounding box center [327, 251] width 44 height 17
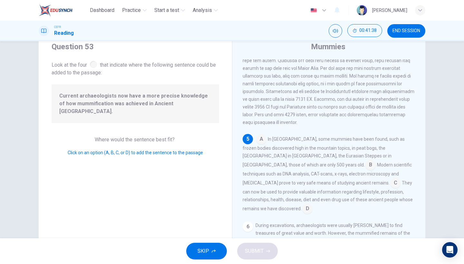
scroll to position [23, 0]
click at [365, 161] on input at bounding box center [370, 166] width 10 height 10
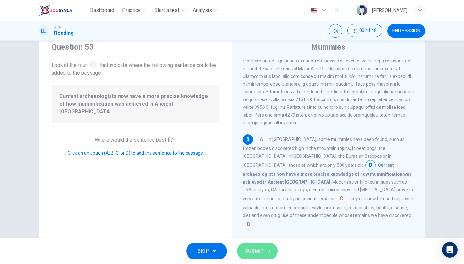
click at [271, 251] on button "SUBMIT" at bounding box center [257, 251] width 41 height 17
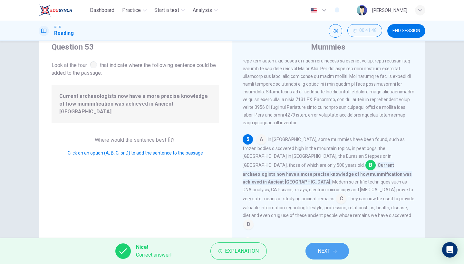
click at [313, 248] on button "NEXT" at bounding box center [327, 251] width 44 height 17
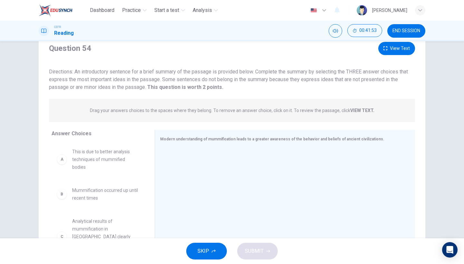
scroll to position [0, 0]
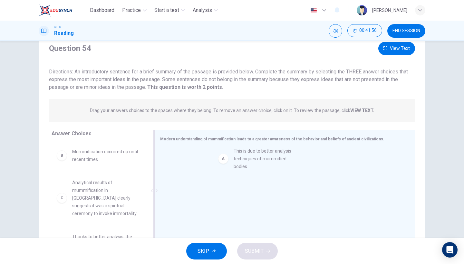
drag, startPoint x: 106, startPoint y: 165, endPoint x: 270, endPoint y: 164, distance: 163.7
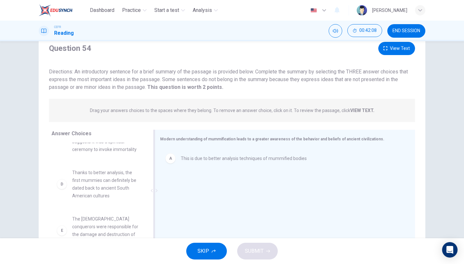
scroll to position [62, 0]
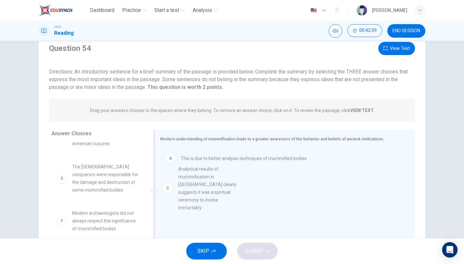
drag, startPoint x: 104, startPoint y: 152, endPoint x: 212, endPoint y: 207, distance: 120.8
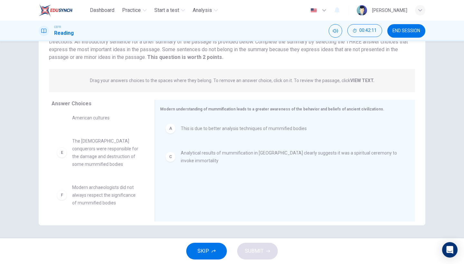
scroll to position [53, 0]
drag, startPoint x: 108, startPoint y: 167, endPoint x: 121, endPoint y: 167, distance: 12.9
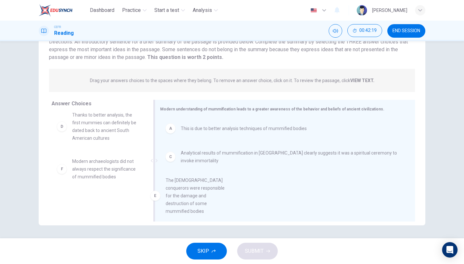
scroll to position [4, 0]
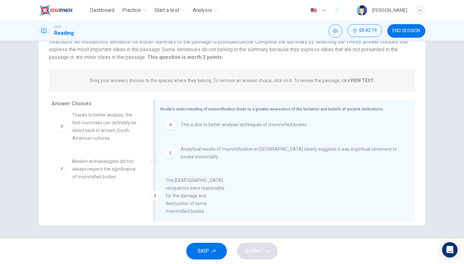
drag, startPoint x: 109, startPoint y: 179, endPoint x: 208, endPoint y: 198, distance: 100.4
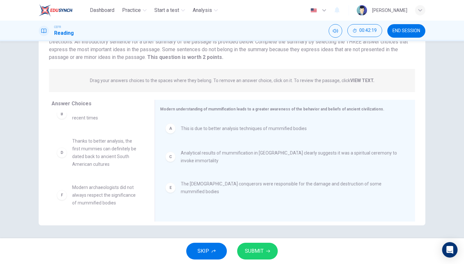
scroll to position [12, 0]
click at [257, 252] on span "SUBMIT" at bounding box center [254, 251] width 19 height 9
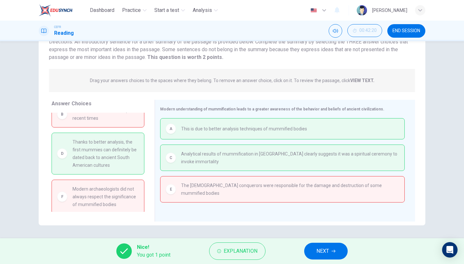
click at [325, 248] on span "NEXT" at bounding box center [322, 251] width 13 height 9
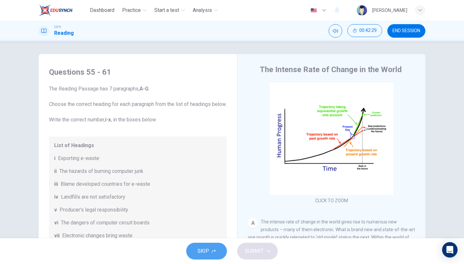
click at [201, 254] on span "SKIP" at bounding box center [204, 251] width 12 height 9
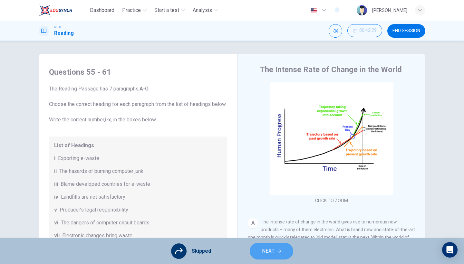
click at [265, 252] on span "NEXT" at bounding box center [268, 251] width 13 height 9
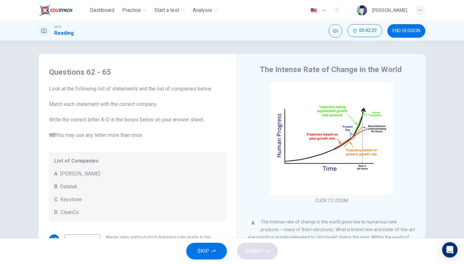
click at [217, 253] on button "SKIP" at bounding box center [206, 251] width 41 height 17
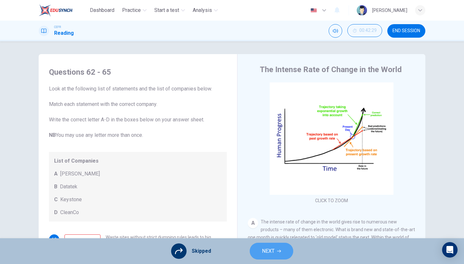
click at [267, 250] on span "NEXT" at bounding box center [268, 251] width 13 height 9
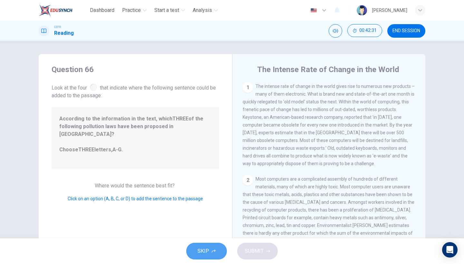
click at [208, 251] on span "SKIP" at bounding box center [204, 251] width 12 height 9
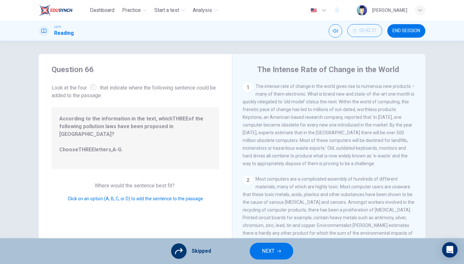
click at [265, 255] on span "NEXT" at bounding box center [268, 251] width 13 height 9
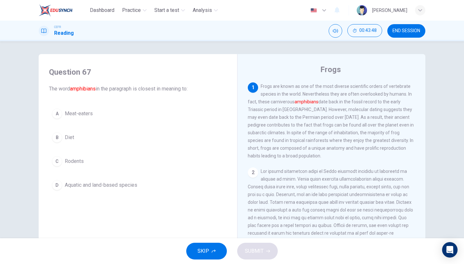
click at [132, 189] on button "D Aquatic and land-based species" at bounding box center [138, 185] width 178 height 16
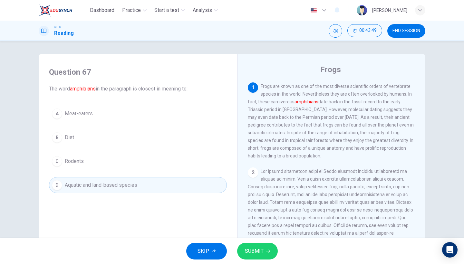
click at [268, 258] on button "SUBMIT" at bounding box center [257, 251] width 41 height 17
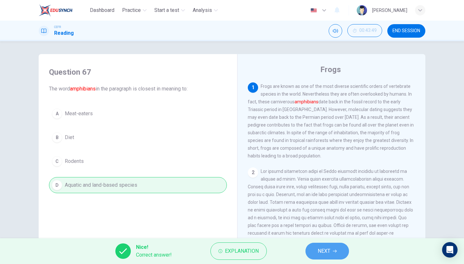
click at [329, 249] on span "NEXT" at bounding box center [324, 251] width 13 height 9
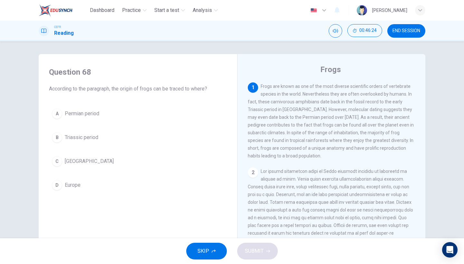
click at [77, 142] on button "B Triassic period" at bounding box center [138, 138] width 178 height 16
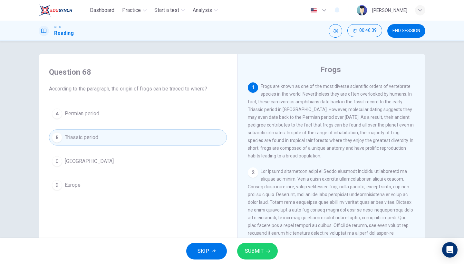
click at [264, 254] on button "SUBMIT" at bounding box center [257, 251] width 41 height 17
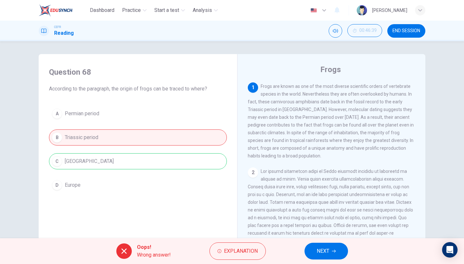
click at [330, 251] on button "NEXT" at bounding box center [327, 251] width 44 height 17
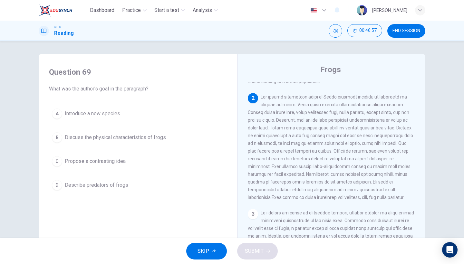
scroll to position [79, 0]
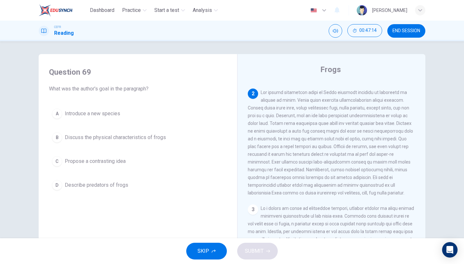
click at [128, 118] on button "A Introduce a new species" at bounding box center [138, 114] width 178 height 16
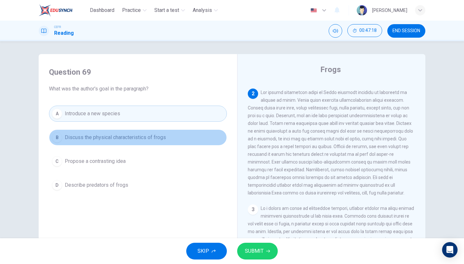
click at [145, 144] on button "B Discuss the physical characteristics of frogs" at bounding box center [138, 138] width 178 height 16
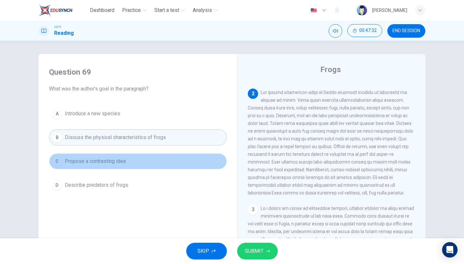
click at [128, 164] on button "C Propose a contrasting idea" at bounding box center [138, 161] width 178 height 16
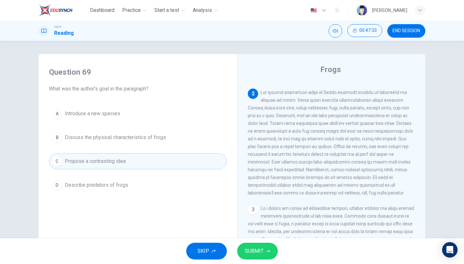
click at [152, 141] on span "Discuss the physical characteristics of frogs" at bounding box center [115, 138] width 101 height 8
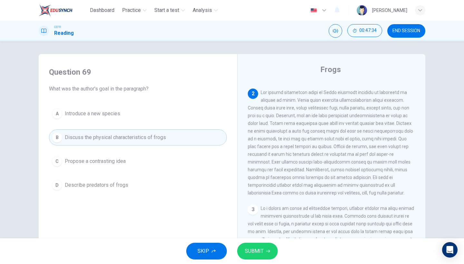
click at [246, 248] on span "SUBMIT" at bounding box center [254, 251] width 19 height 9
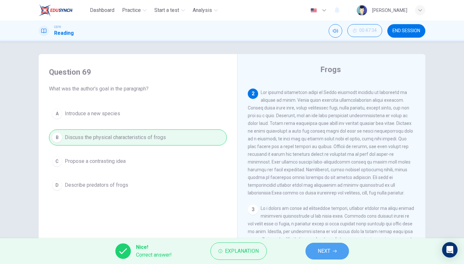
click at [330, 254] on span "NEXT" at bounding box center [324, 251] width 13 height 9
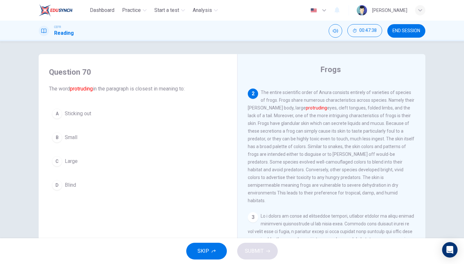
click at [107, 110] on button "A Sticking out" at bounding box center [138, 114] width 178 height 16
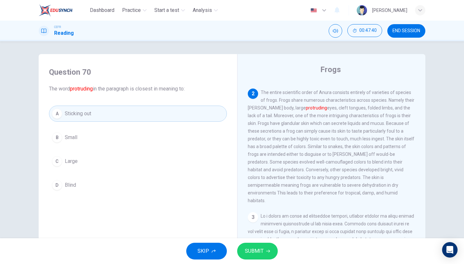
click at [268, 252] on icon "button" at bounding box center [268, 251] width 4 height 4
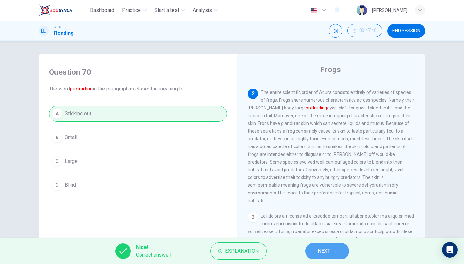
click at [331, 253] on button "NEXT" at bounding box center [327, 251] width 44 height 17
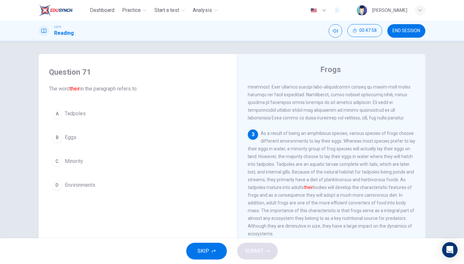
scroll to position [157, 0]
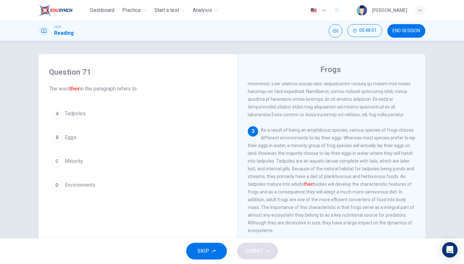
click at [125, 118] on button "A Tadpoles" at bounding box center [138, 114] width 178 height 16
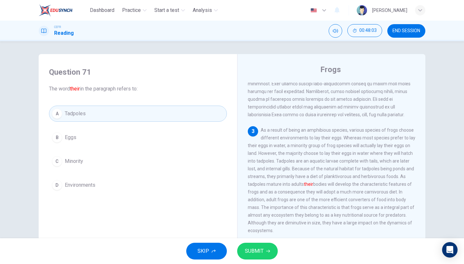
click at [269, 251] on icon "button" at bounding box center [268, 251] width 4 height 3
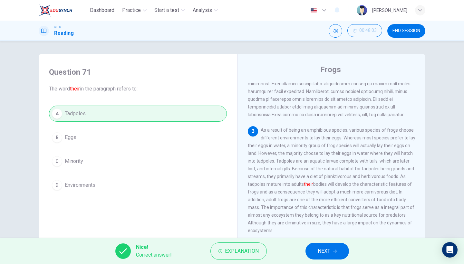
click at [332, 251] on button "NEXT" at bounding box center [327, 251] width 44 height 17
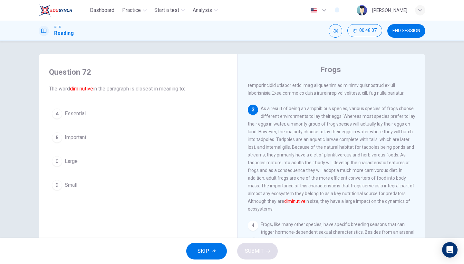
scroll to position [177, 0]
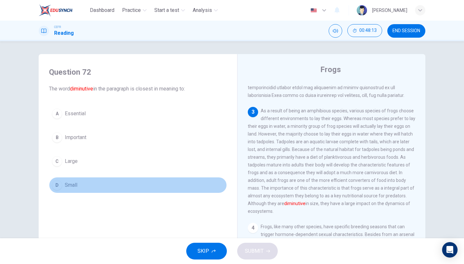
click at [157, 185] on button "D Small" at bounding box center [138, 185] width 178 height 16
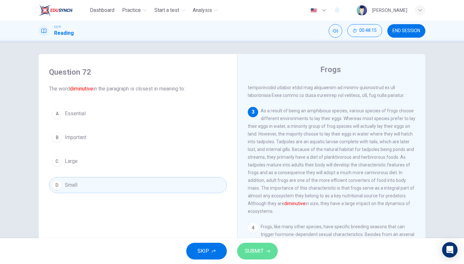
click at [260, 251] on span "SUBMIT" at bounding box center [254, 251] width 19 height 9
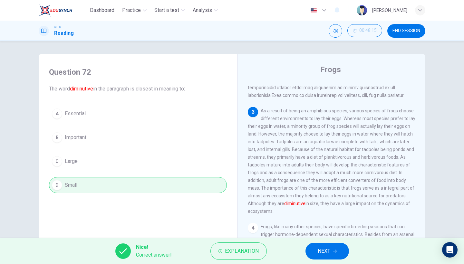
click at [327, 251] on span "NEXT" at bounding box center [324, 251] width 13 height 9
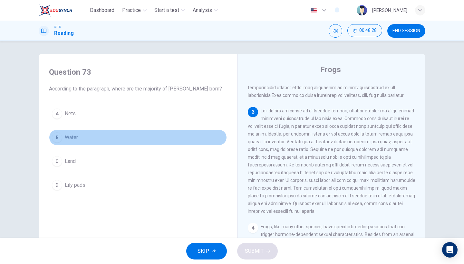
click at [53, 142] on div "B" at bounding box center [57, 137] width 10 height 10
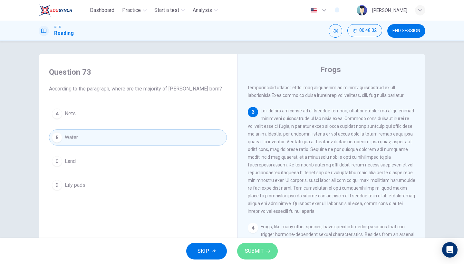
click at [258, 251] on span "SUBMIT" at bounding box center [254, 251] width 19 height 9
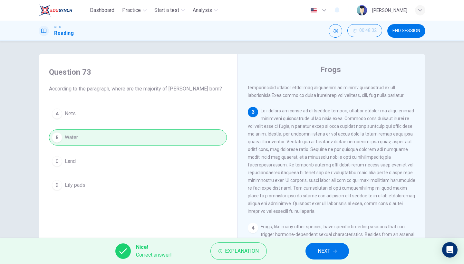
click at [339, 253] on button "NEXT" at bounding box center [327, 251] width 44 height 17
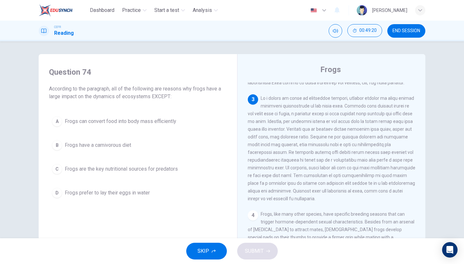
scroll to position [199, 0]
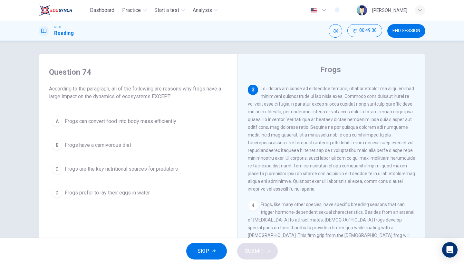
click at [153, 125] on span "Frogs can convert food into body mass efficiently" at bounding box center [120, 122] width 111 height 8
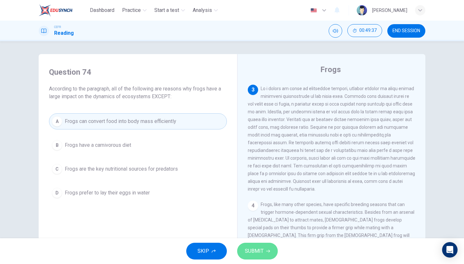
click at [263, 253] on button "SUBMIT" at bounding box center [257, 251] width 41 height 17
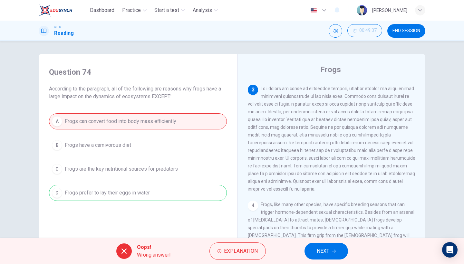
click at [328, 252] on span "NEXT" at bounding box center [323, 251] width 13 height 9
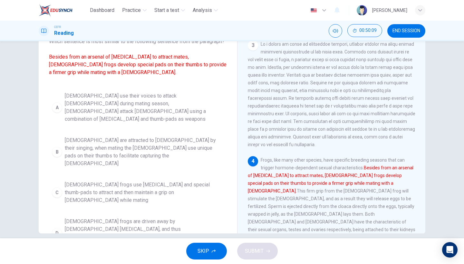
scroll to position [47, 0]
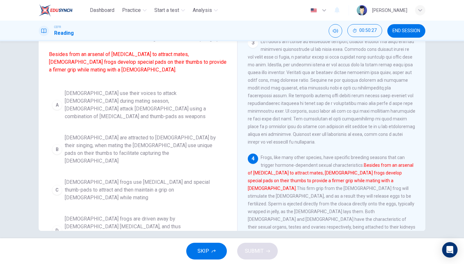
click at [194, 179] on span "Male frogs use vocal cords and special thumb-pads to attract and then maintain …" at bounding box center [144, 190] width 159 height 23
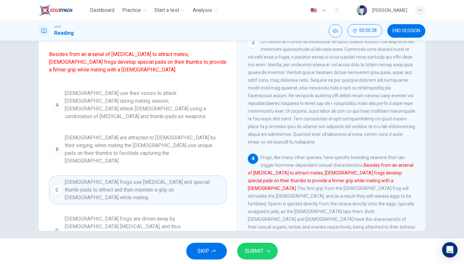
click at [262, 251] on span "SUBMIT" at bounding box center [254, 251] width 19 height 9
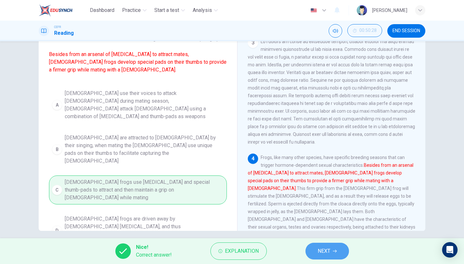
click at [333, 249] on button "NEXT" at bounding box center [327, 251] width 44 height 17
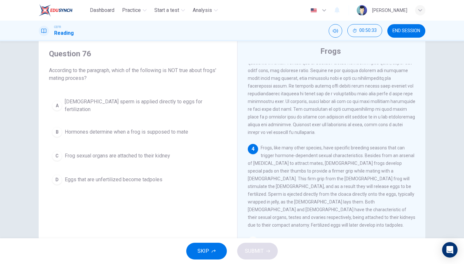
scroll to position [242, 0]
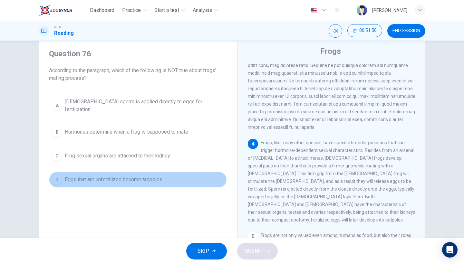
click at [127, 178] on span "Eggs that are unfertilized become tadpoles" at bounding box center [114, 180] width 98 height 8
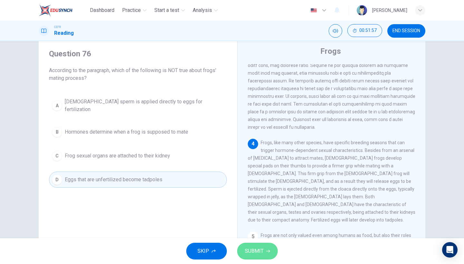
click at [266, 256] on button "SUBMIT" at bounding box center [257, 251] width 41 height 17
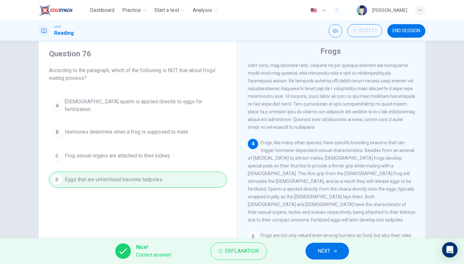
click at [318, 252] on span "NEXT" at bounding box center [324, 251] width 13 height 9
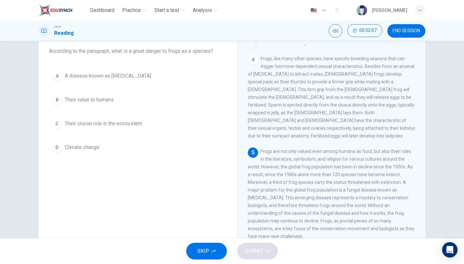
scroll to position [38, 0]
click at [177, 79] on button "A A disease known as chytridiomycosis" at bounding box center [138, 75] width 178 height 16
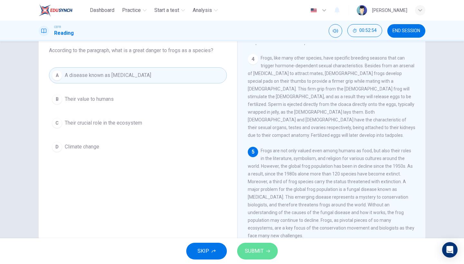
click at [258, 256] on span "SUBMIT" at bounding box center [254, 251] width 19 height 9
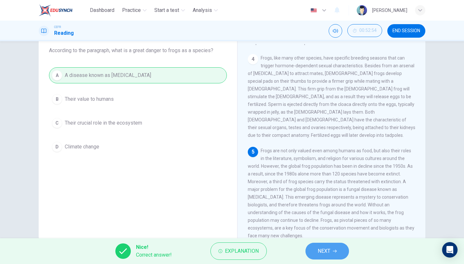
click at [326, 247] on span "NEXT" at bounding box center [324, 251] width 13 height 9
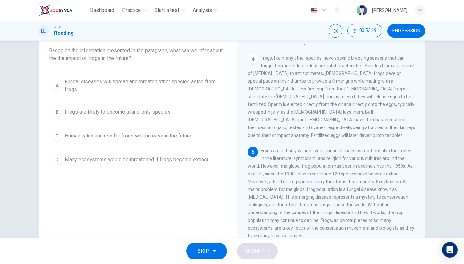
click at [183, 166] on button "D Many ecosystems would be threatened if frogs become extinct" at bounding box center [138, 160] width 178 height 16
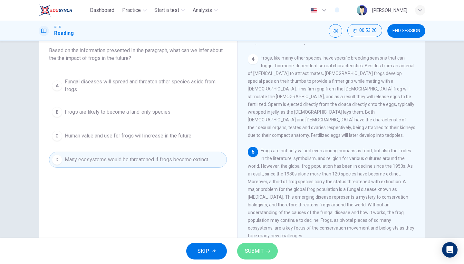
click at [257, 251] on span "SUBMIT" at bounding box center [254, 251] width 19 height 9
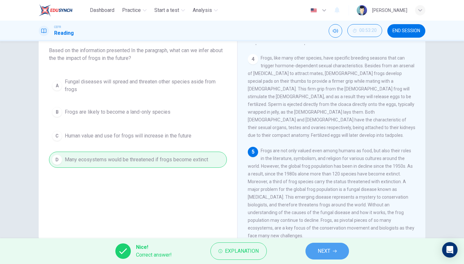
click at [338, 248] on button "NEXT" at bounding box center [327, 251] width 44 height 17
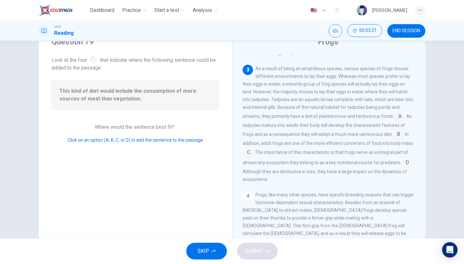
scroll to position [26, 0]
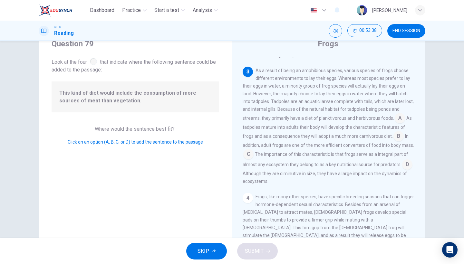
click at [398, 114] on input at bounding box center [400, 119] width 10 height 10
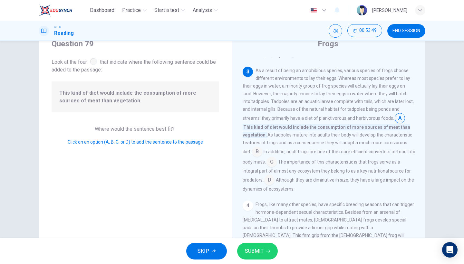
click at [256, 147] on input at bounding box center [257, 152] width 10 height 10
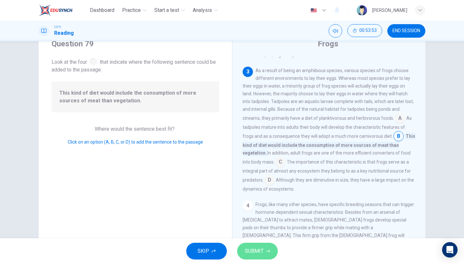
click at [258, 248] on span "SUBMIT" at bounding box center [254, 251] width 19 height 9
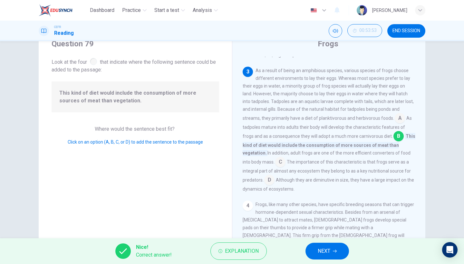
click at [322, 254] on span "NEXT" at bounding box center [324, 251] width 13 height 9
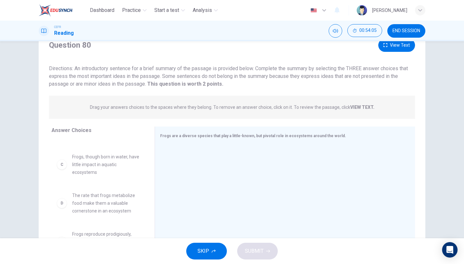
scroll to position [74, 0]
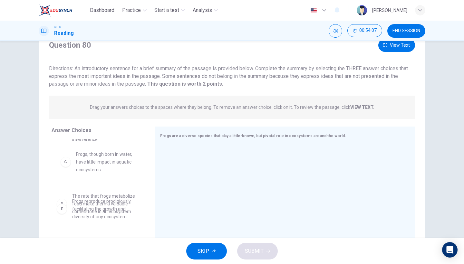
drag, startPoint x: 108, startPoint y: 165, endPoint x: 115, endPoint y: 167, distance: 7.5
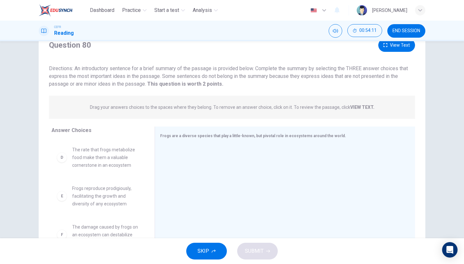
scroll to position [114, 0]
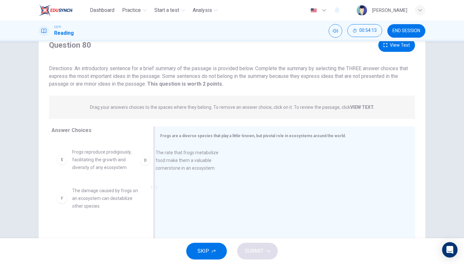
drag, startPoint x: 125, startPoint y: 162, endPoint x: 213, endPoint y: 164, distance: 87.7
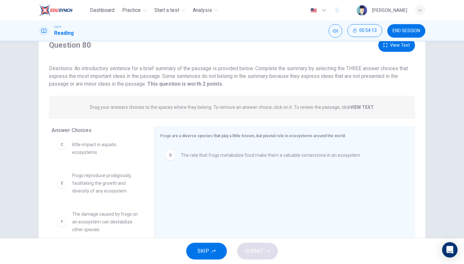
scroll to position [89, 0]
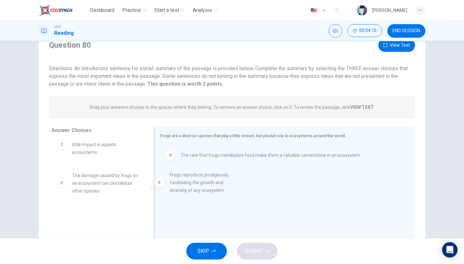
drag, startPoint x: 107, startPoint y: 190, endPoint x: 220, endPoint y: 188, distance: 112.8
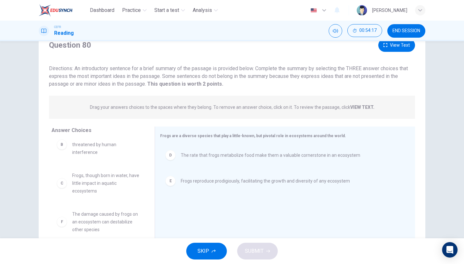
scroll to position [50, 0]
click at [112, 218] on span "The damage caused by frogs on an ecosystem can destabilize other species" at bounding box center [105, 221] width 67 height 23
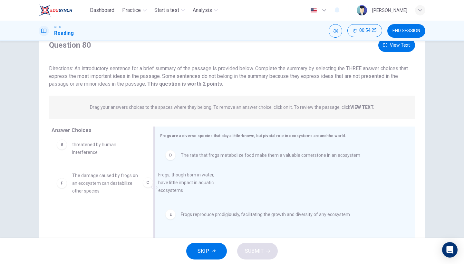
drag, startPoint x: 109, startPoint y: 187, endPoint x: 203, endPoint y: 186, distance: 94.4
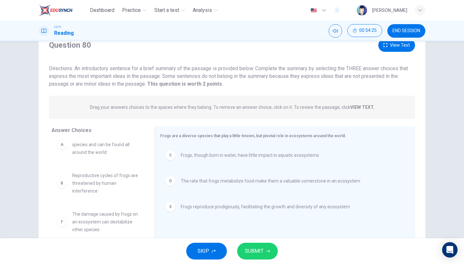
scroll to position [12, 0]
click at [266, 246] on button "SUBMIT" at bounding box center [257, 251] width 41 height 17
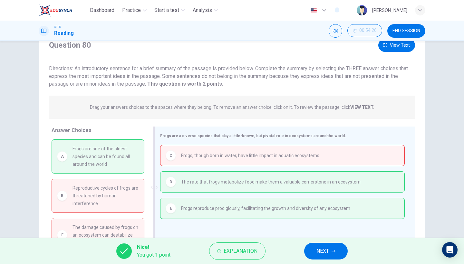
scroll to position [0, 0]
click at [322, 250] on span "NEXT" at bounding box center [322, 251] width 13 height 9
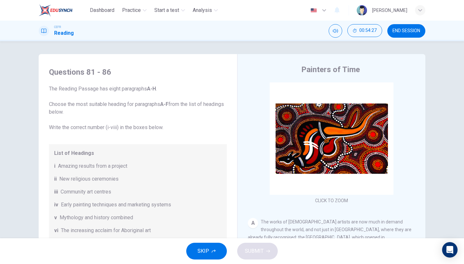
click at [216, 253] on button "SKIP" at bounding box center [206, 251] width 41 height 17
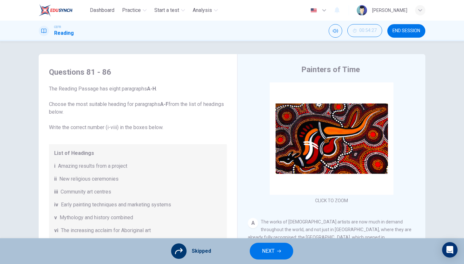
click at [264, 247] on span "NEXT" at bounding box center [268, 251] width 13 height 9
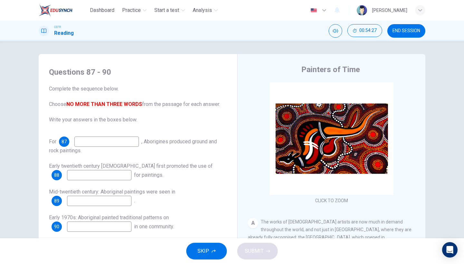
click at [218, 257] on button "SKIP" at bounding box center [206, 251] width 41 height 17
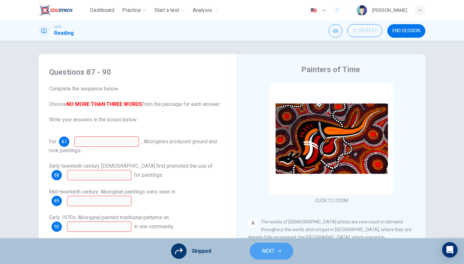
click at [266, 254] on span "NEXT" at bounding box center [268, 251] width 13 height 9
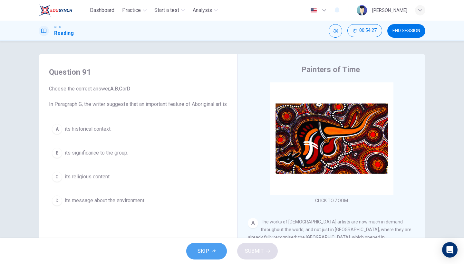
click at [217, 255] on button "SKIP" at bounding box center [206, 251] width 41 height 17
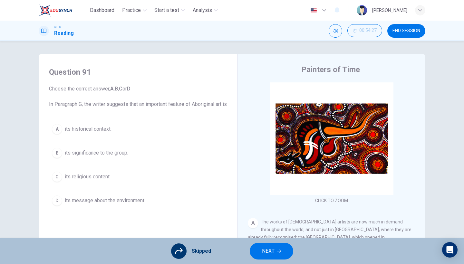
click at [262, 253] on span "NEXT" at bounding box center [268, 251] width 13 height 9
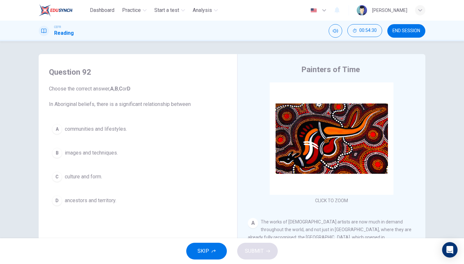
click at [220, 249] on button "SKIP" at bounding box center [206, 251] width 41 height 17
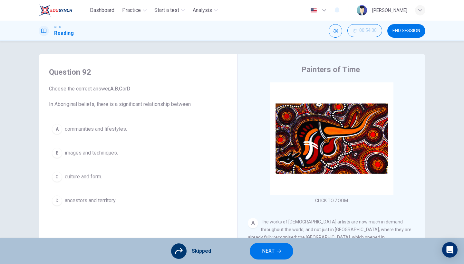
click at [260, 254] on button "NEXT" at bounding box center [272, 251] width 44 height 17
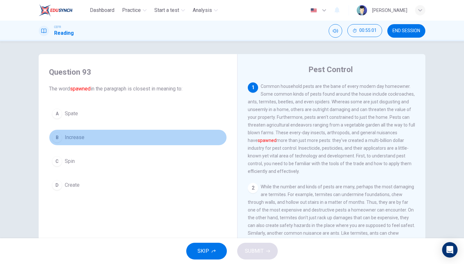
click at [143, 131] on button "B Increase" at bounding box center [138, 138] width 178 height 16
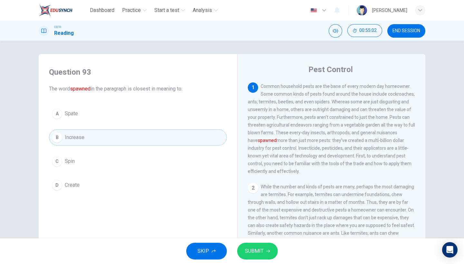
click at [253, 255] on span "SUBMIT" at bounding box center [254, 251] width 19 height 9
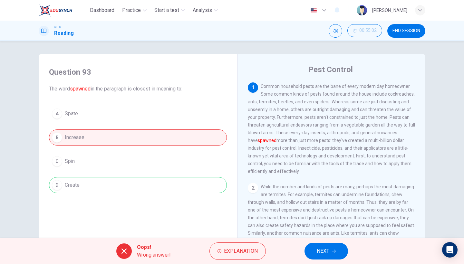
click at [326, 254] on span "NEXT" at bounding box center [323, 251] width 13 height 9
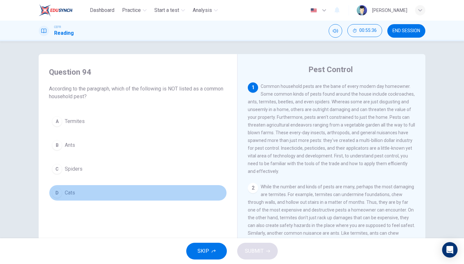
click at [71, 194] on span "Cats" at bounding box center [70, 193] width 10 height 8
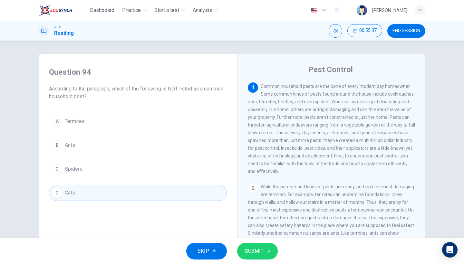
click at [257, 247] on span "SUBMIT" at bounding box center [254, 251] width 19 height 9
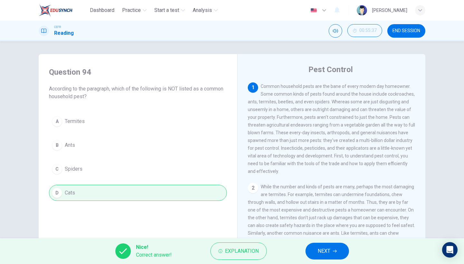
click at [309, 250] on button "NEXT" at bounding box center [327, 251] width 44 height 17
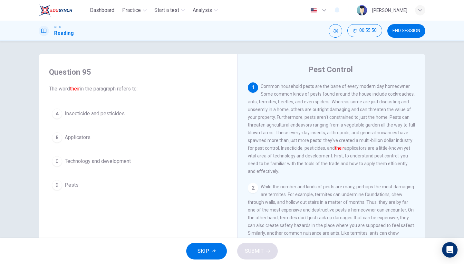
click at [122, 112] on span "Insecticide and pesticides" at bounding box center [95, 114] width 60 height 8
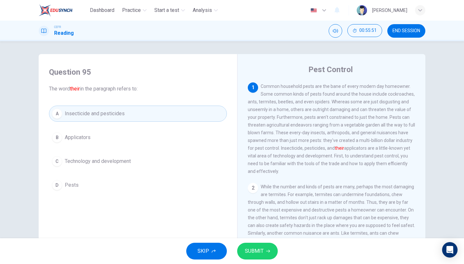
click at [268, 256] on button "SUBMIT" at bounding box center [257, 251] width 41 height 17
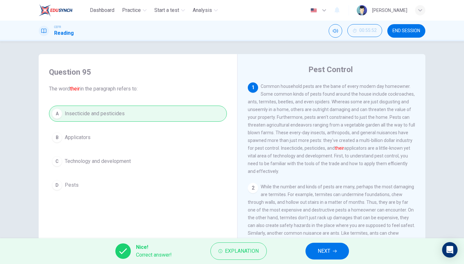
click at [316, 249] on button "NEXT" at bounding box center [327, 251] width 44 height 17
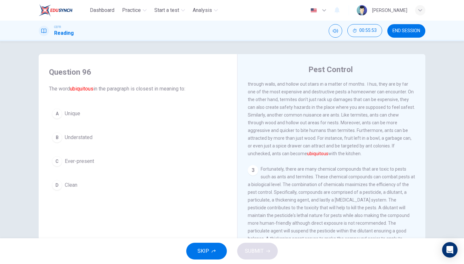
scroll to position [117, 0]
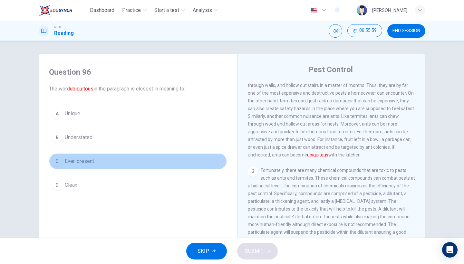
click at [93, 159] on button "C Ever-present" at bounding box center [138, 161] width 178 height 16
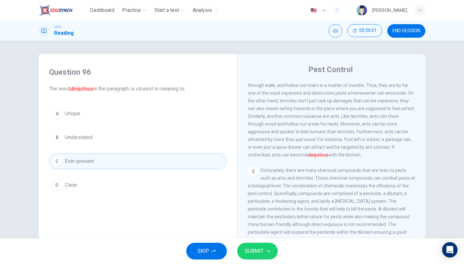
click at [243, 249] on button "SUBMIT" at bounding box center [257, 251] width 41 height 17
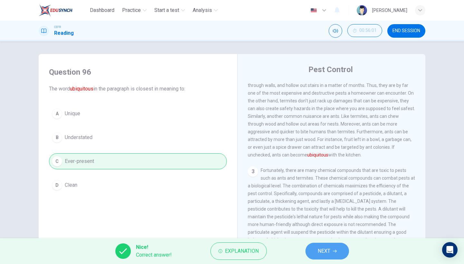
click at [328, 247] on button "NEXT" at bounding box center [327, 251] width 44 height 17
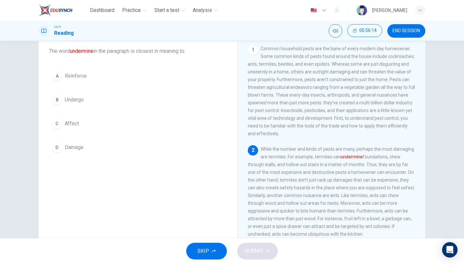
scroll to position [36, 0]
click at [105, 111] on div "A Reinforce B Undergo C Affect D Damage" at bounding box center [138, 113] width 178 height 88
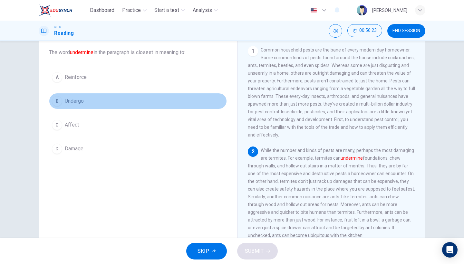
click at [106, 103] on button "B Undergo" at bounding box center [138, 101] width 178 height 16
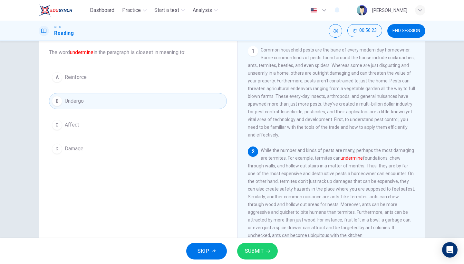
click at [95, 135] on div "A Reinforce B Undergo C Affect D Damage" at bounding box center [138, 113] width 178 height 88
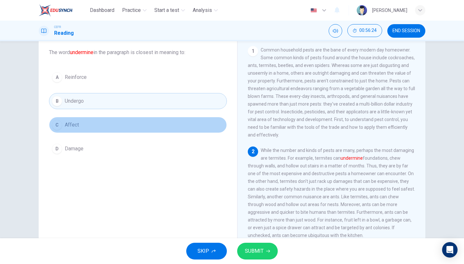
click at [118, 124] on button "C Affect" at bounding box center [138, 125] width 178 height 16
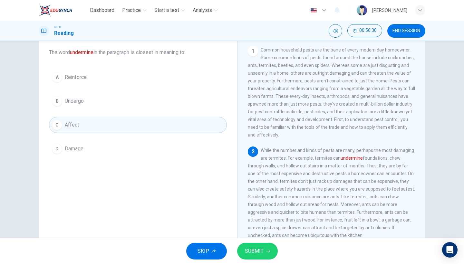
click at [154, 146] on button "D Damage" at bounding box center [138, 149] width 178 height 16
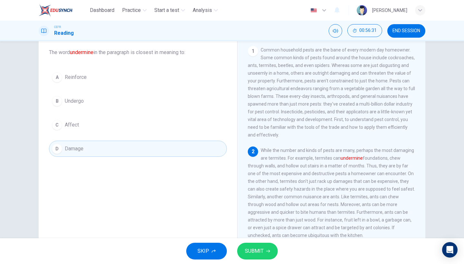
click at [260, 252] on span "SUBMIT" at bounding box center [254, 251] width 19 height 9
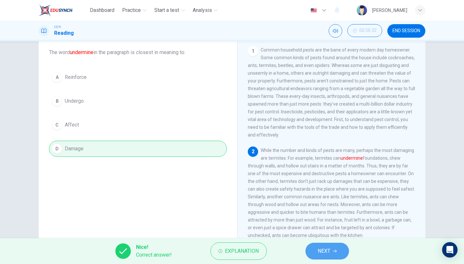
click at [329, 247] on button "NEXT" at bounding box center [327, 251] width 44 height 17
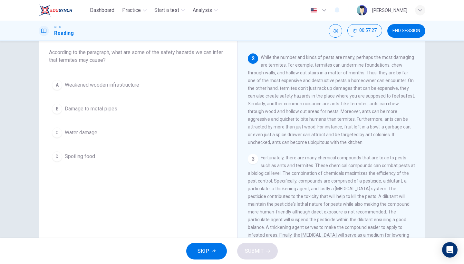
scroll to position [87, 0]
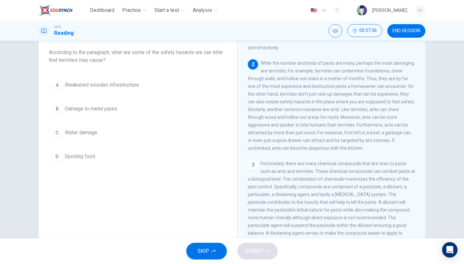
click at [132, 89] on button "A Weakened wooden infrastructure" at bounding box center [138, 85] width 178 height 16
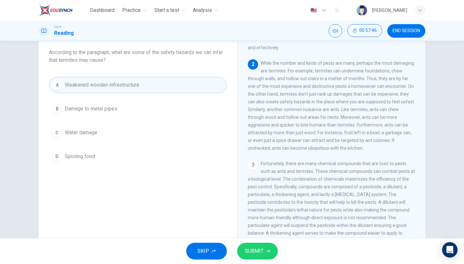
click at [262, 253] on span "SUBMIT" at bounding box center [254, 251] width 19 height 9
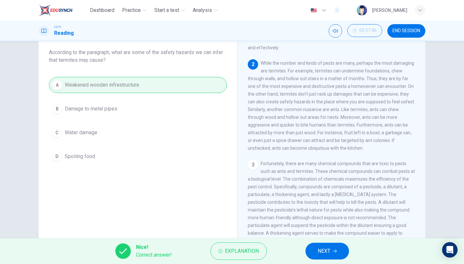
click at [314, 248] on button "NEXT" at bounding box center [327, 251] width 44 height 17
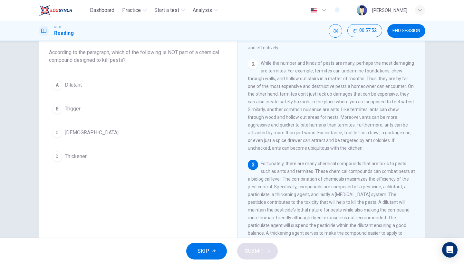
scroll to position [0, 0]
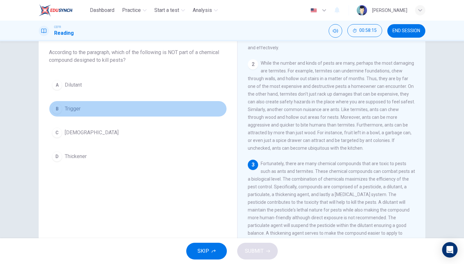
click at [96, 106] on button "B Trigger" at bounding box center [138, 109] width 178 height 16
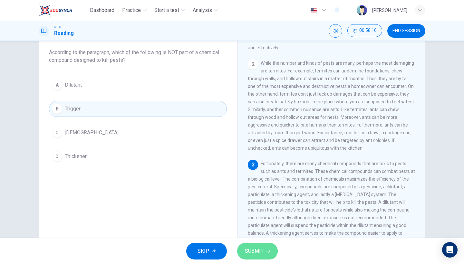
click at [273, 254] on button "SUBMIT" at bounding box center [257, 251] width 41 height 17
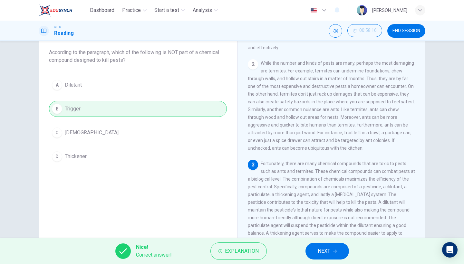
click at [344, 244] on button "NEXT" at bounding box center [327, 251] width 44 height 17
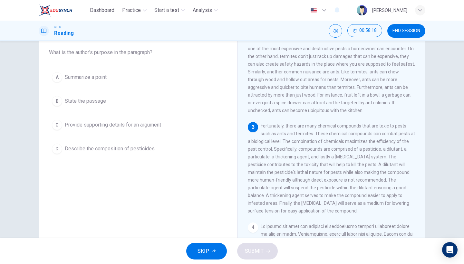
scroll to position [127, 0]
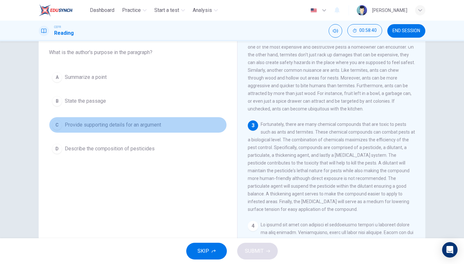
click at [139, 130] on button "C Provide supporting details for an argument" at bounding box center [138, 125] width 178 height 16
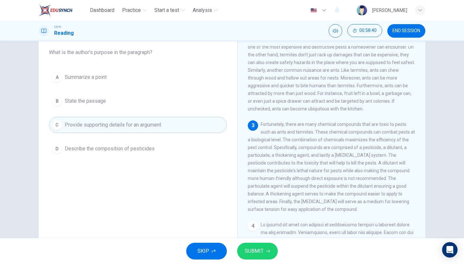
click at [138, 156] on button "D Describe the composition of pesticides" at bounding box center [138, 149] width 178 height 16
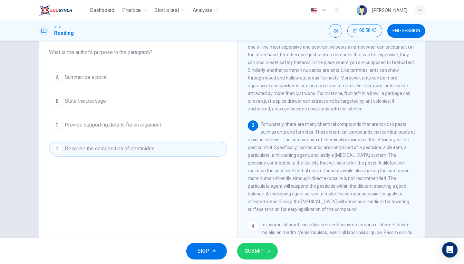
click at [202, 117] on button "C Provide supporting details for an argument" at bounding box center [138, 125] width 178 height 16
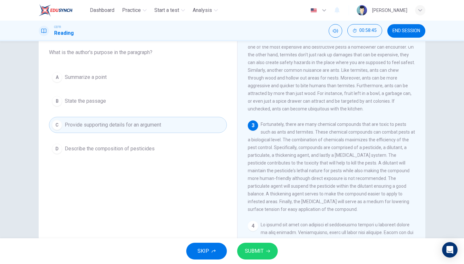
click at [267, 251] on icon "button" at bounding box center [268, 251] width 4 height 4
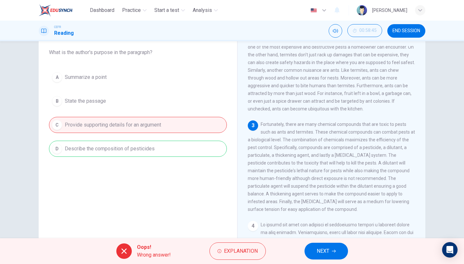
click at [315, 250] on button "NEXT" at bounding box center [327, 251] width 44 height 17
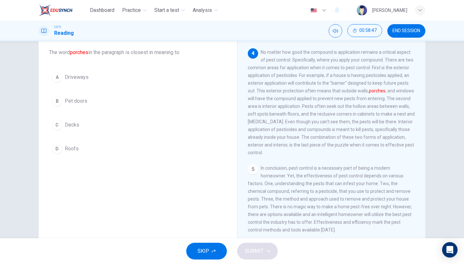
scroll to position [299, 0]
click at [80, 130] on button "C Decks" at bounding box center [138, 125] width 178 height 16
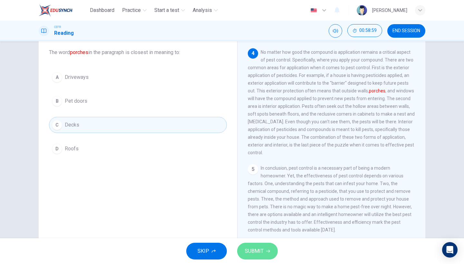
click at [260, 255] on span "SUBMIT" at bounding box center [254, 251] width 19 height 9
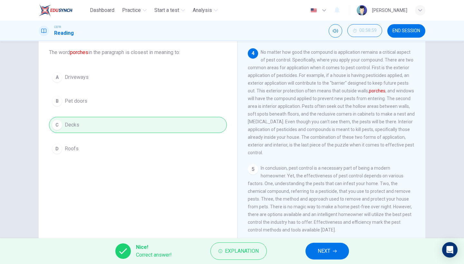
click at [331, 249] on button "NEXT" at bounding box center [327, 251] width 44 height 17
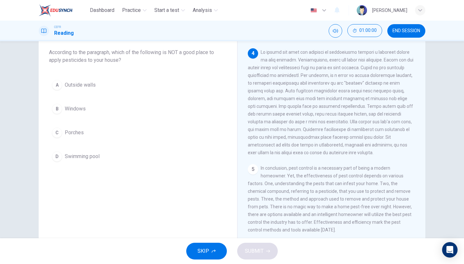
click at [95, 154] on span "Swimming pool" at bounding box center [82, 157] width 35 height 8
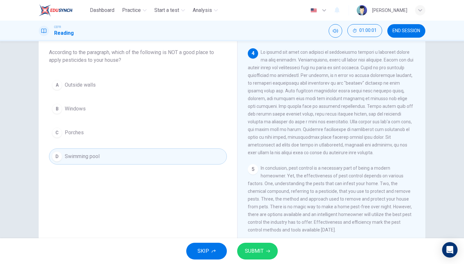
click at [259, 251] on span "SUBMIT" at bounding box center [254, 251] width 19 height 9
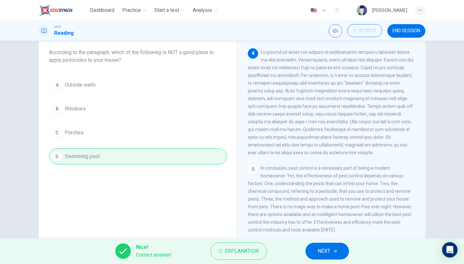
click at [331, 250] on button "NEXT" at bounding box center [327, 251] width 44 height 17
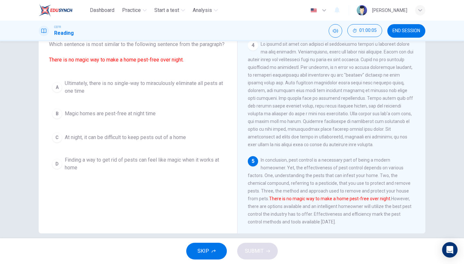
scroll to position [33, 0]
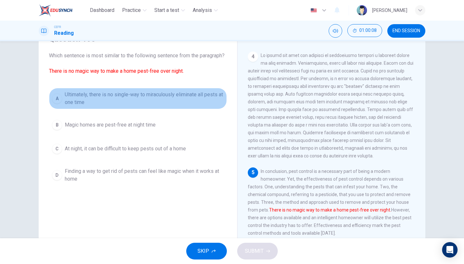
click at [155, 102] on span "Ultimately, there is no single-way to miraculously eliminate all pests at one t…" at bounding box center [144, 98] width 159 height 15
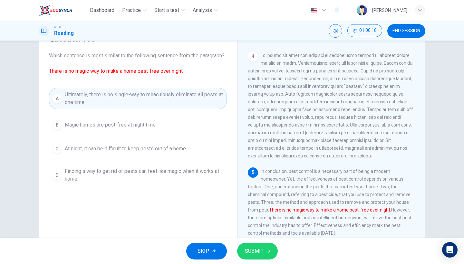
click at [263, 253] on button "SUBMIT" at bounding box center [257, 251] width 41 height 17
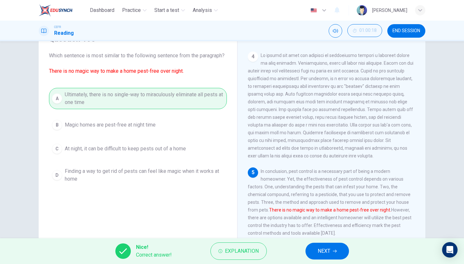
click at [315, 248] on button "NEXT" at bounding box center [327, 251] width 44 height 17
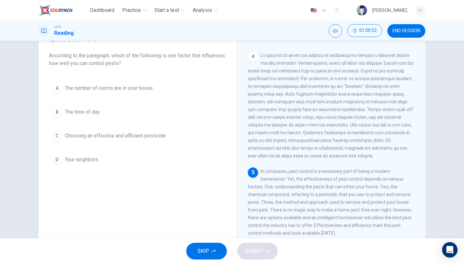
click at [149, 137] on span "Choosing an effective and efficient pesticide" at bounding box center [115, 136] width 101 height 8
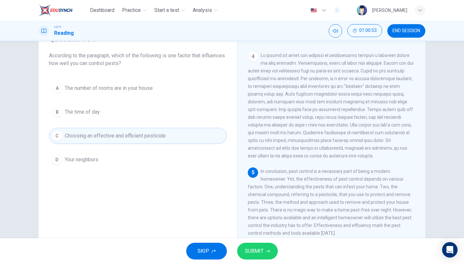
click at [270, 253] on button "SUBMIT" at bounding box center [257, 251] width 41 height 17
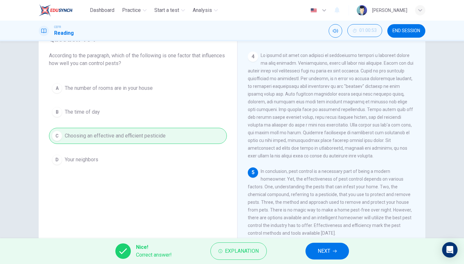
click at [331, 250] on button "NEXT" at bounding box center [327, 251] width 44 height 17
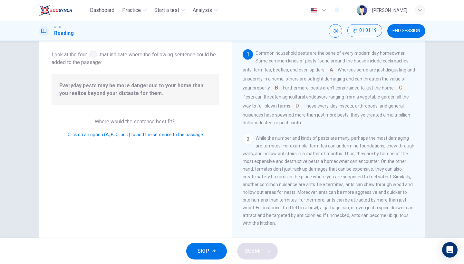
click at [331, 69] on input at bounding box center [331, 70] width 10 height 10
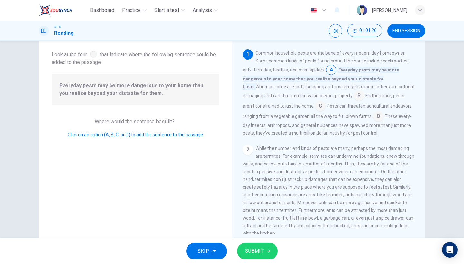
click at [248, 255] on span "SUBMIT" at bounding box center [254, 251] width 19 height 9
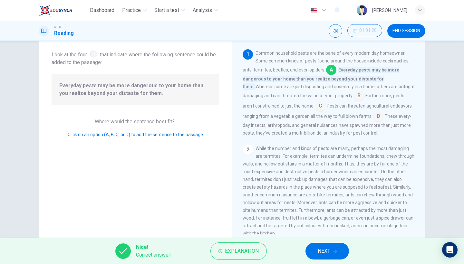
click at [340, 250] on button "NEXT" at bounding box center [327, 251] width 44 height 17
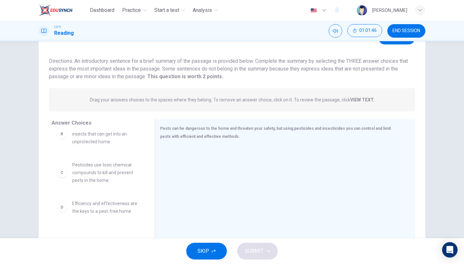
scroll to position [61, 0]
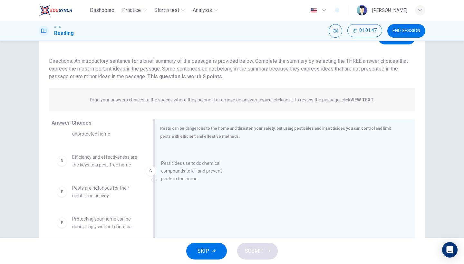
drag, startPoint x: 116, startPoint y: 163, endPoint x: 211, endPoint y: 170, distance: 95.3
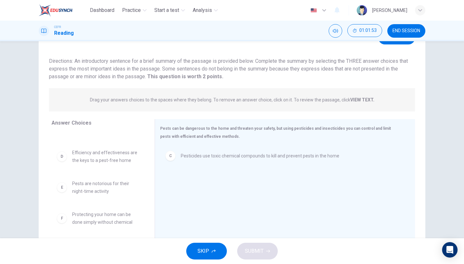
scroll to position [66, 0]
drag, startPoint x: 118, startPoint y: 226, endPoint x: 102, endPoint y: 226, distance: 16.1
drag, startPoint x: 102, startPoint y: 190, endPoint x: 225, endPoint y: 191, distance: 122.5
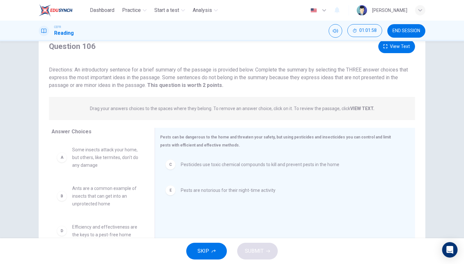
scroll to position [21, 0]
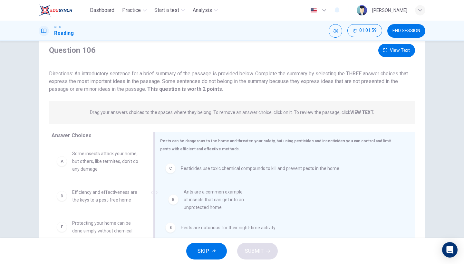
drag, startPoint x: 102, startPoint y: 190, endPoint x: 217, endPoint y: 190, distance: 114.4
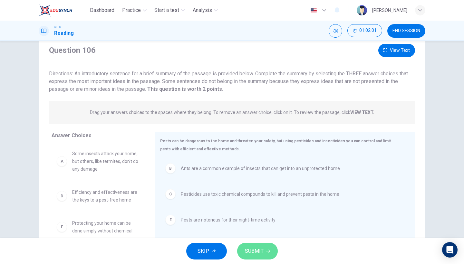
click at [259, 249] on span "SUBMIT" at bounding box center [254, 251] width 19 height 9
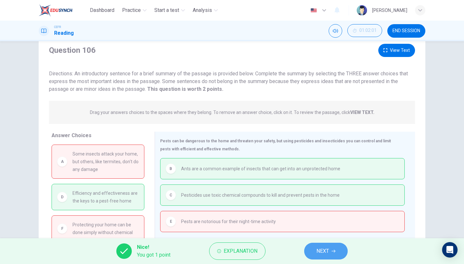
click at [331, 253] on button "NEXT" at bounding box center [326, 251] width 44 height 17
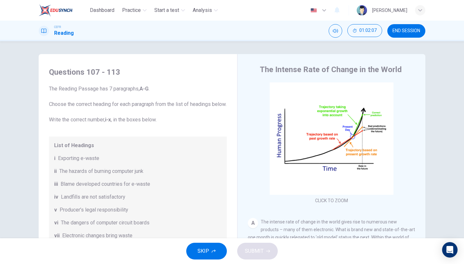
click at [410, 36] on button "END SESSION" at bounding box center [406, 31] width 38 height 14
